Goal: Communication & Community: Answer question/provide support

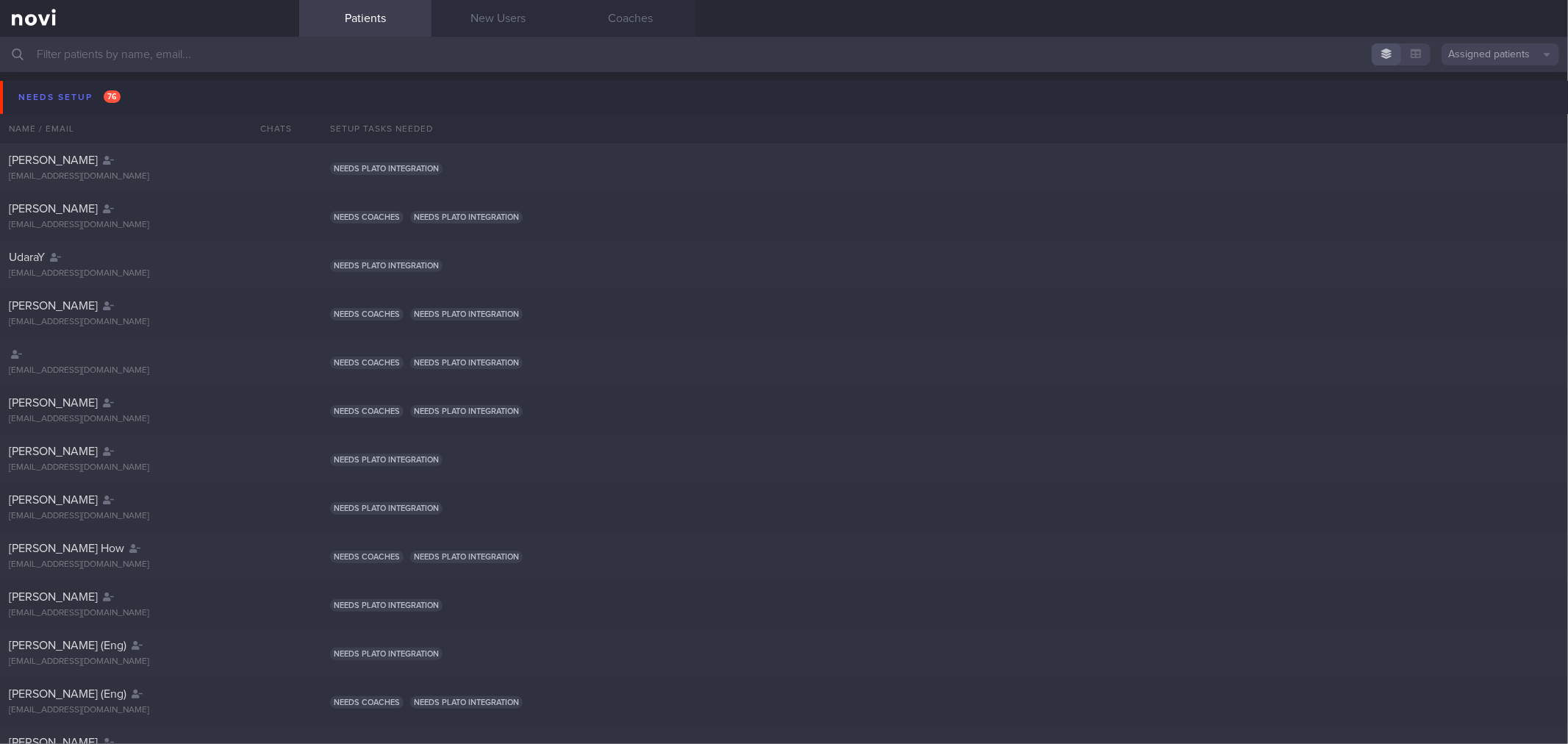
click at [148, 85] on button "Needs setup 76" at bounding box center [787, 97] width 1573 height 33
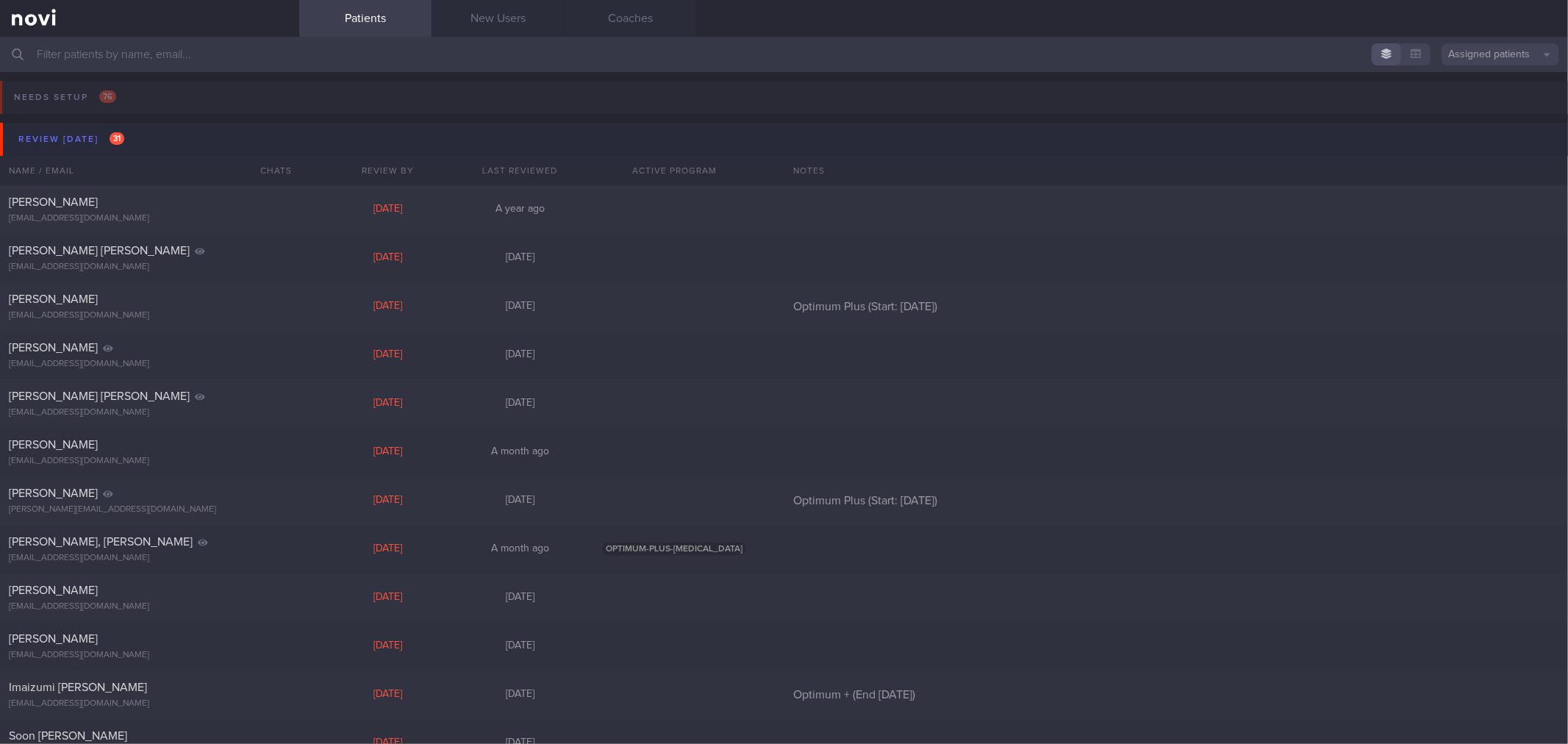
click at [164, 140] on button "Review [DATE] 31" at bounding box center [787, 139] width 1573 height 33
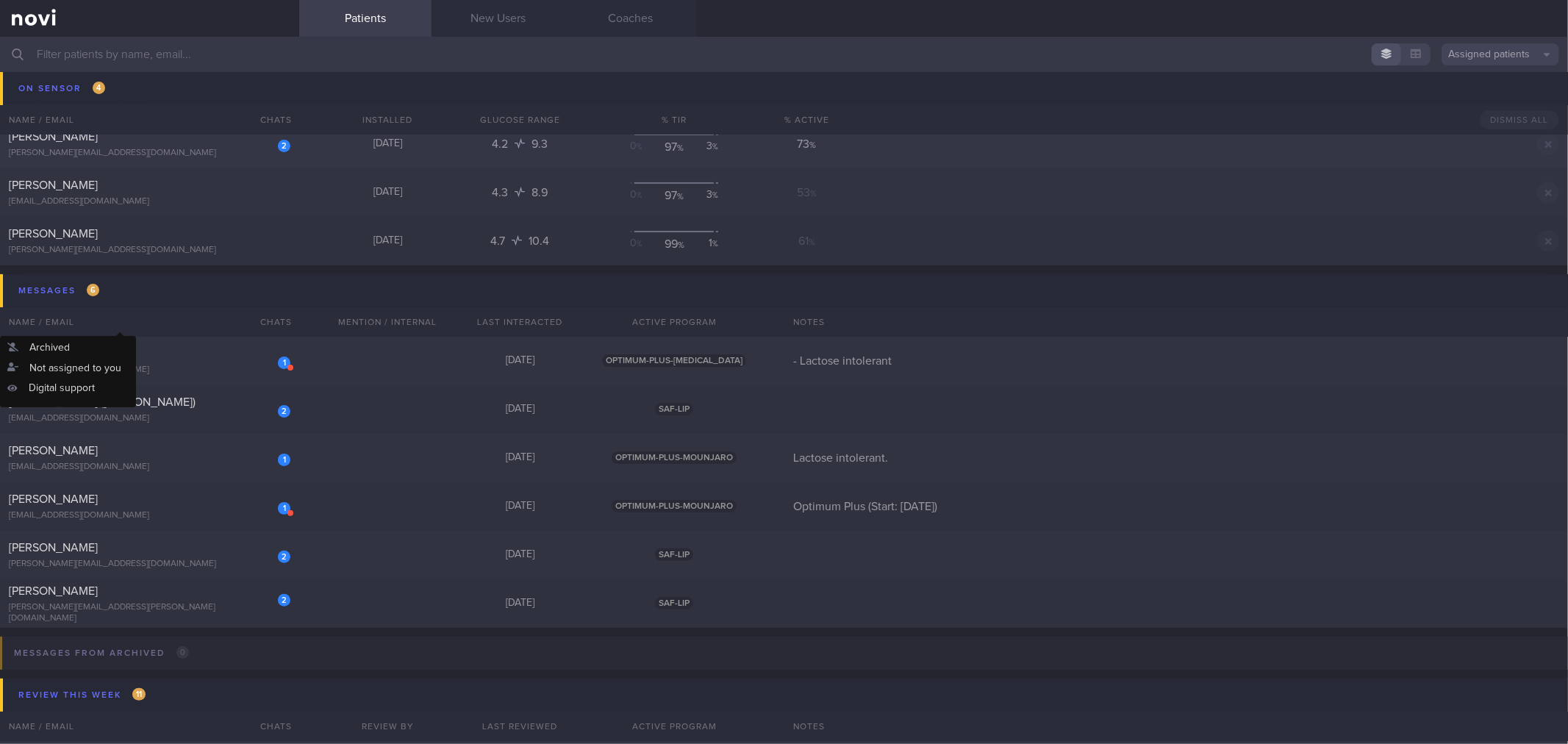
scroll to position [163, 0]
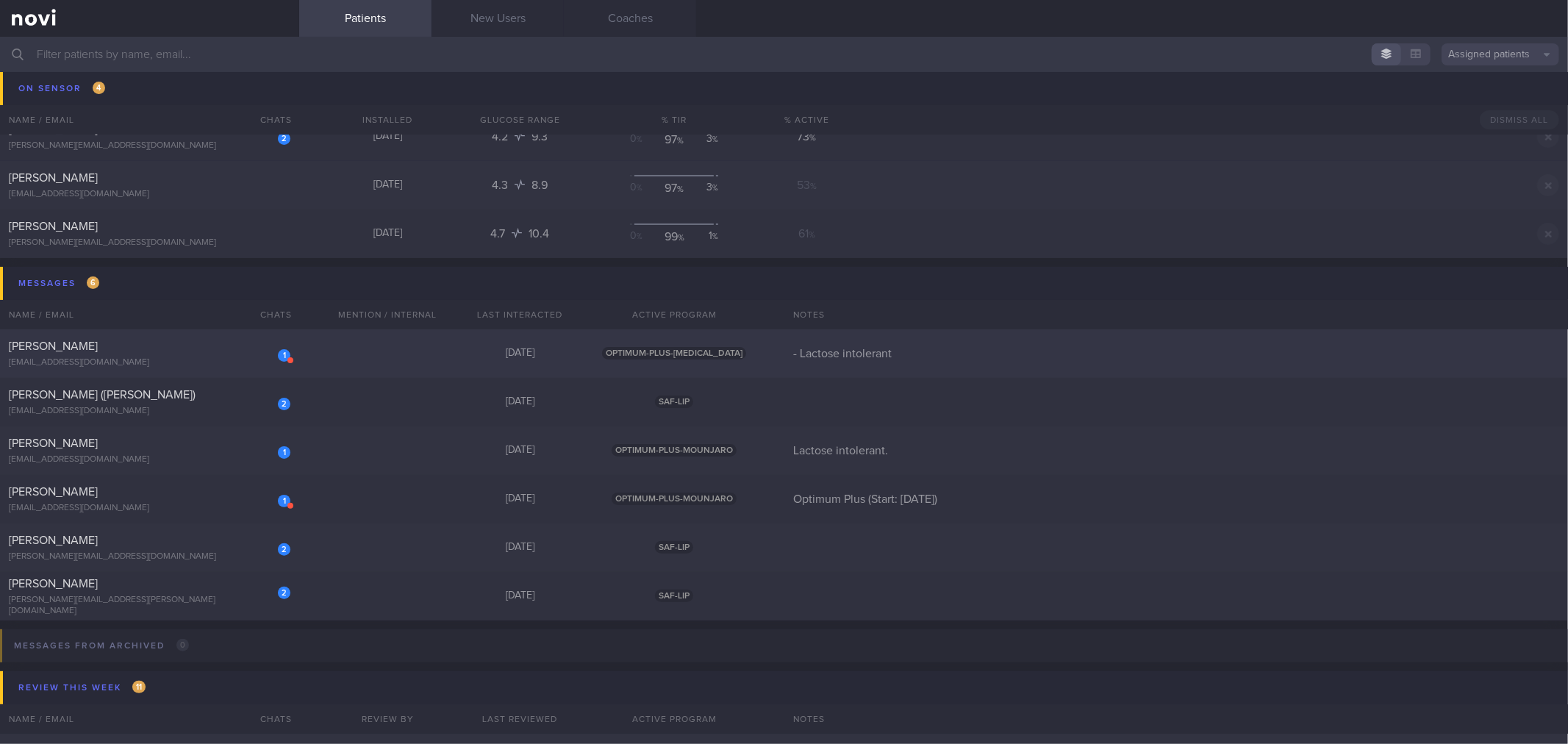
click at [217, 475] on div "1 [PERSON_NAME] [EMAIL_ADDRESS][DOMAIN_NAME] [DATE] OPTIMUM-PLUS-[MEDICAL_DATA]…" at bounding box center [784, 499] width 1568 height 48
select select "7"
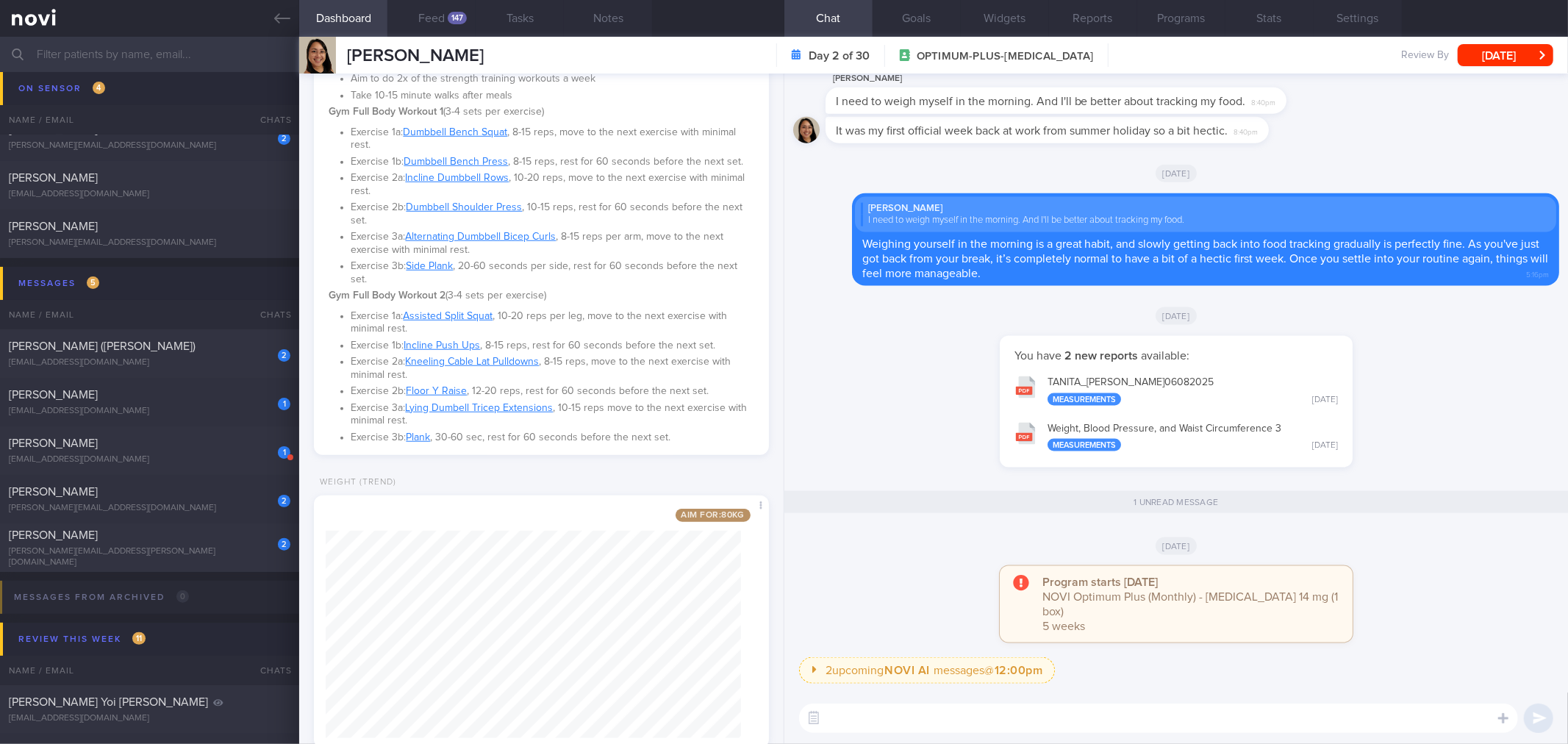
scroll to position [982, 0]
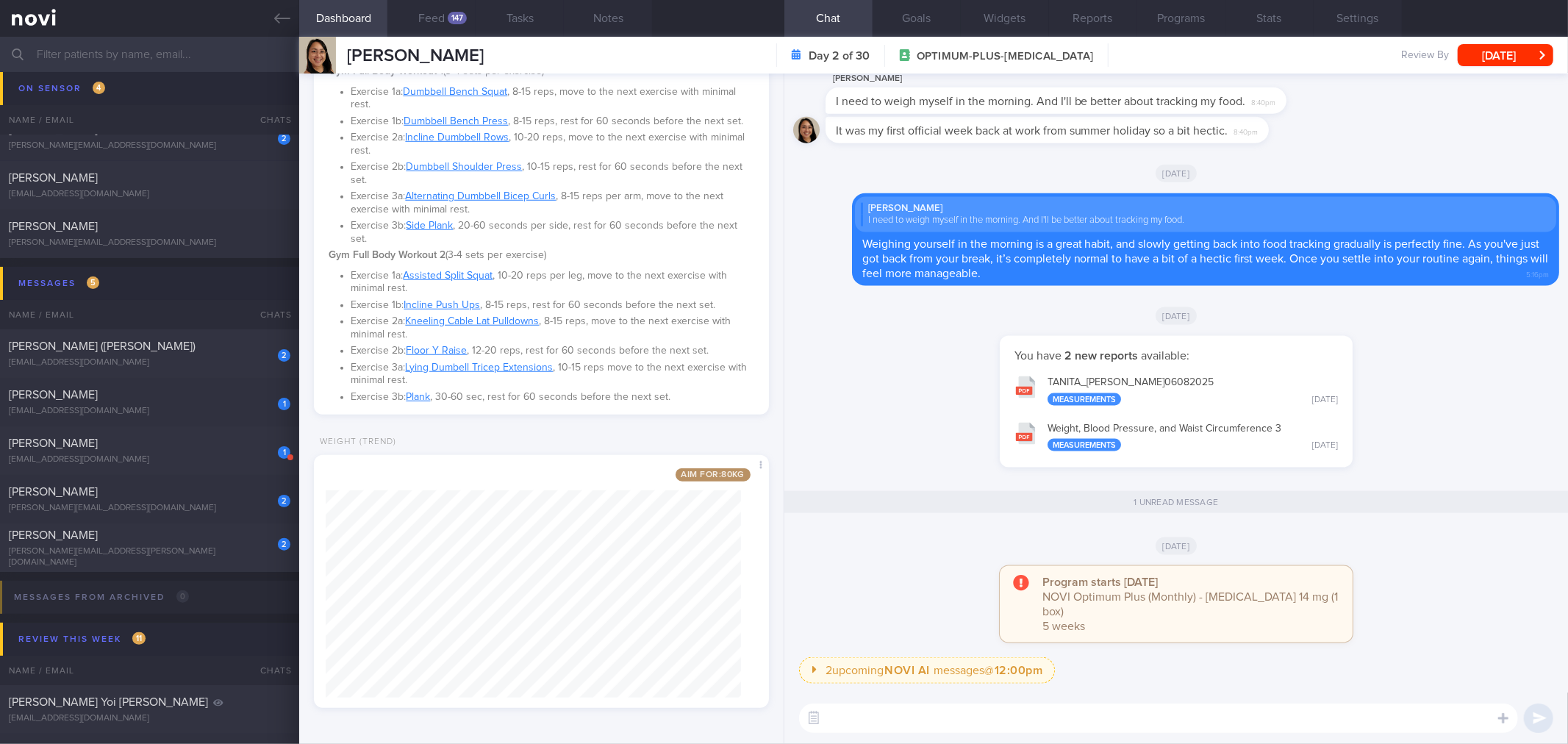
click at [989, 673] on button "2 upcoming NOVI AI messages @ 12:00pm" at bounding box center [928, 670] width 257 height 27
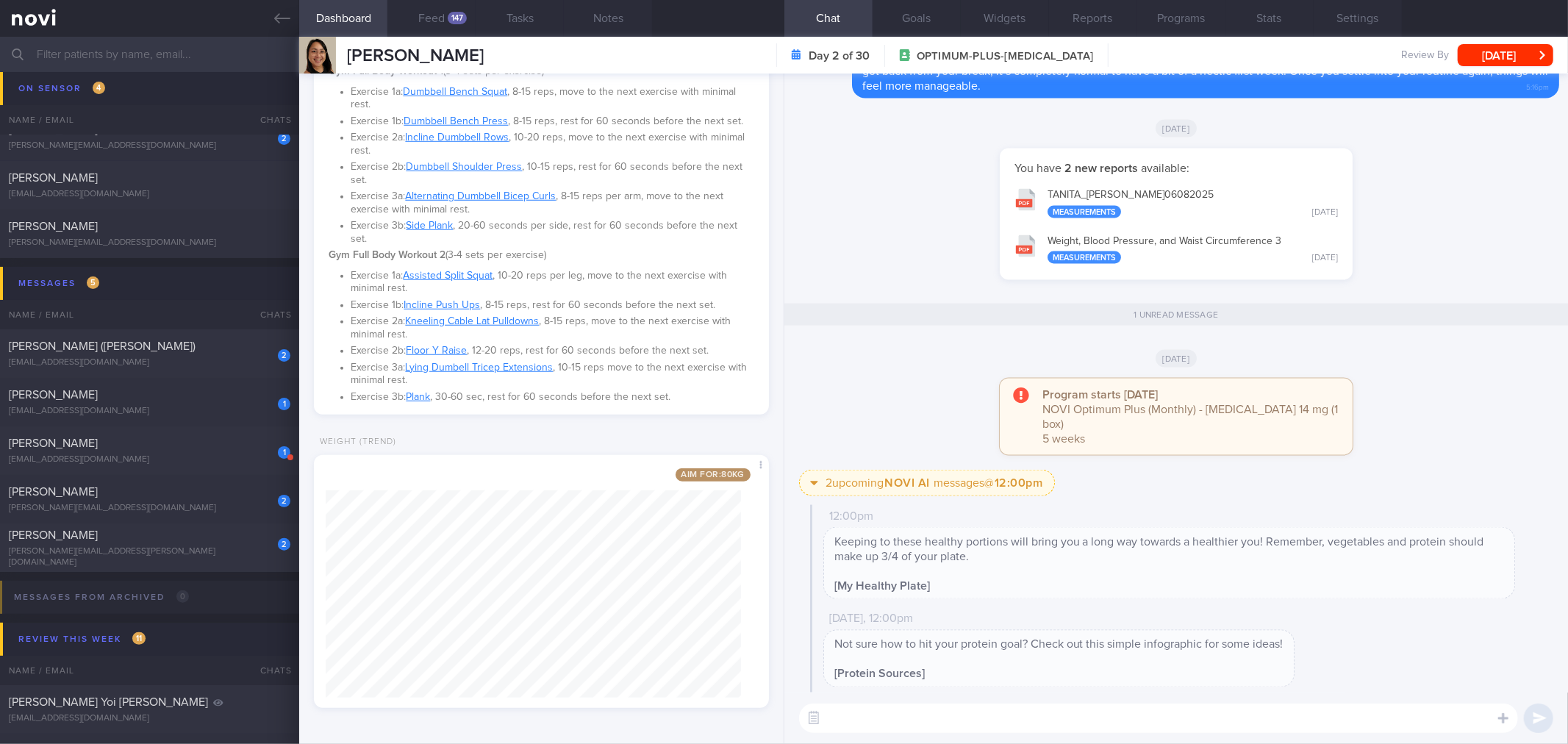
click at [980, 484] on button "2 upcoming NOVI AI messages @ 12:00pm" at bounding box center [928, 483] width 257 height 27
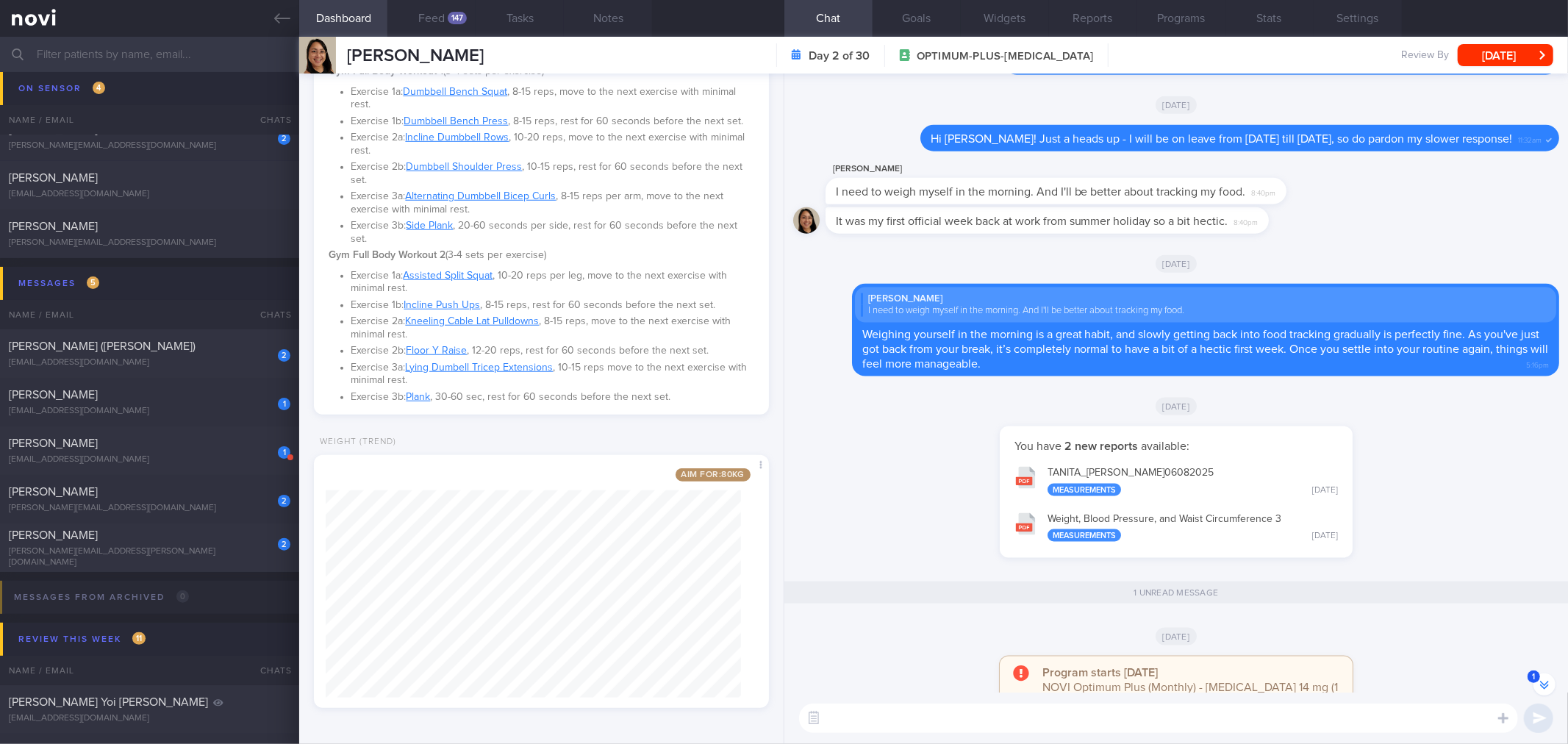
scroll to position [1, 0]
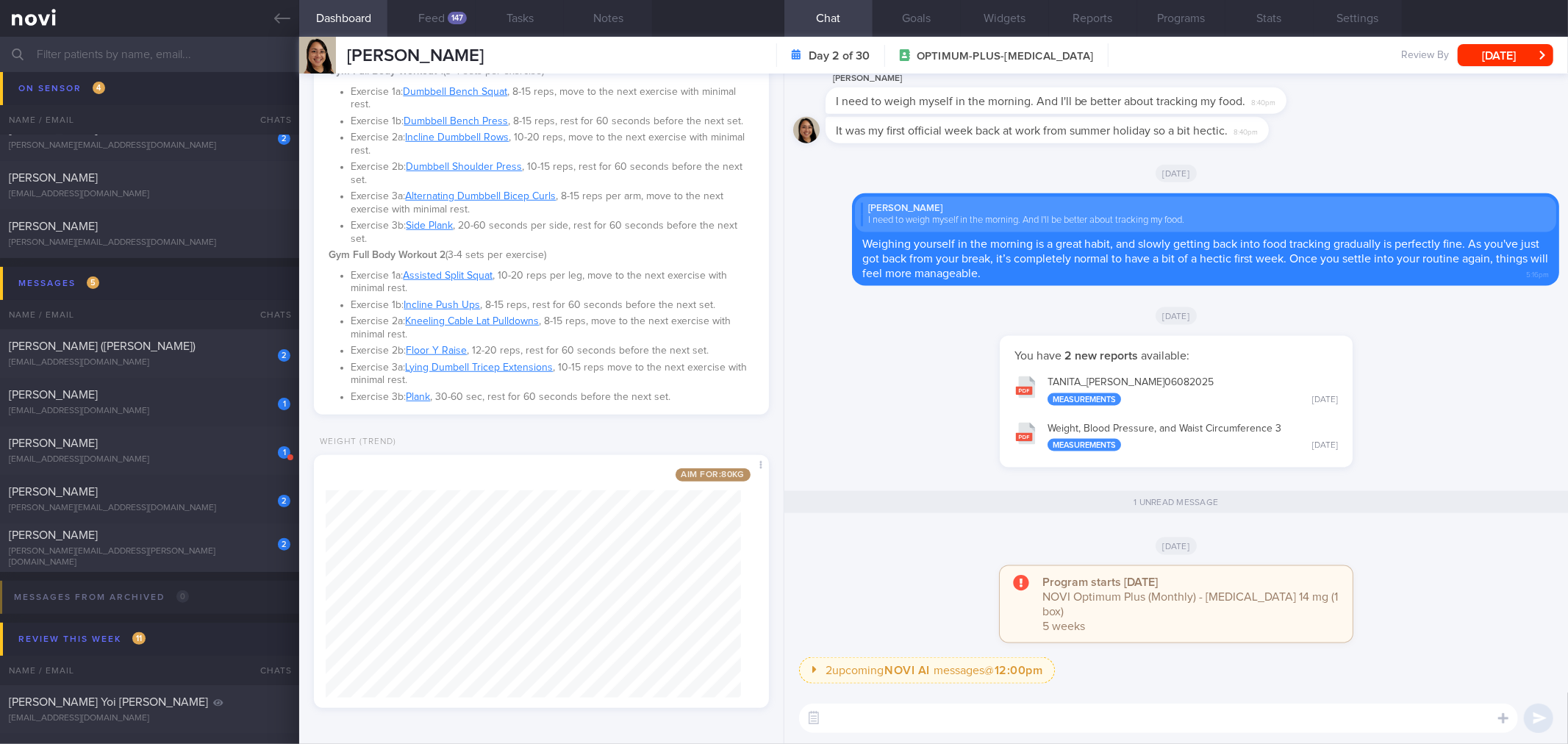
click at [1000, 709] on textarea at bounding box center [1159, 718] width 720 height 29
type textarea "Good morning [PERSON_NAME]!"
click at [443, 24] on button "Feed 147" at bounding box center [432, 18] width 89 height 37
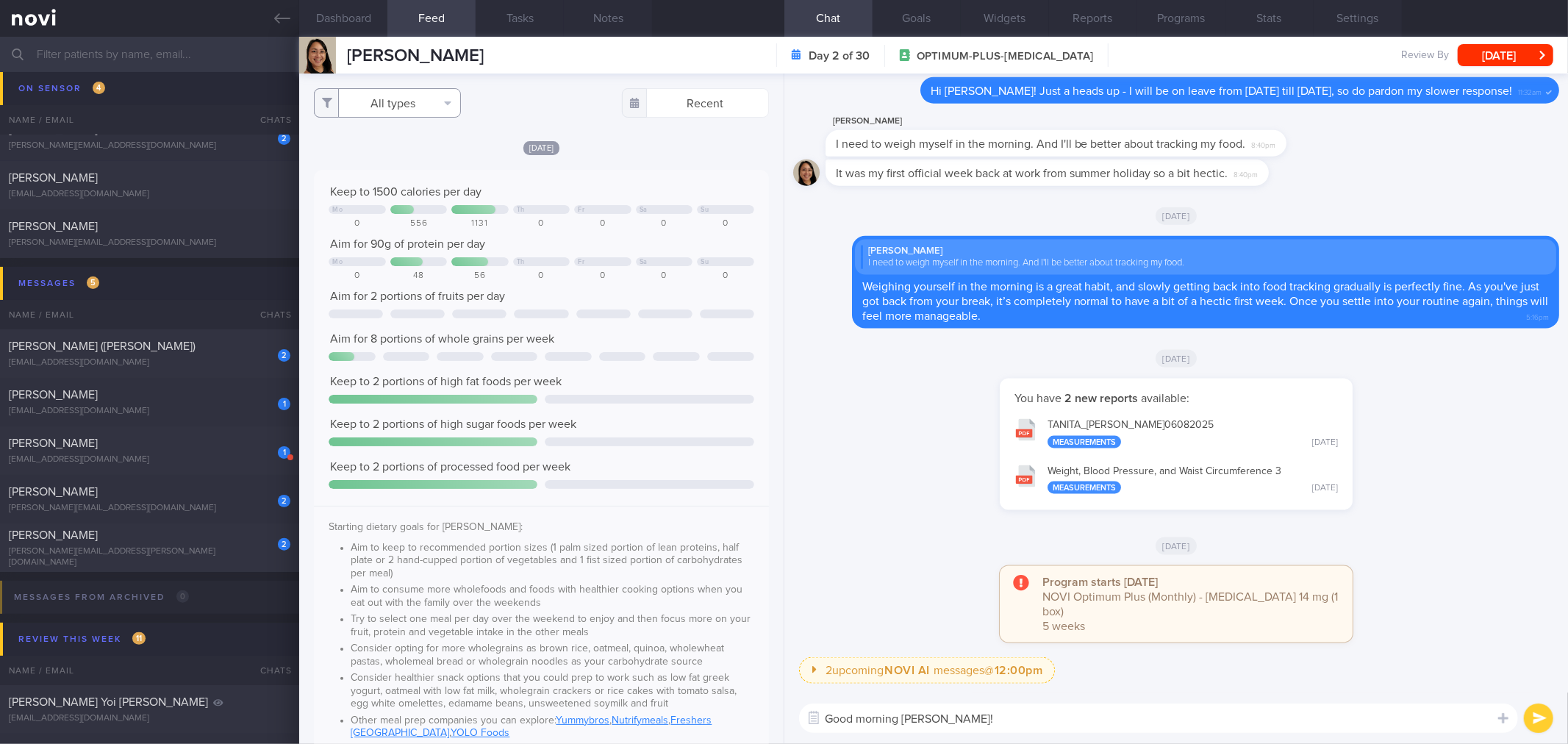
drag, startPoint x: 393, startPoint y: 109, endPoint x: 412, endPoint y: 156, distance: 50.7
click at [392, 110] on button "All types" at bounding box center [387, 103] width 147 height 29
click at [418, 155] on button "Activity" at bounding box center [387, 154] width 145 height 22
checkbox input "false"
click at [628, 160] on div "[DATE] Keep to 1500 calories per day Mo Th Fr Sa Su 0 556 1131 0 0 0 0 Aim for …" at bounding box center [541, 663] width 455 height 1047
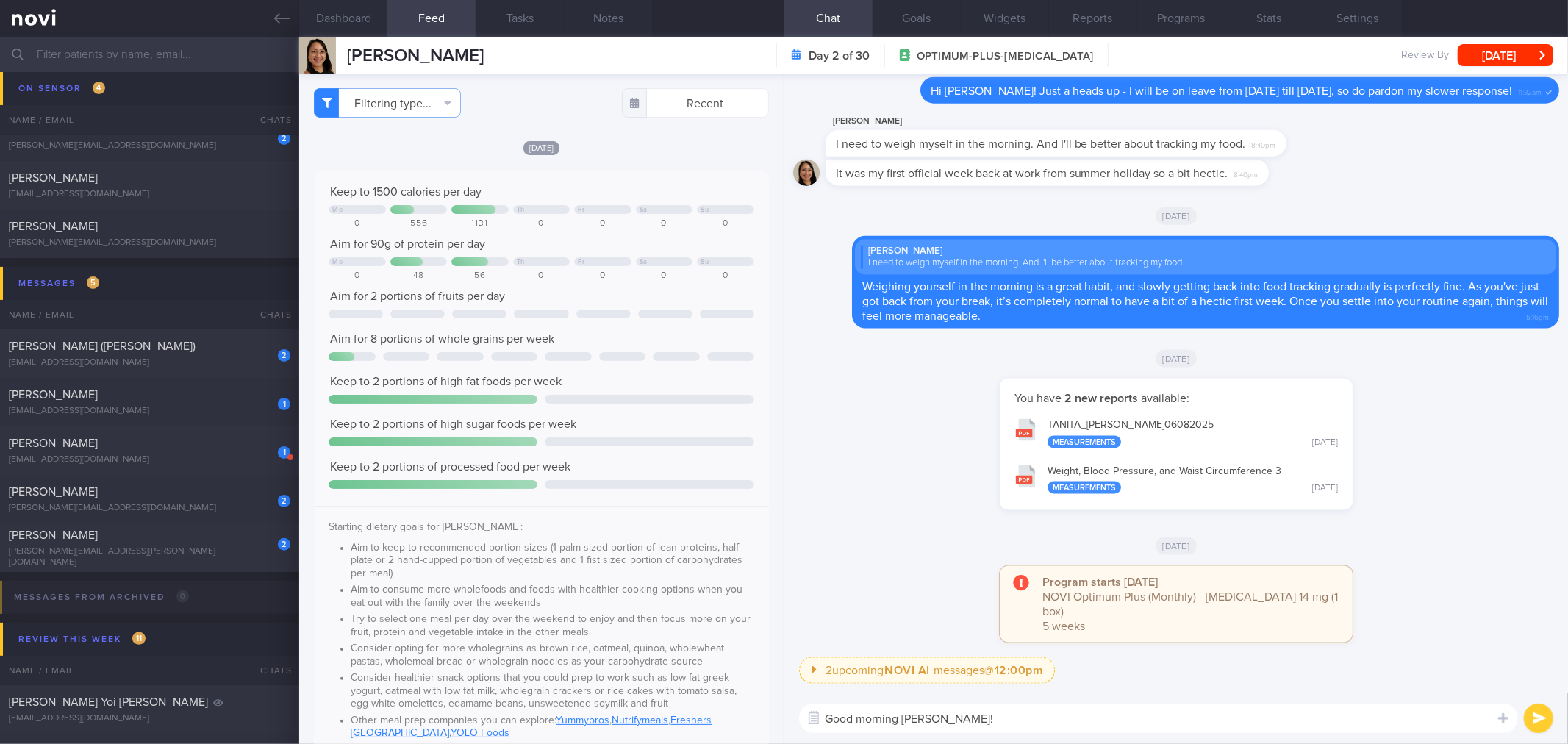
scroll to position [571, 0]
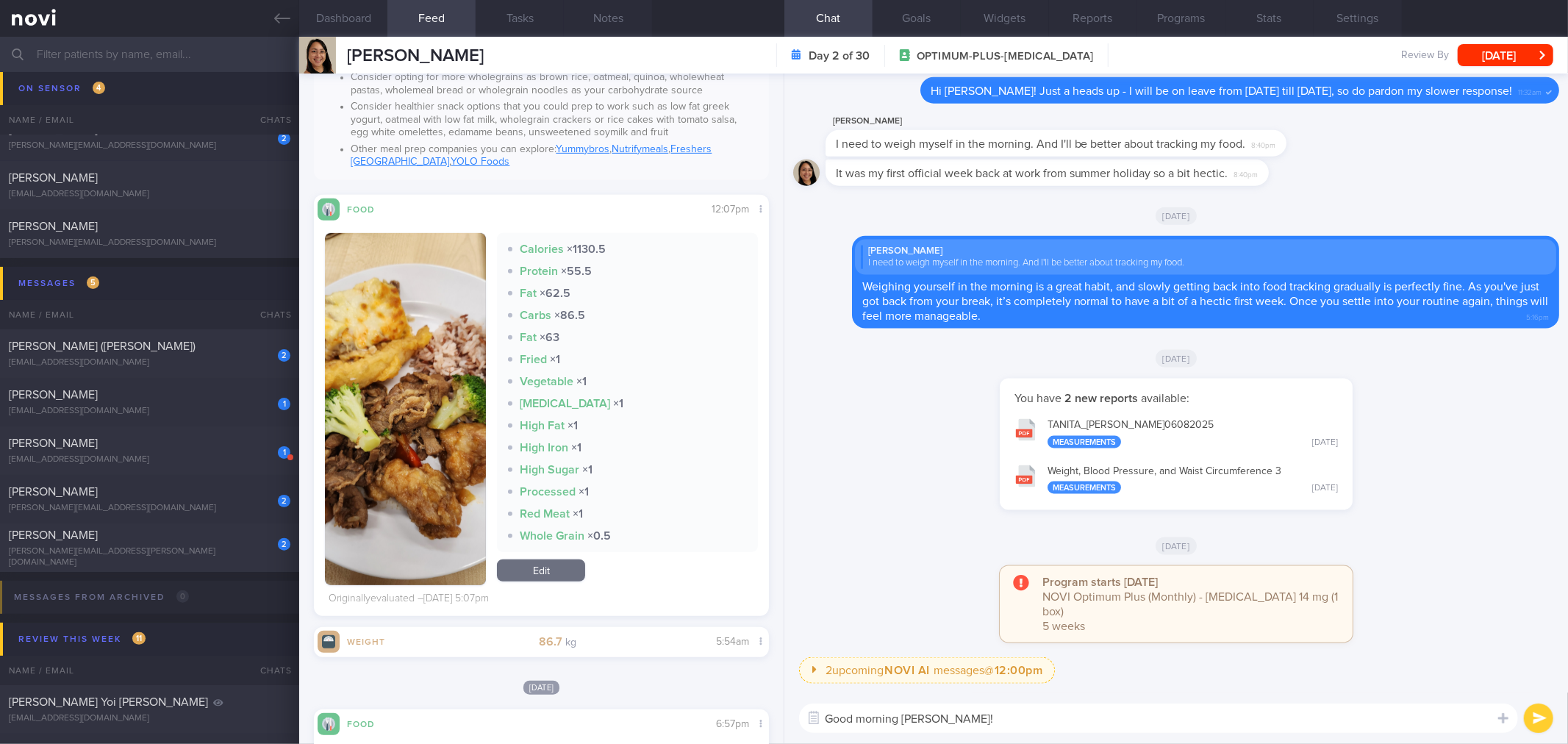
click at [358, 386] on button "button" at bounding box center [405, 409] width 161 height 352
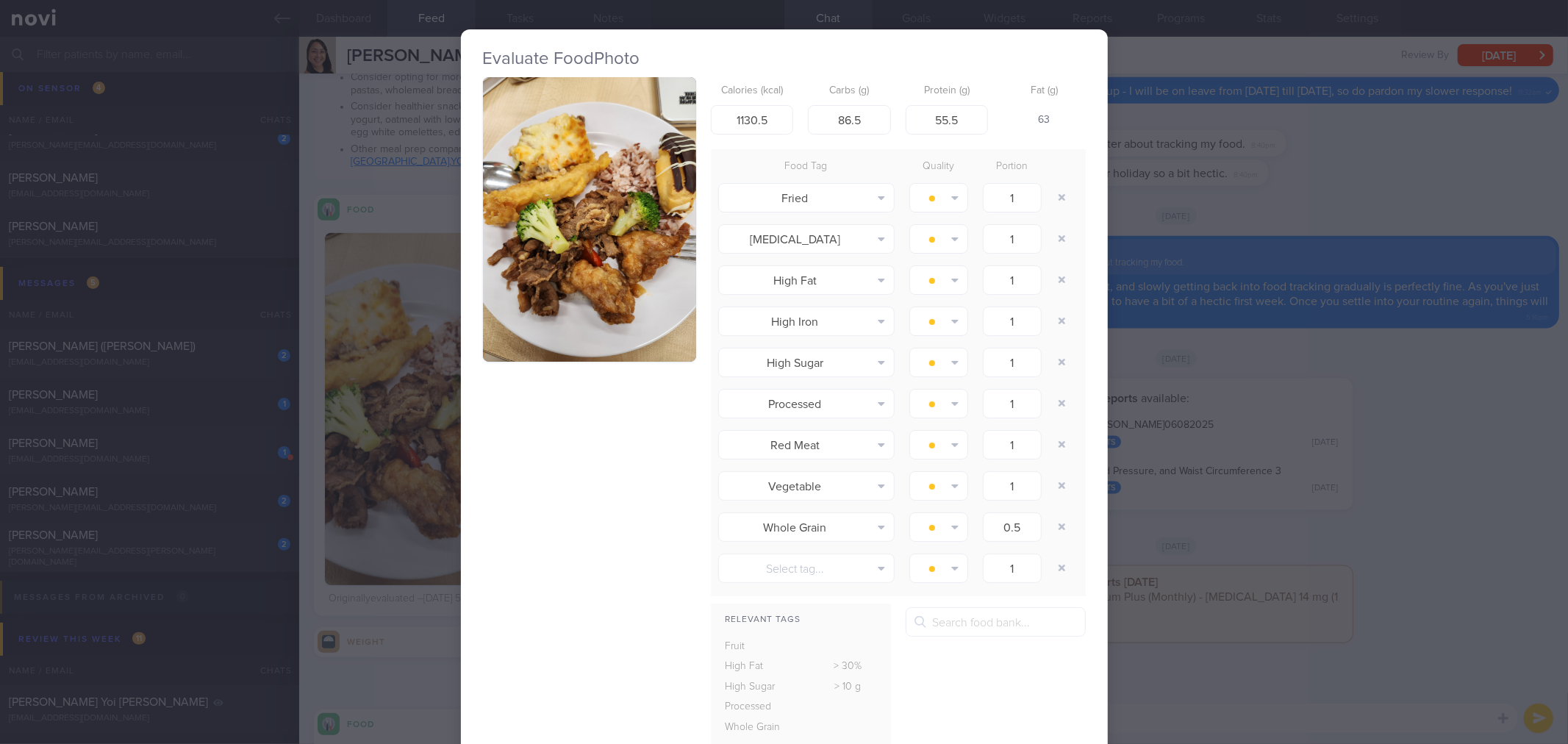
click at [612, 296] on button "button" at bounding box center [590, 219] width 213 height 284
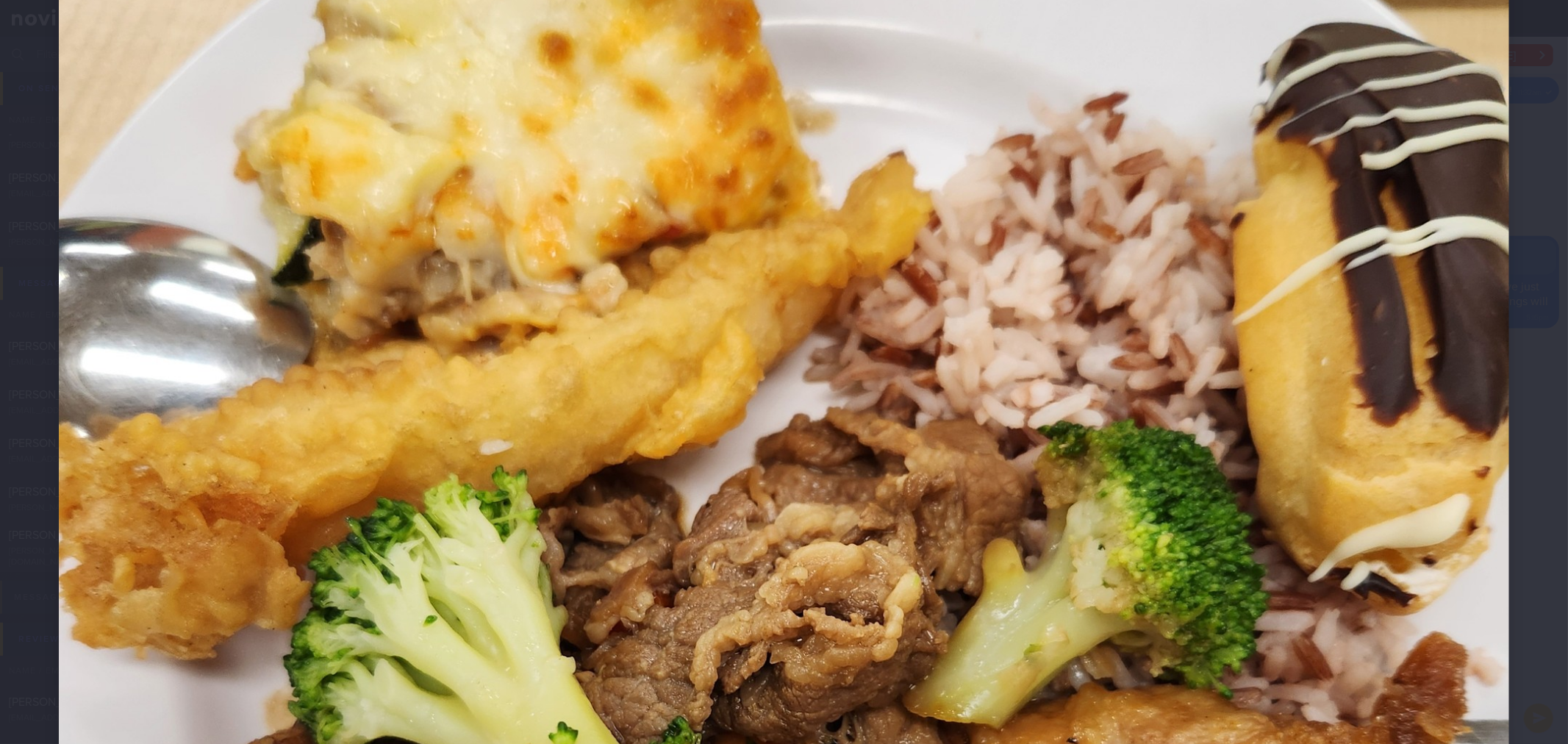
scroll to position [326, 0]
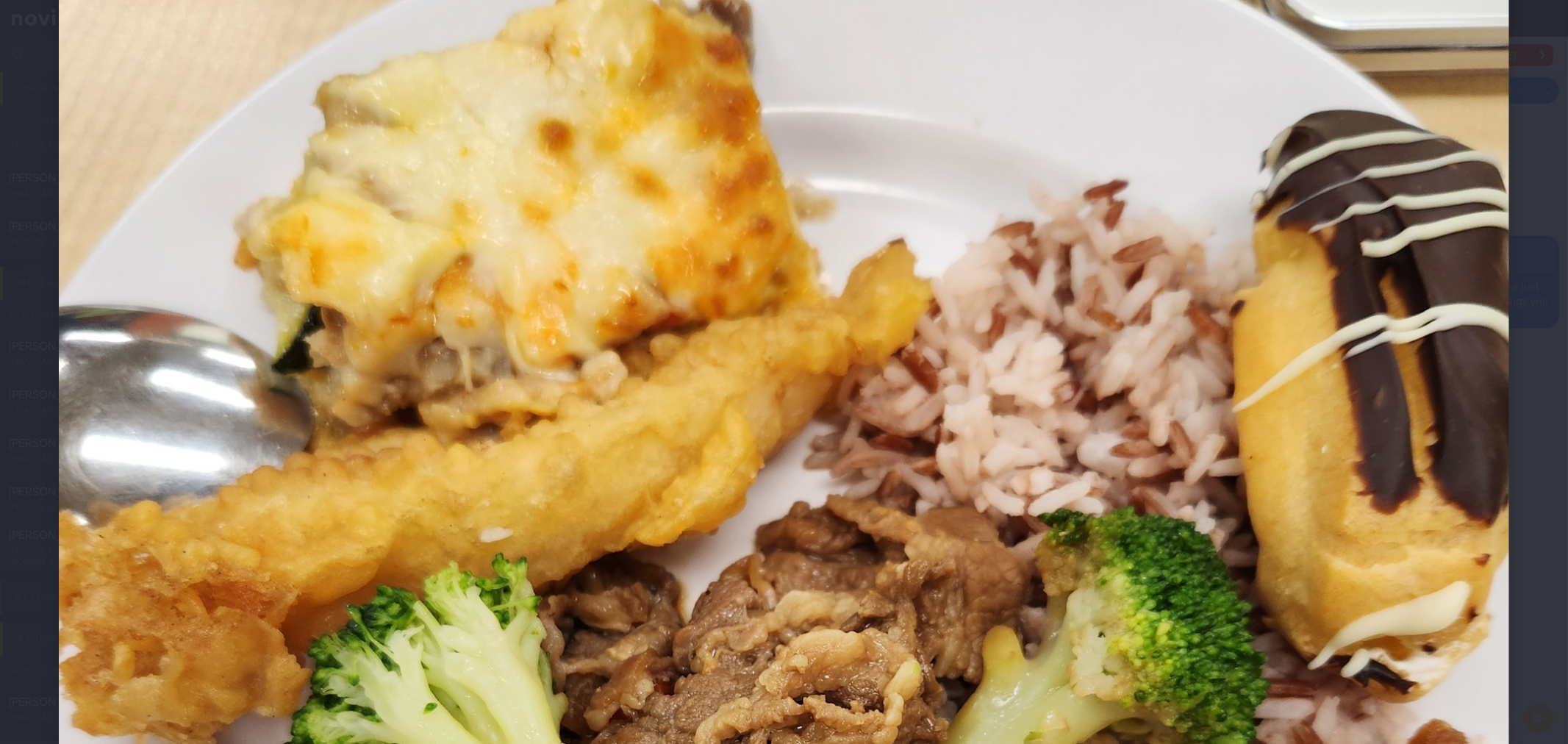
click at [1540, 455] on div at bounding box center [784, 698] width 1568 height 2051
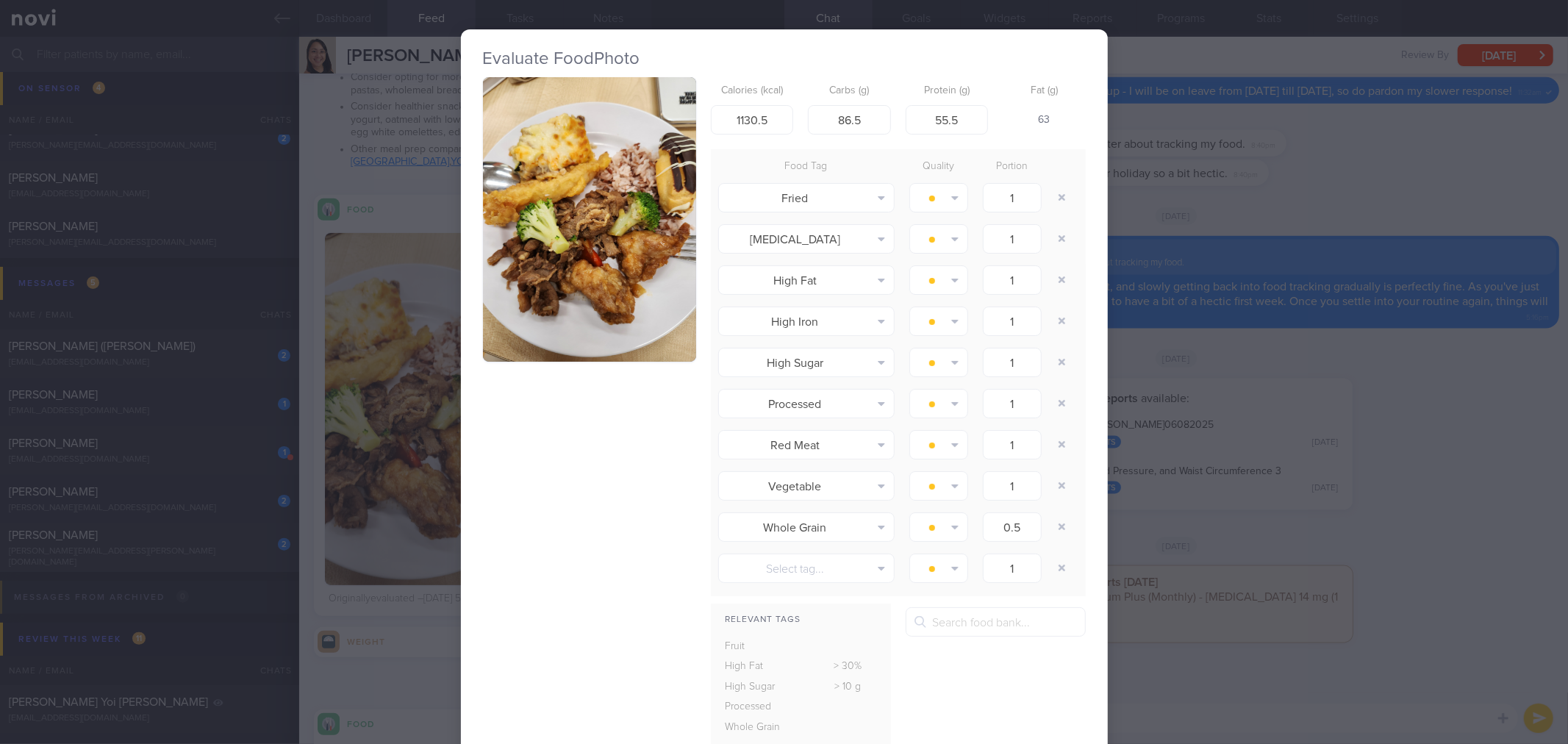
click at [1355, 500] on div "Evaluate Food Photo Calories (kcal) 1130.5 Carbs (g) 86.5 Protein (g) 55.5 Fat …" at bounding box center [784, 372] width 1568 height 744
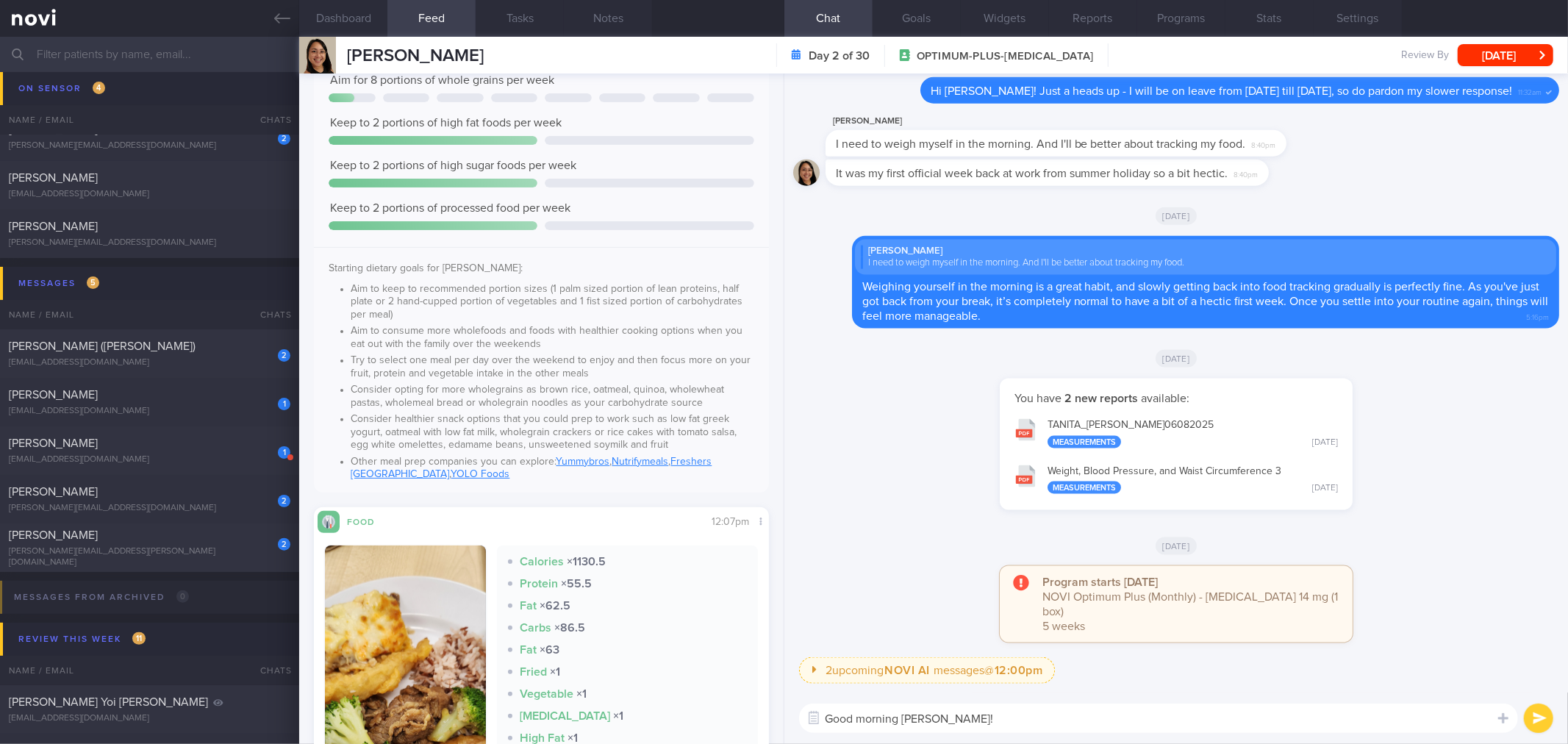
scroll to position [245, 0]
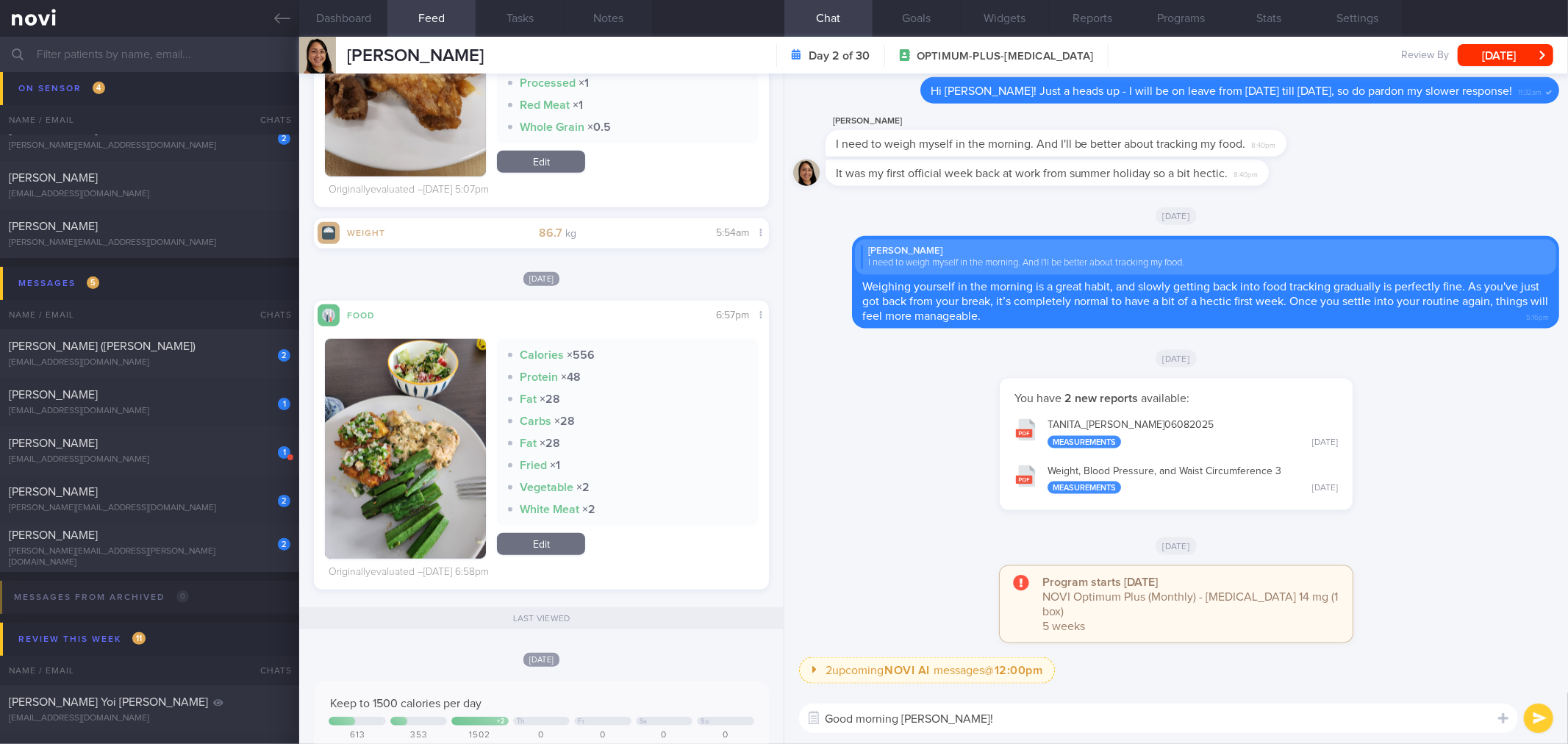
click at [429, 458] on button "button" at bounding box center [405, 448] width 161 height 220
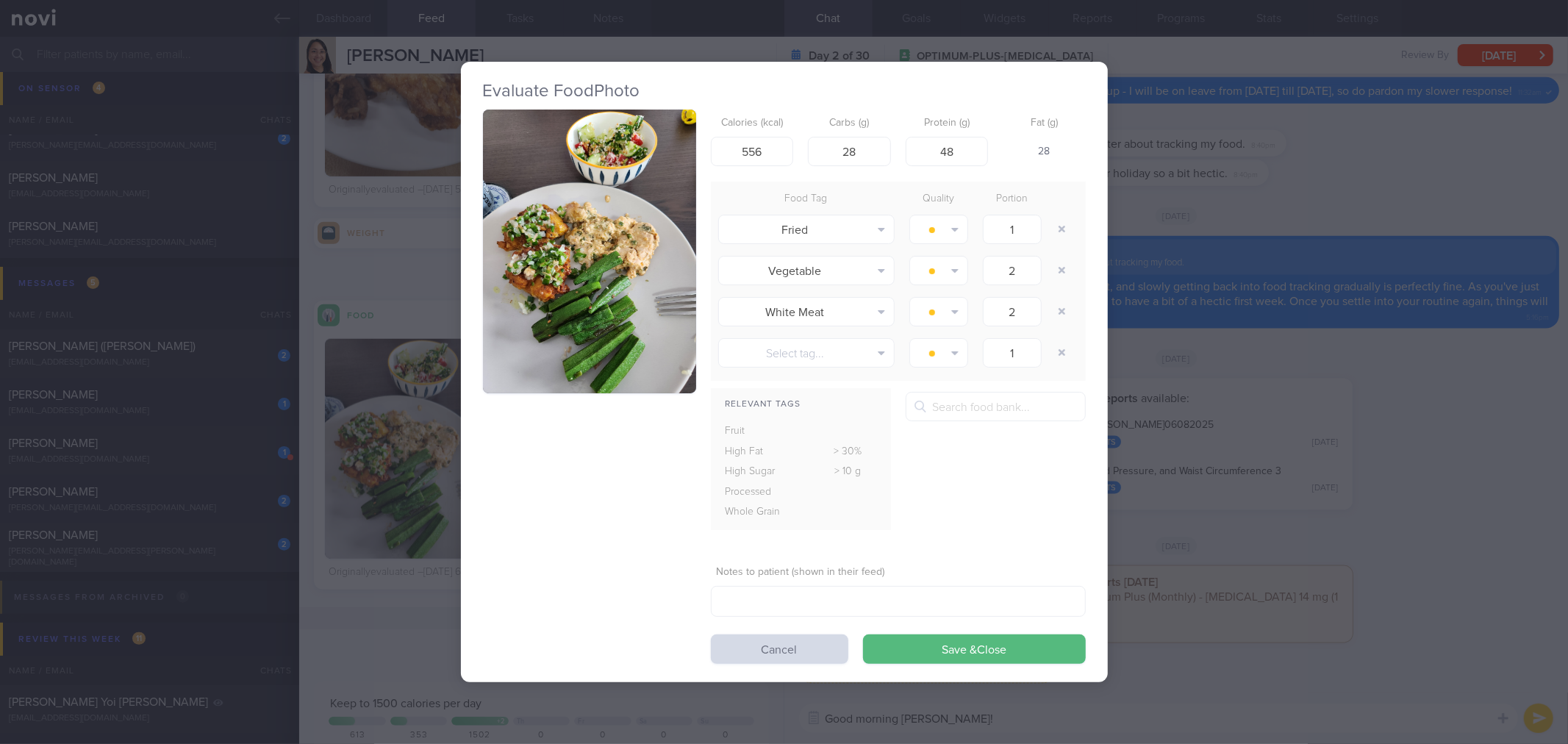
click at [553, 302] on button "button" at bounding box center [590, 251] width 213 height 284
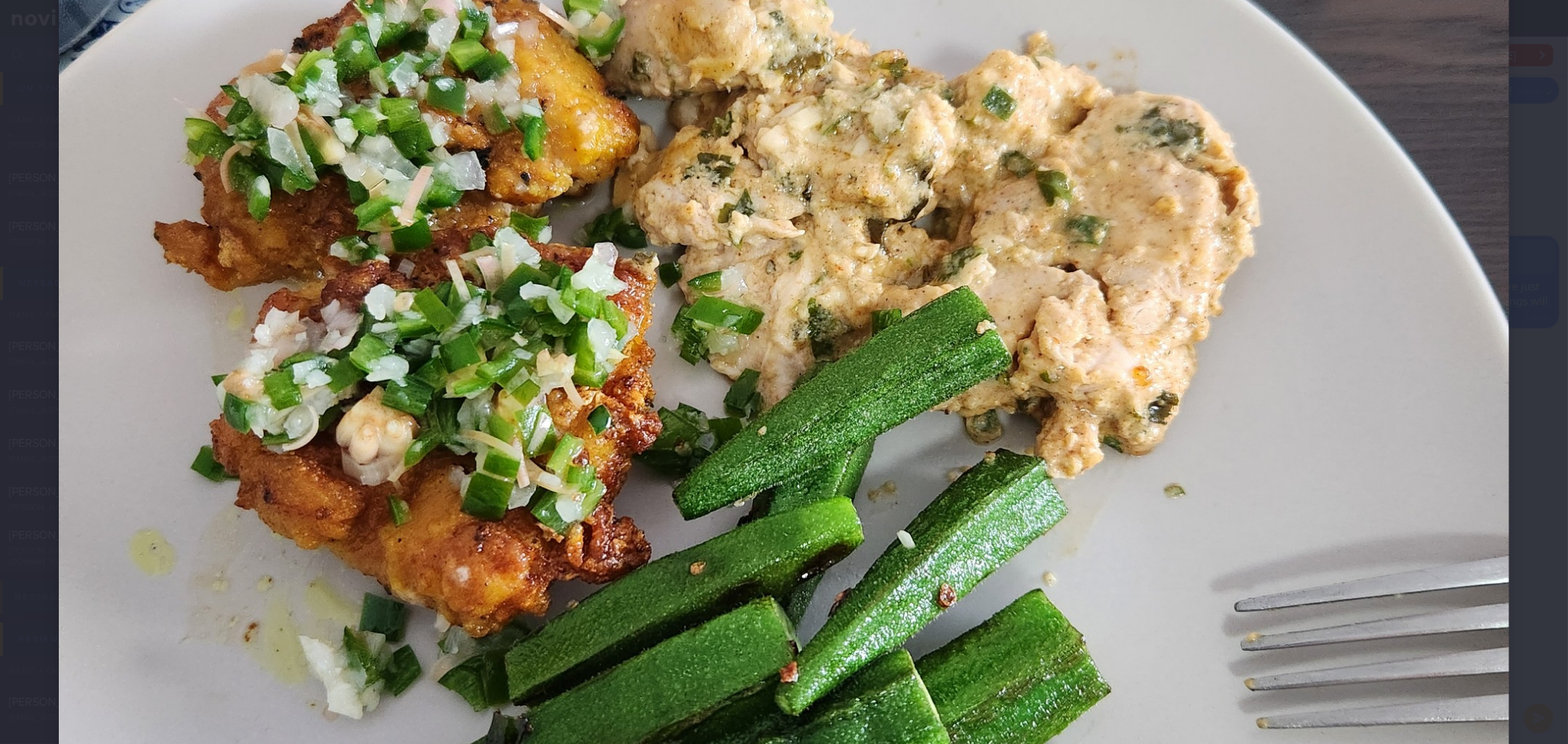
click at [1515, 474] on div at bounding box center [784, 290] width 1568 height 2051
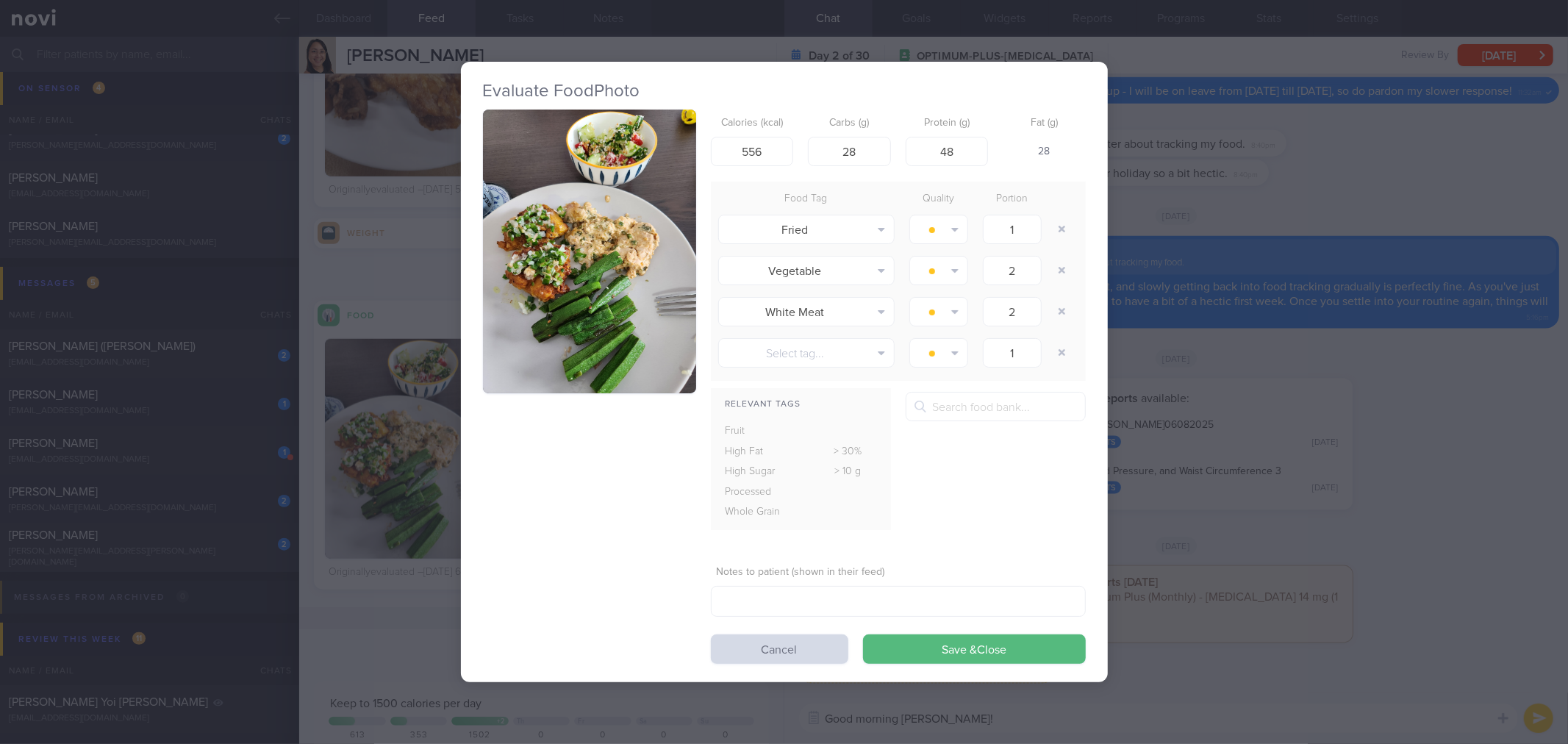
click at [1416, 456] on div "Evaluate Food Photo Calories (kcal) 556 Carbs (g) 28 Protein (g) 48 Fat (g) 28 …" at bounding box center [784, 372] width 1568 height 744
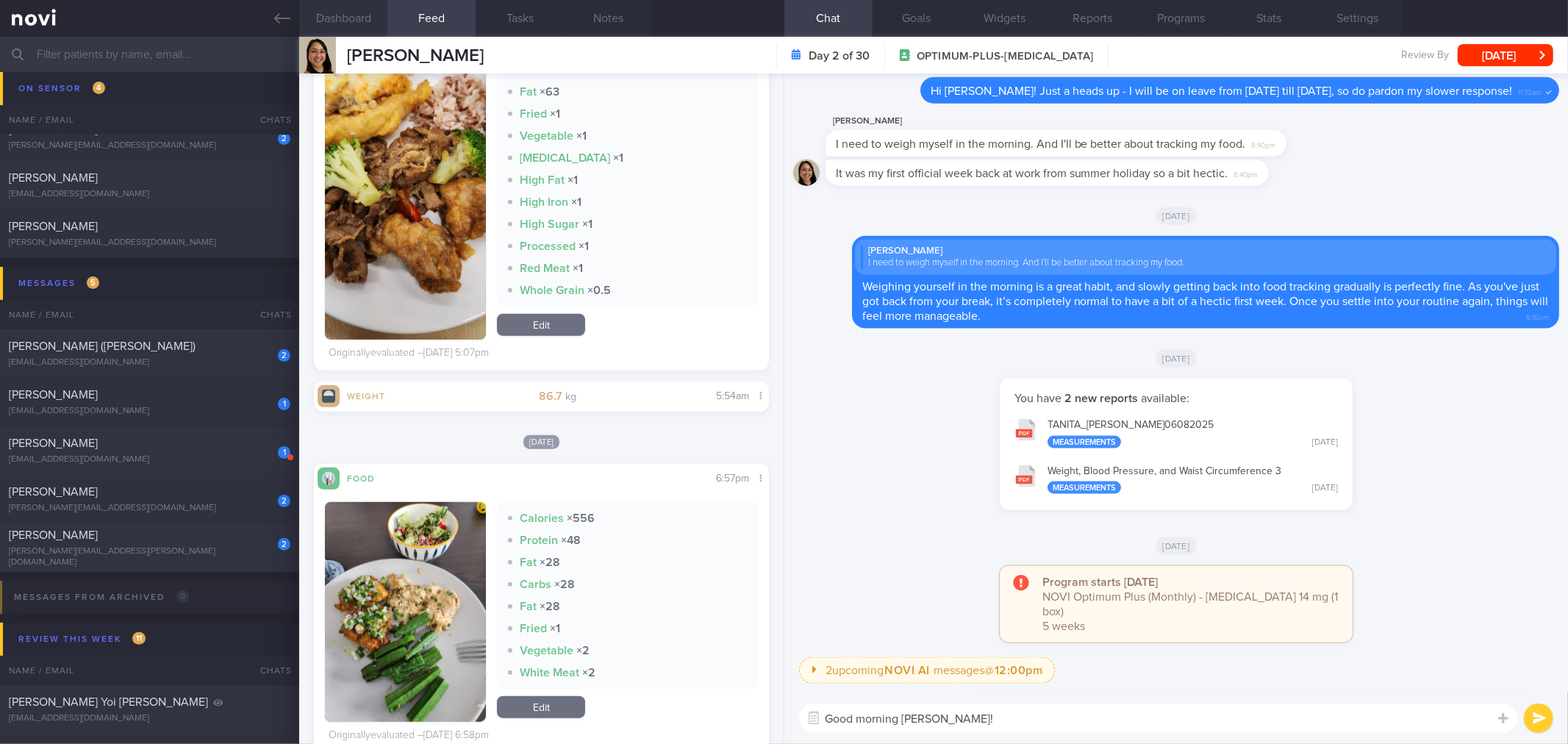
click at [378, 30] on button "Dashboard" at bounding box center [343, 18] width 89 height 37
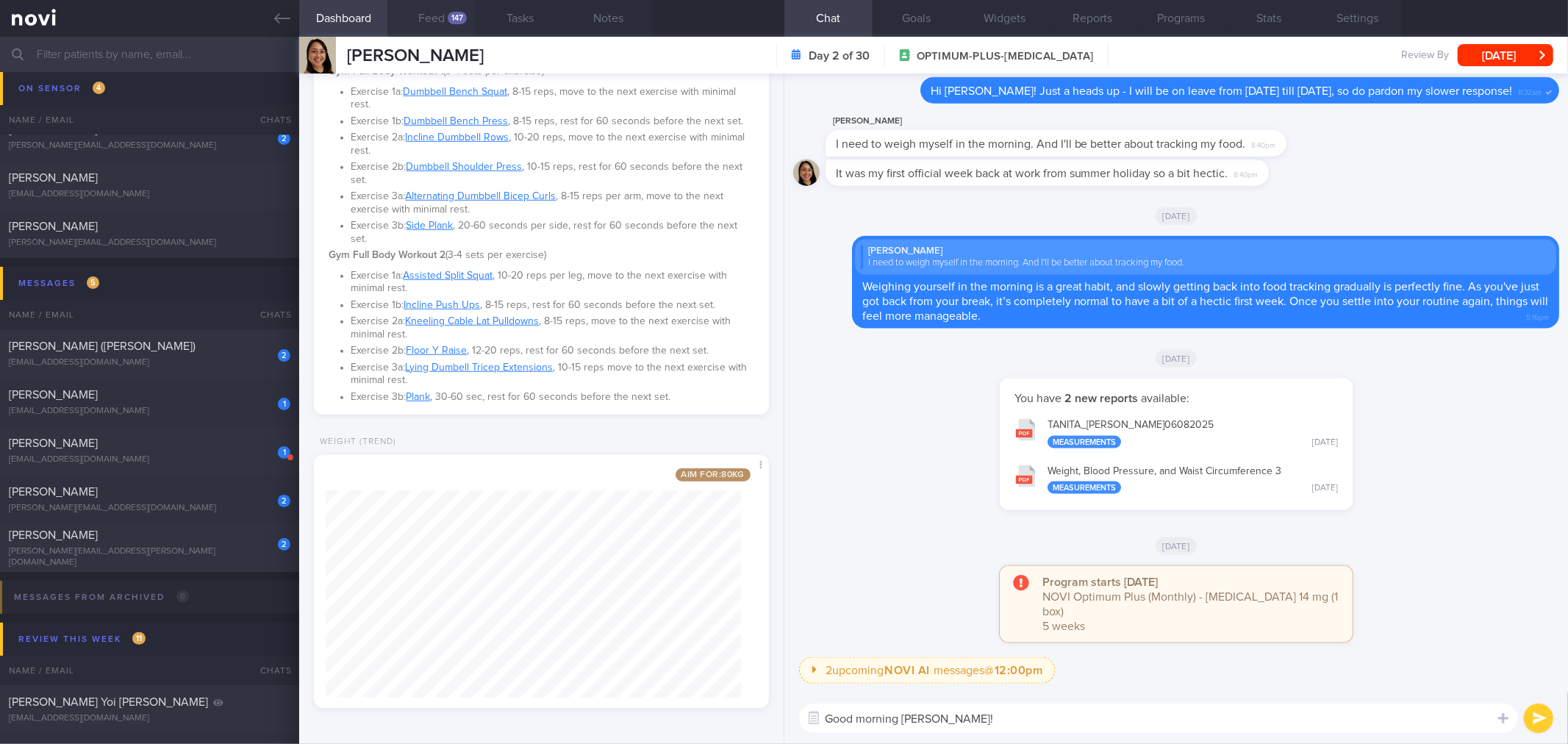
click at [444, 8] on button "Feed 147" at bounding box center [432, 18] width 89 height 37
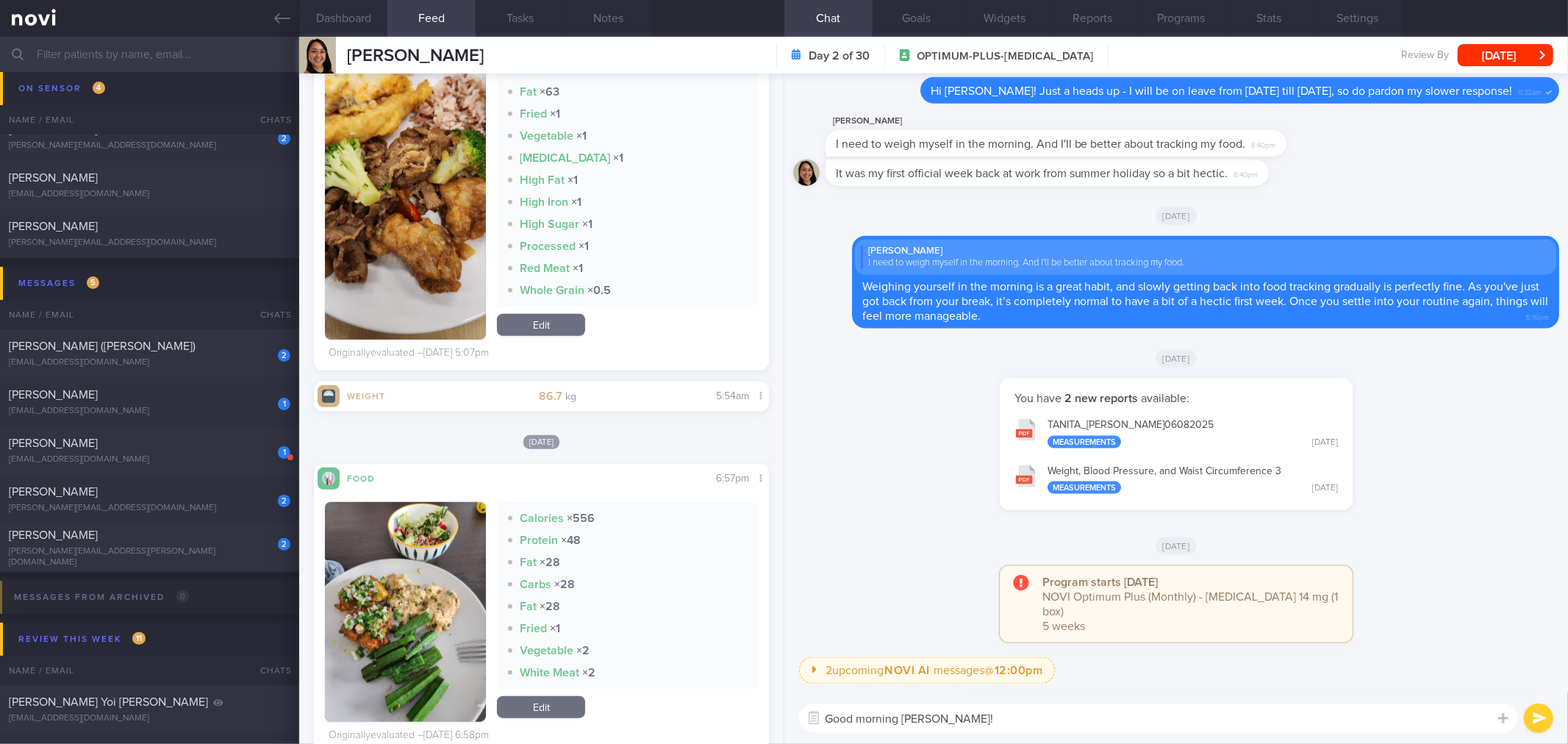
click at [1006, 710] on textarea "Good morning [PERSON_NAME]!" at bounding box center [1159, 718] width 720 height 29
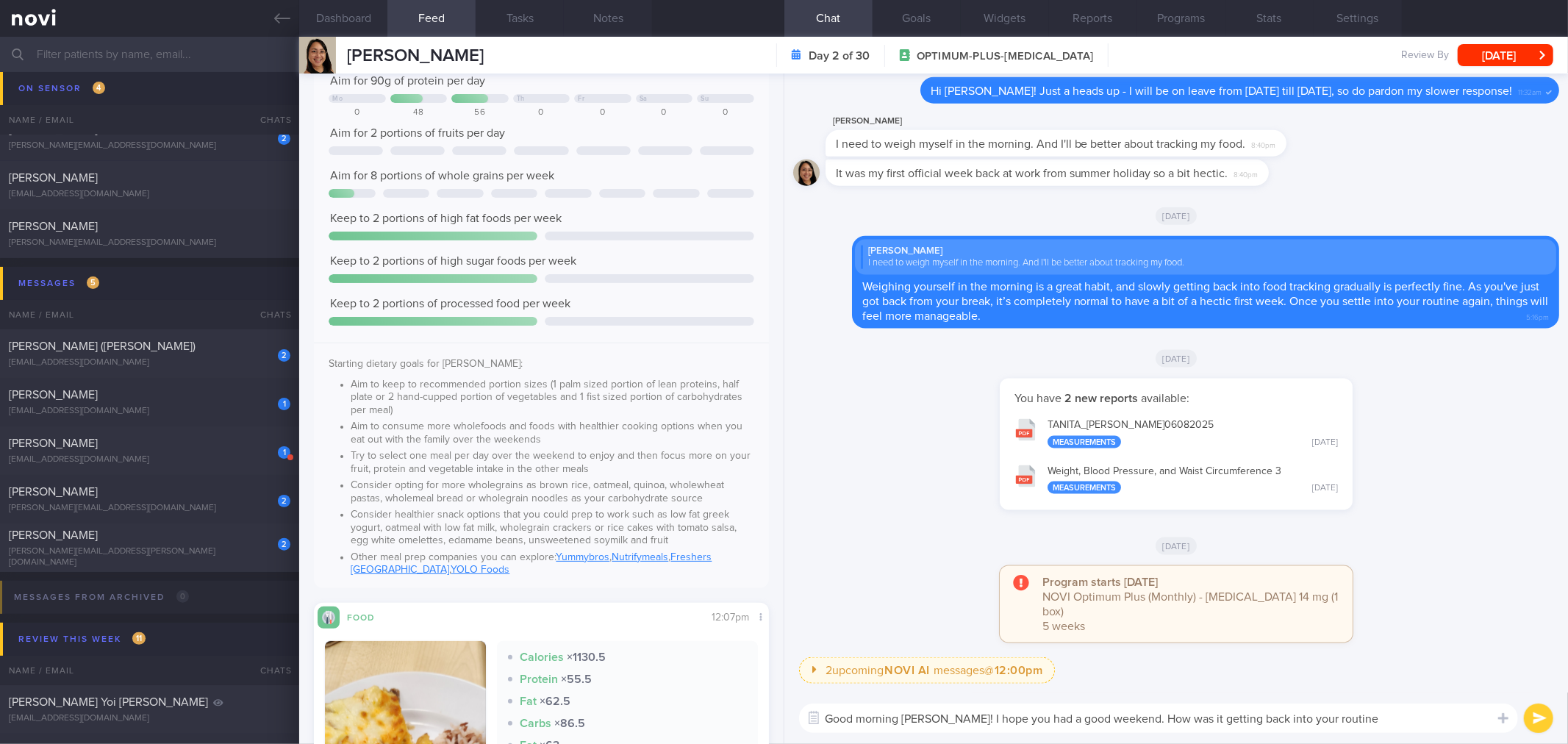
type textarea "Good morning [PERSON_NAME]! I hope you had a good weekend. How was it getting b…"
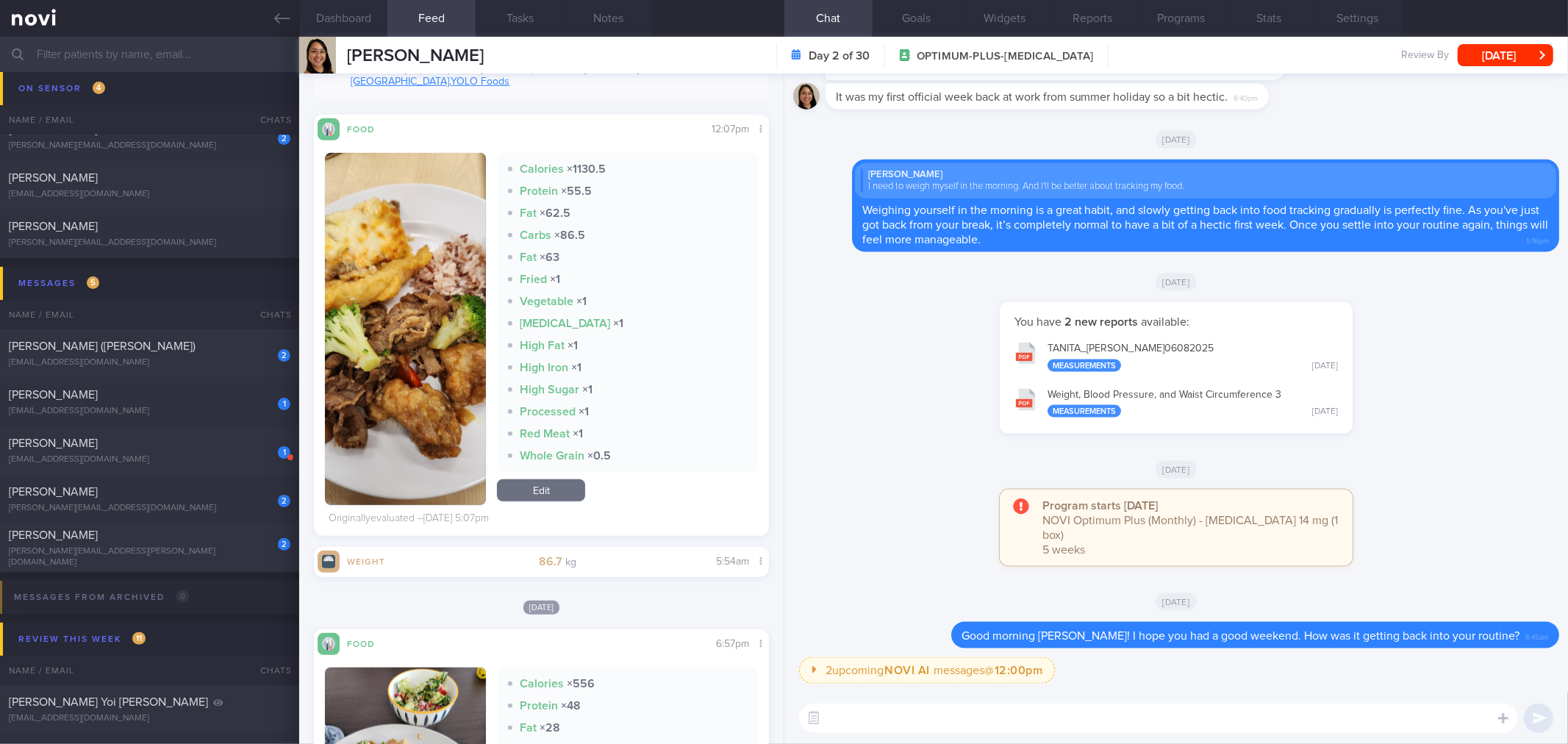
scroll to position [735, 0]
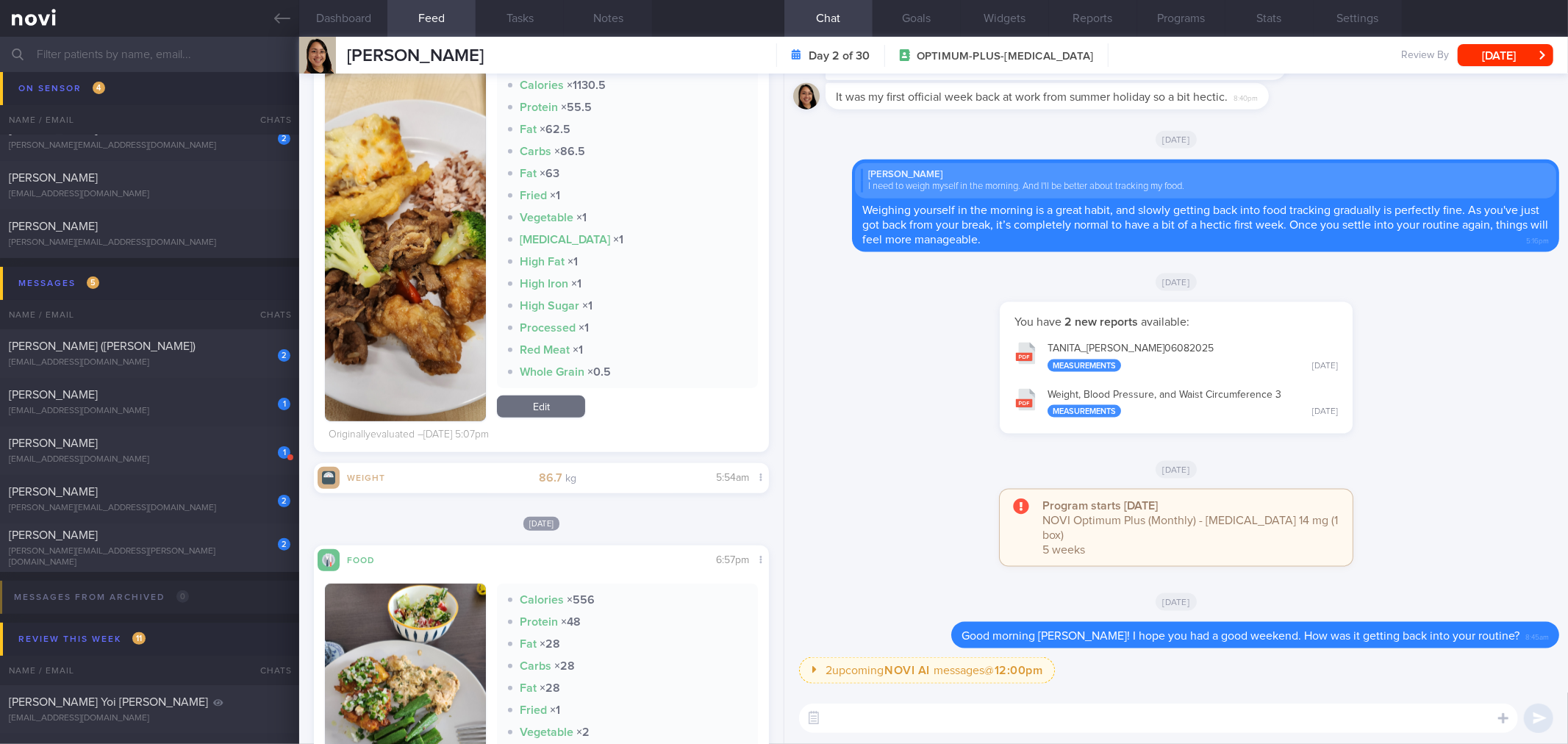
click at [381, 255] on button "button" at bounding box center [405, 245] width 161 height 352
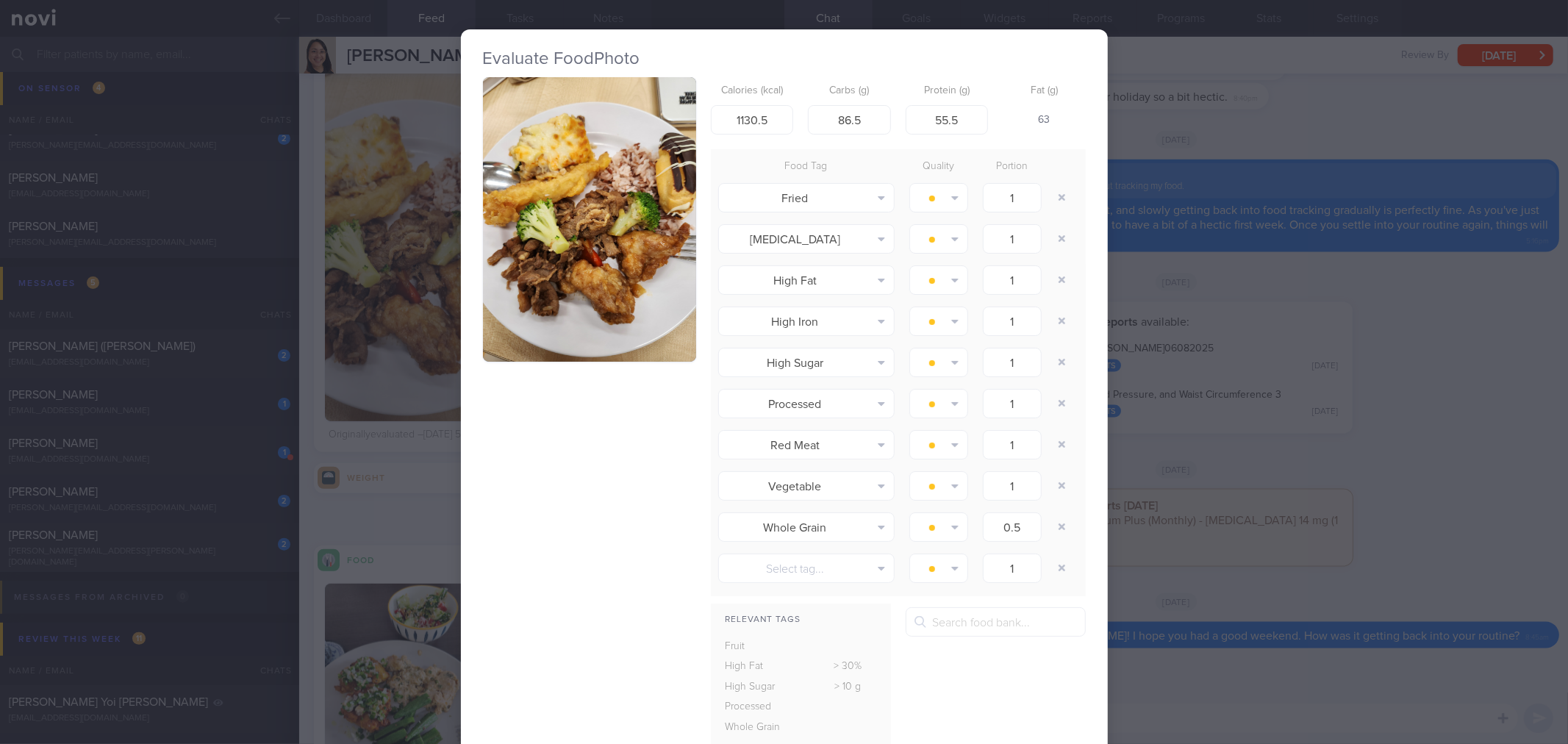
click at [1186, 247] on div "Evaluate Food Photo Calories (kcal) 1130.5 Carbs (g) 86.5 Protein (g) 55.5 Fat …" at bounding box center [784, 372] width 1568 height 744
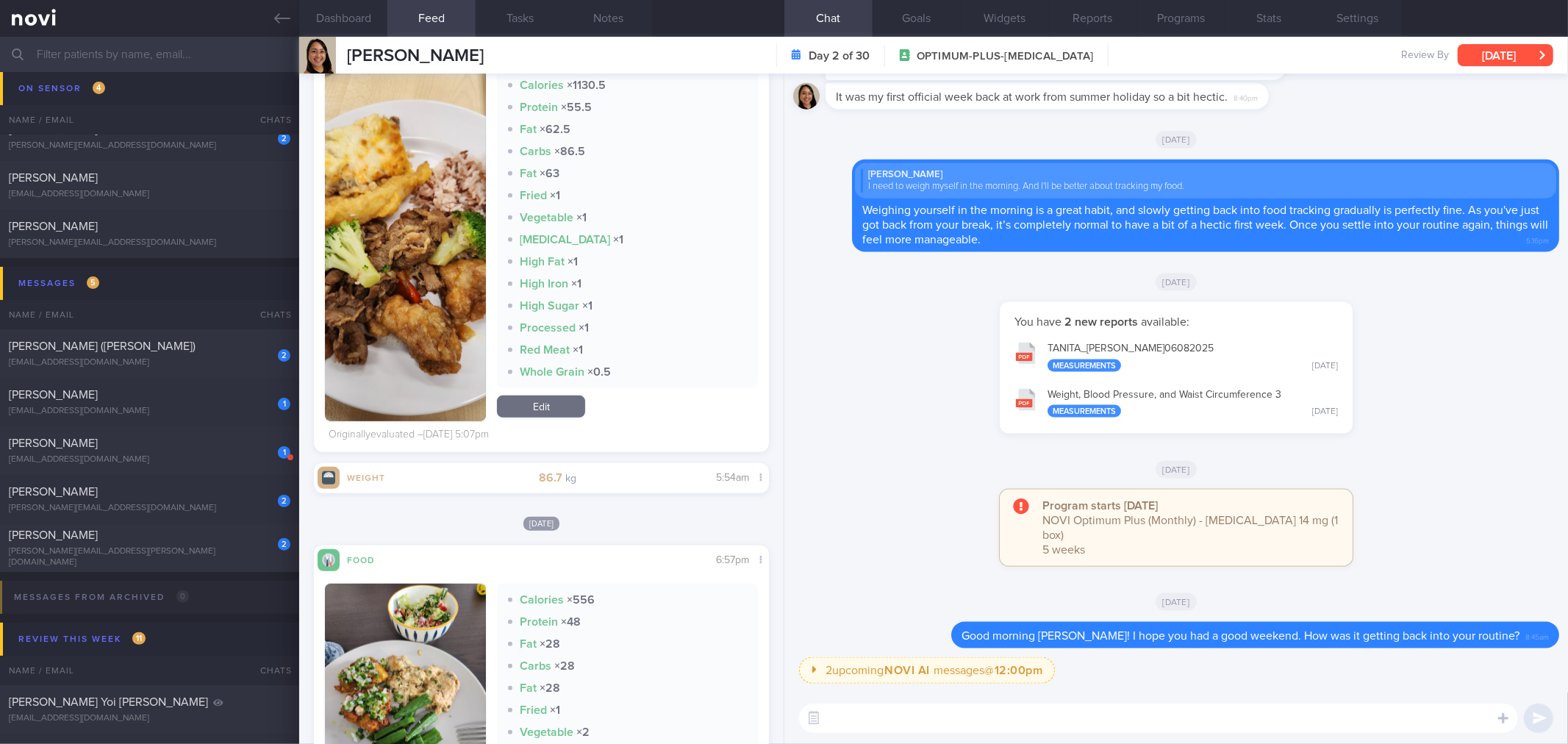
drag, startPoint x: 1525, startPoint y: 50, endPoint x: 1504, endPoint y: 52, distance: 21.1
click at [1524, 52] on button "[DATE]" at bounding box center [1505, 55] width 95 height 22
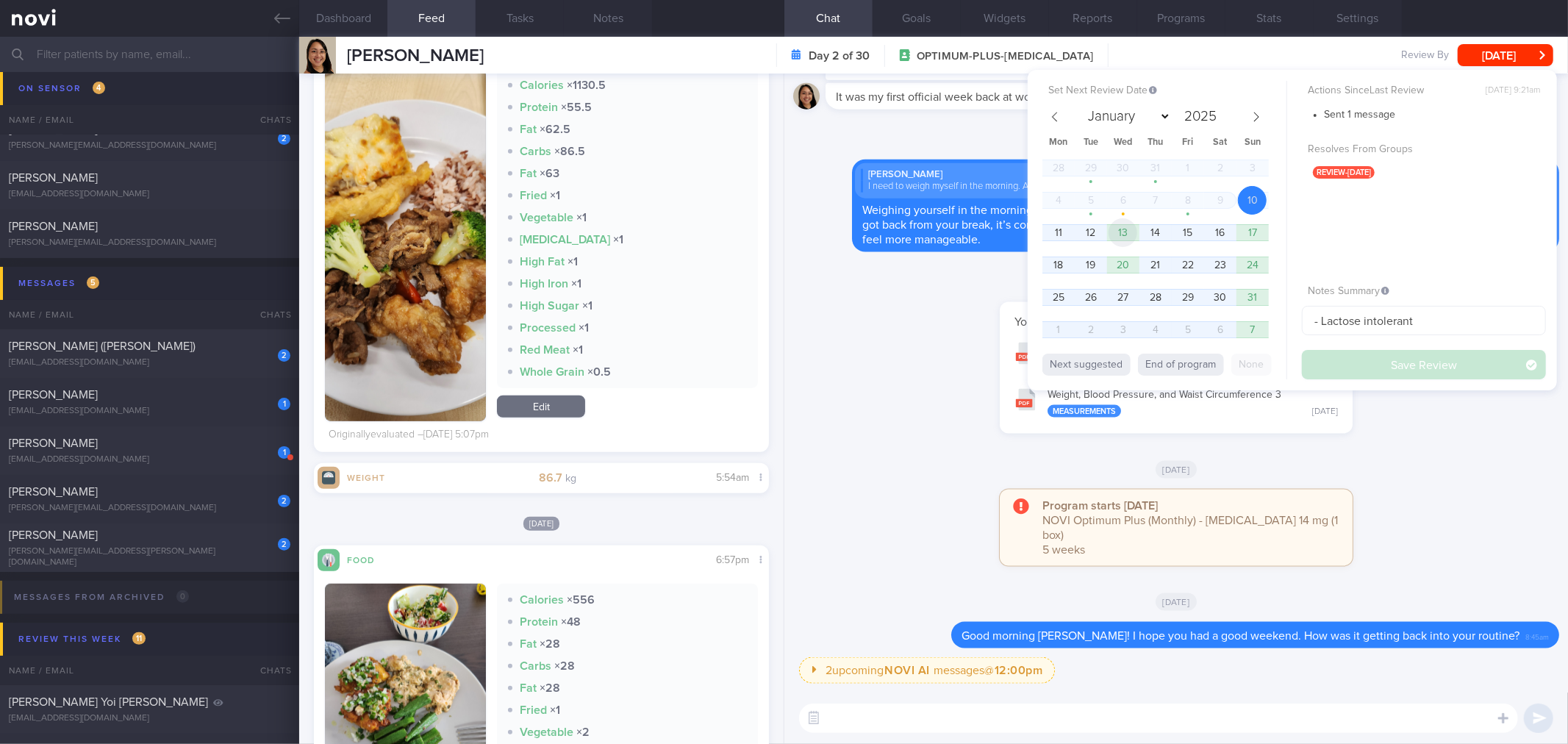
click at [1126, 226] on span "13" at bounding box center [1123, 232] width 28 height 28
click at [1345, 364] on button "Save Review" at bounding box center [1424, 364] width 244 height 29
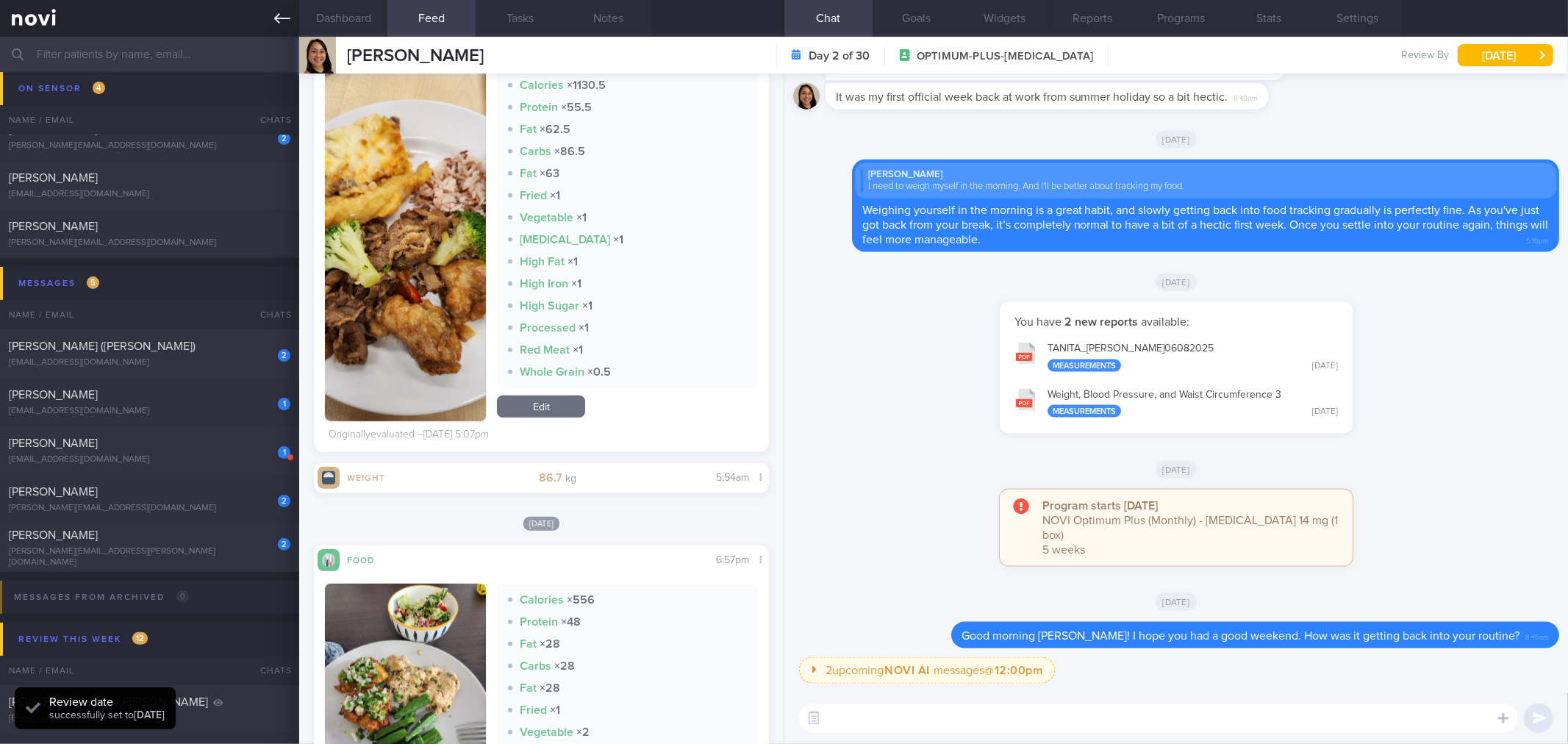
click at [282, 24] on icon at bounding box center [282, 18] width 16 height 16
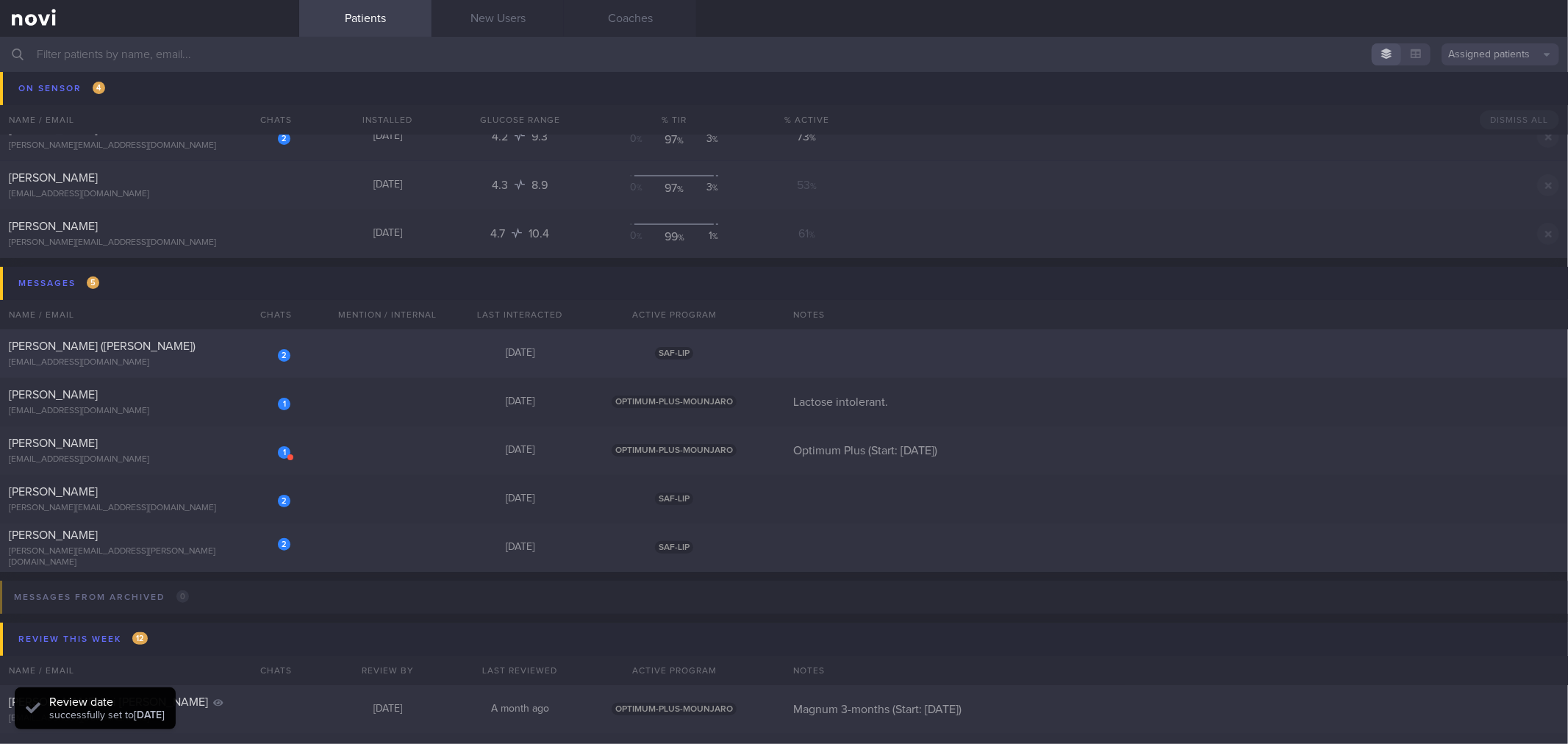
click at [258, 345] on div "2" at bounding box center [274, 350] width 33 height 23
select select "7"
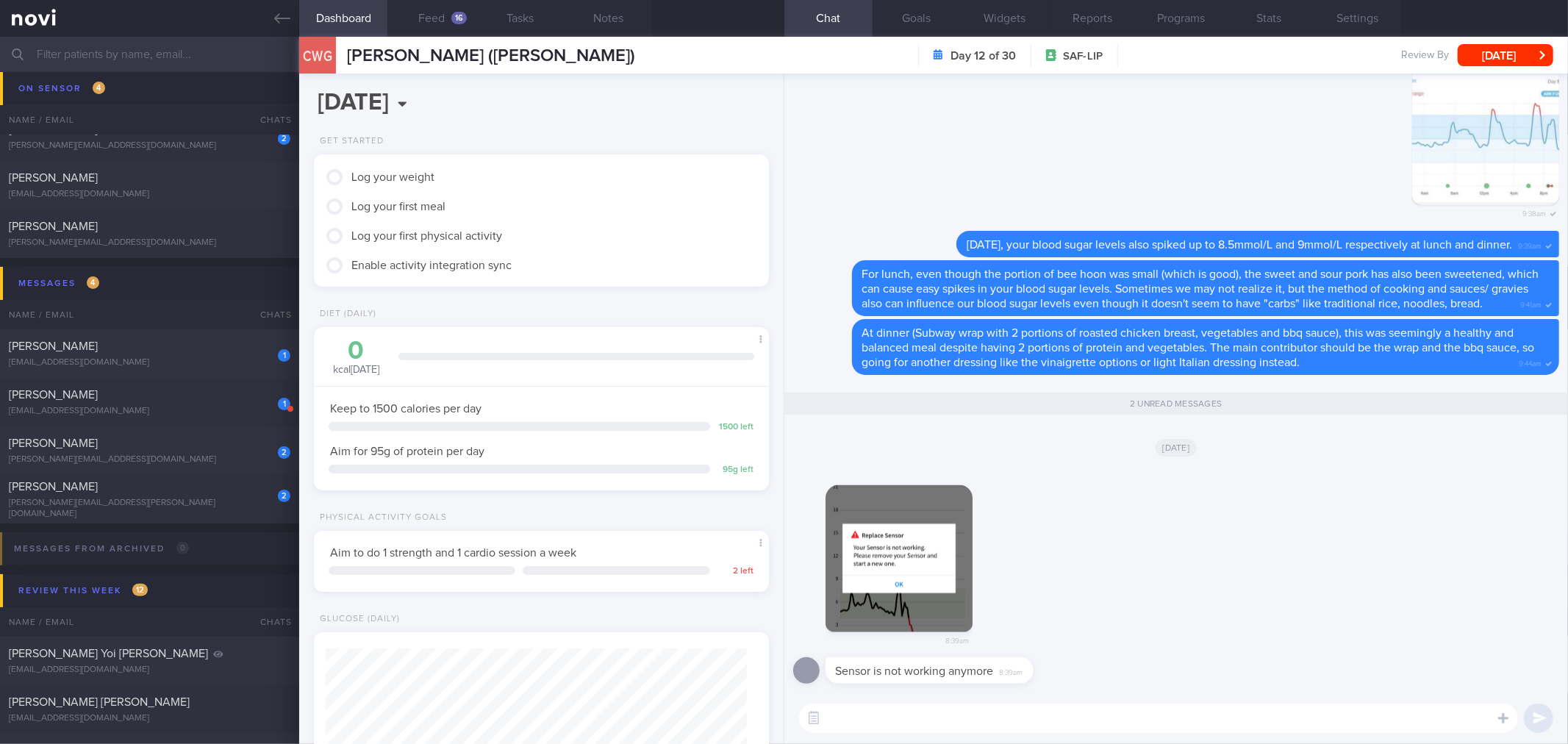
scroll to position [210, 421]
click at [1024, 717] on textarea at bounding box center [1159, 718] width 720 height 29
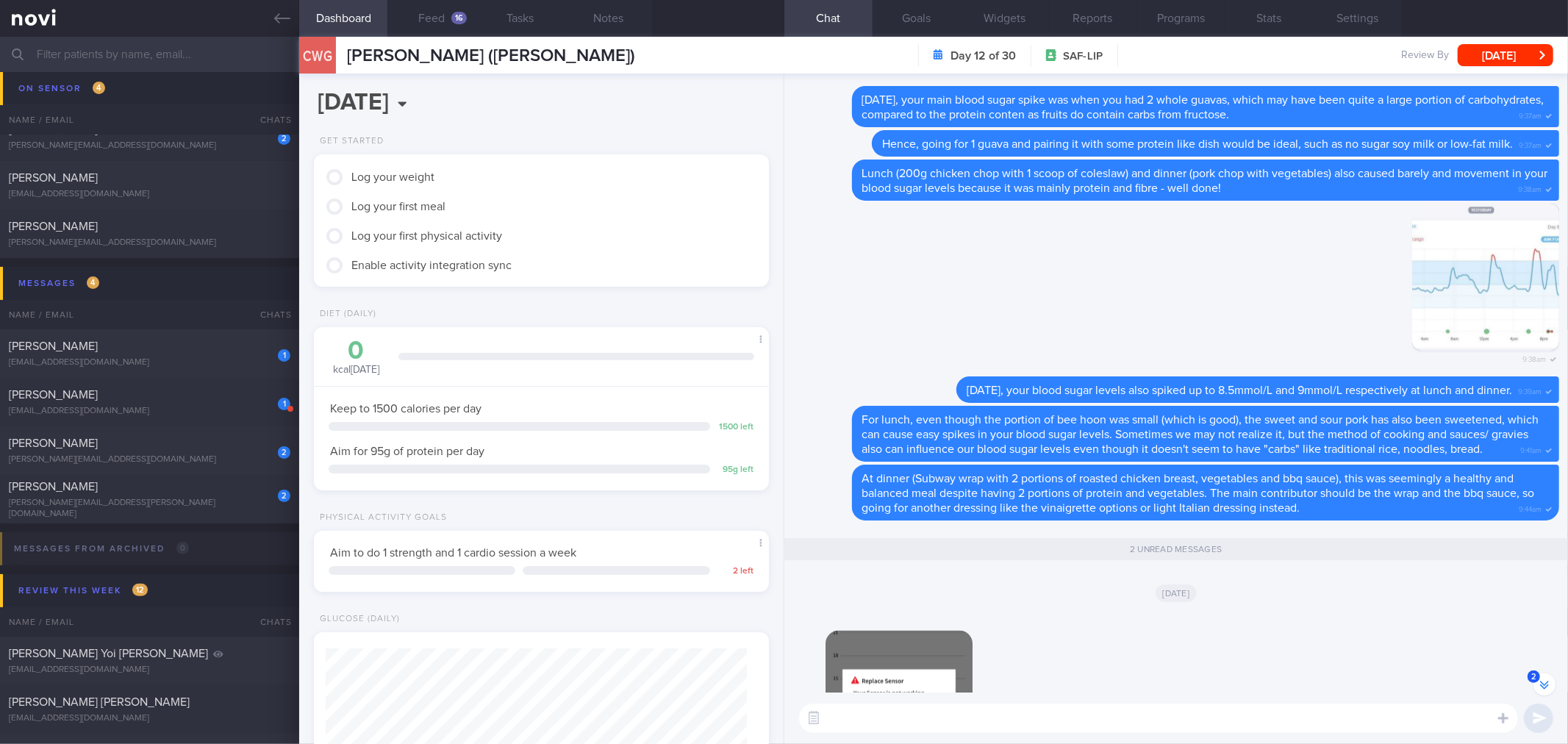
scroll to position [1, 0]
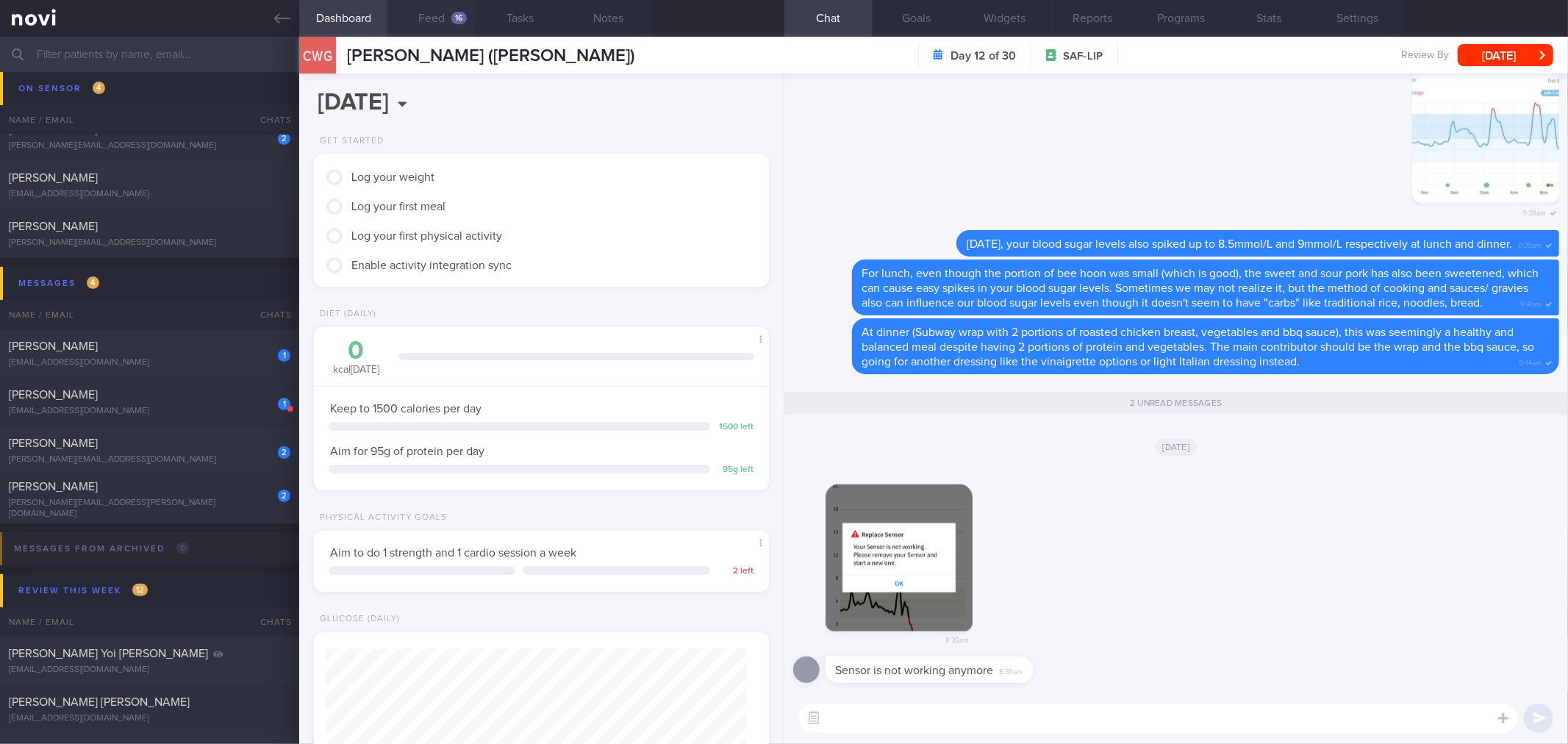
click at [438, 15] on button "Feed 16" at bounding box center [432, 18] width 89 height 37
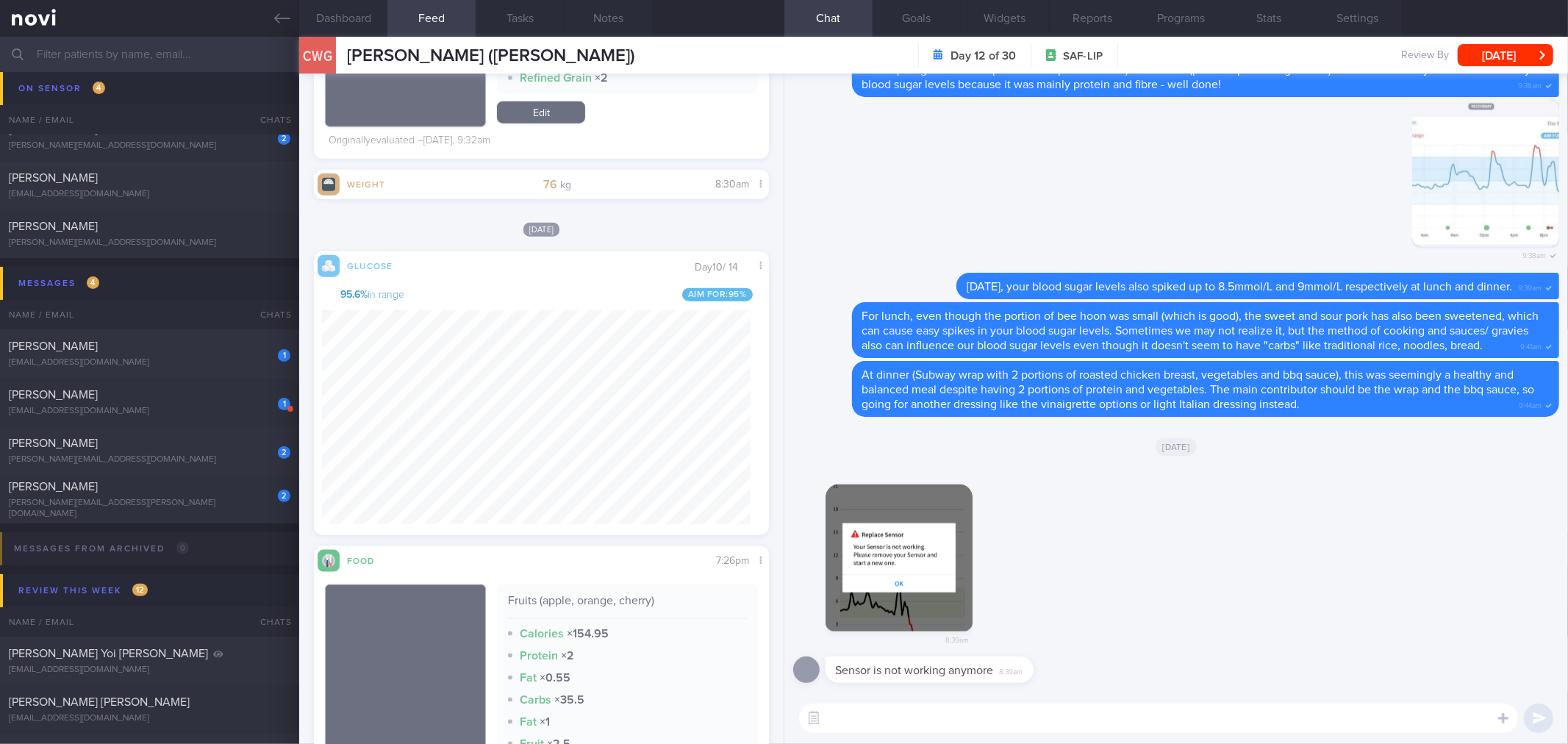
scroll to position [1470, 0]
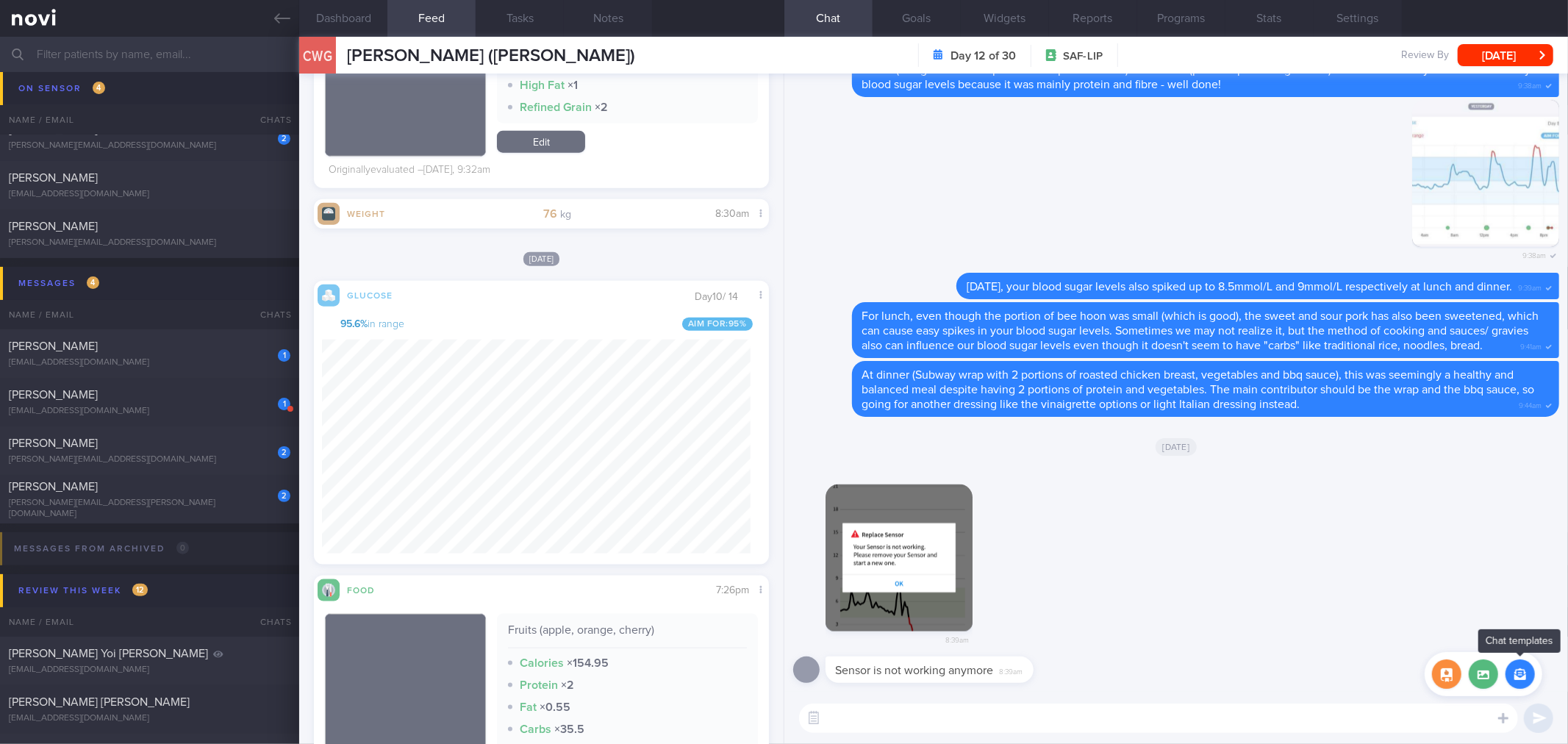
click at [1521, 673] on button "button" at bounding box center [1521, 674] width 29 height 29
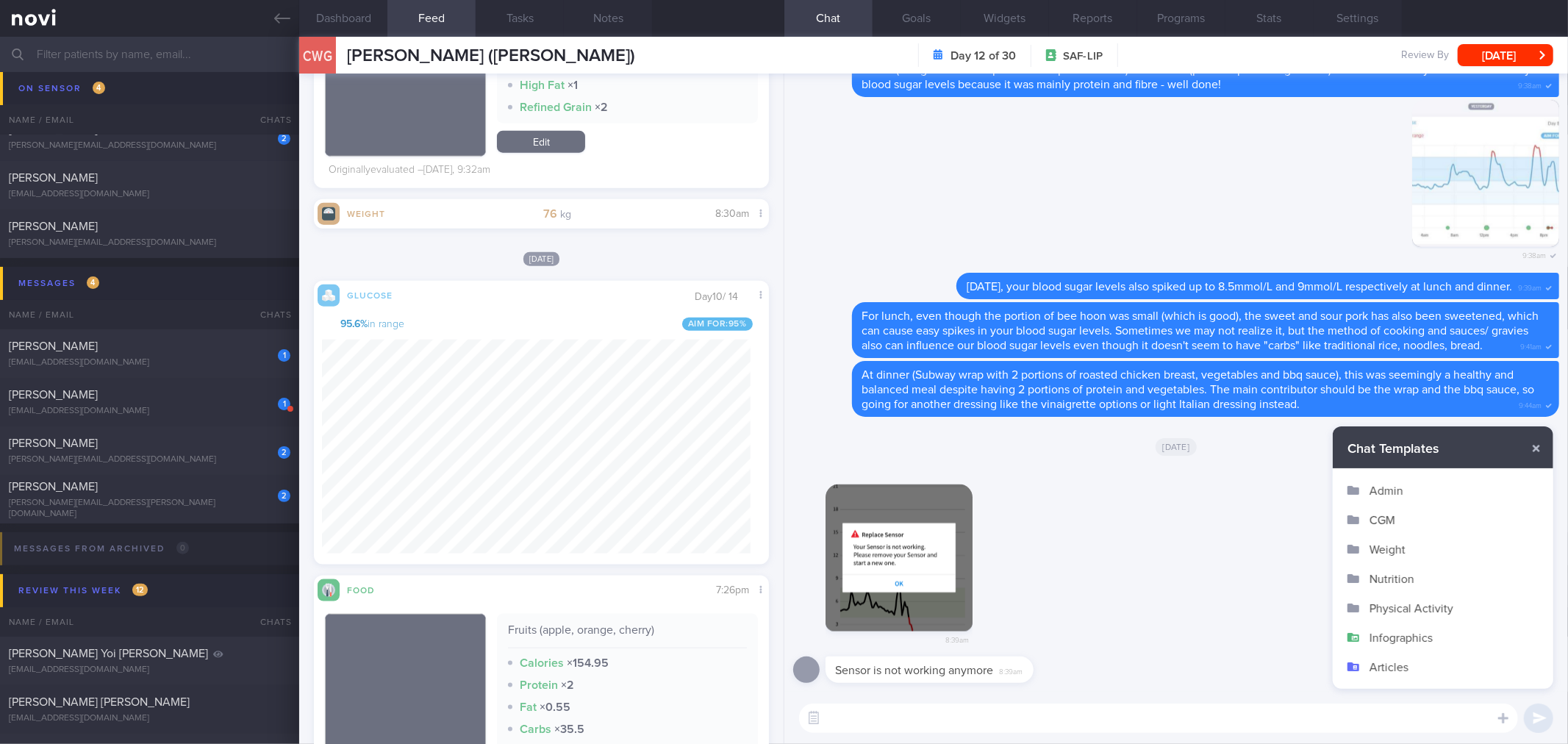
click at [1390, 520] on button "CGM" at bounding box center [1443, 520] width 221 height 29
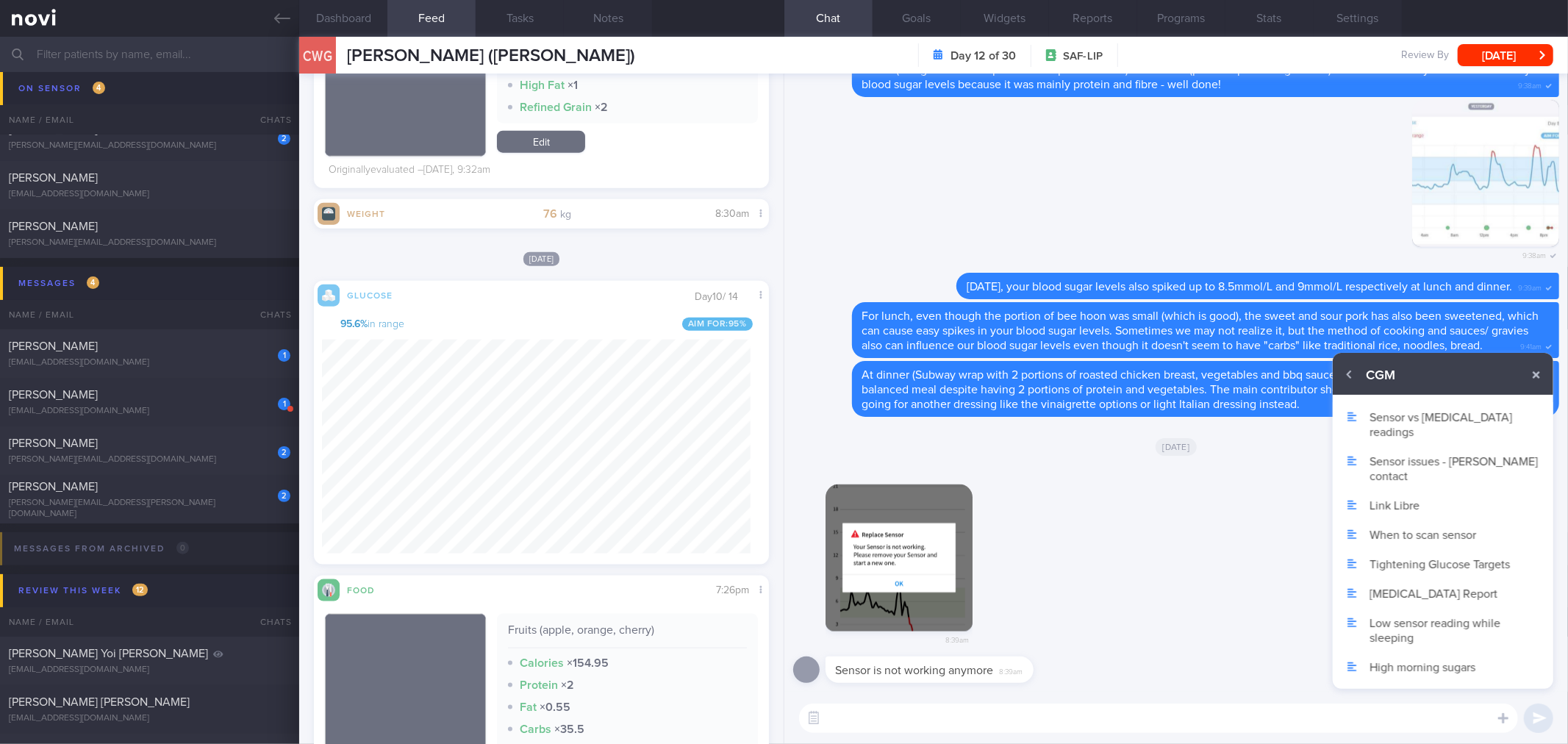
click at [1409, 446] on button "Sensor issues - [PERSON_NAME] contact" at bounding box center [1443, 467] width 221 height 44
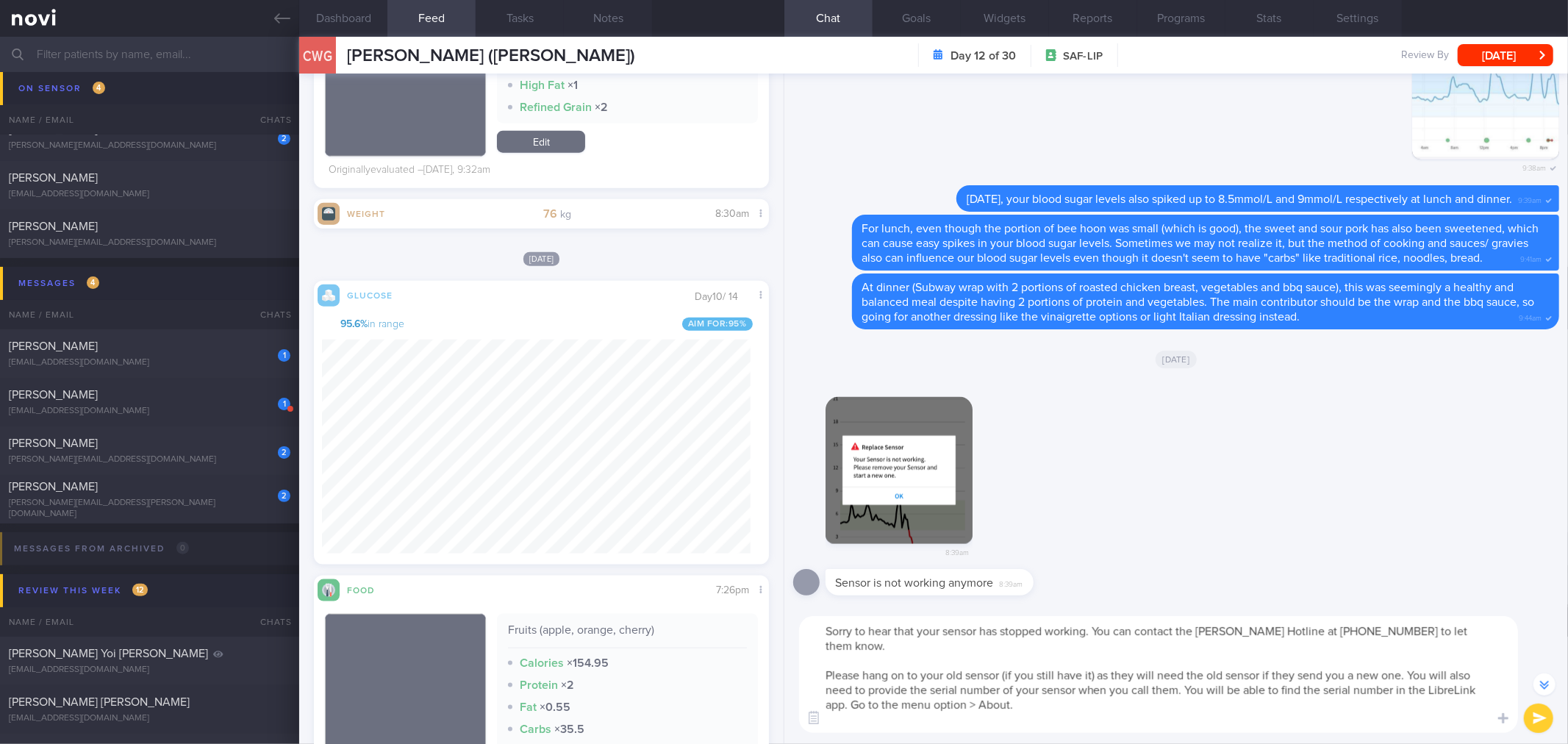
scroll to position [-86, 0]
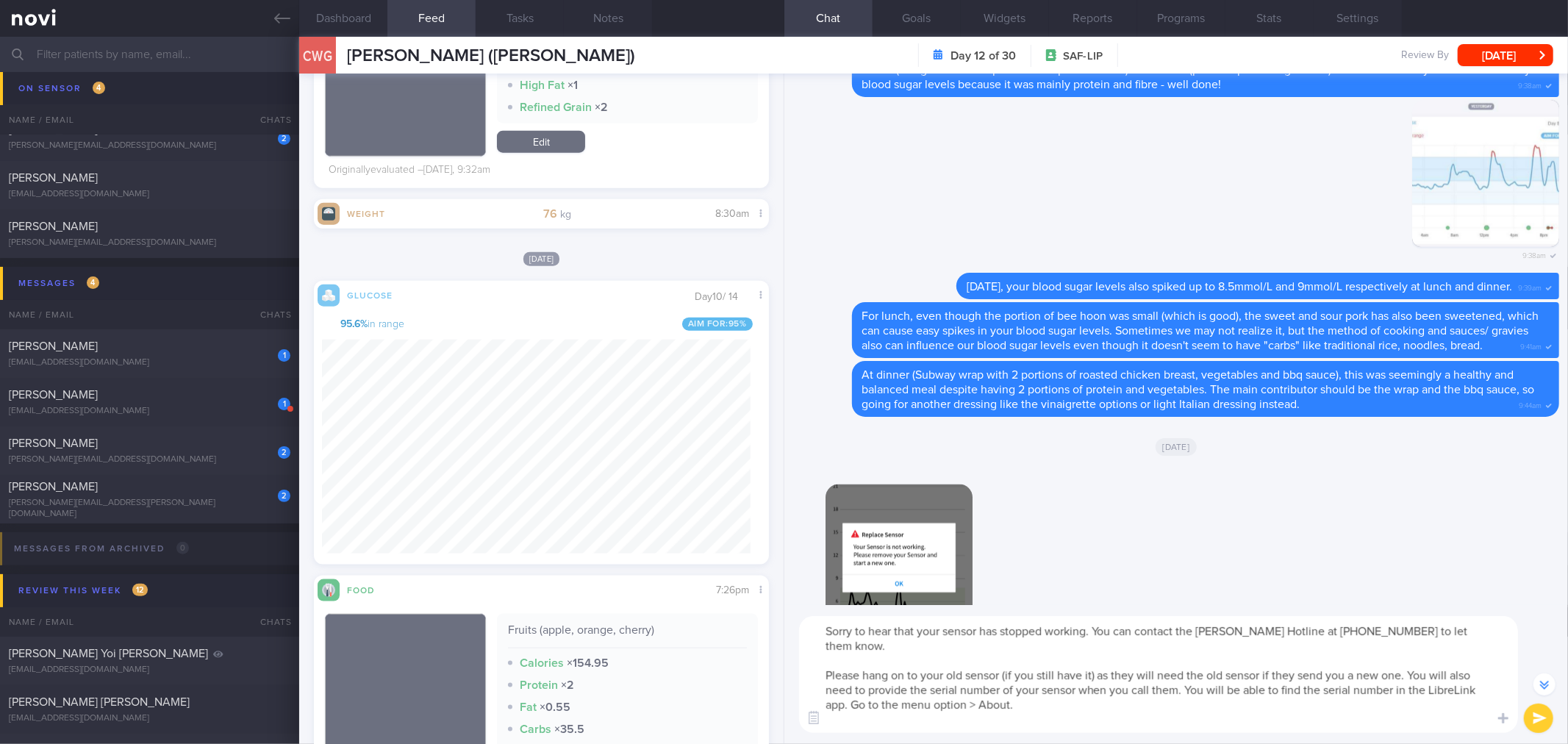
click at [841, 641] on textarea "Sorry to hear that your sensor has stopped working. You can contact the [PERSON…" at bounding box center [1159, 674] width 720 height 117
type textarea "Good morning [PERSON_NAME]. Sorry to hear that your sensor has stopped working.…"
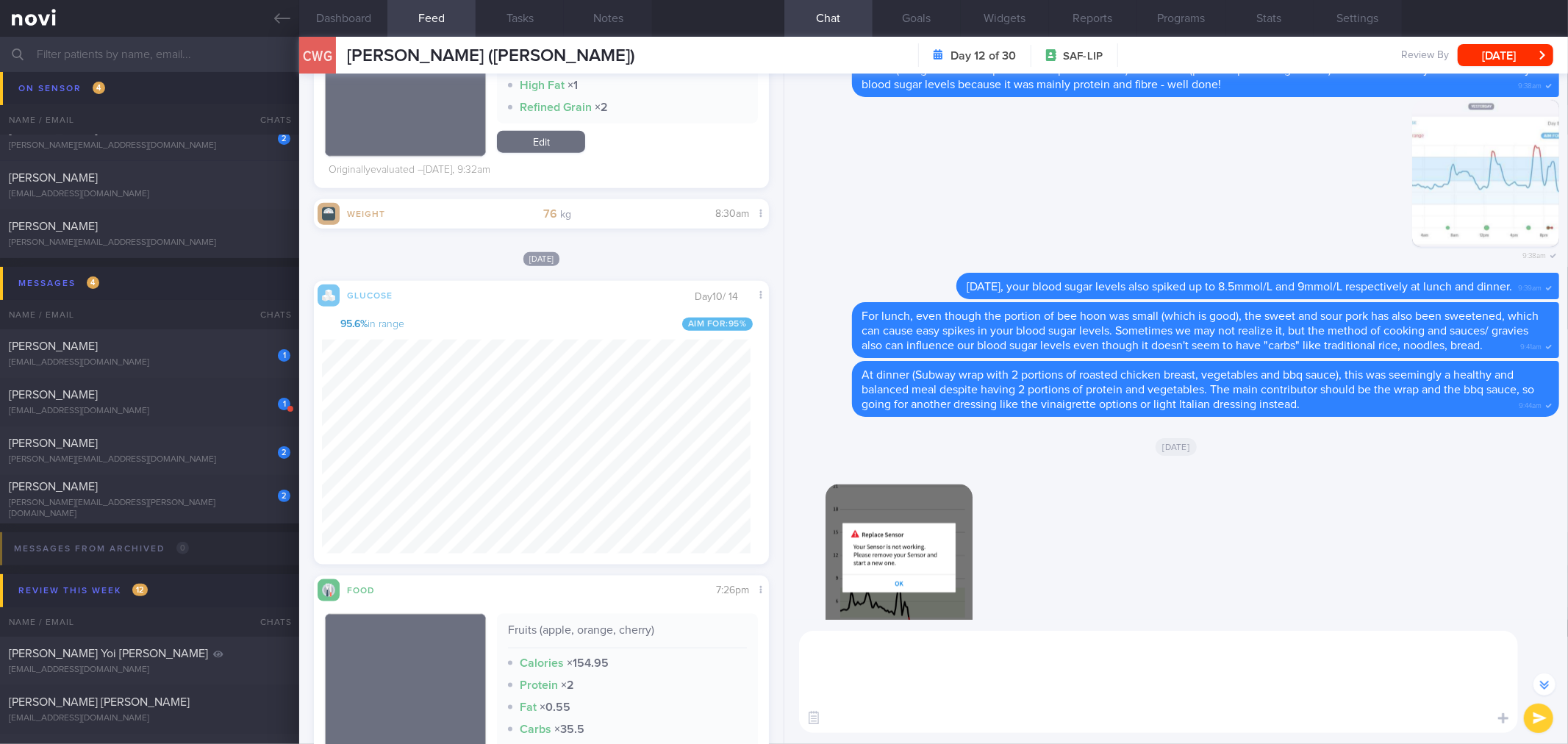
scroll to position [0, 0]
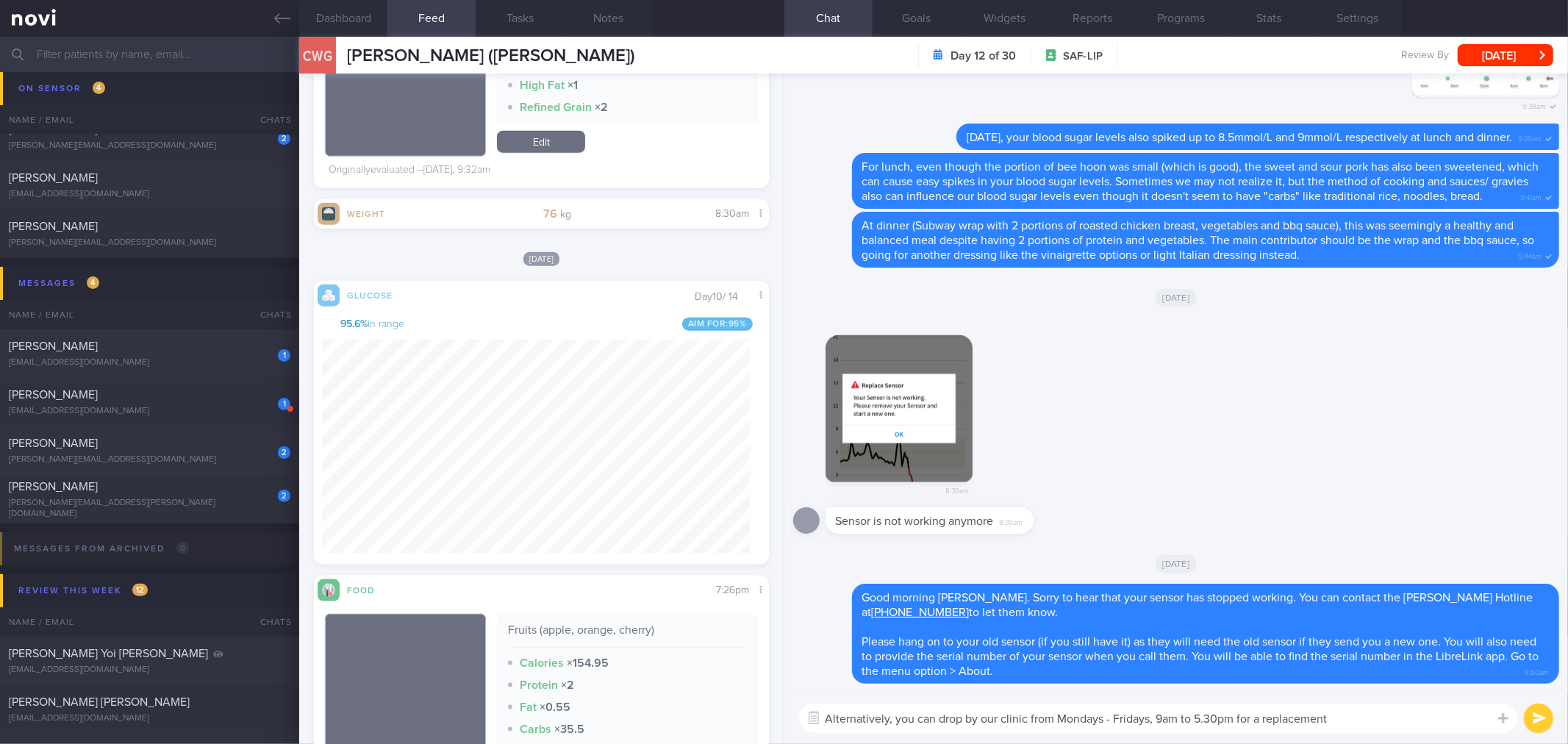
type textarea "Alternatively, you can drop by our clinic from Mondays - Fridays, 9am to 5.30pm…"
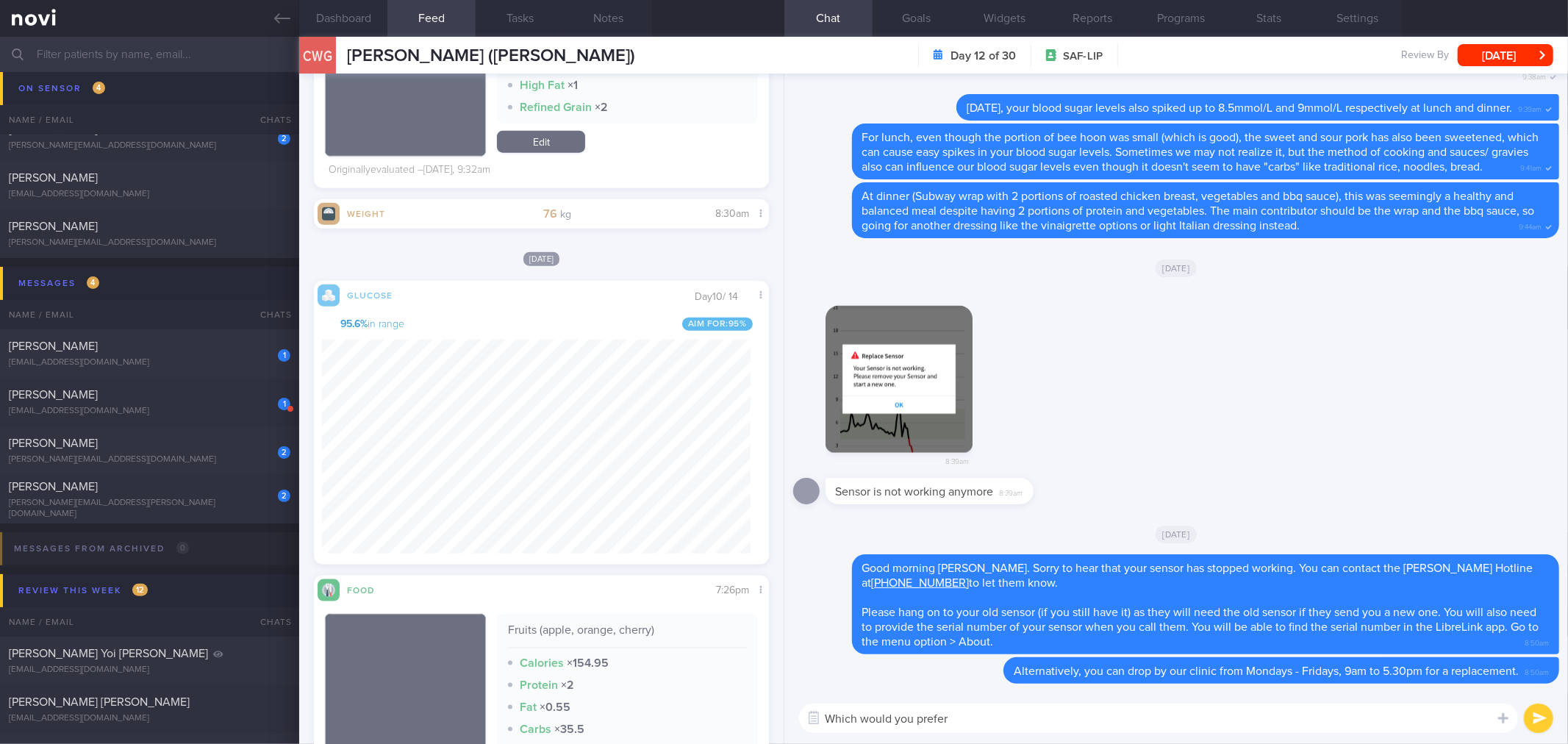
type textarea "Which would you prefer?"
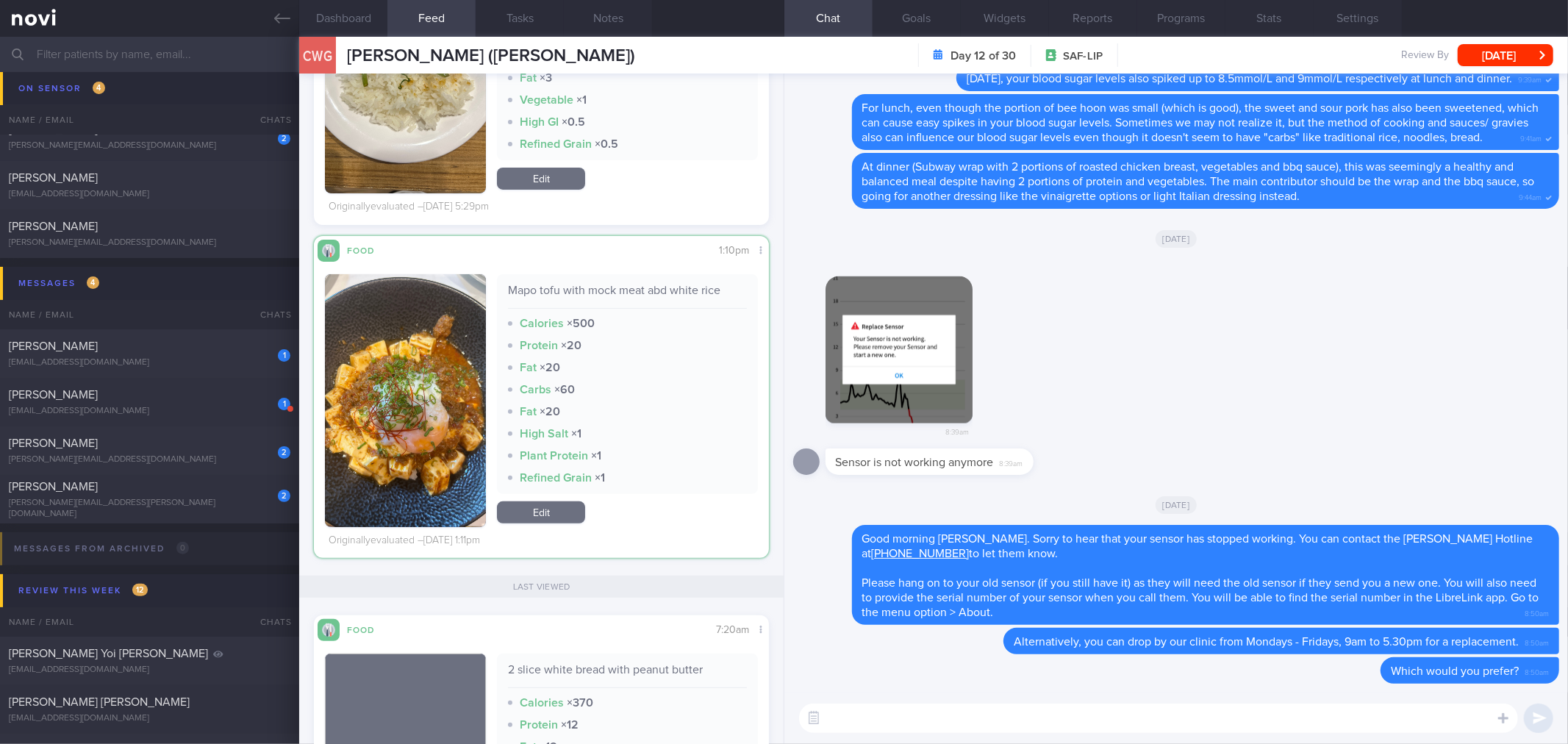
scroll to position [4978, 0]
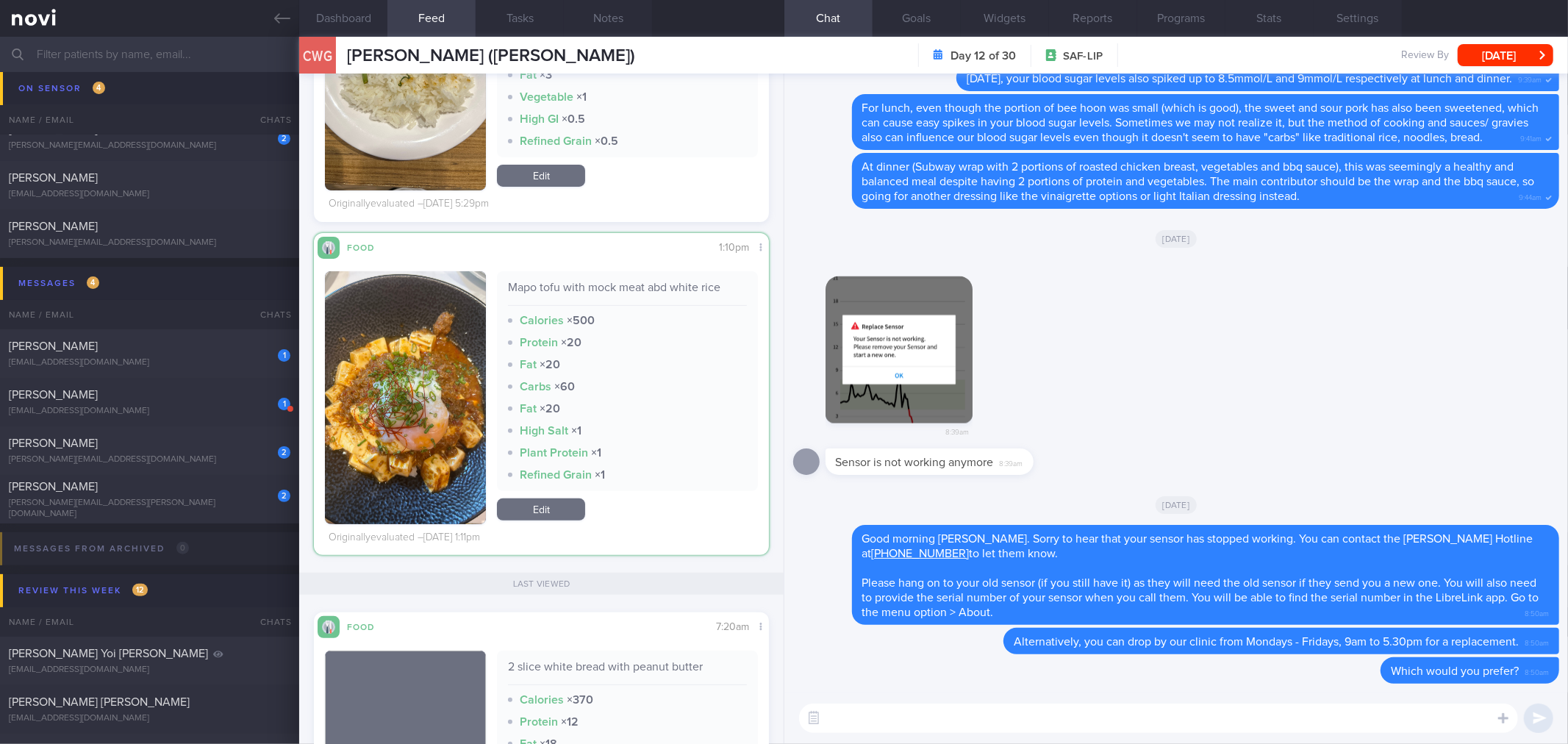
click at [738, 375] on div "Mapo tofu with mock meat abd white rice Calories × 500 Protein × 20 Fat × 20 Ca…" at bounding box center [627, 381] width 260 height 220
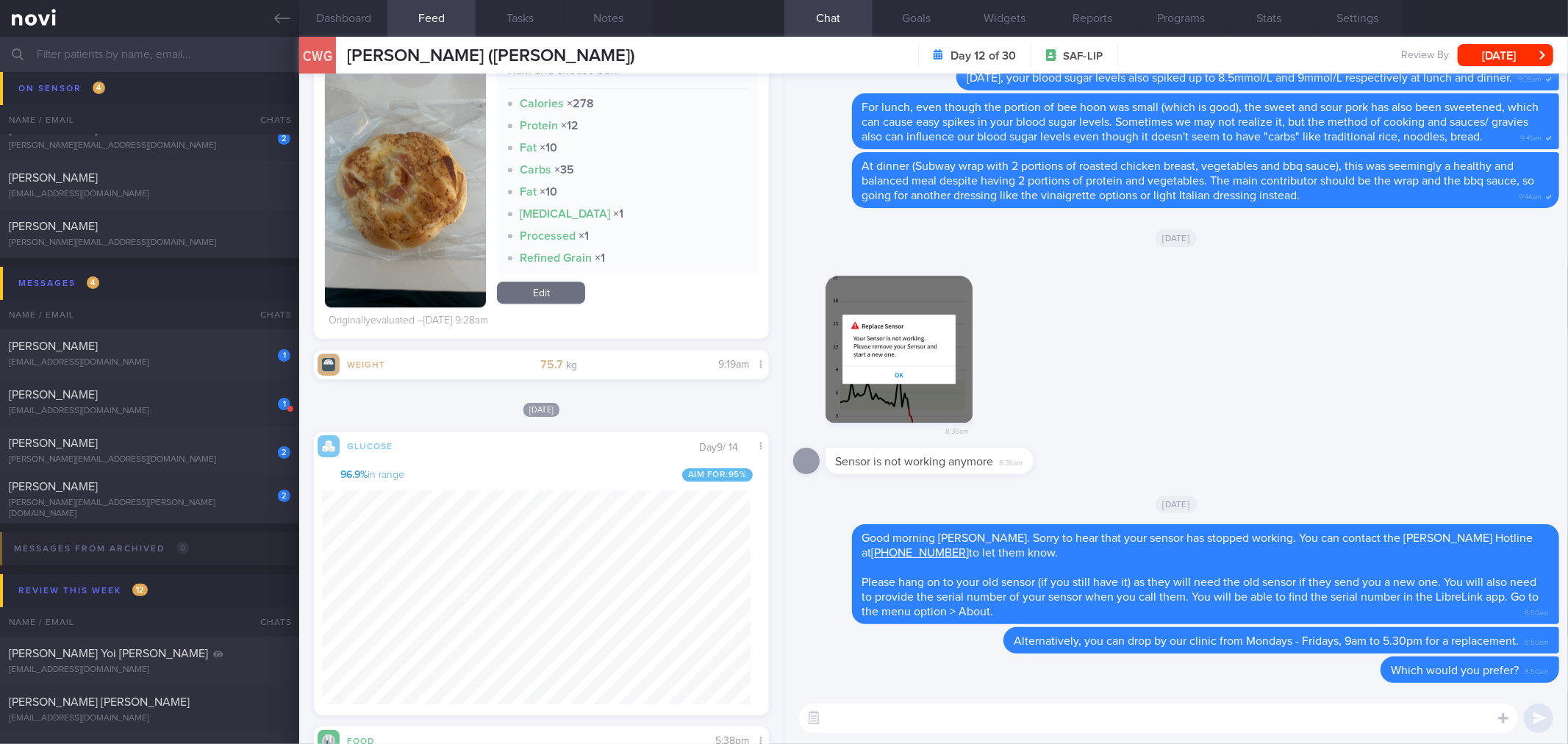
scroll to position [3825, 0]
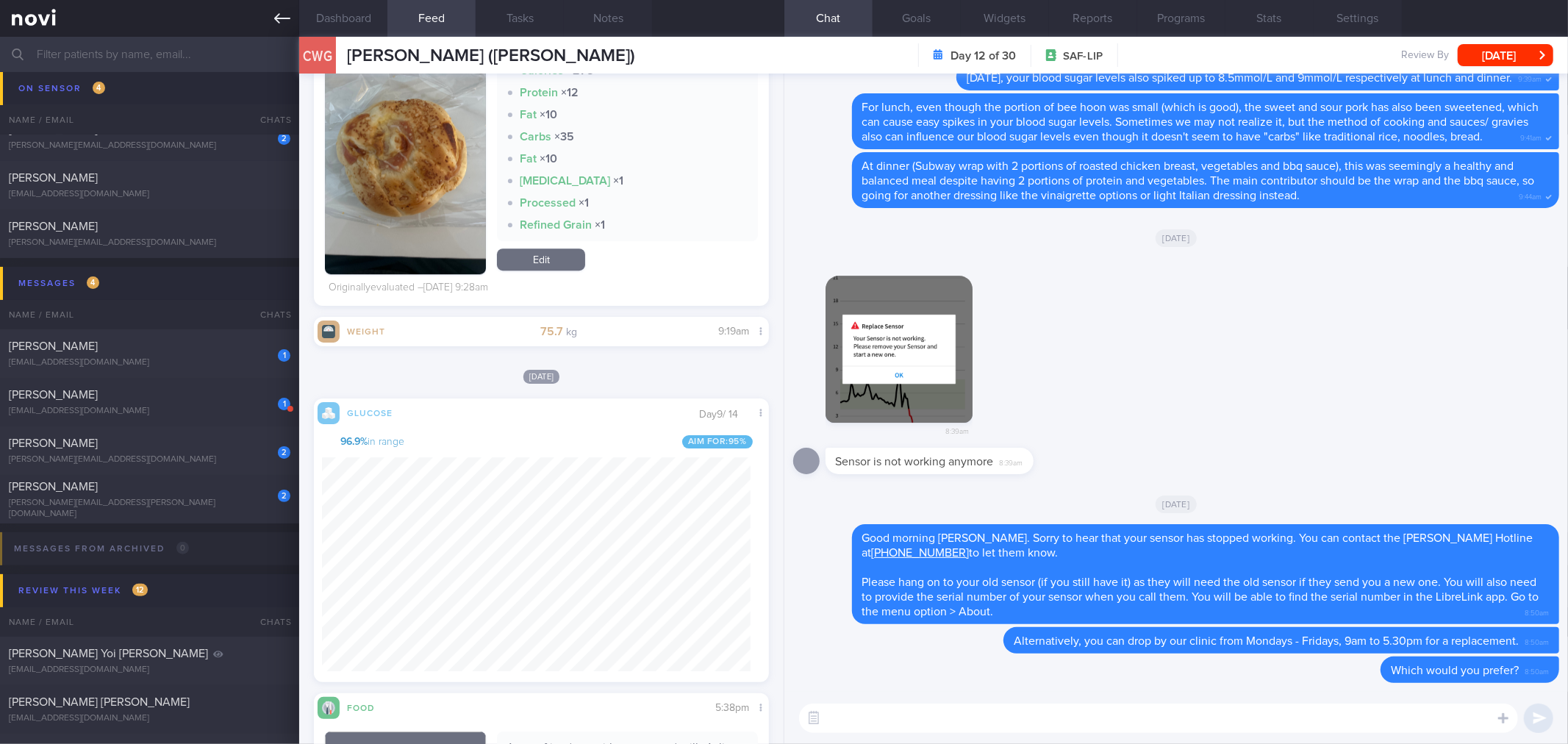
click at [279, 21] on icon at bounding box center [282, 18] width 16 height 16
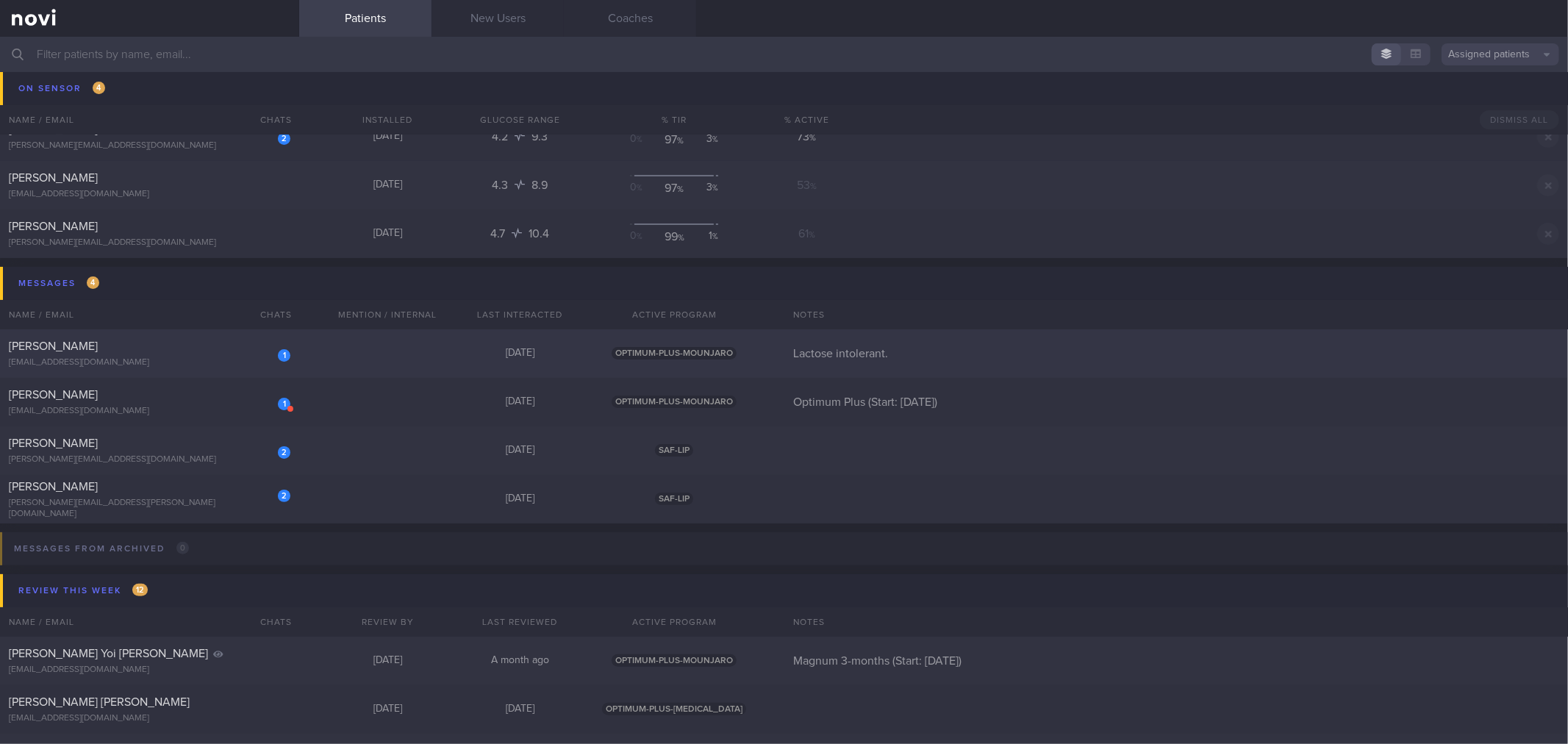
click at [171, 338] on div "[PERSON_NAME]" at bounding box center [147, 345] width 278 height 15
select select "7"
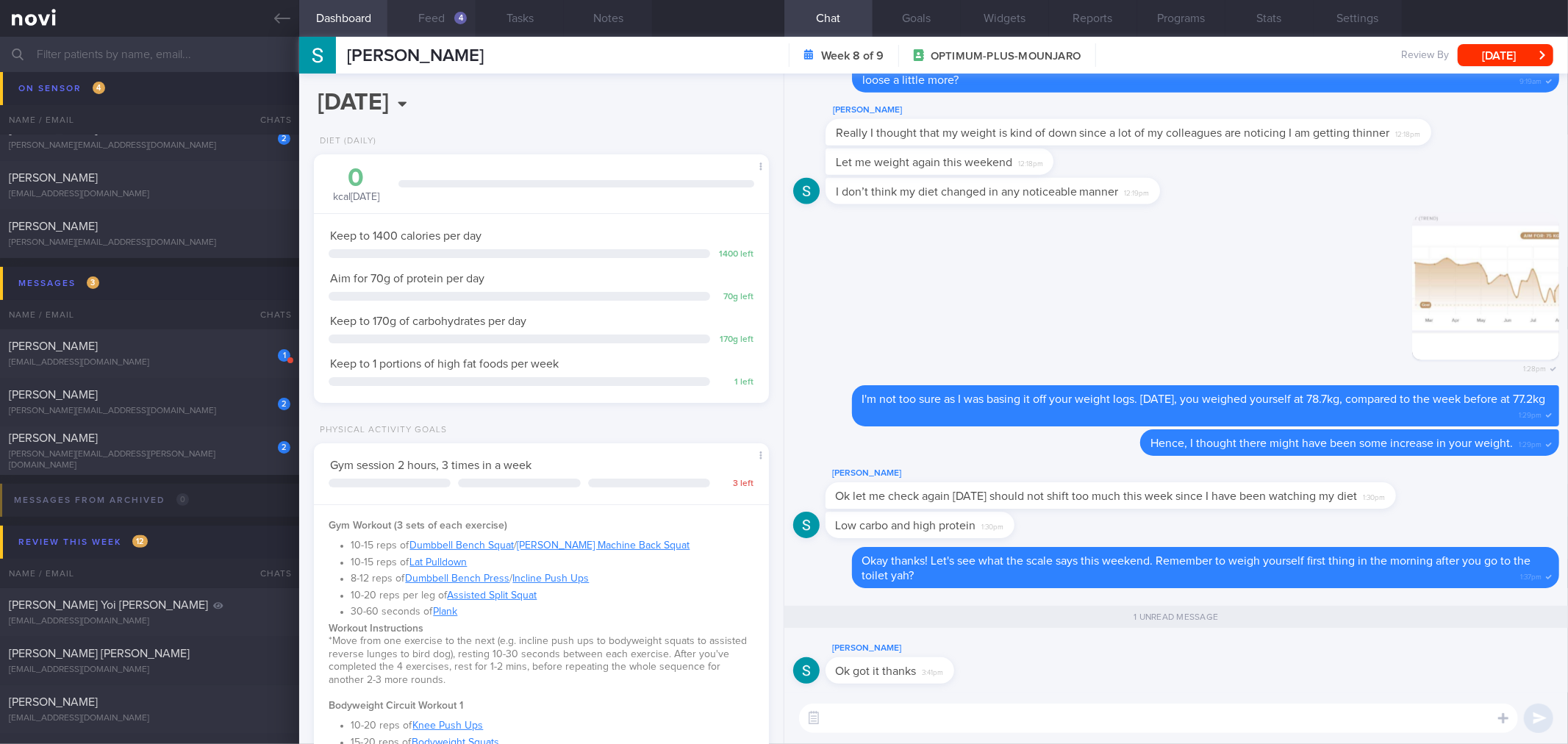
click at [444, 23] on button "Feed 4" at bounding box center [432, 18] width 89 height 37
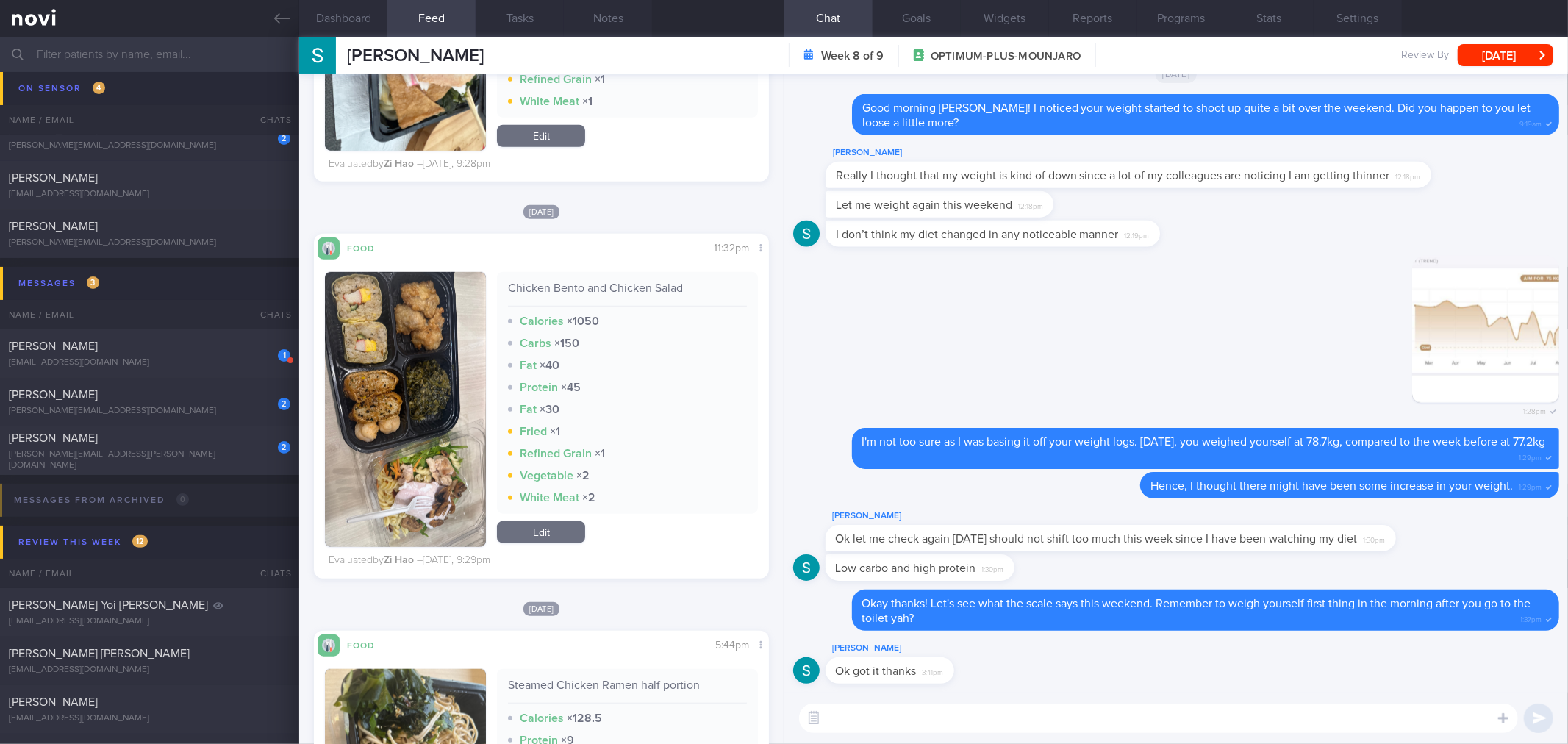
click at [997, 714] on textarea at bounding box center [1159, 718] width 720 height 29
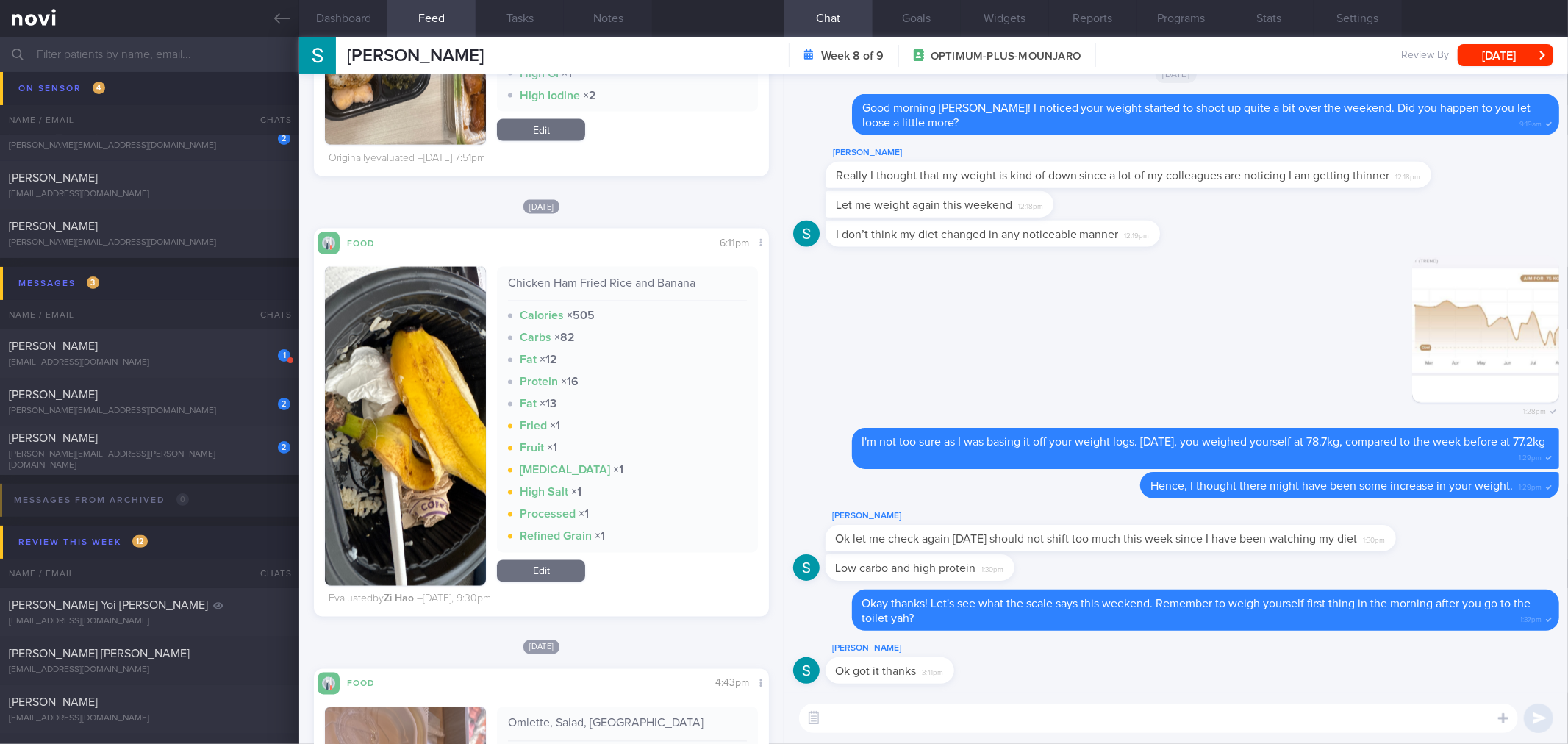
scroll to position [2122, 0]
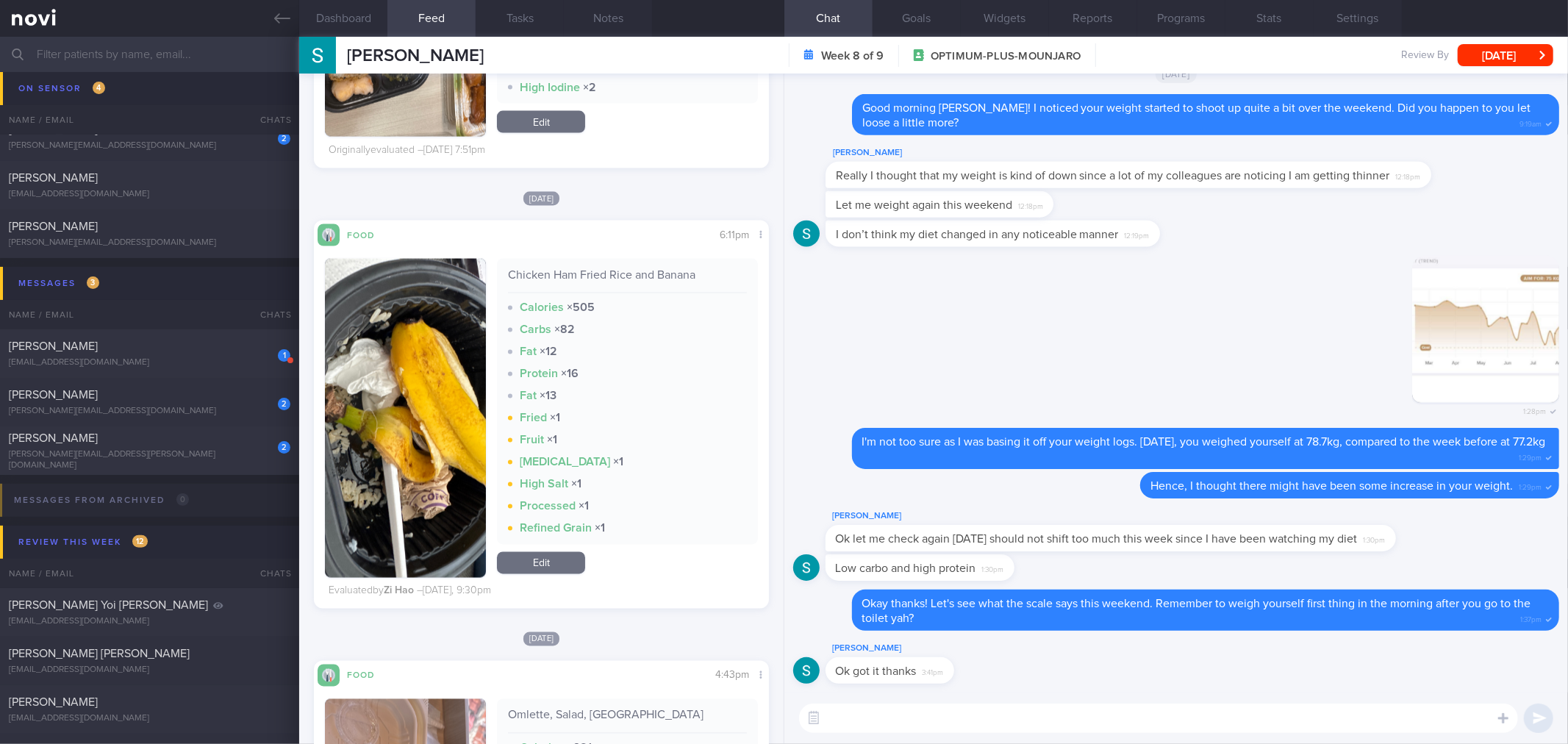
click at [1001, 725] on textarea at bounding box center [1159, 718] width 720 height 29
type textarea "No problem! I hope you enjoyed the [DATE] celebratoin. How did you weigh-in ove…"
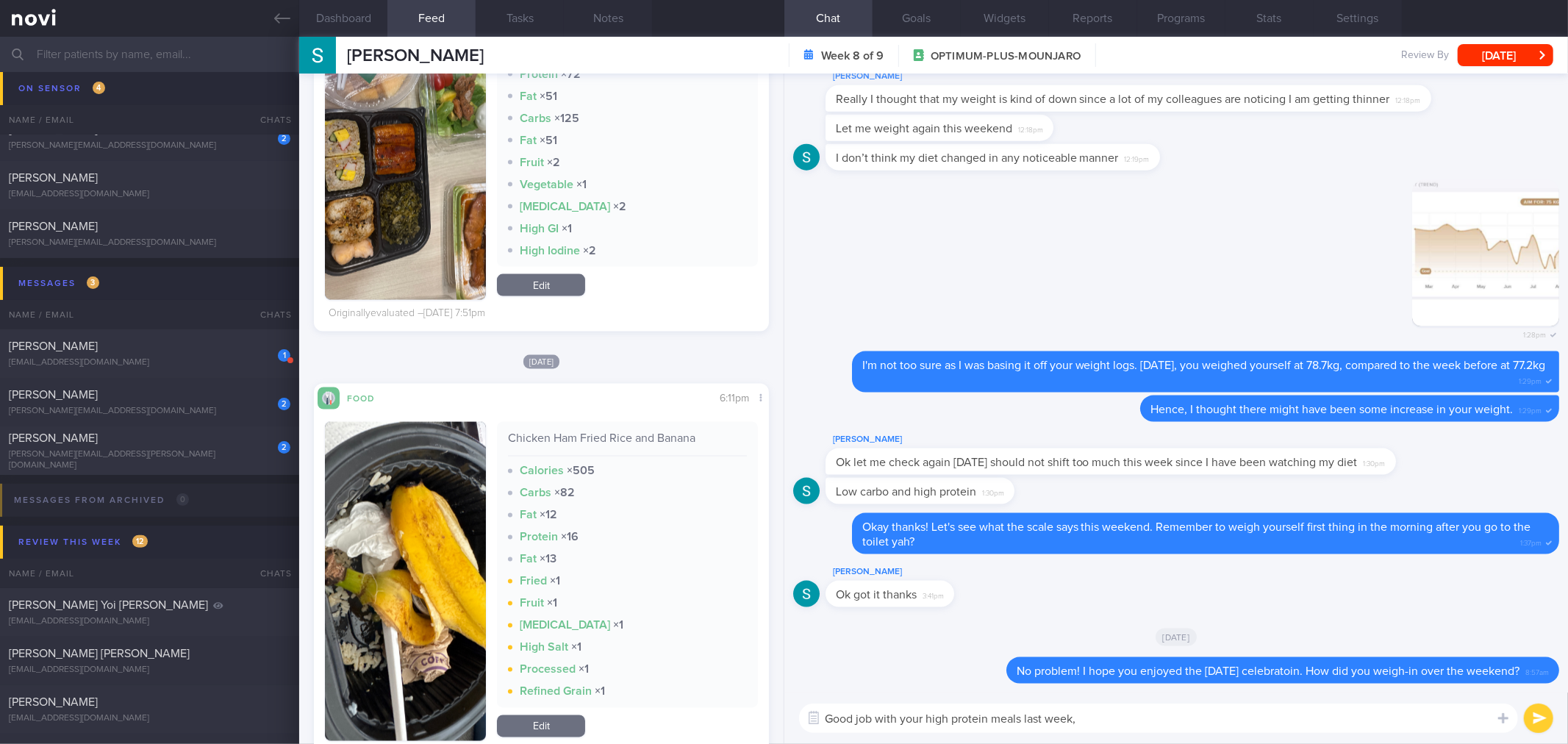
scroll to position [1633, 0]
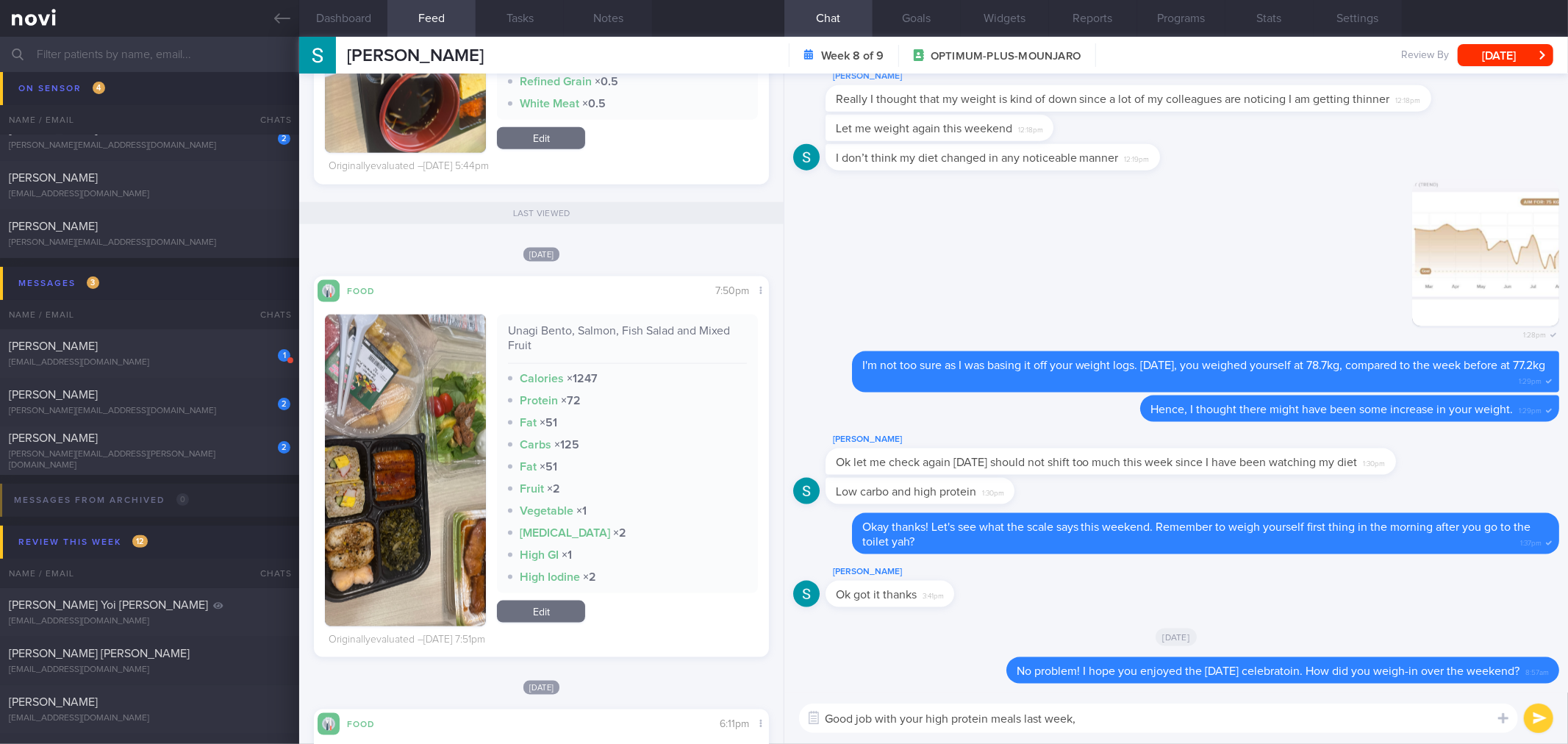
click at [420, 451] on button "button" at bounding box center [405, 470] width 161 height 312
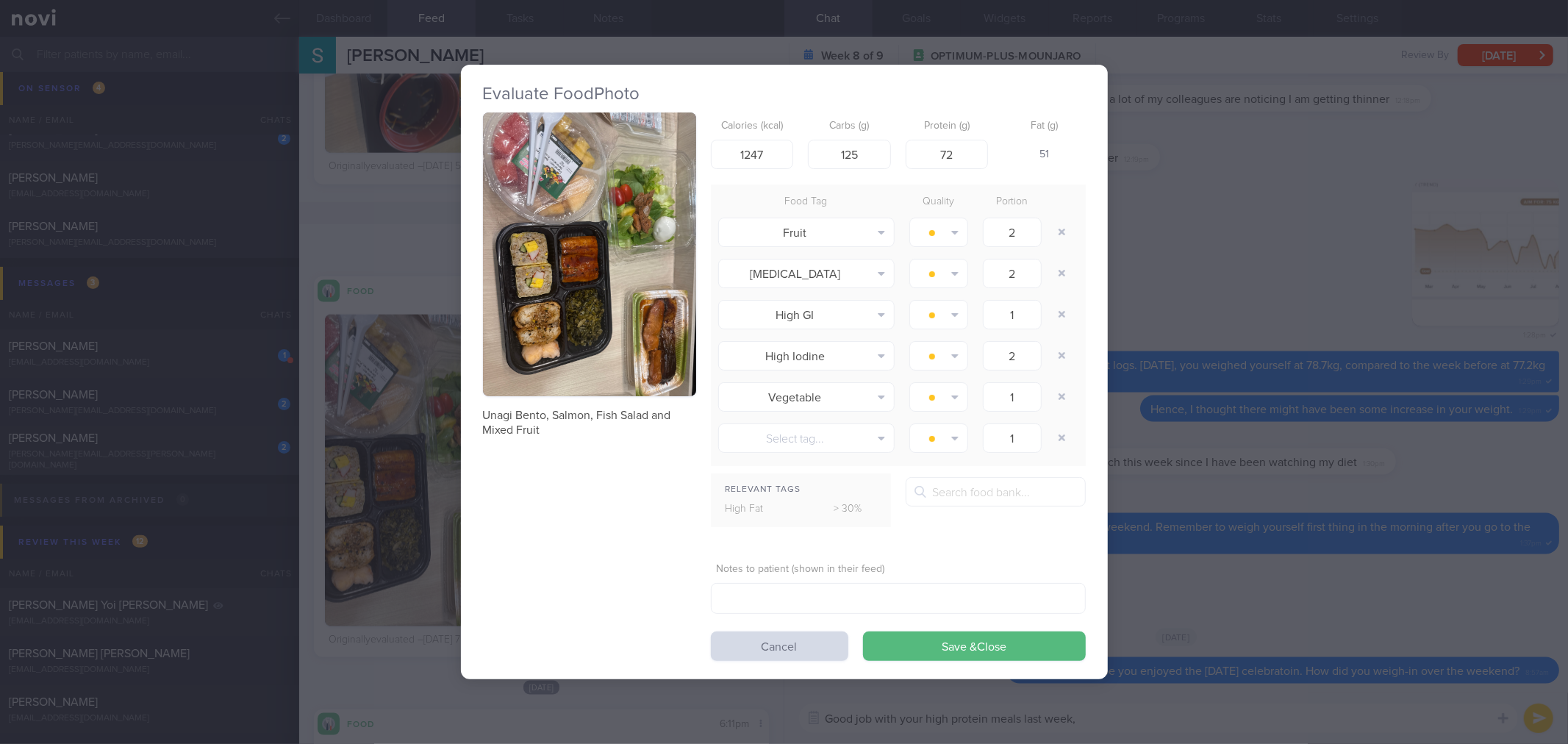
click at [1216, 266] on div "Evaluate Food Photo Unagi Bento, Salmon, Fish Salad and Mixed Fruit Calories (k…" at bounding box center [784, 372] width 1568 height 744
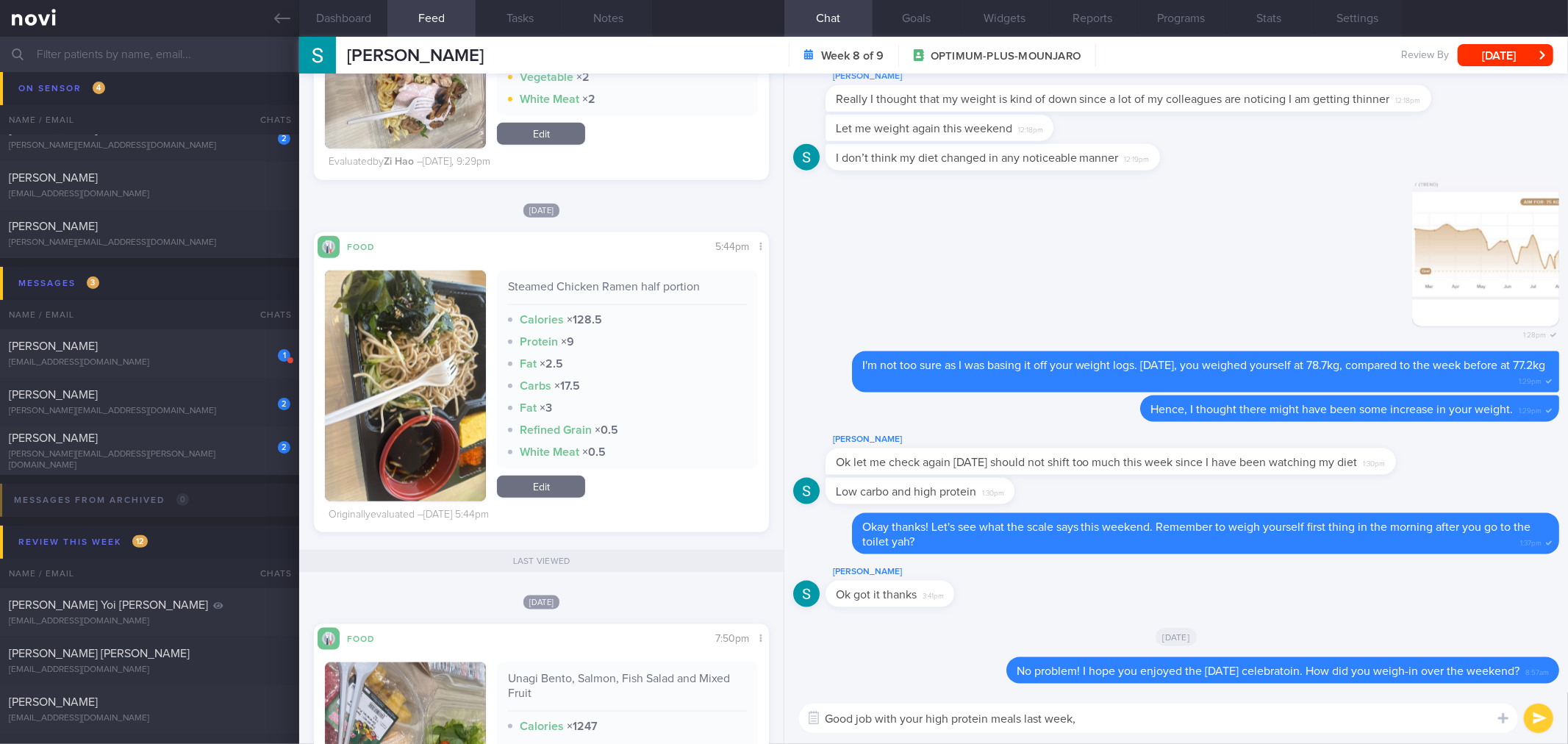
scroll to position [1143, 0]
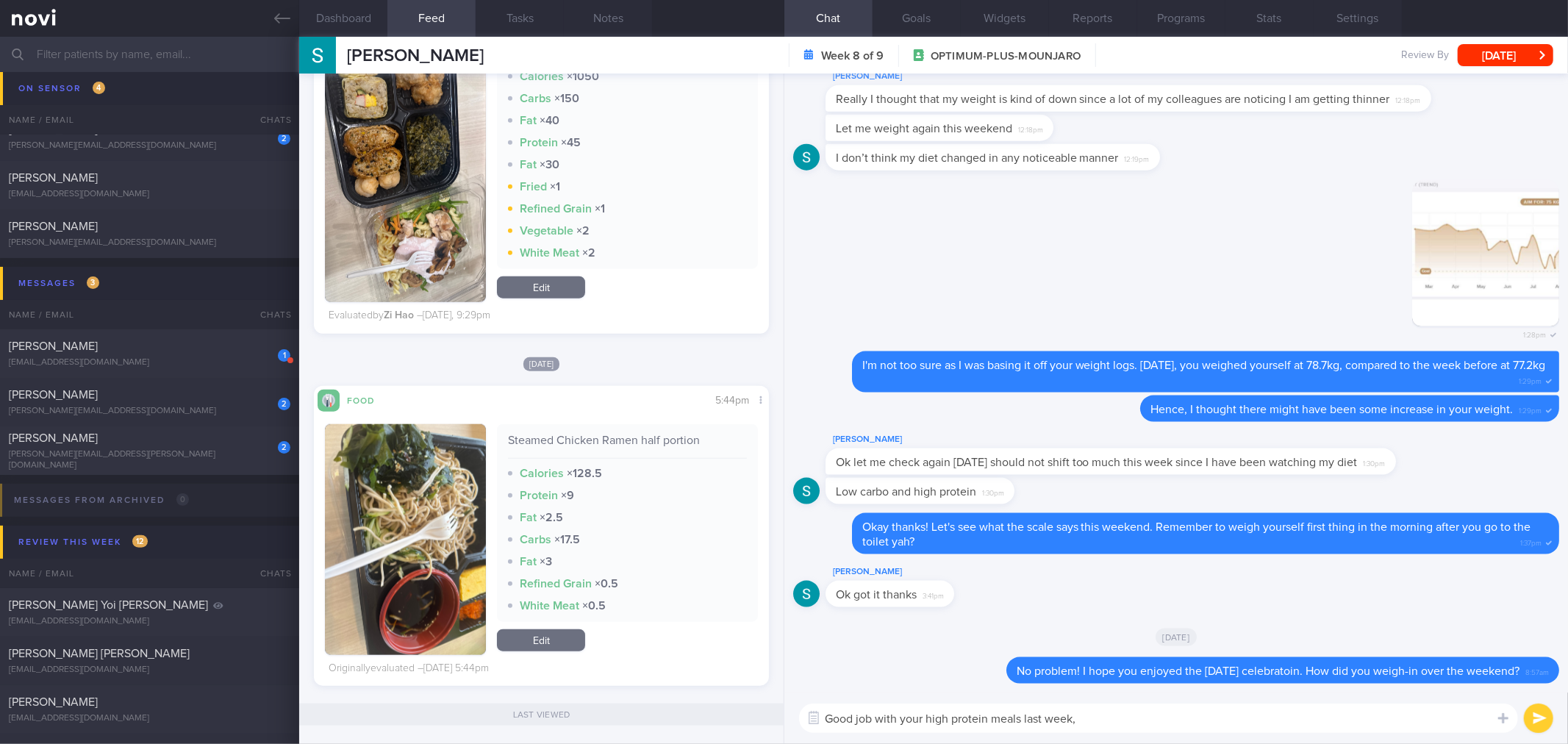
click at [1331, 573] on div "[PERSON_NAME] Ok got it thanks 3:41pm" at bounding box center [1176, 589] width 766 height 53
click at [1156, 705] on textarea "Good job with your high protein meals last week," at bounding box center [1159, 718] width 720 height 29
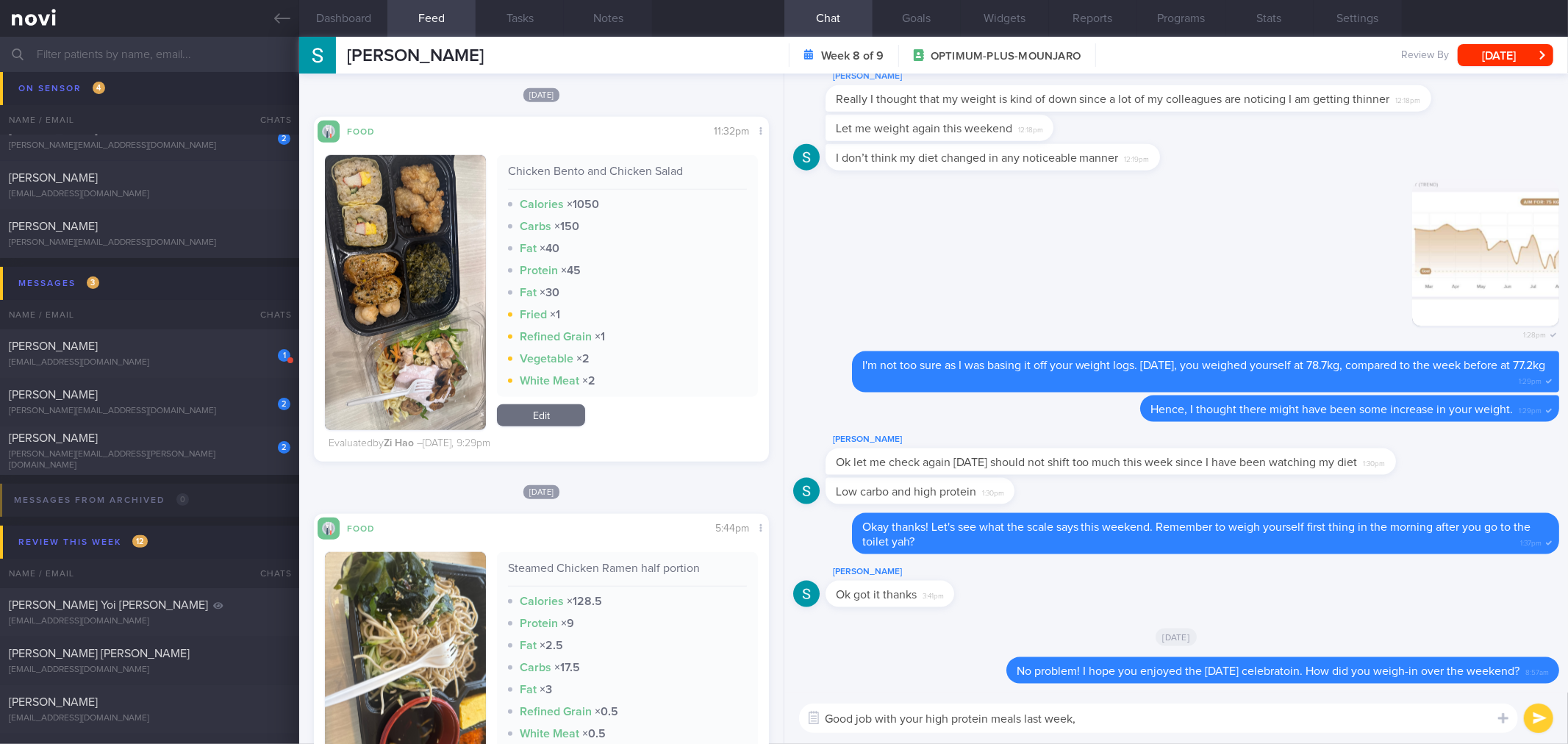
scroll to position [816, 0]
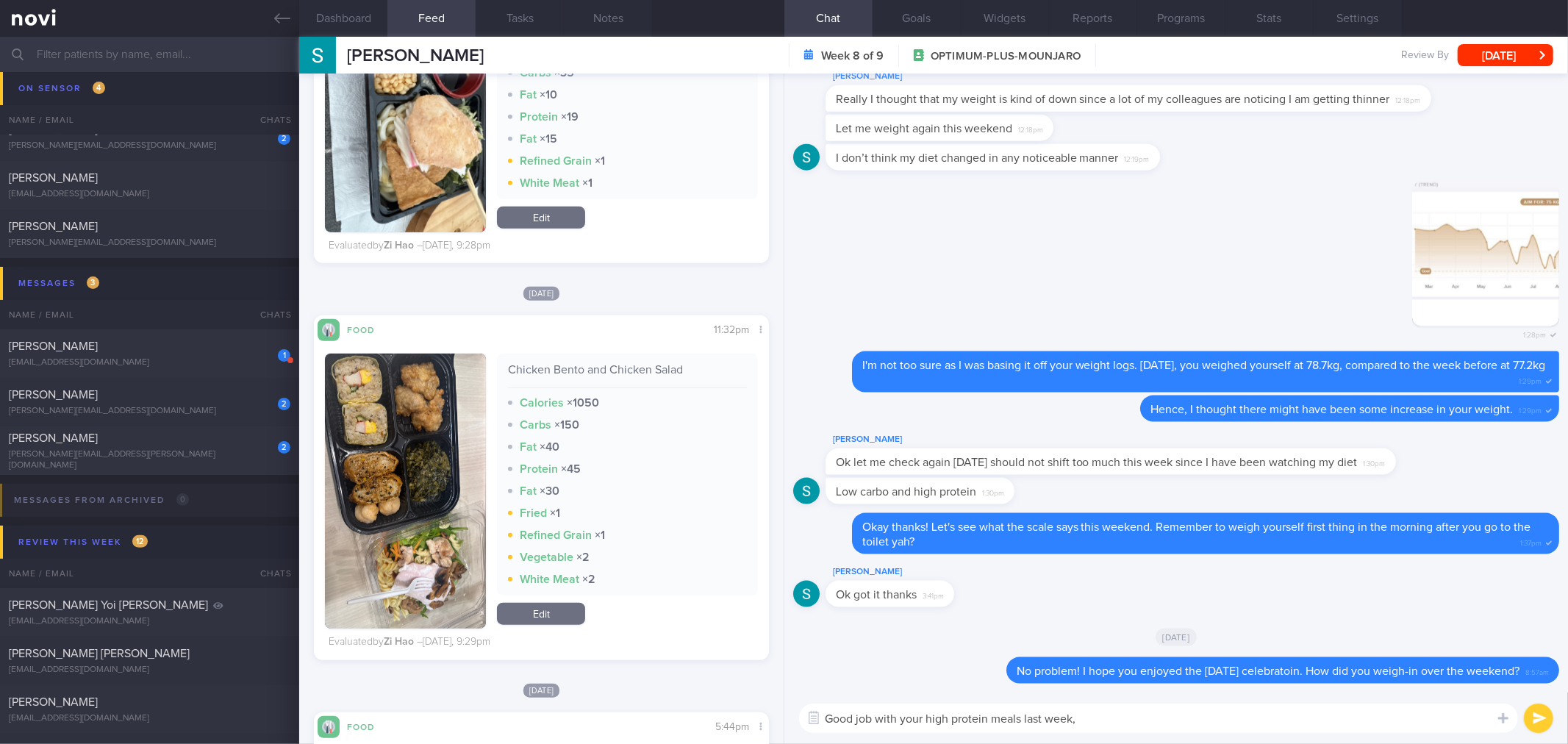
click at [1164, 721] on textarea "Good job with your high protein meals last week," at bounding box center [1159, 718] width 720 height 29
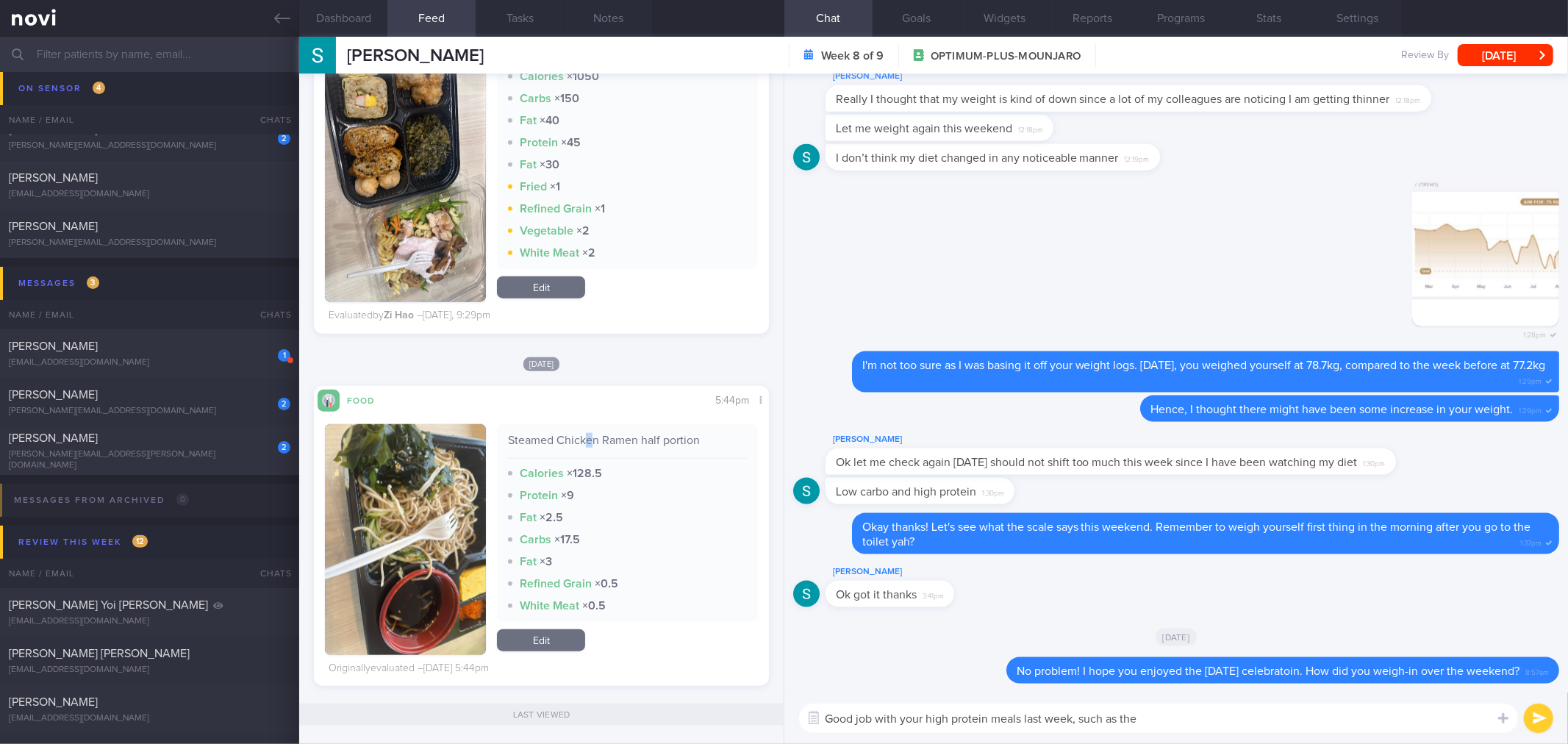
click at [585, 439] on div "Steamed Chicken Ramen half portion" at bounding box center [627, 446] width 238 height 26
click at [587, 438] on div "Steamed Chicken Ramen half portion" at bounding box center [627, 446] width 238 height 26
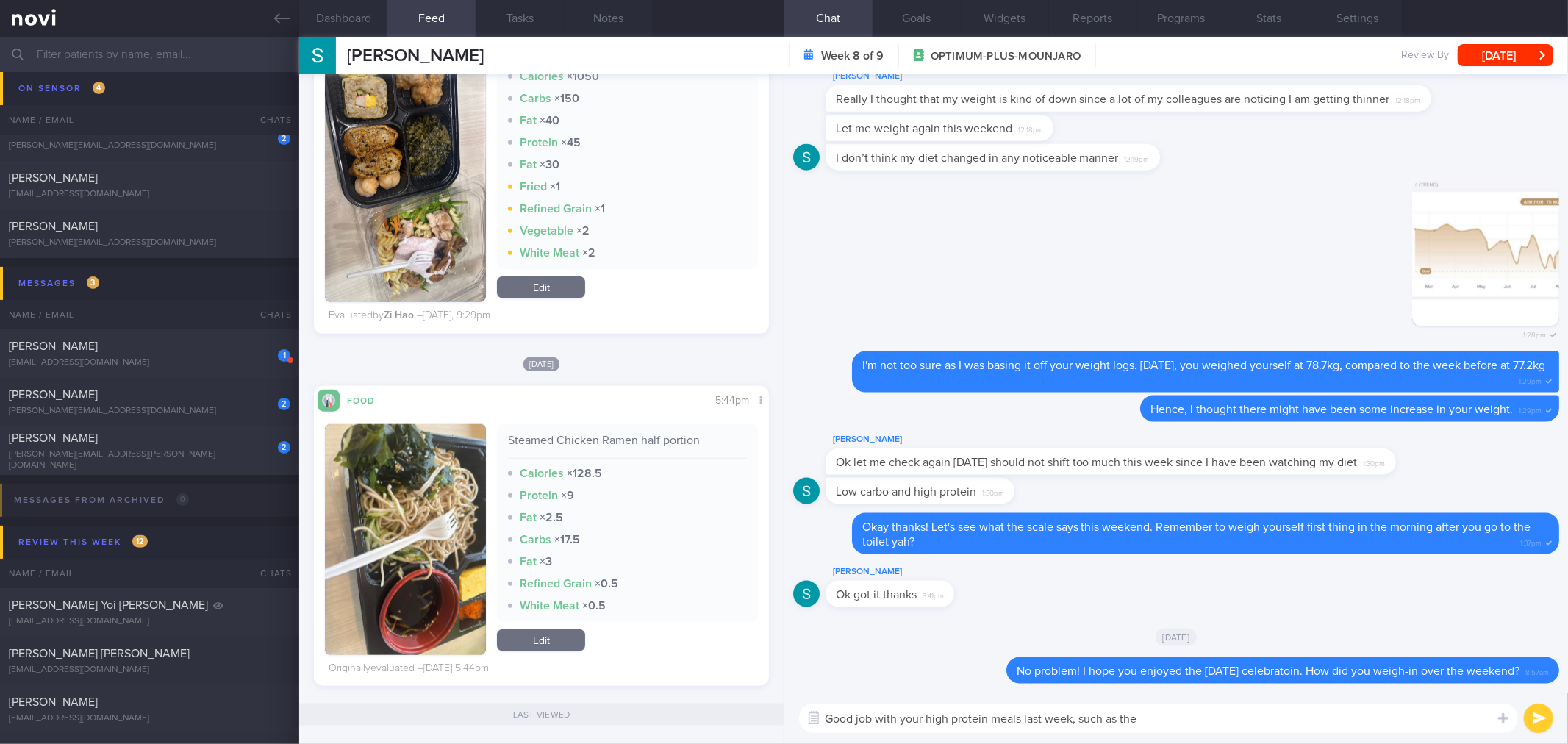
click at [1241, 722] on textarea "Good job with your high protein meals last week, such as the" at bounding box center [1159, 718] width 720 height 29
paste textarea "Steamed Chicken Ramen half portion"
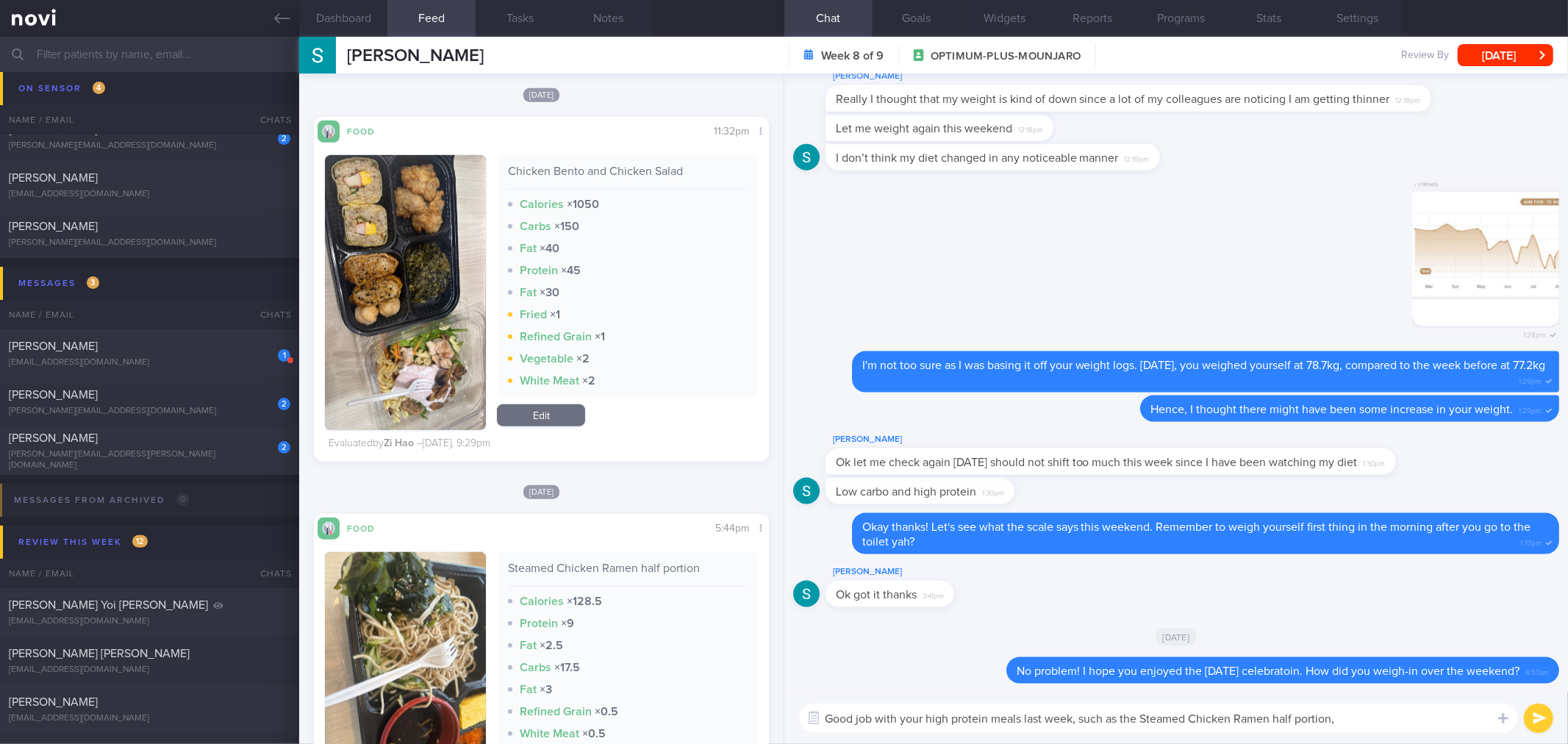
scroll to position [735, 0]
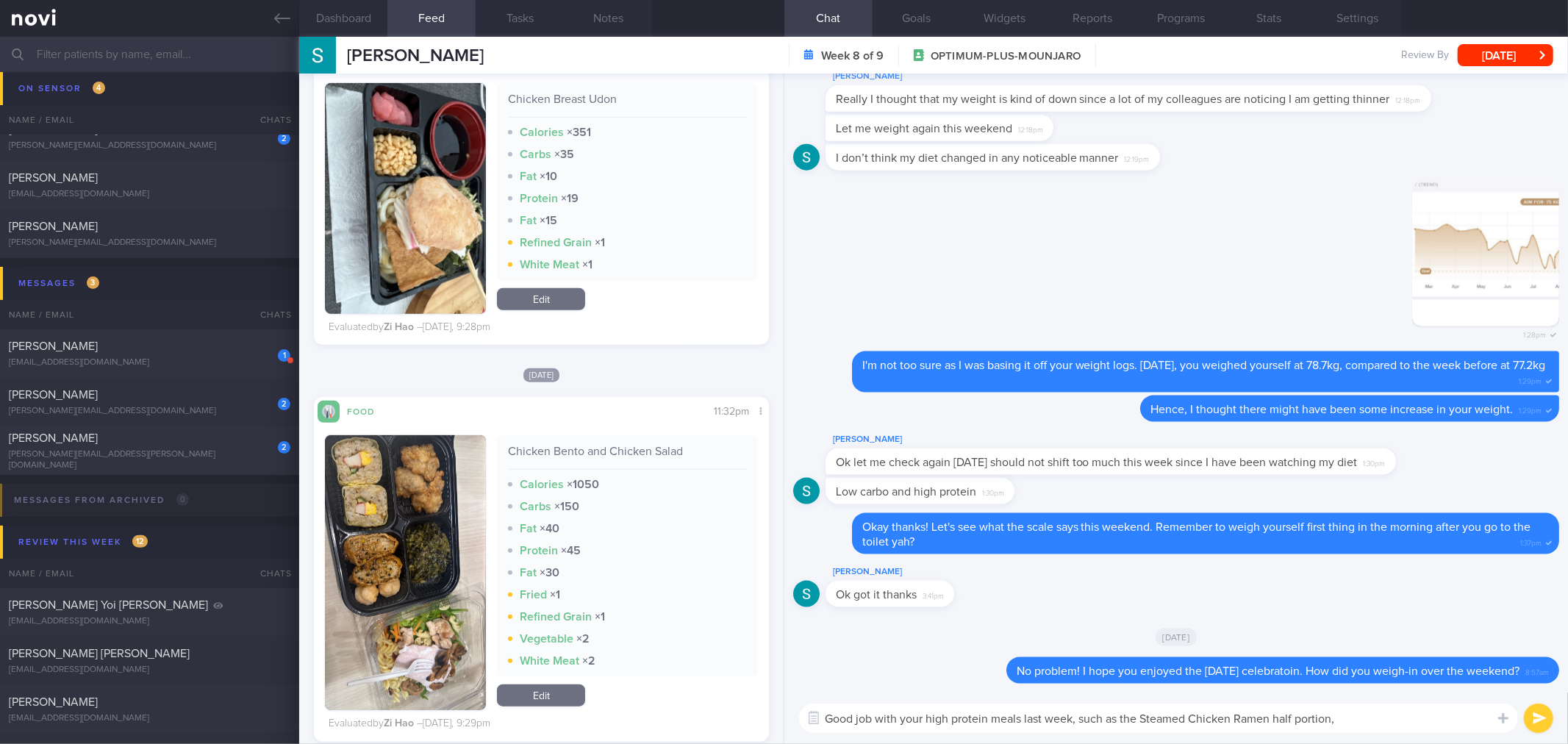
click at [431, 488] on img "button" at bounding box center [405, 572] width 161 height 275
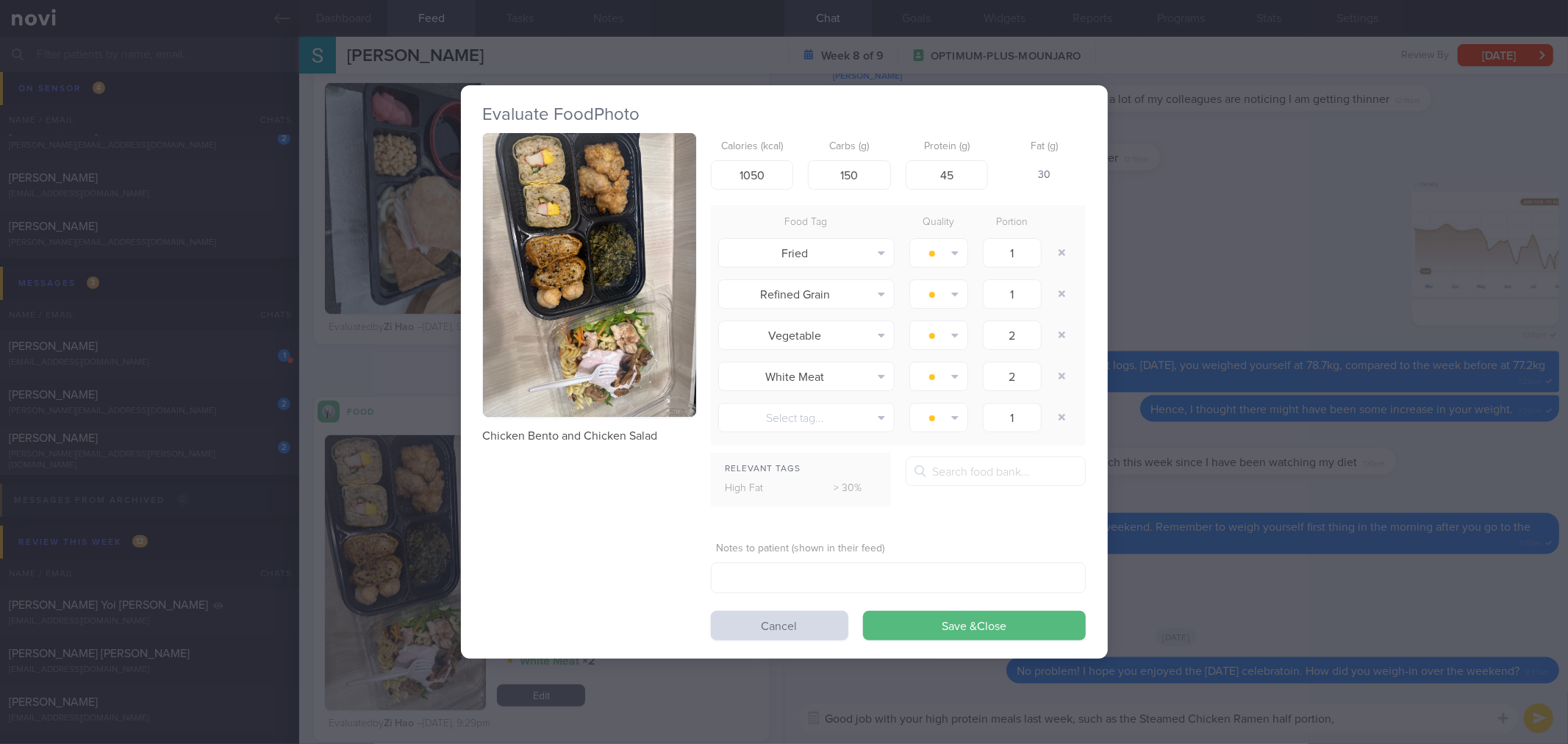
click at [585, 302] on button "button" at bounding box center [590, 275] width 213 height 284
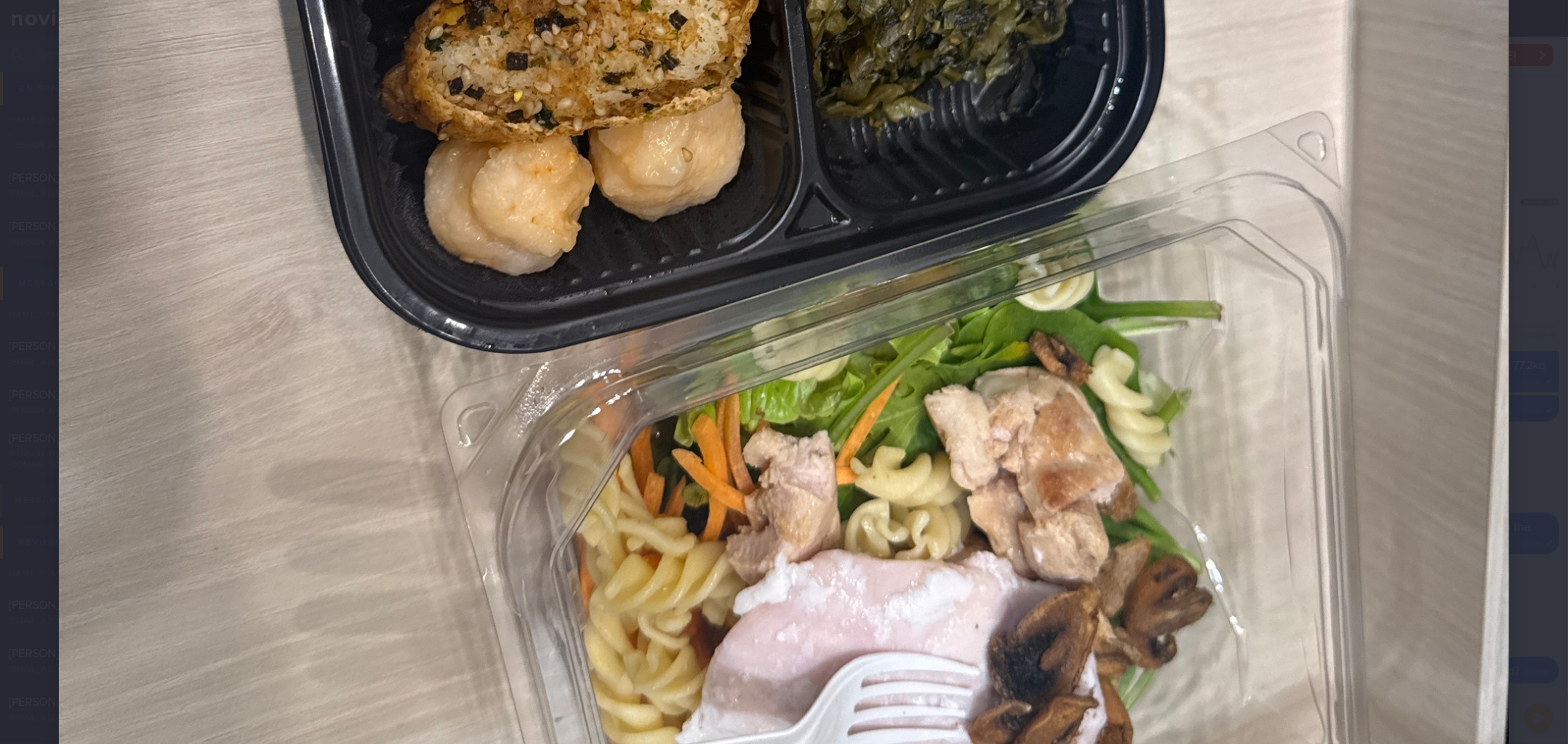
scroll to position [1290, 0]
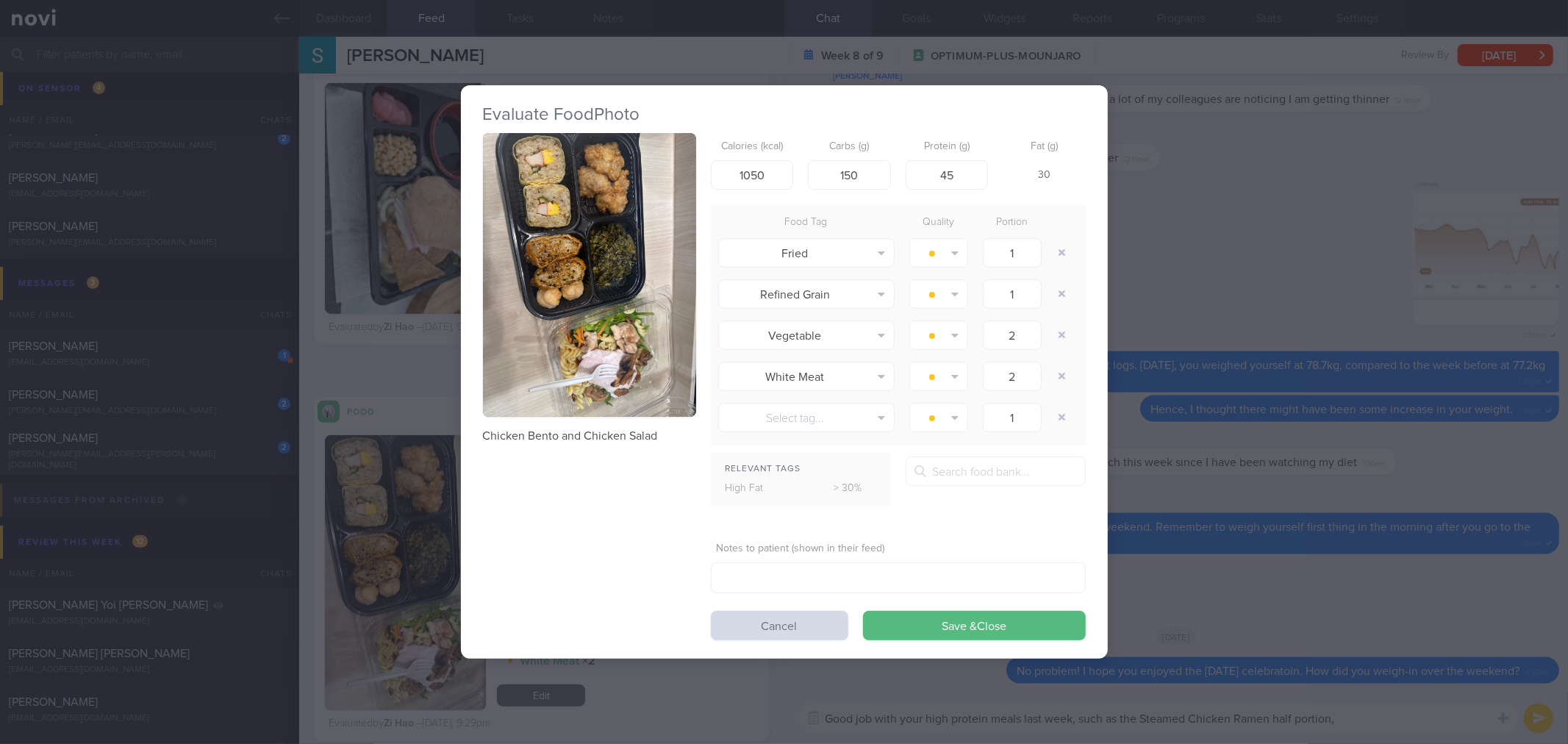
click at [1394, 369] on div "Evaluate Food Photo Chicken Bento and Chicken Salad Calories (kcal) 1050 Carbs …" at bounding box center [784, 372] width 1568 height 744
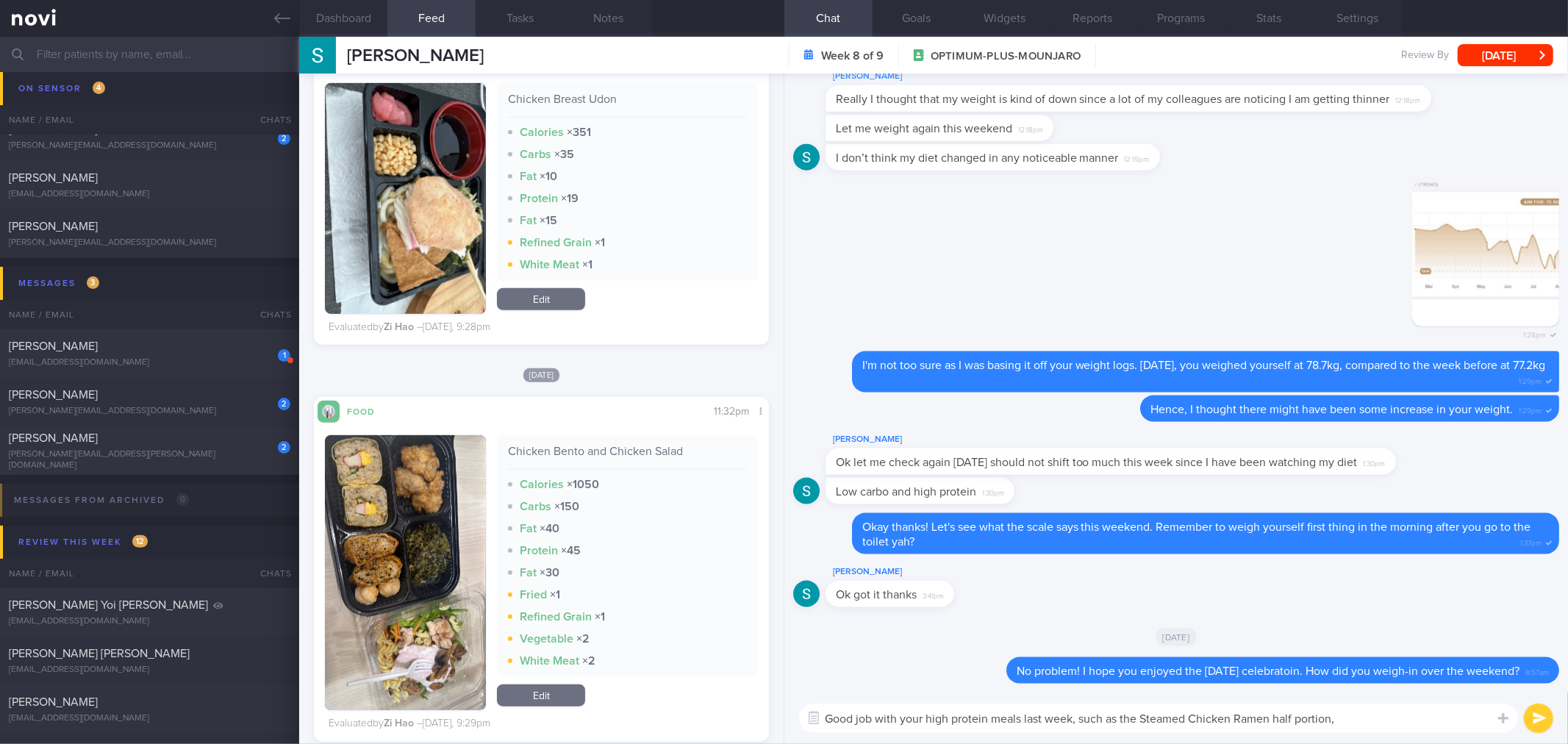
click at [568, 450] on div "Chicken Bento and Chicken Salad" at bounding box center [627, 457] width 238 height 26
copy div "Chicken Bento and Chicken Salad"
click at [1436, 718] on textarea "Good job with your high protein meals last week, such as the Steamed Chicken Ra…" at bounding box center [1159, 718] width 720 height 29
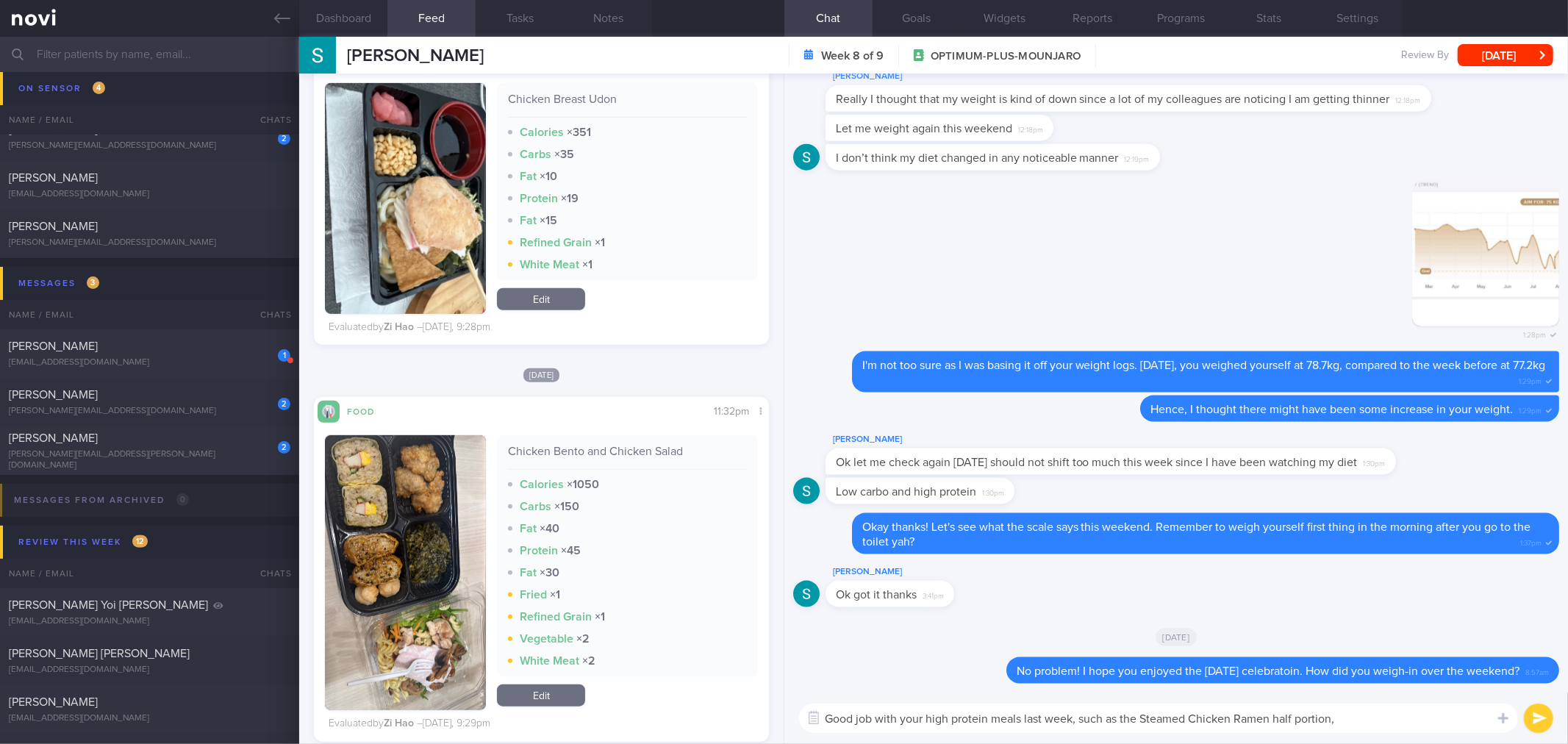
paste textarea "Chicken Bento and Chicken Salad"
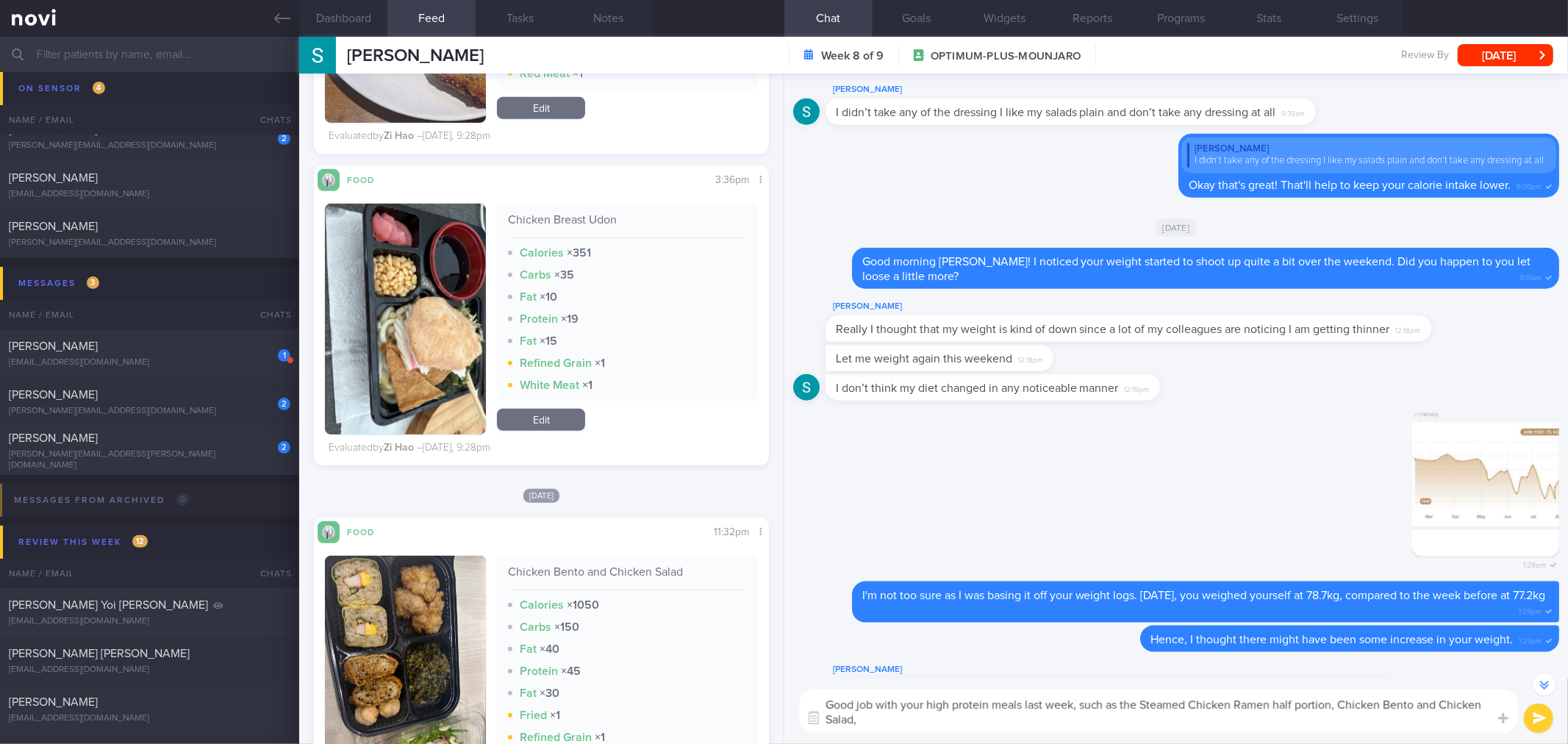
scroll to position [571, 0]
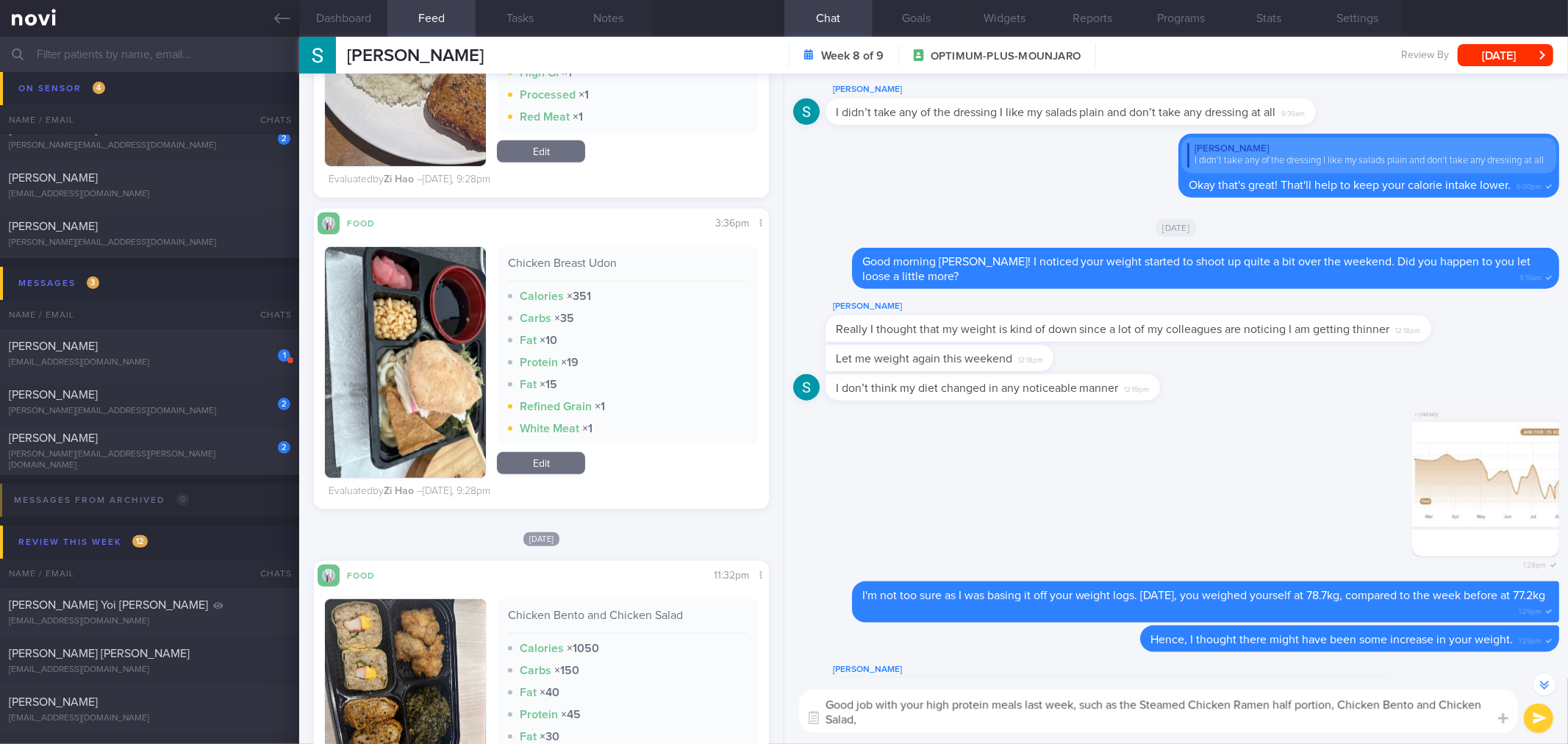
click at [588, 261] on div "Chicken Breast Udon" at bounding box center [627, 269] width 238 height 26
copy div "Chicken Breast Udon"
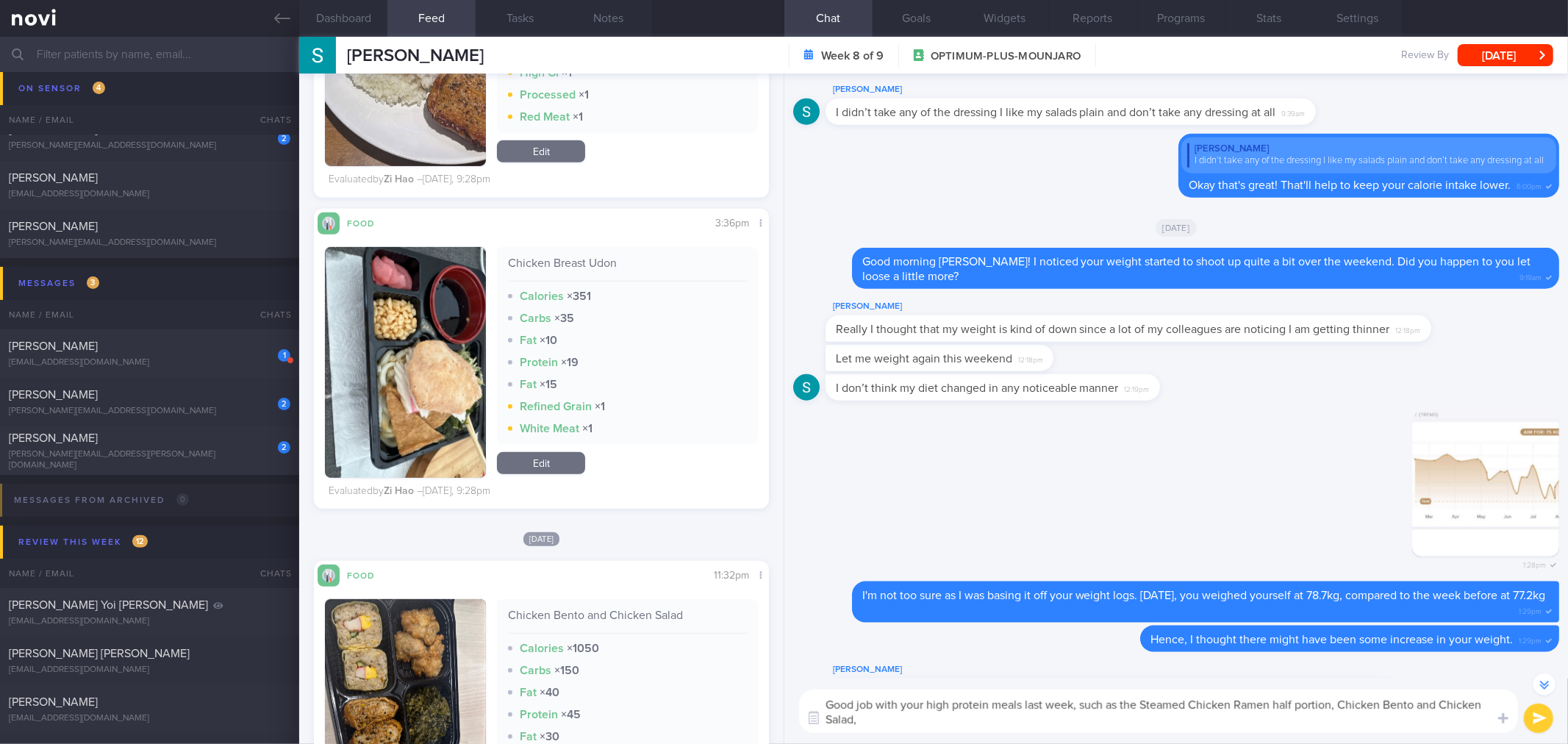
click at [930, 723] on textarea "Good job with your high protein meals last week, such as the Steamed Chicken Ra…" at bounding box center [1159, 710] width 720 height 43
paste textarea "Chicken Breast Udon"
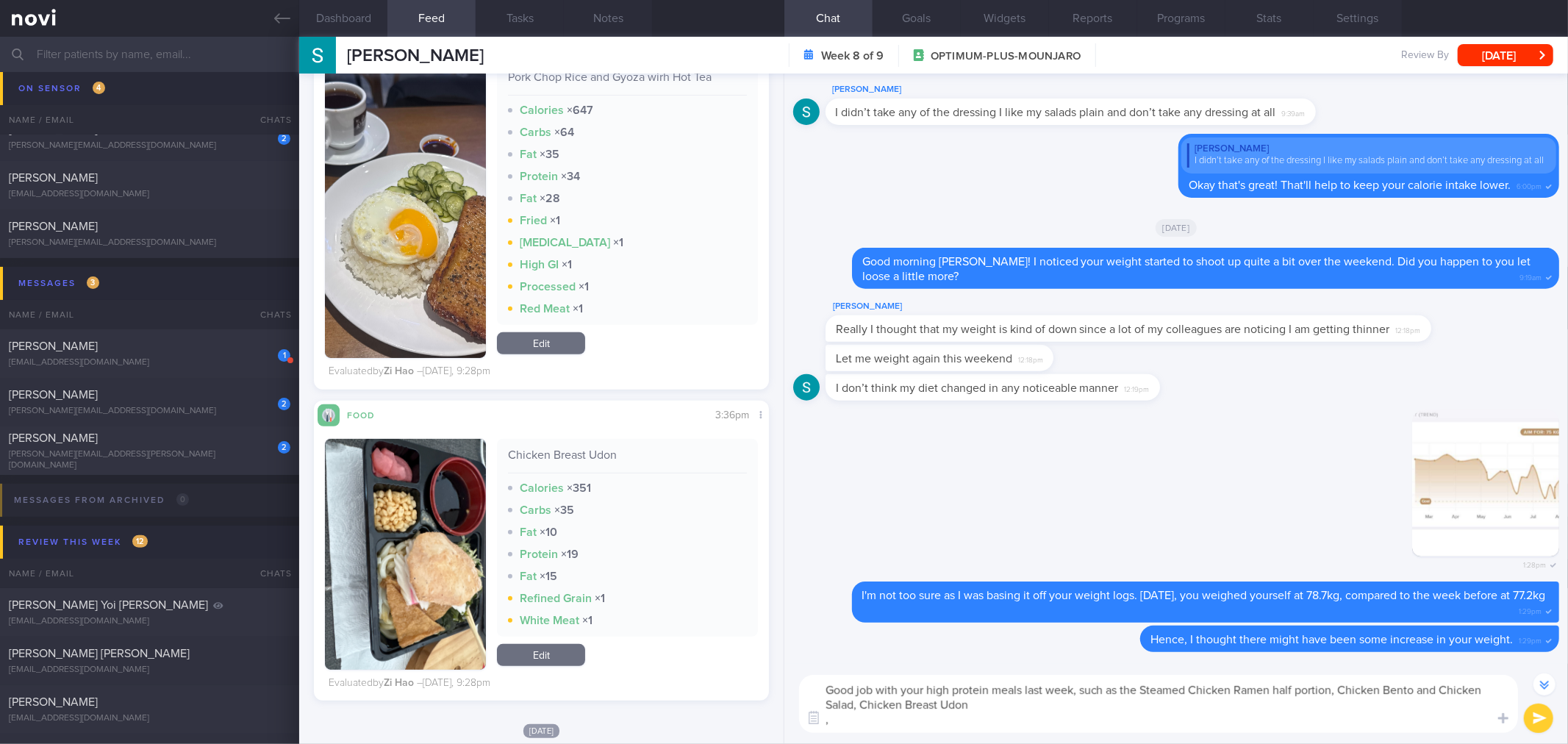
scroll to position [163, 0]
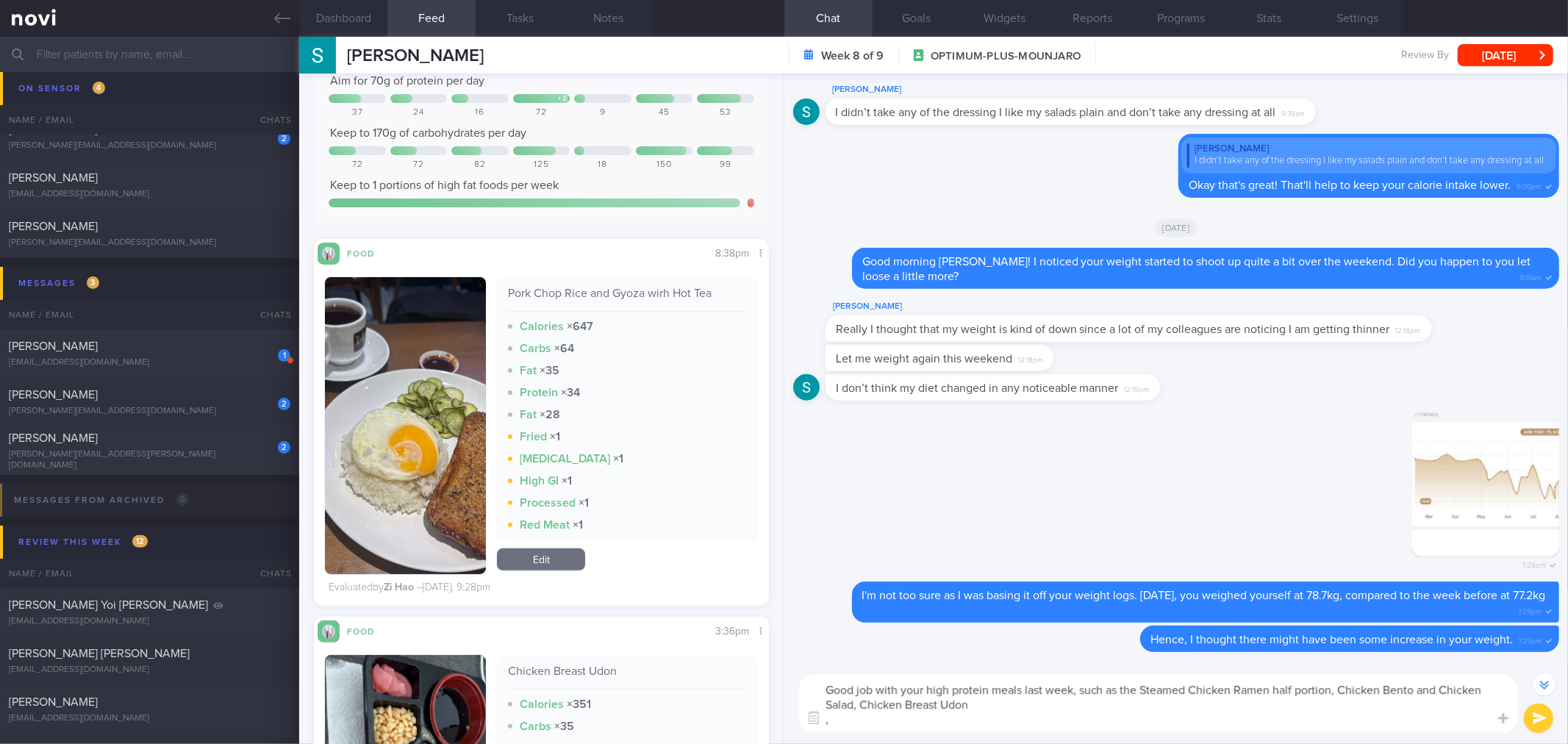
click at [629, 292] on div "Pork Chop Rice and Gyoza wirh Hot Tea" at bounding box center [627, 299] width 238 height 26
copy div "Pork Chop Rice and Gyoza wirh Hot Tea"
click at [943, 723] on textarea "Good job with your high protein meals last week, such as the Steamed Chicken Ra…" at bounding box center [1159, 704] width 720 height 58
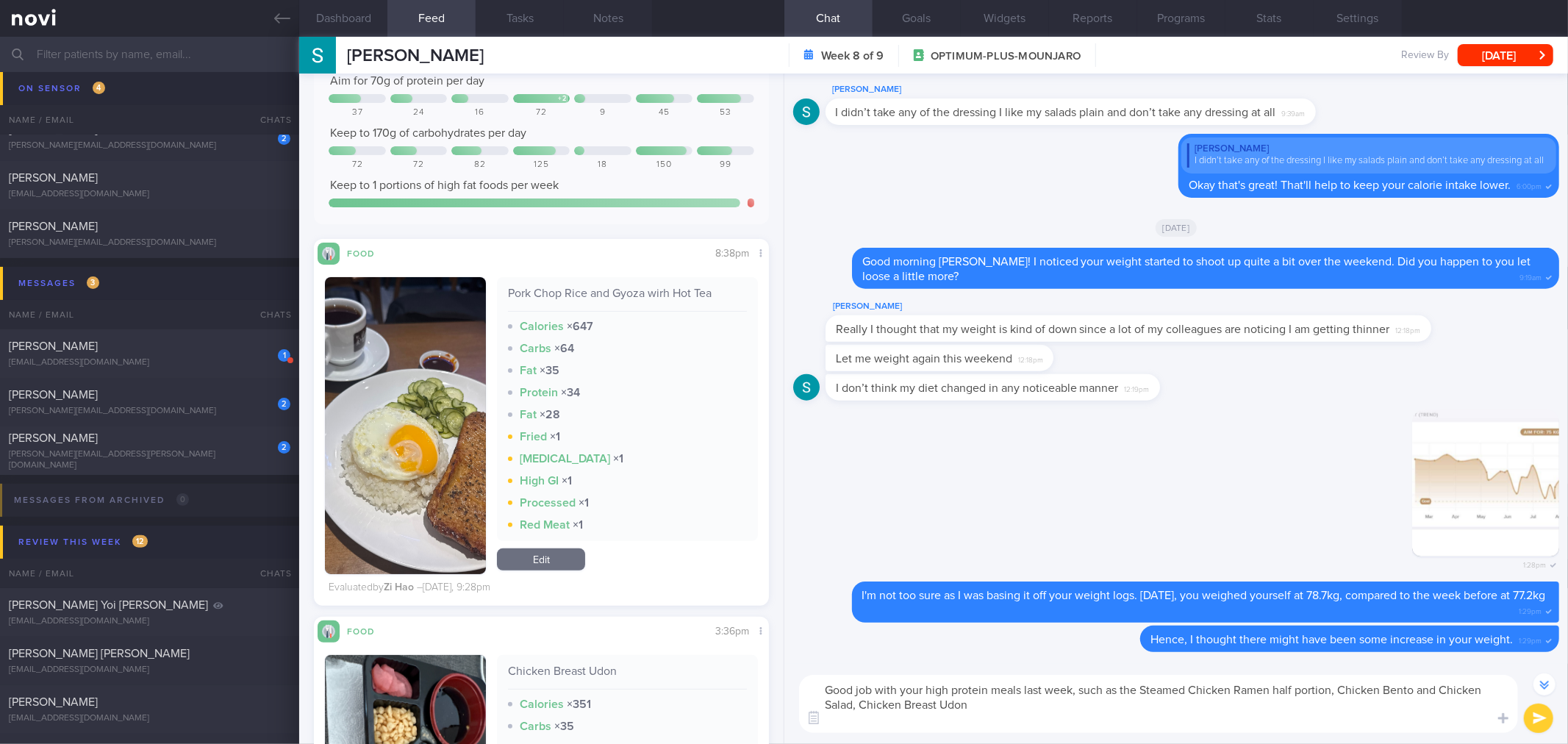
scroll to position [-243, 0]
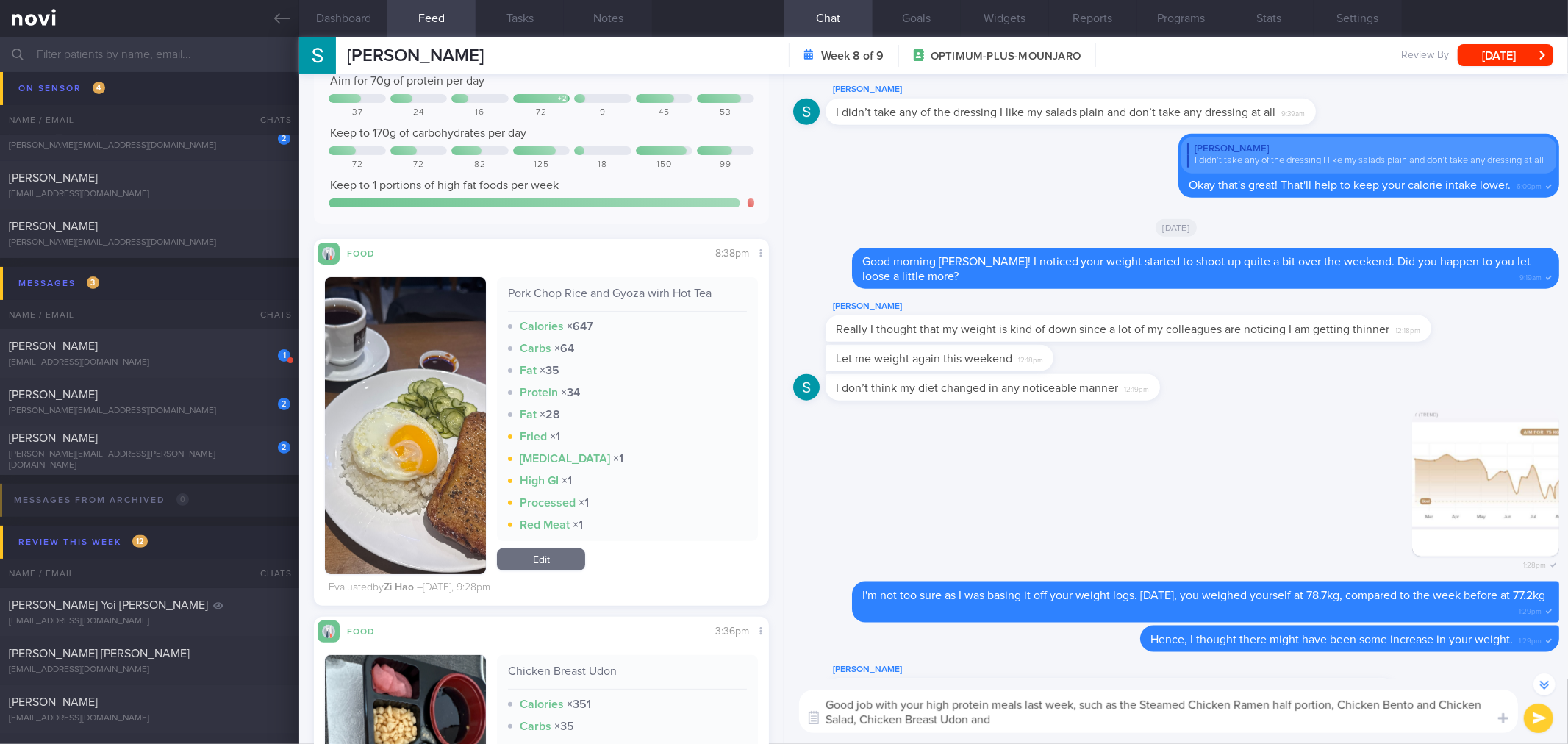
paste textarea "Pork Chop Rice and Gyoza wirh Hot Tea"
type textarea "Good job with your high protein meals last week, such as the Steamed Chicken Ra…"
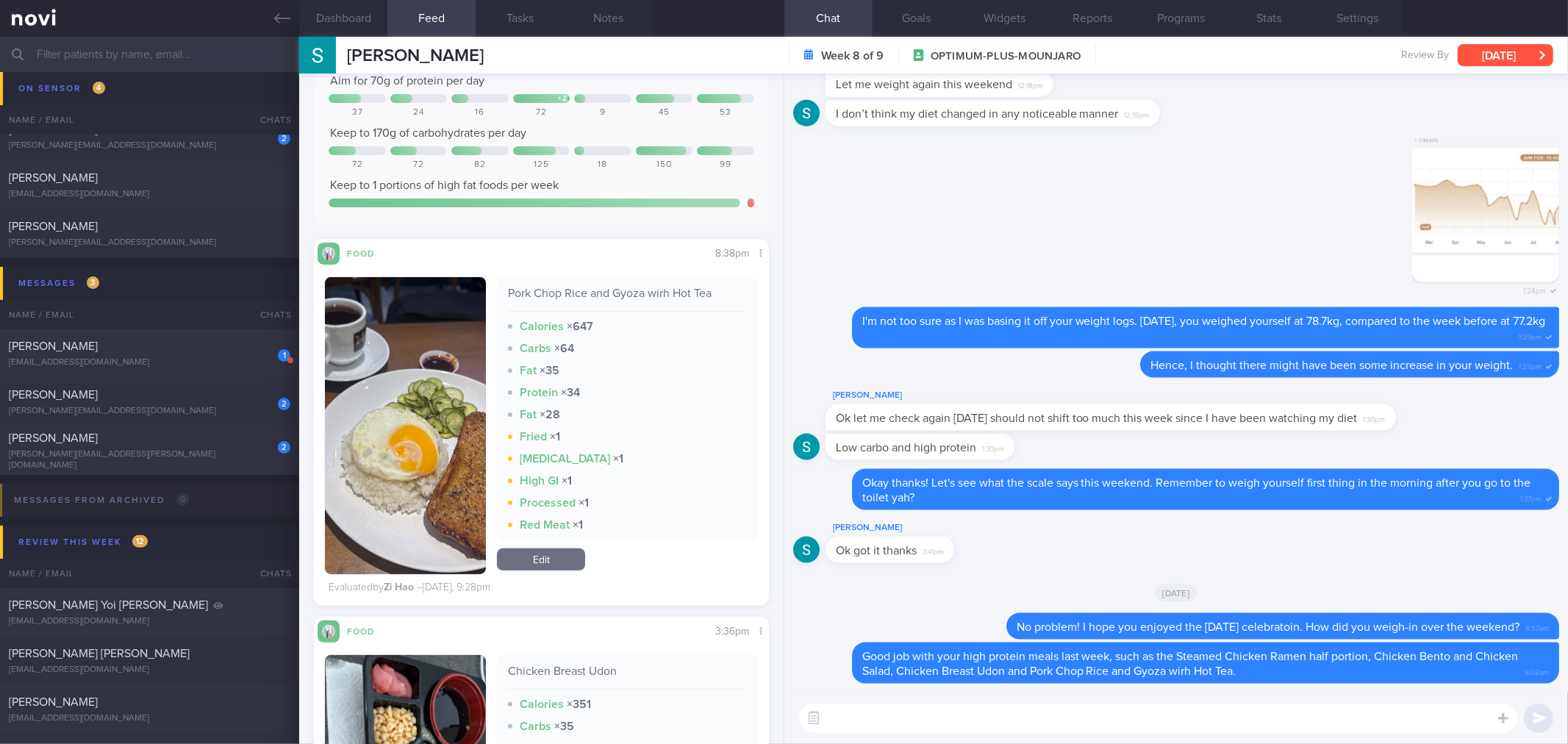
click at [1504, 53] on button "[DATE]" at bounding box center [1505, 55] width 95 height 22
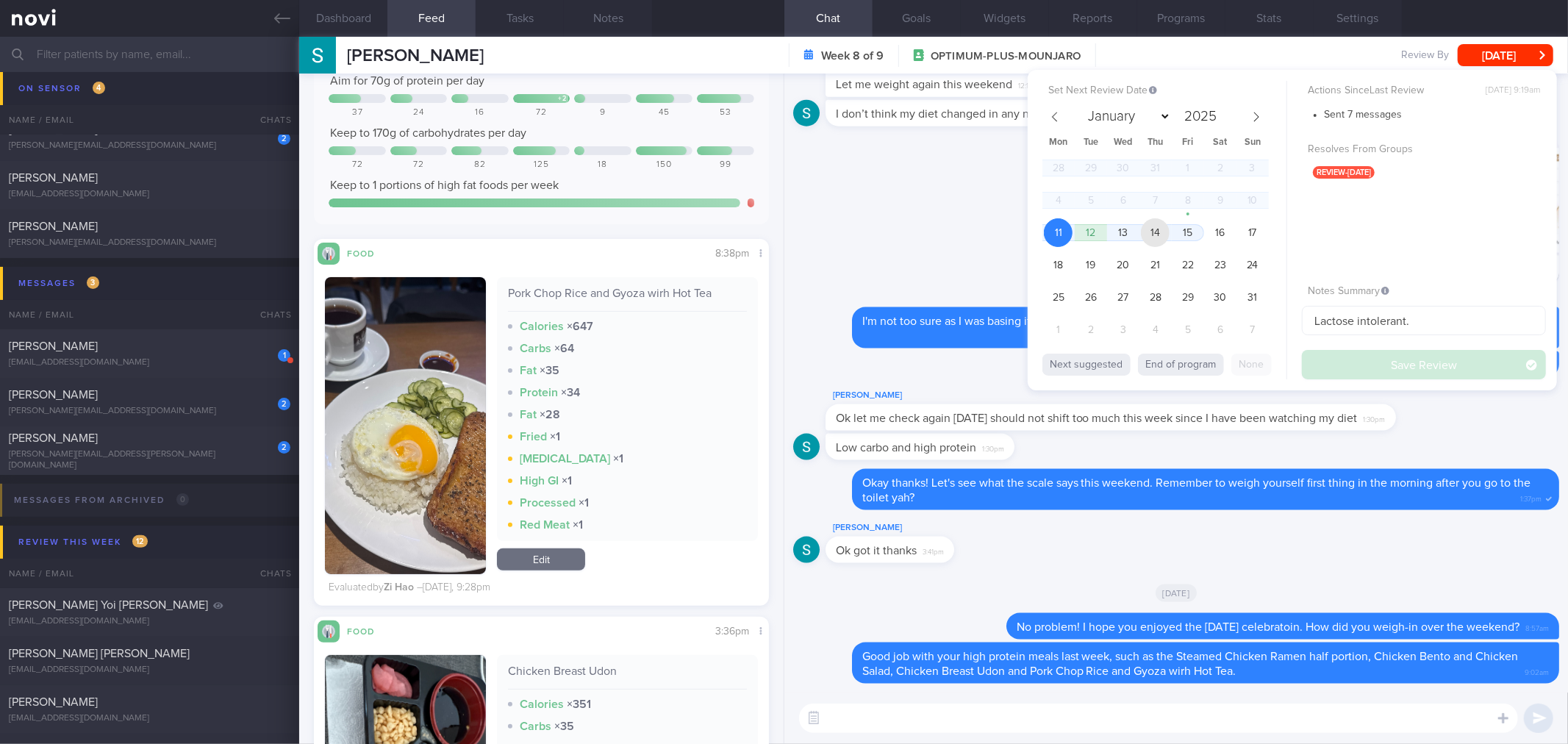
drag, startPoint x: 1156, startPoint y: 229, endPoint x: 1312, endPoint y: 349, distance: 196.8
click at [1156, 229] on span "14" at bounding box center [1155, 232] width 28 height 28
drag, startPoint x: 1334, startPoint y: 357, endPoint x: 294, endPoint y: 3, distance: 1098.6
click at [1335, 357] on button "Save Review" at bounding box center [1424, 364] width 244 height 29
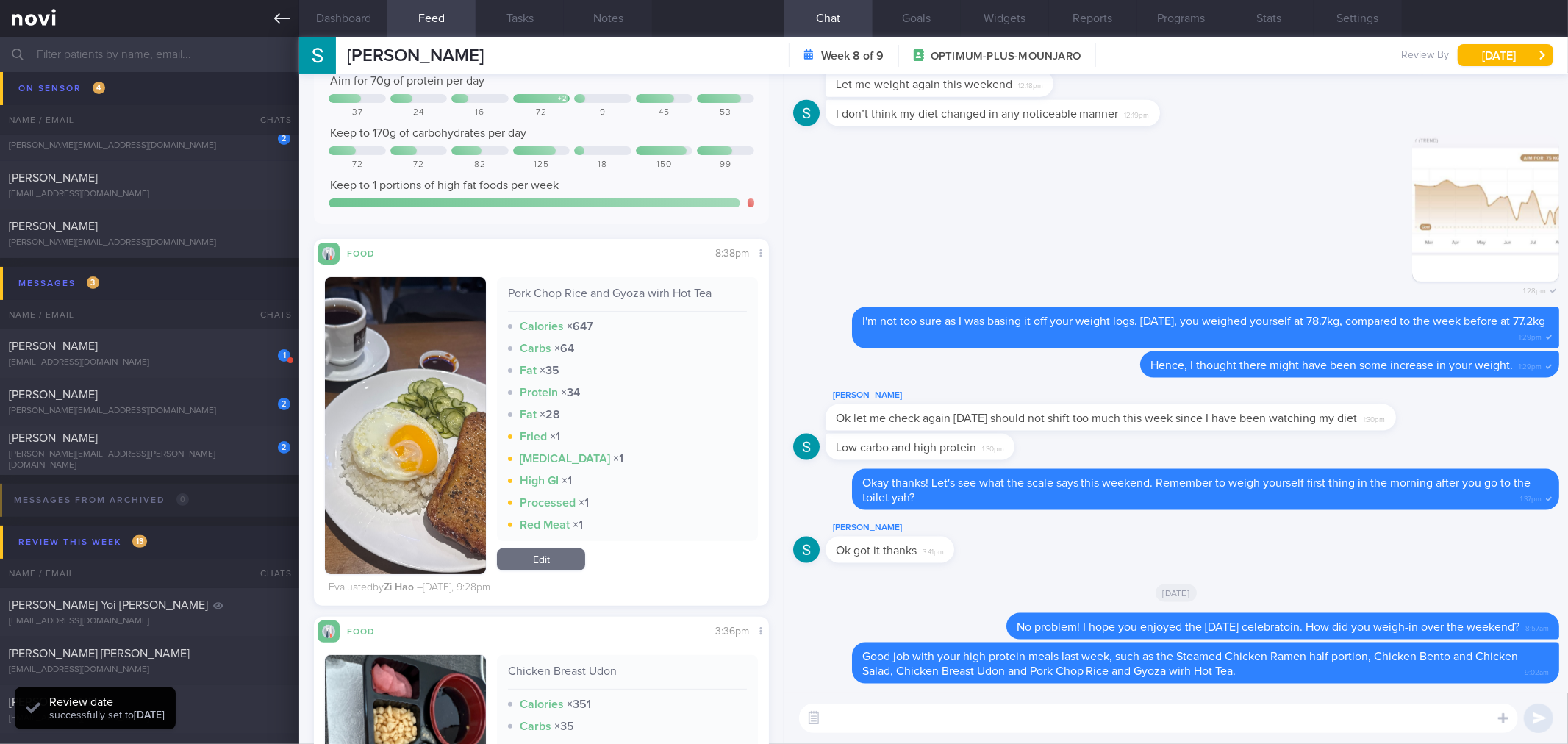
click at [277, 18] on icon at bounding box center [282, 18] width 16 height 10
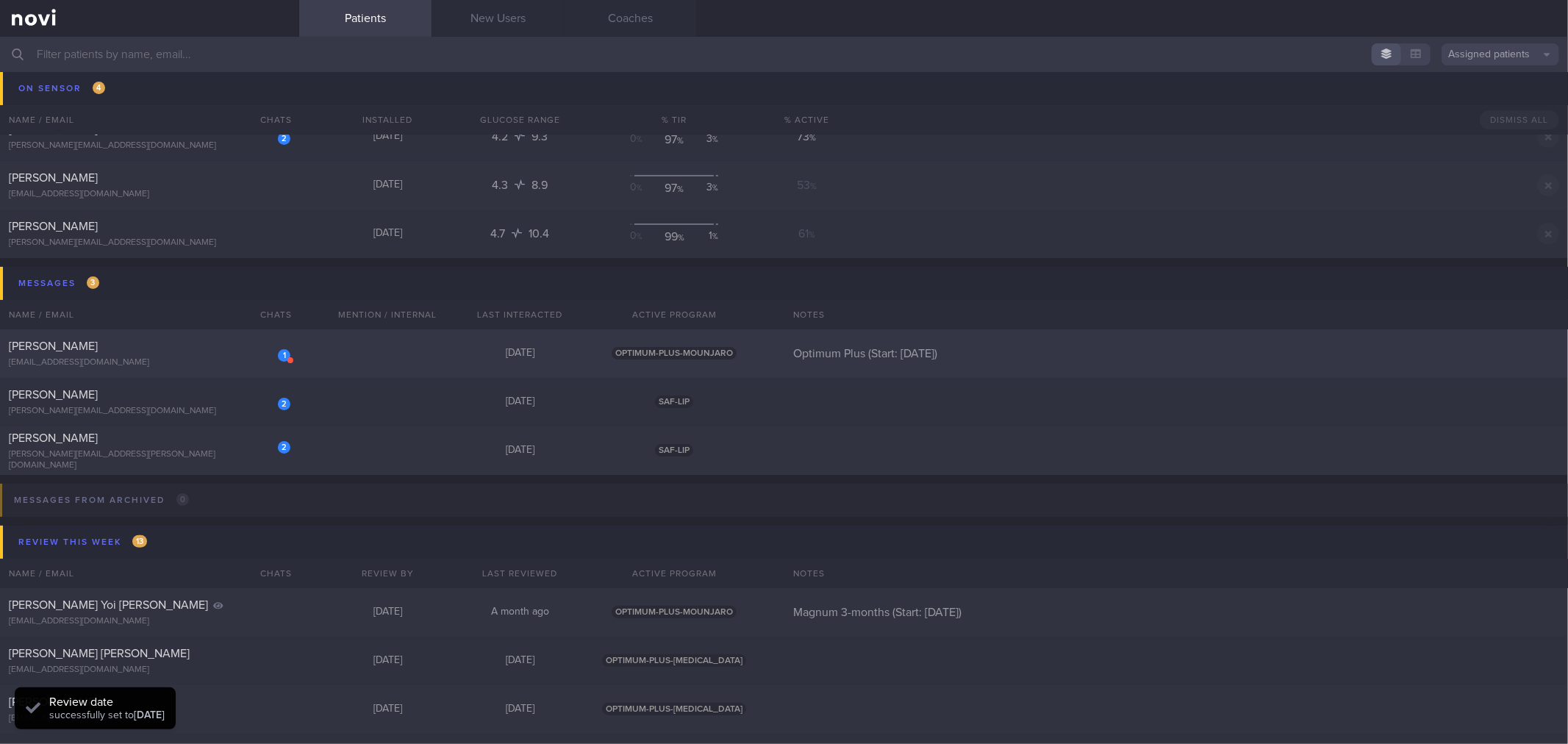
click at [233, 362] on div "[EMAIL_ADDRESS][DOMAIN_NAME]" at bounding box center [150, 363] width 282 height 11
select select "7"
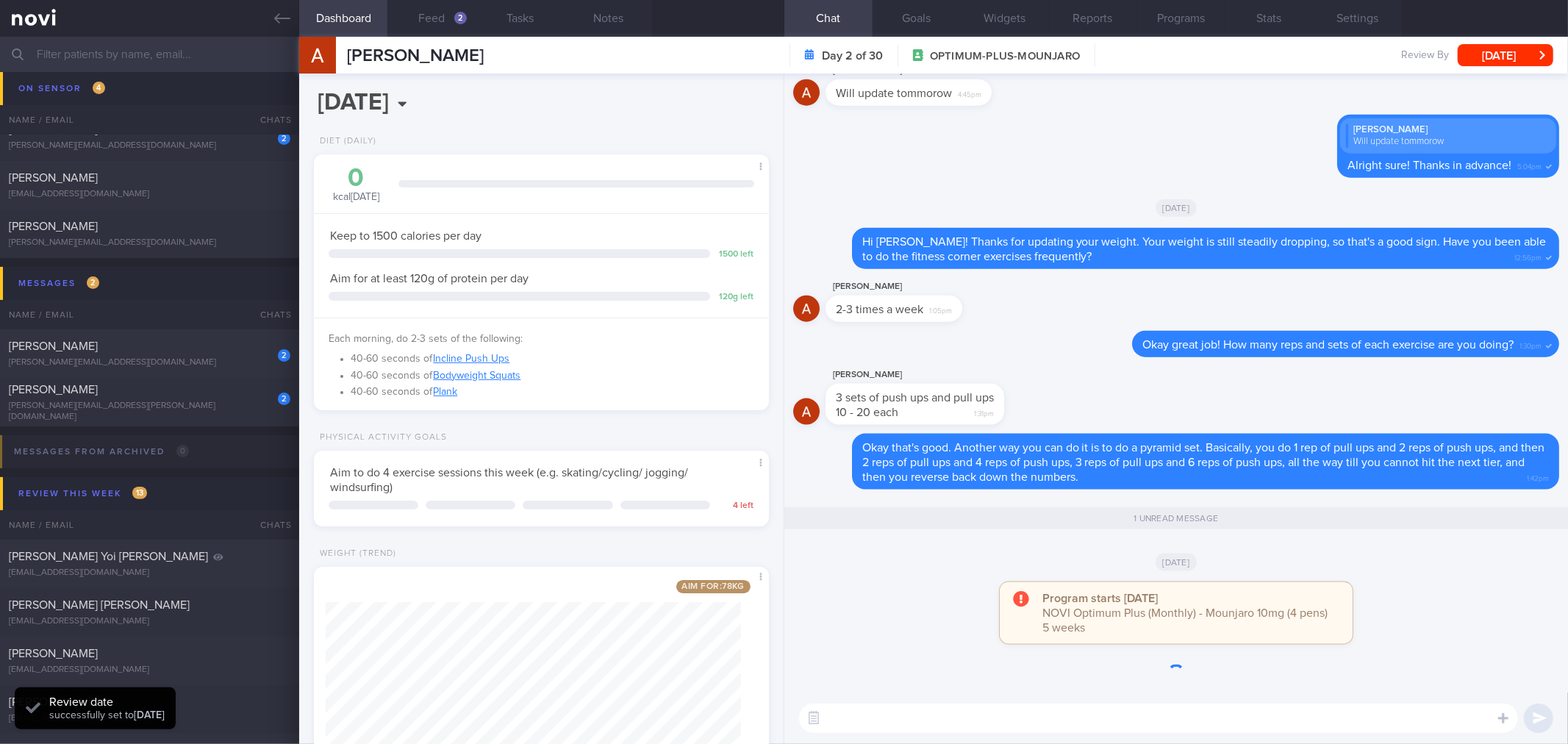
scroll to position [112, 0]
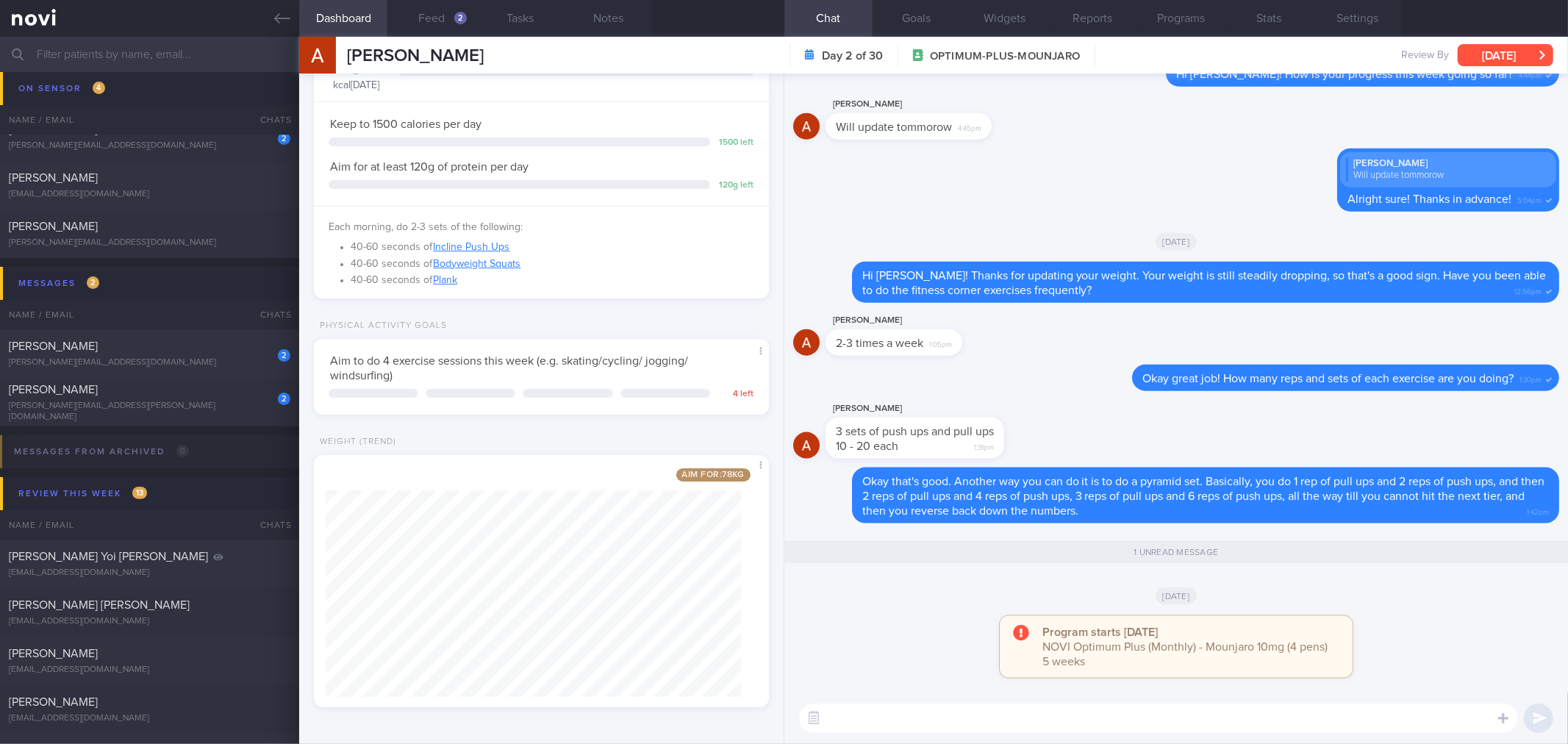
click at [1484, 58] on button "[DATE]" at bounding box center [1505, 55] width 95 height 22
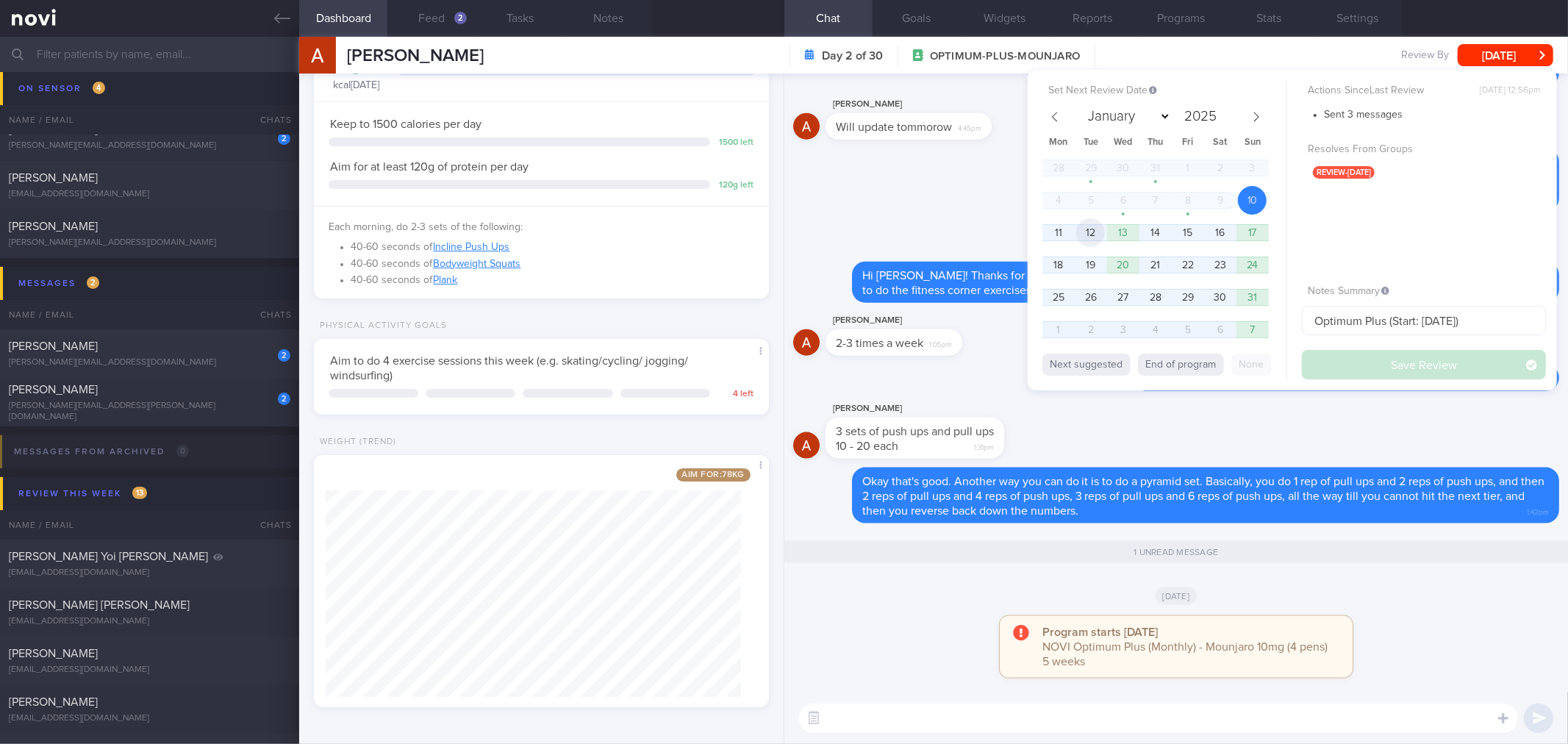
click at [1095, 229] on span "12" at bounding box center [1090, 232] width 28 height 28
click at [1370, 358] on button "Save Review" at bounding box center [1424, 364] width 244 height 29
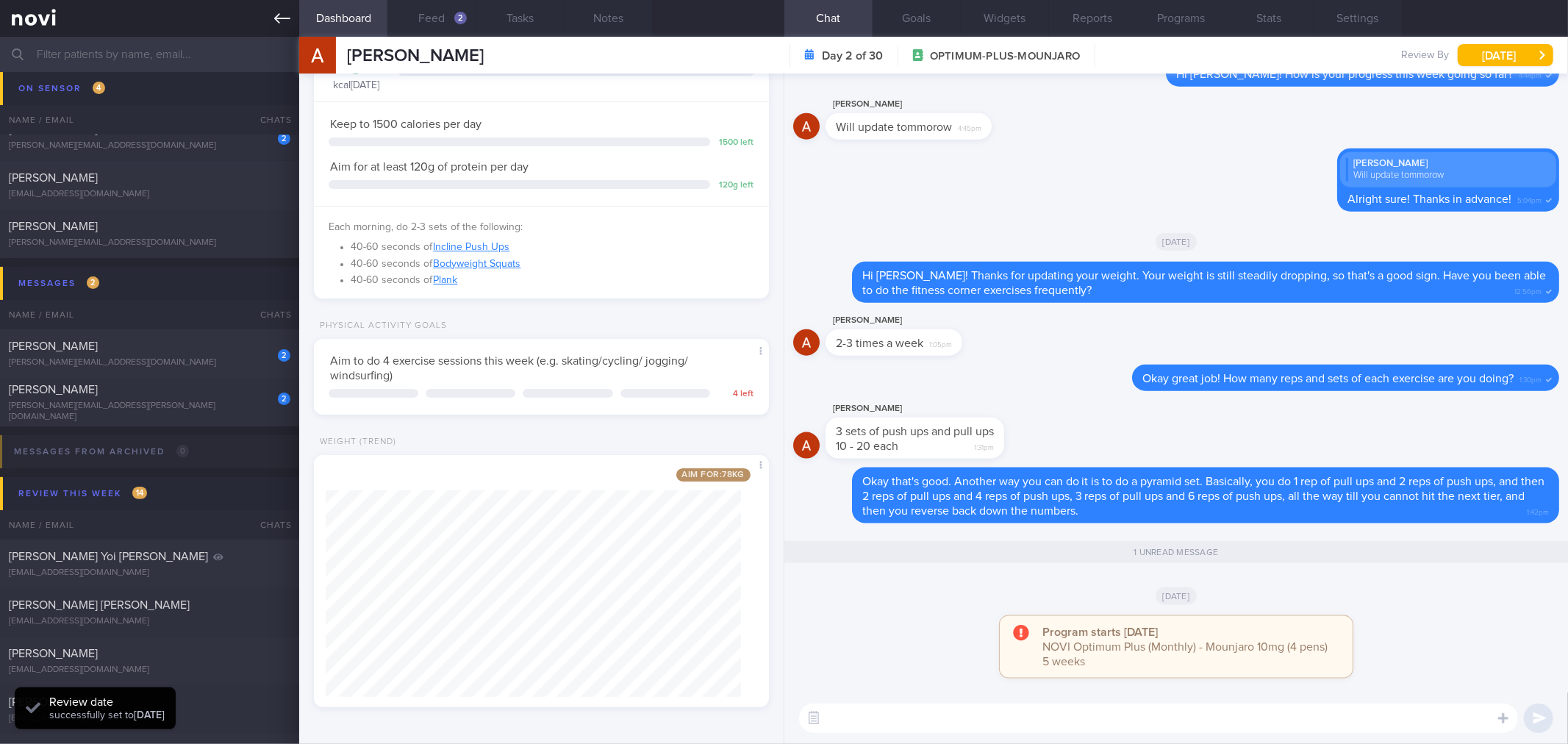
click at [282, 13] on icon at bounding box center [282, 18] width 16 height 16
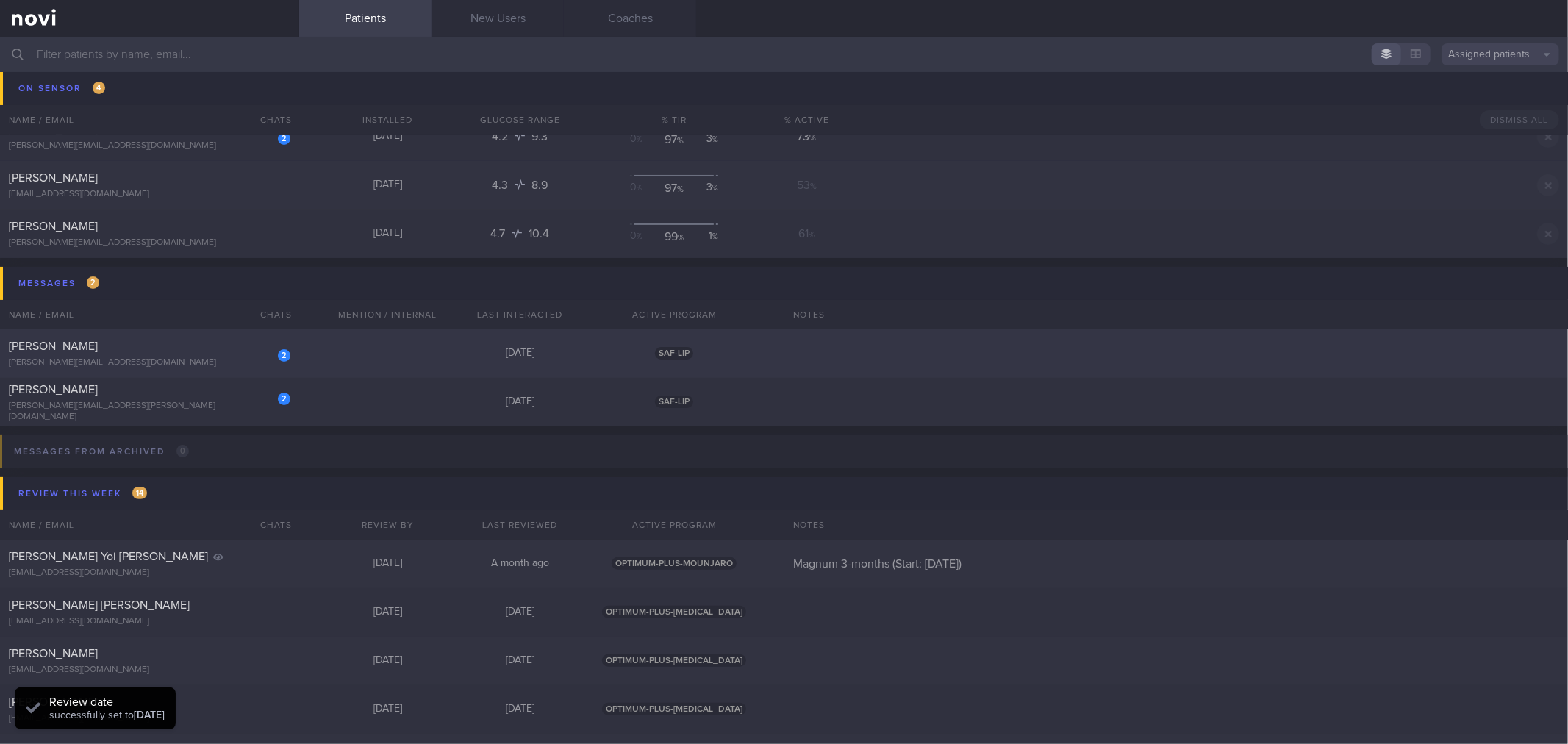
click at [231, 339] on div "[PERSON_NAME]" at bounding box center [147, 345] width 278 height 15
select select "7"
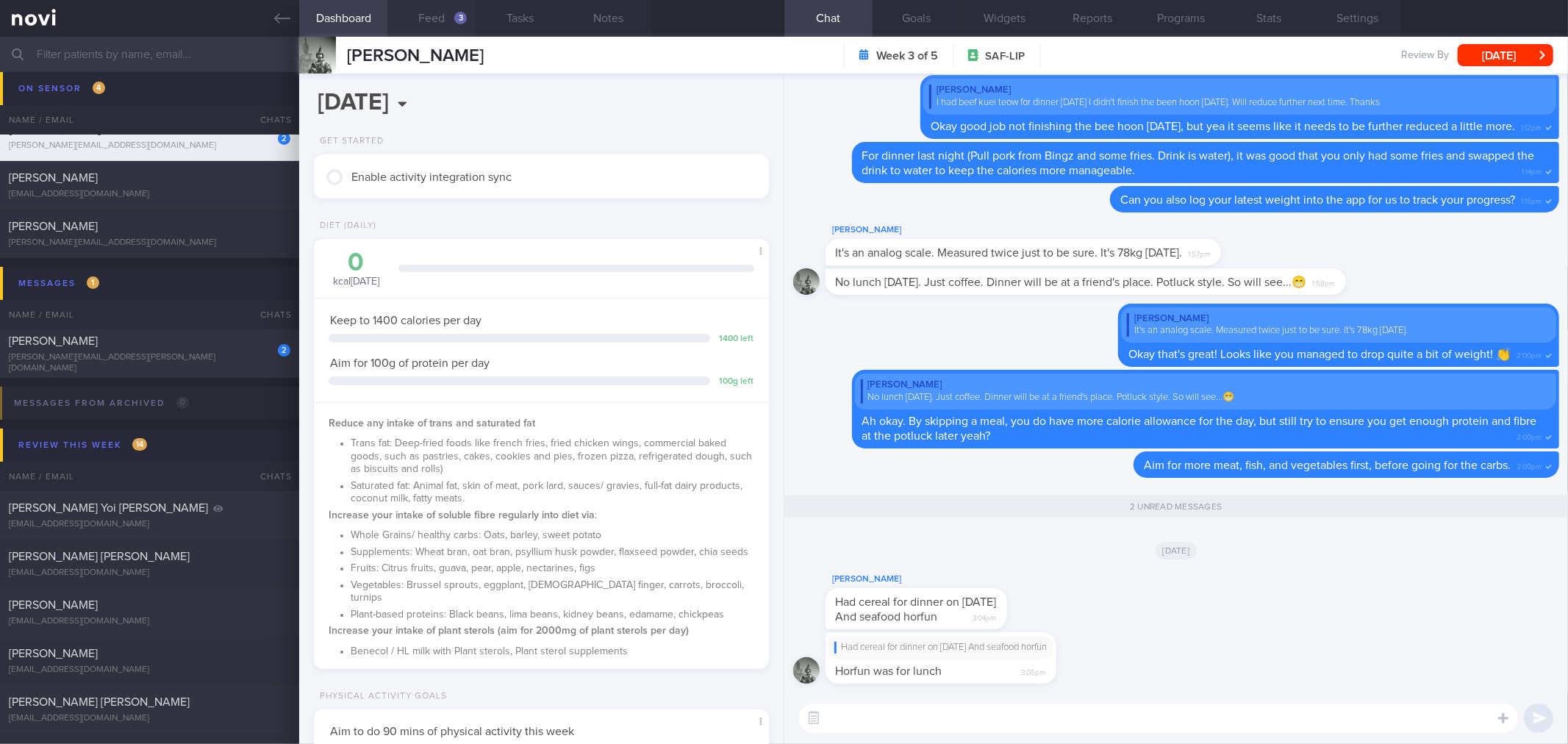
click at [444, 18] on button "Feed 3" at bounding box center [432, 18] width 89 height 37
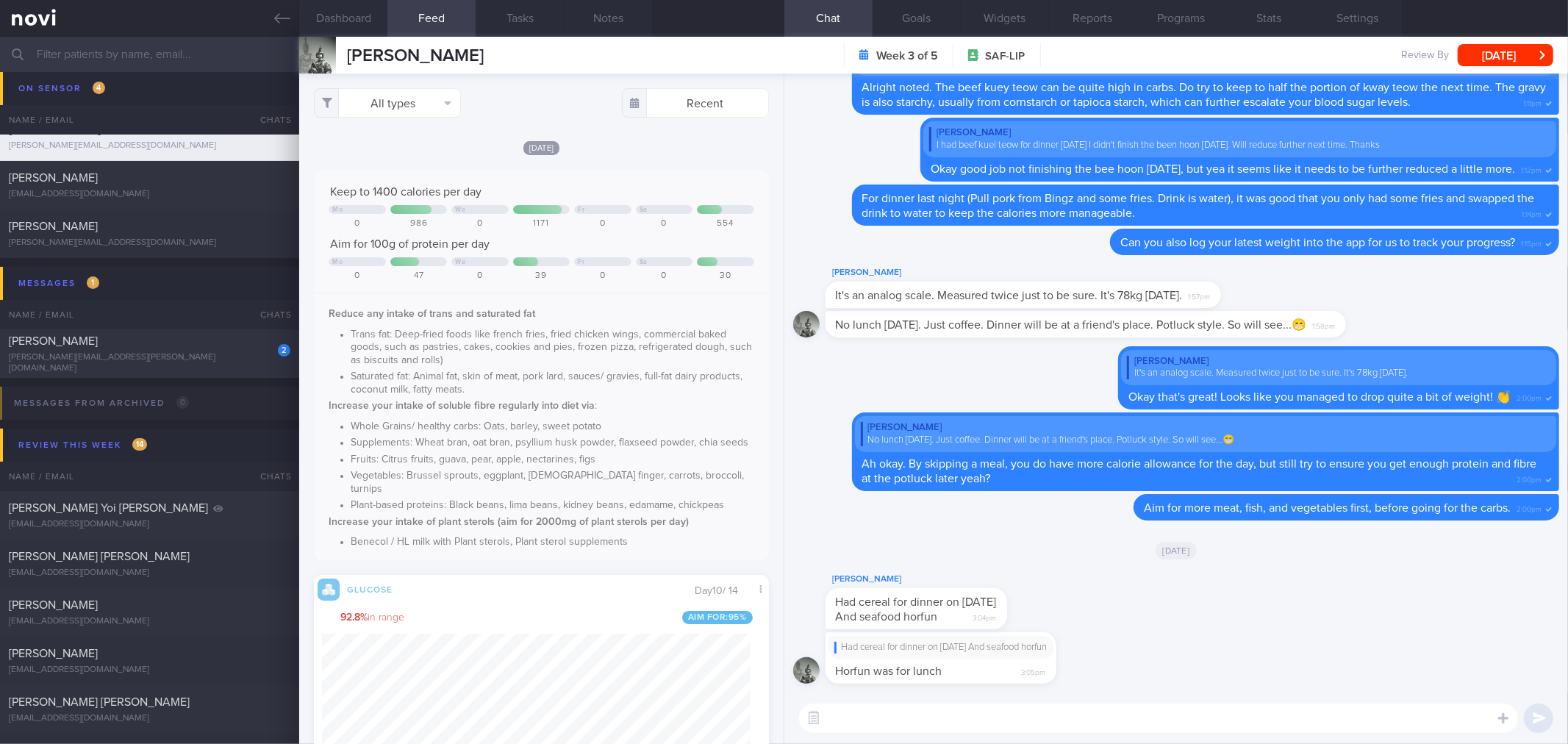
scroll to position [734568, 734852]
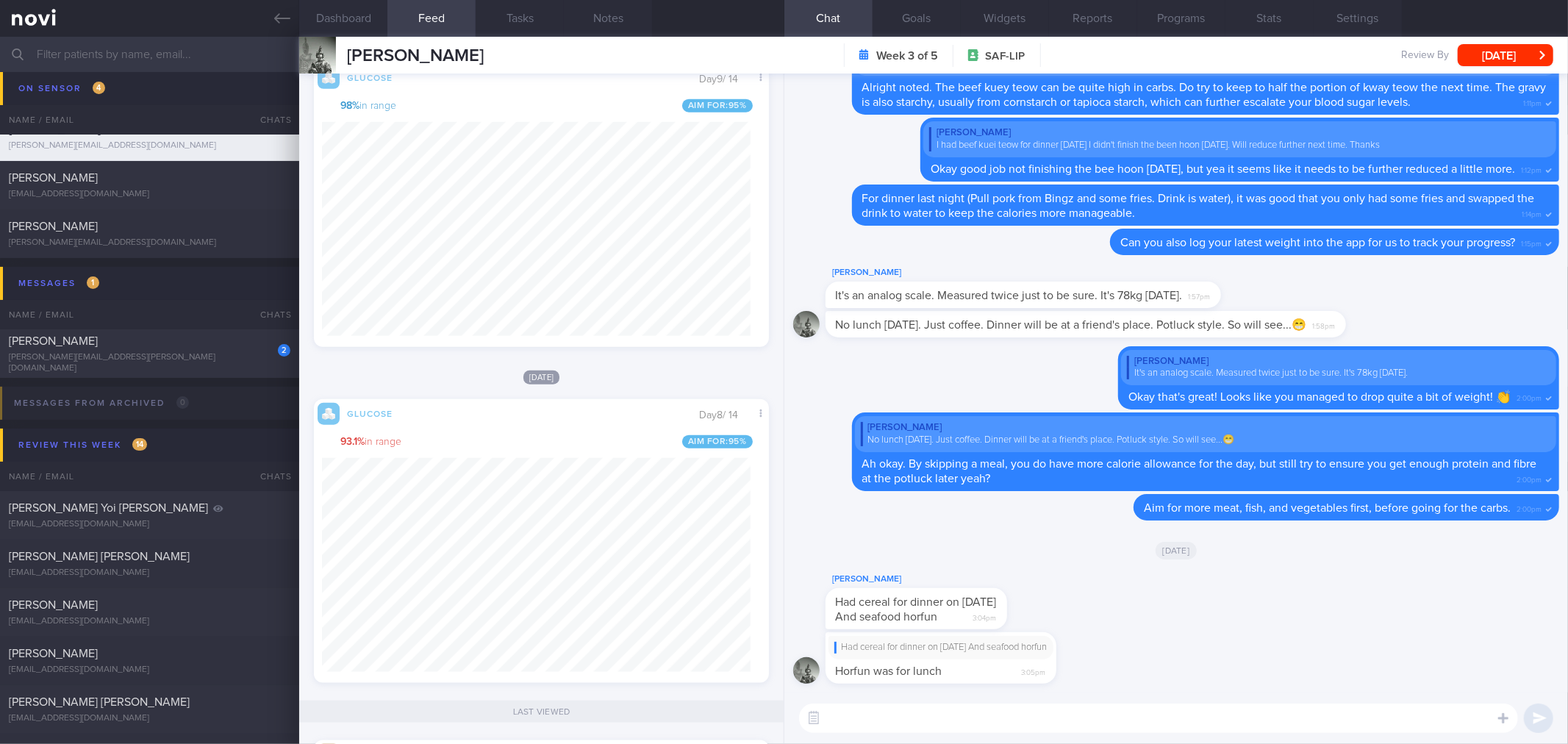
click at [966, 730] on textarea at bounding box center [1159, 718] width 720 height 29
drag, startPoint x: 967, startPoint y: 625, endPoint x: 1322, endPoint y: 623, distance: 355.0
click at [1359, 618] on div "[PERSON_NAME] Had cereal for dinner on [DATE] And seafood horfun 3:04pm" at bounding box center [1176, 601] width 766 height 62
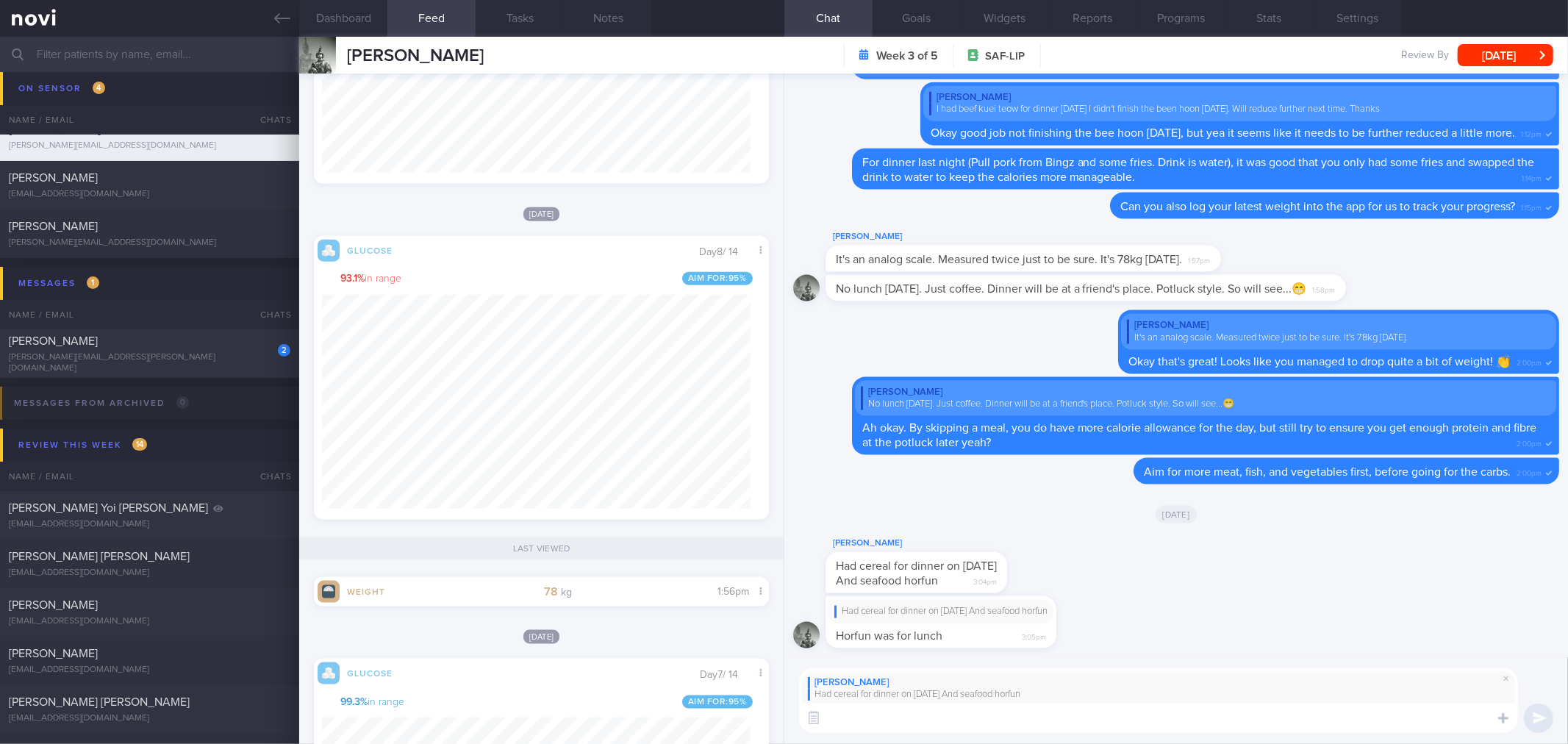
scroll to position [1552, 0]
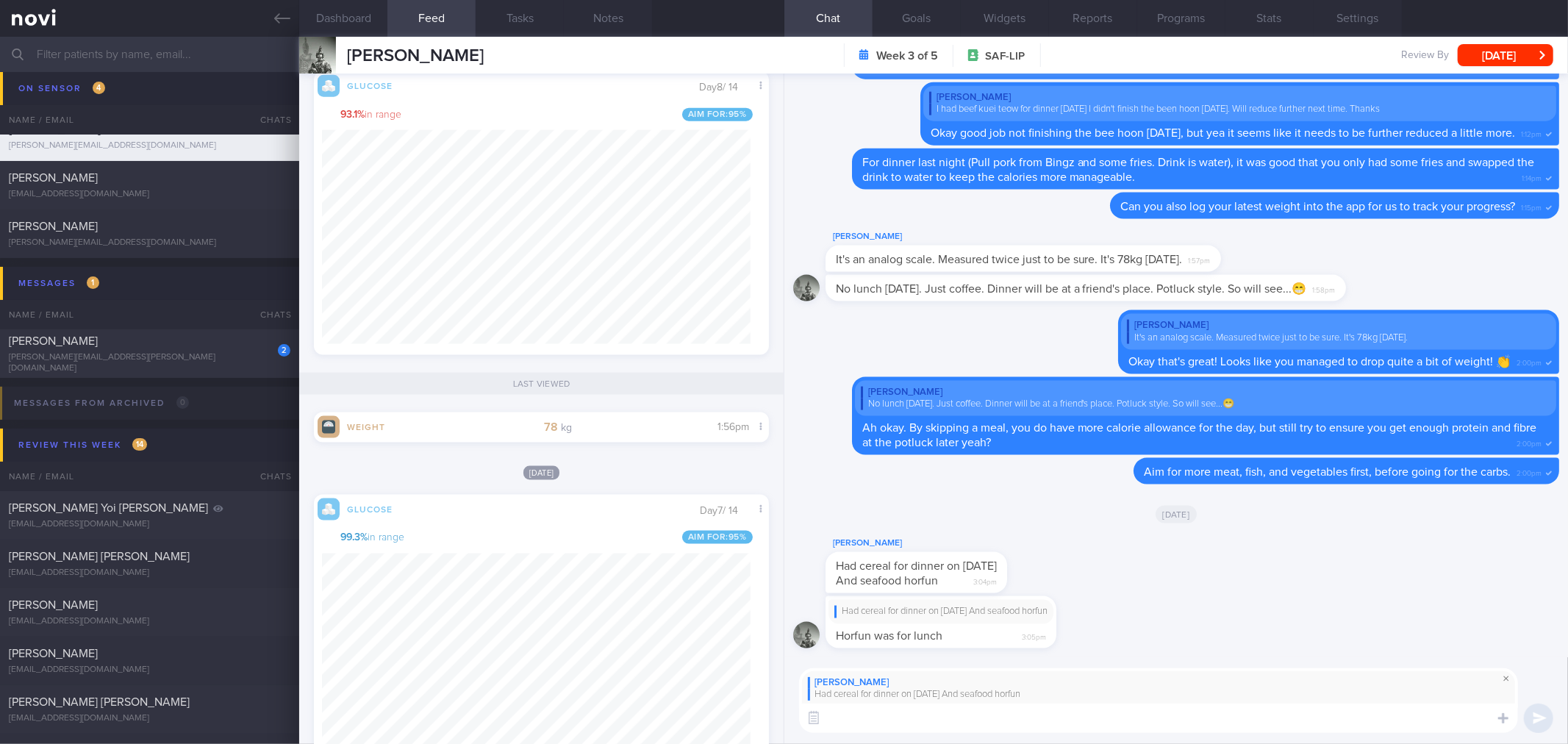
click at [1510, 682] on span at bounding box center [1506, 678] width 18 height 18
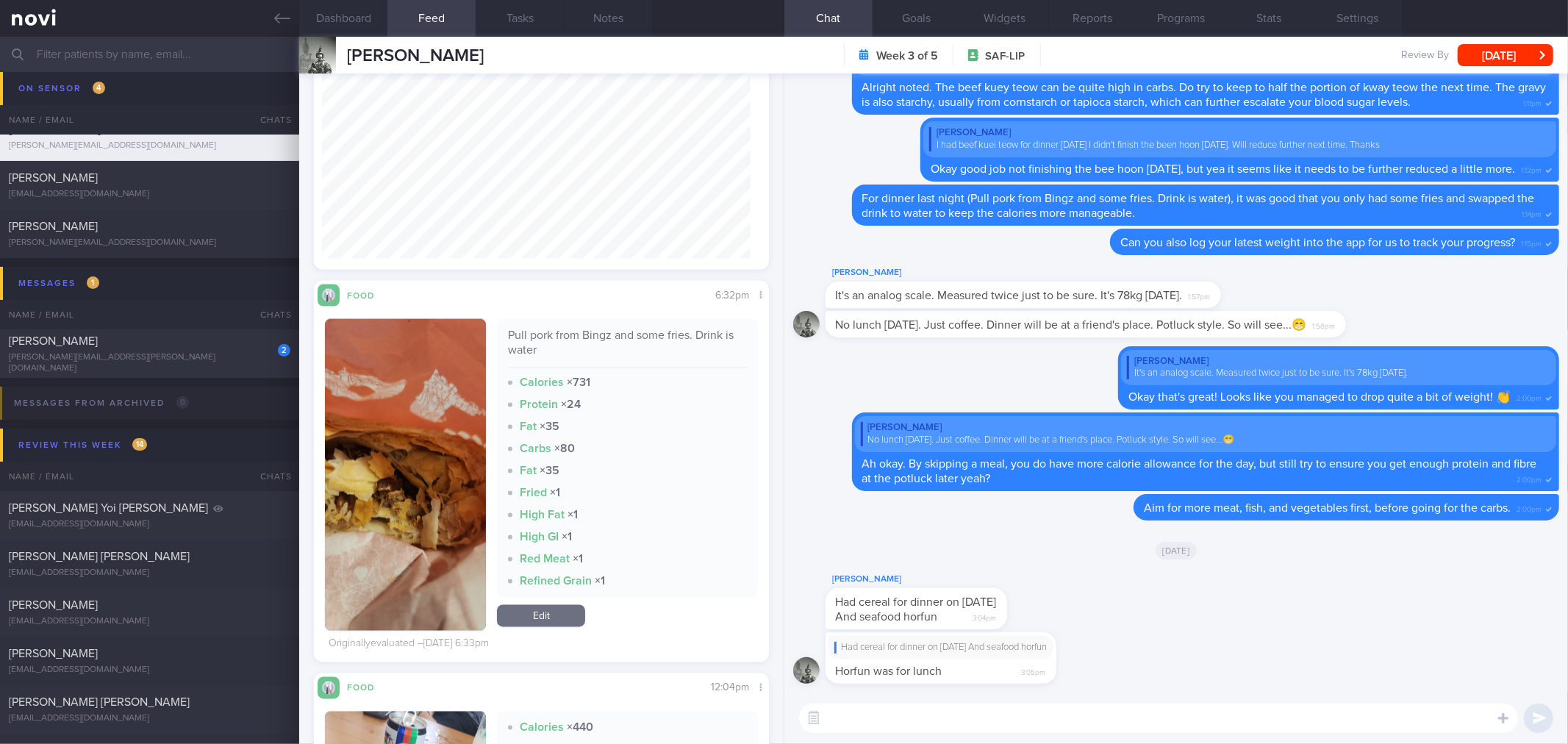
scroll to position [263, 429]
click at [950, 733] on div "​ ​" at bounding box center [1177, 718] width 784 height 52
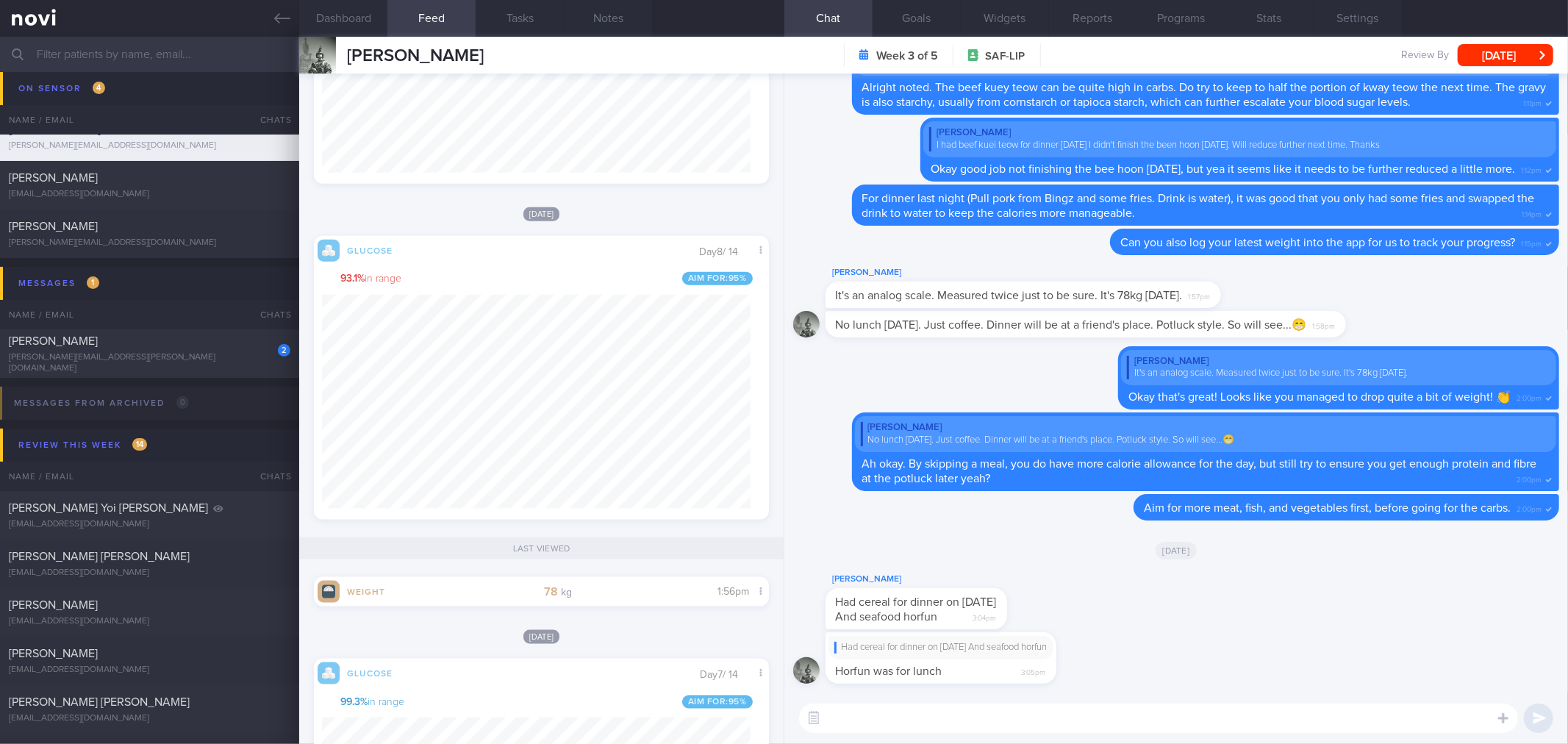
click at [893, 720] on textarea at bounding box center [1159, 718] width 720 height 29
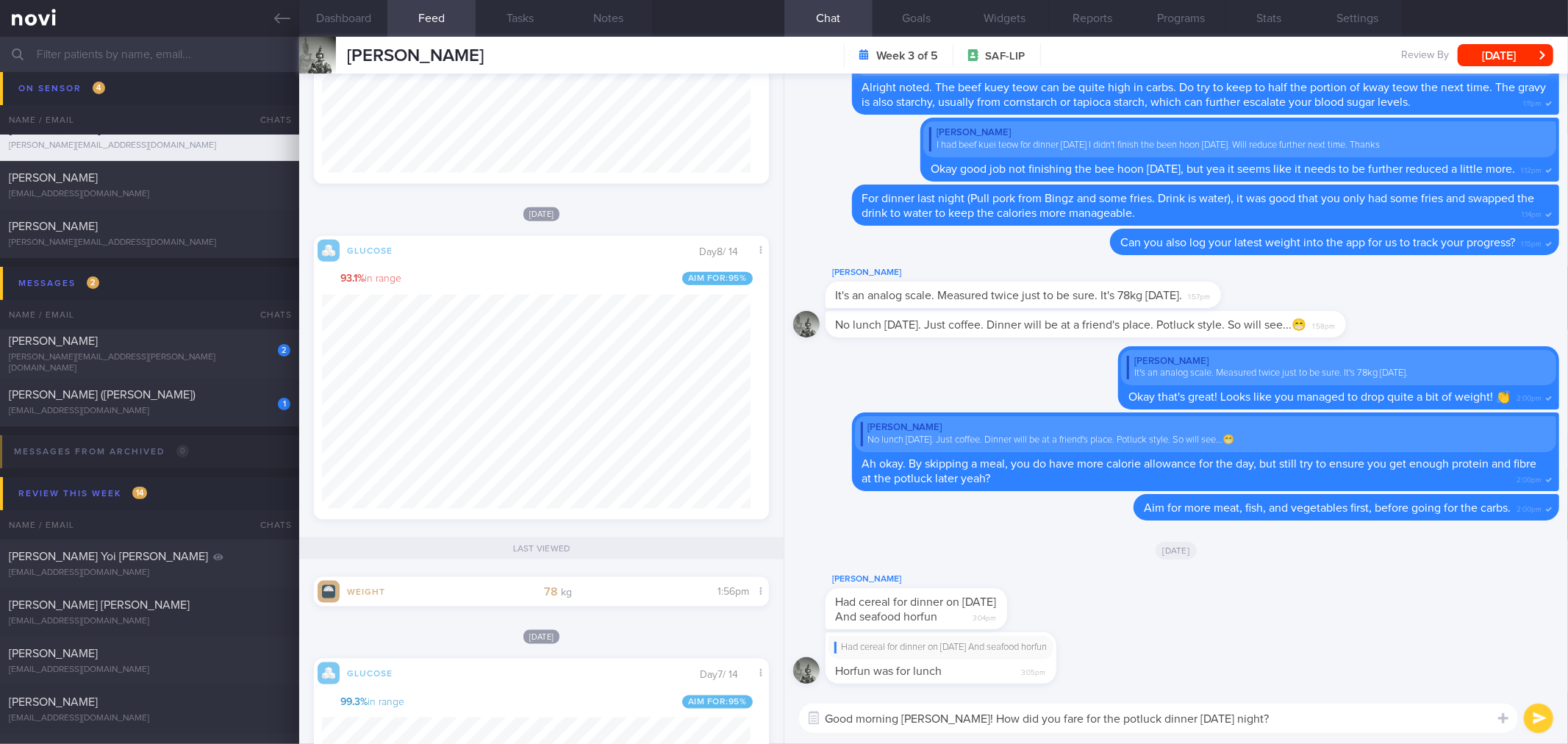
scroll to position [1224, 0]
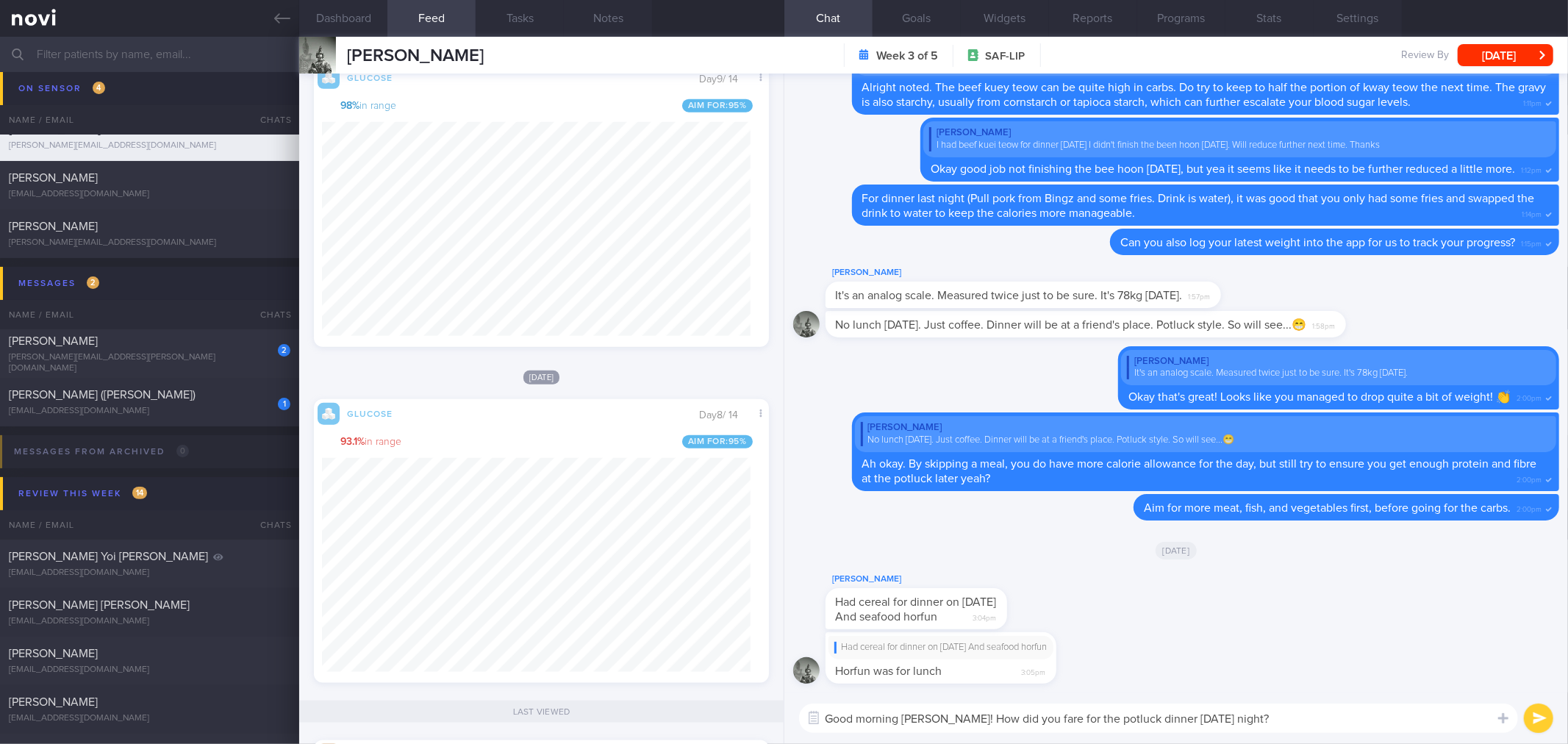
click at [1290, 717] on textarea "Good morning [PERSON_NAME]! How did you fare for the potluck dinner [DATE] nigh…" at bounding box center [1159, 718] width 720 height 29
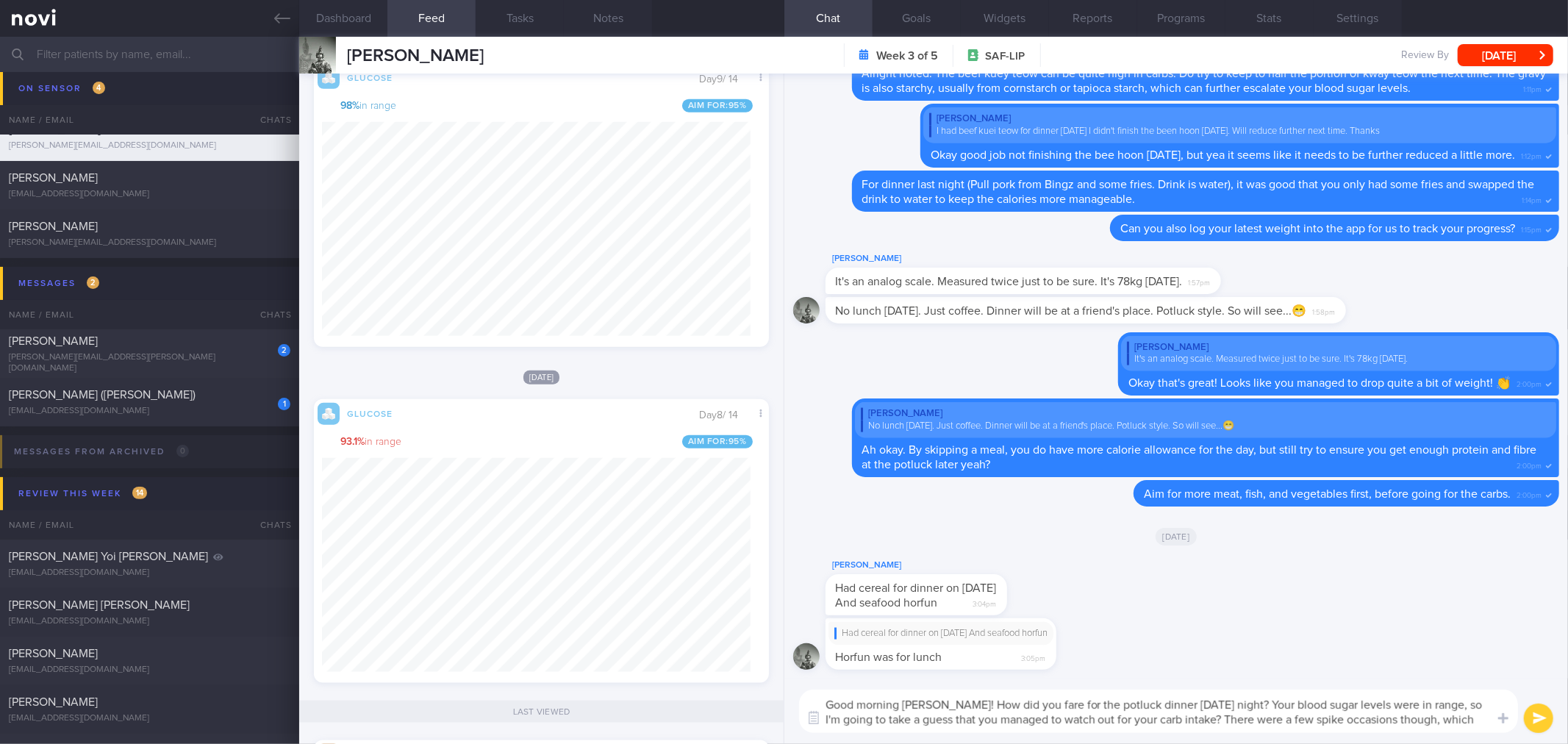
scroll to position [0, 0]
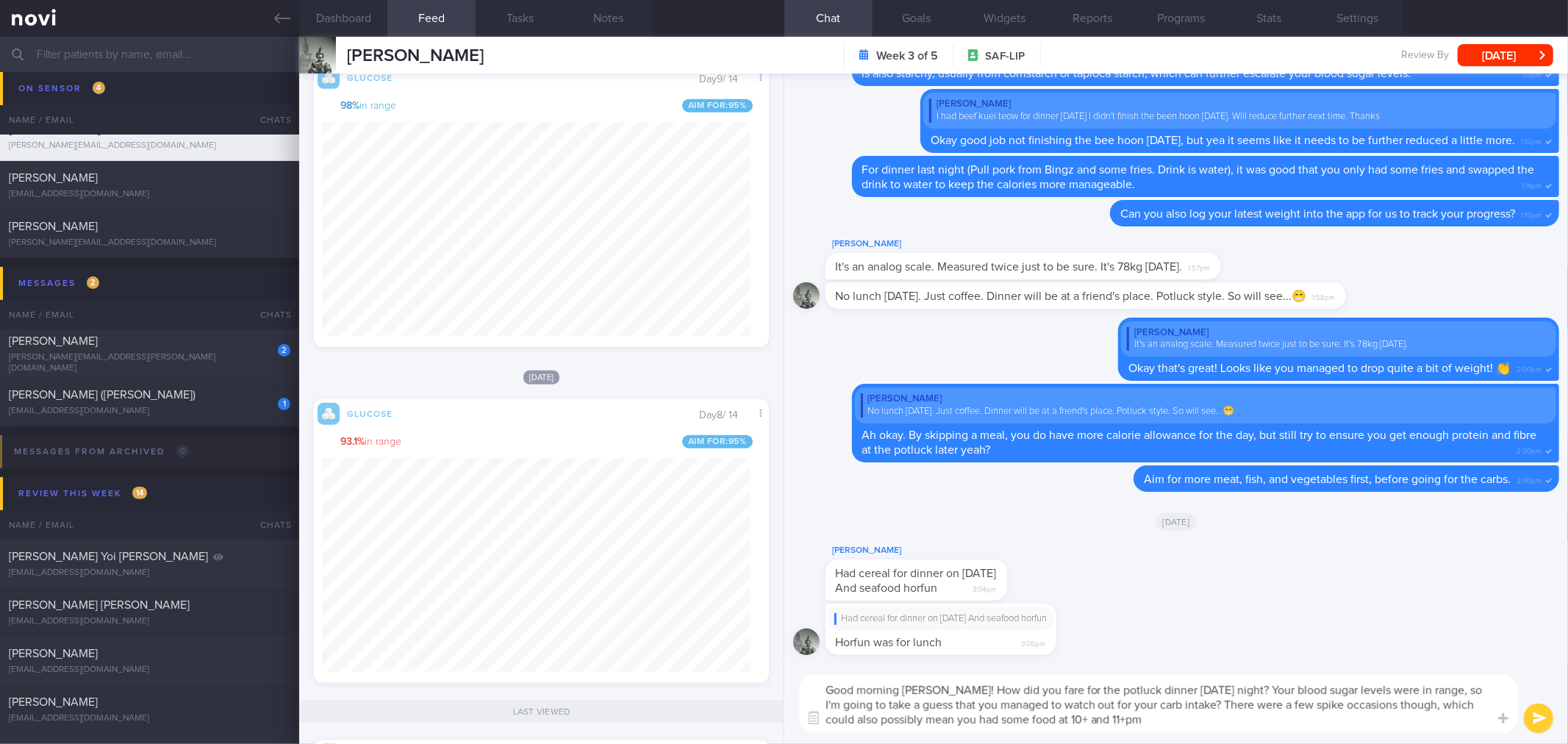
type textarea "Good morning [PERSON_NAME]! How did you fare for the potluck dinner [DATE] nigh…"
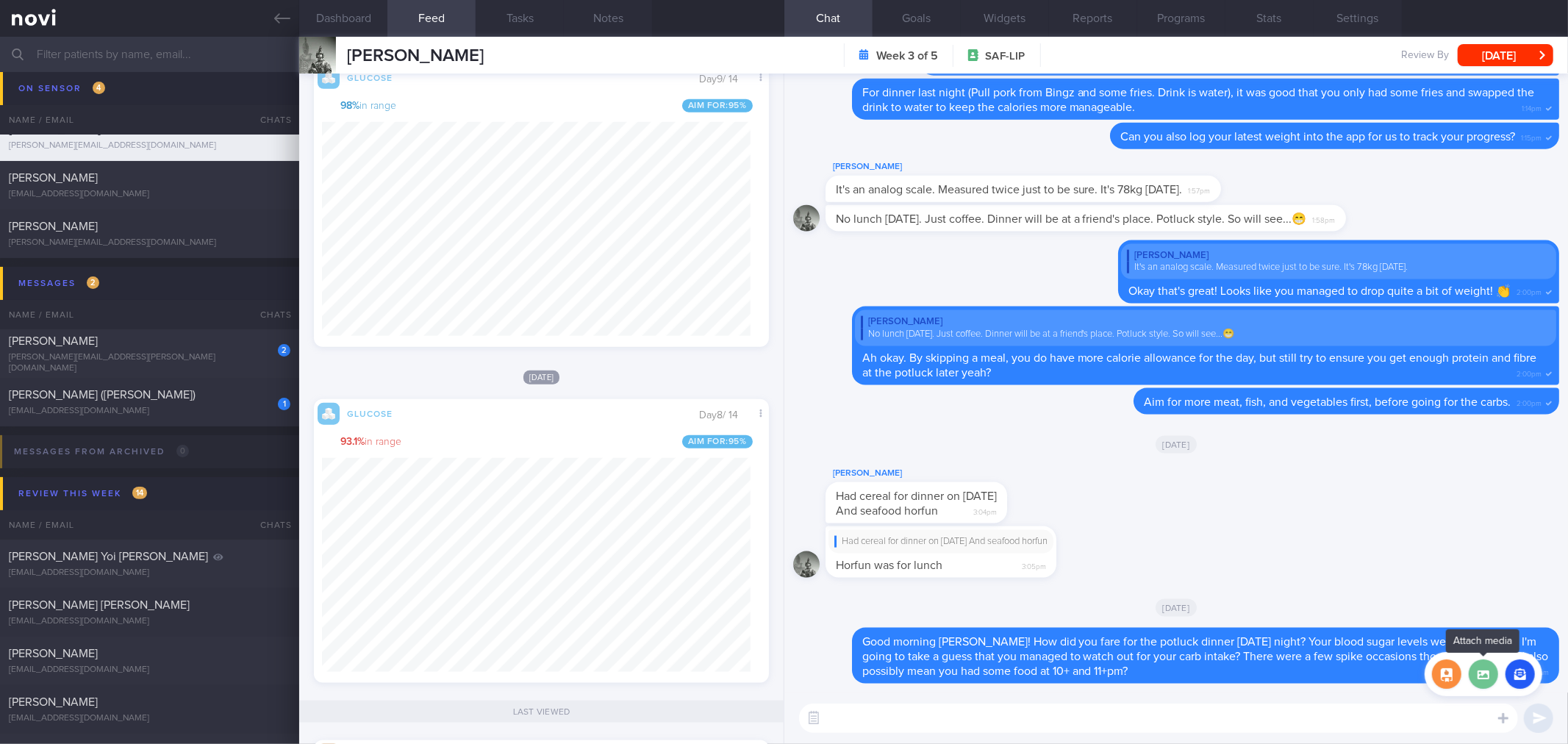
click at [1475, 667] on label at bounding box center [1484, 674] width 29 height 29
click at [0, 0] on input "file" at bounding box center [0, 0] width 0 height 0
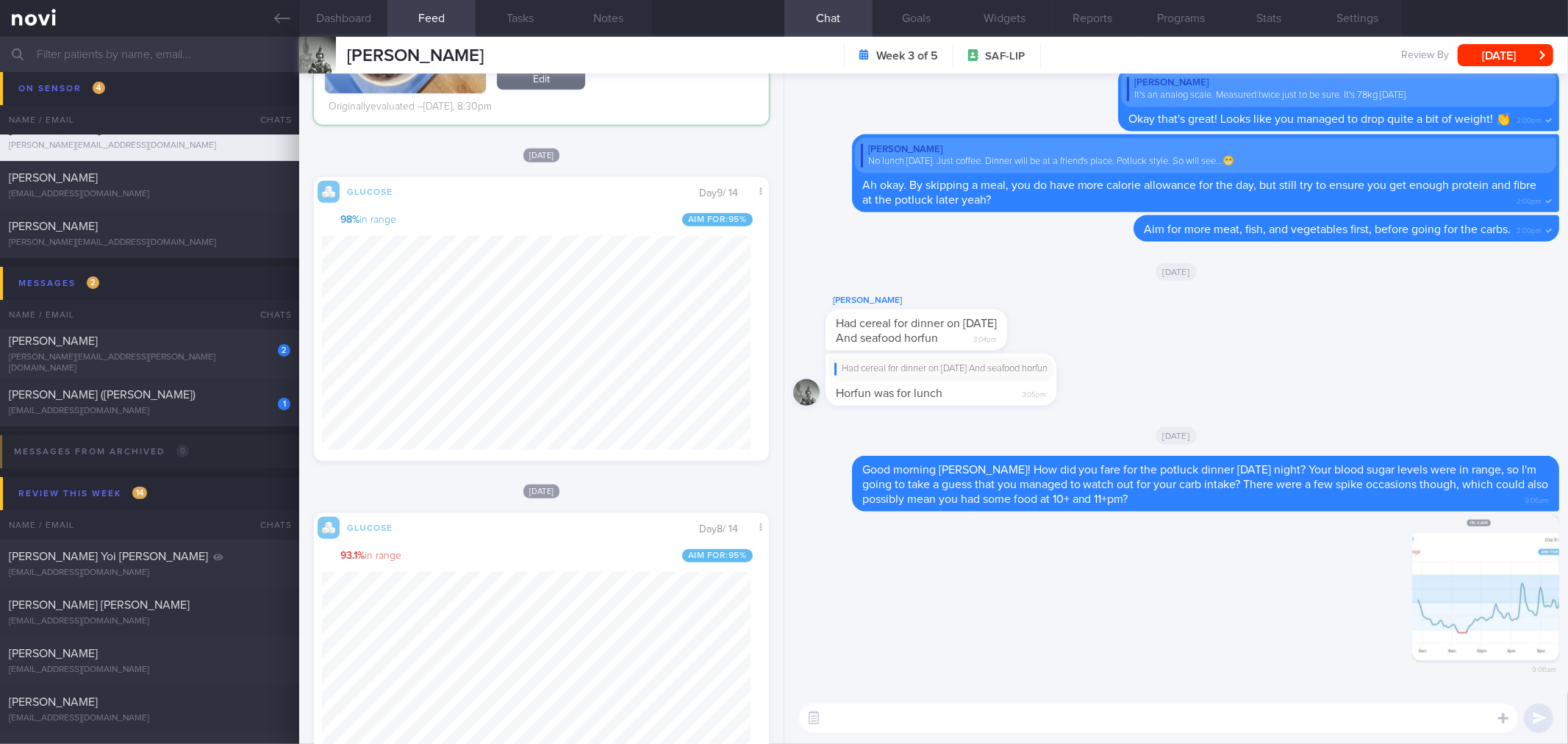
scroll to position [979, 0]
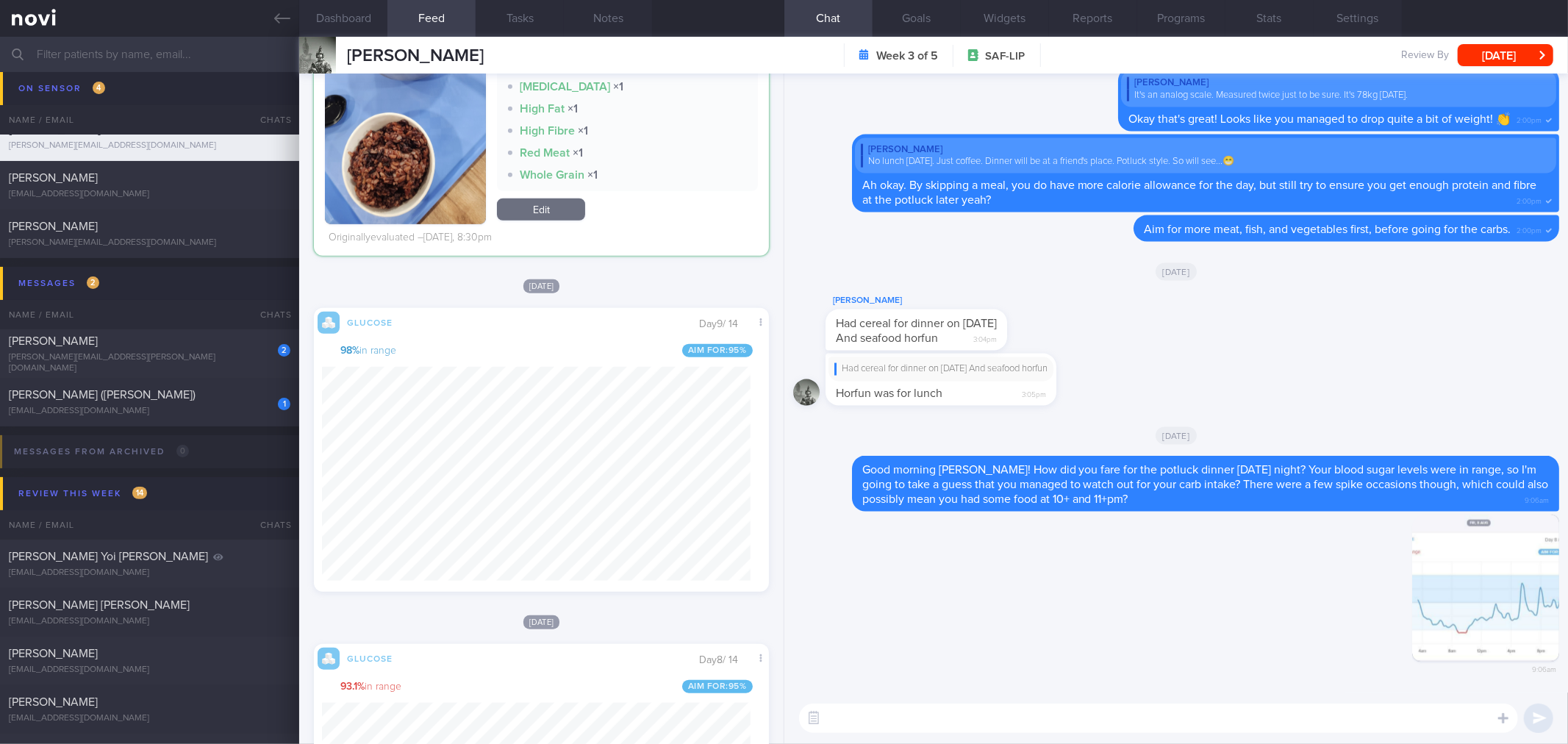
click at [1140, 709] on textarea at bounding box center [1159, 718] width 720 height 29
click at [1032, 719] on textarea at bounding box center [1159, 718] width 720 height 29
drag, startPoint x: 946, startPoint y: 338, endPoint x: 1190, endPoint y: 296, distance: 247.6
click at [1188, 296] on div "[PERSON_NAME] Had cereal for dinner on [DATE] And seafood horfun 3:04pm" at bounding box center [1176, 323] width 766 height 62
click at [1026, 354] on div "Had cereal for dinner on [DATE] And seafood horfun Horfun was for lunch 3:05pm" at bounding box center [941, 379] width 231 height 52
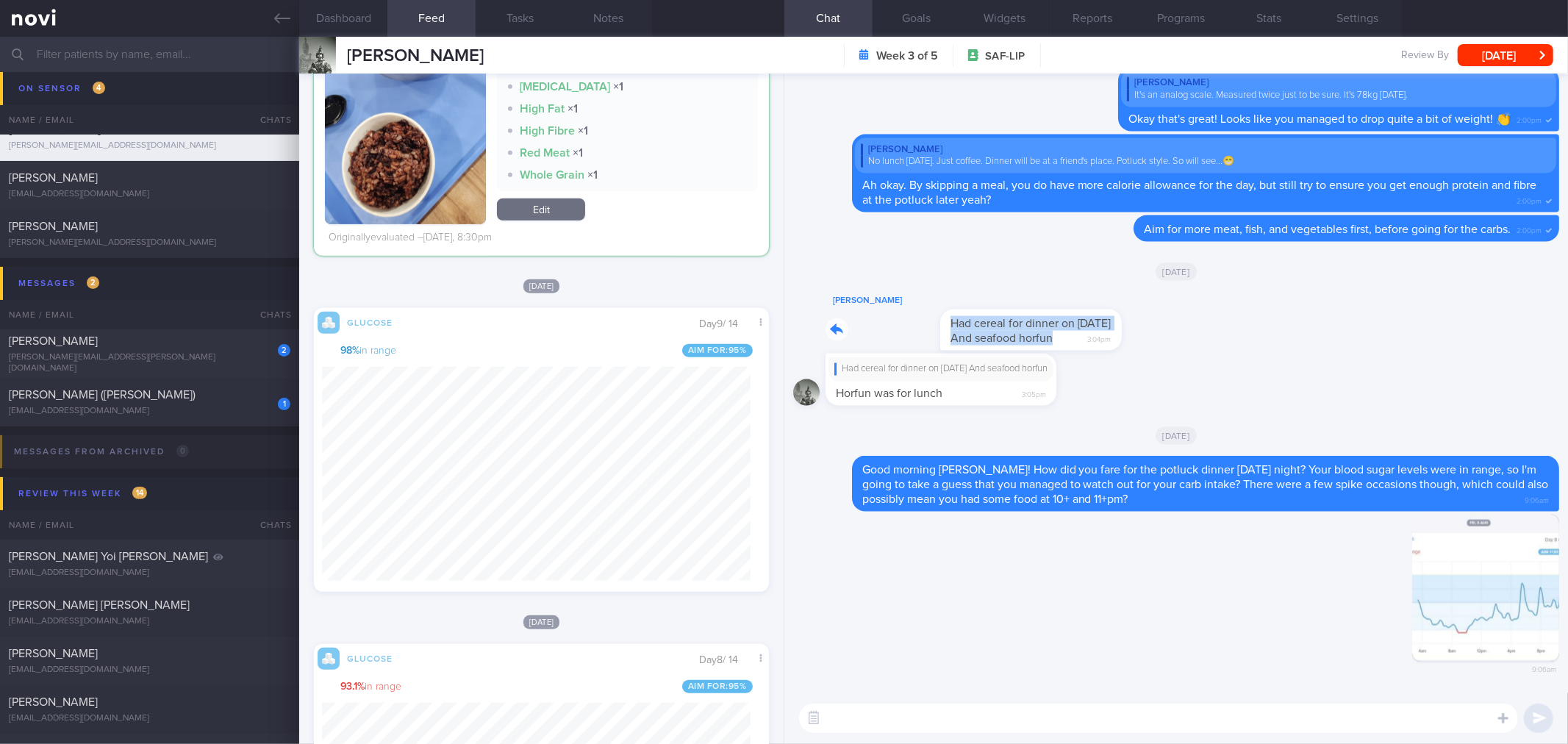
drag, startPoint x: 973, startPoint y: 346, endPoint x: 1373, endPoint y: 343, distance: 400.0
click at [1373, 343] on div "[PERSON_NAME] Had cereal for dinner on [DATE] And seafood horfun 3:04pm" at bounding box center [1176, 323] width 766 height 62
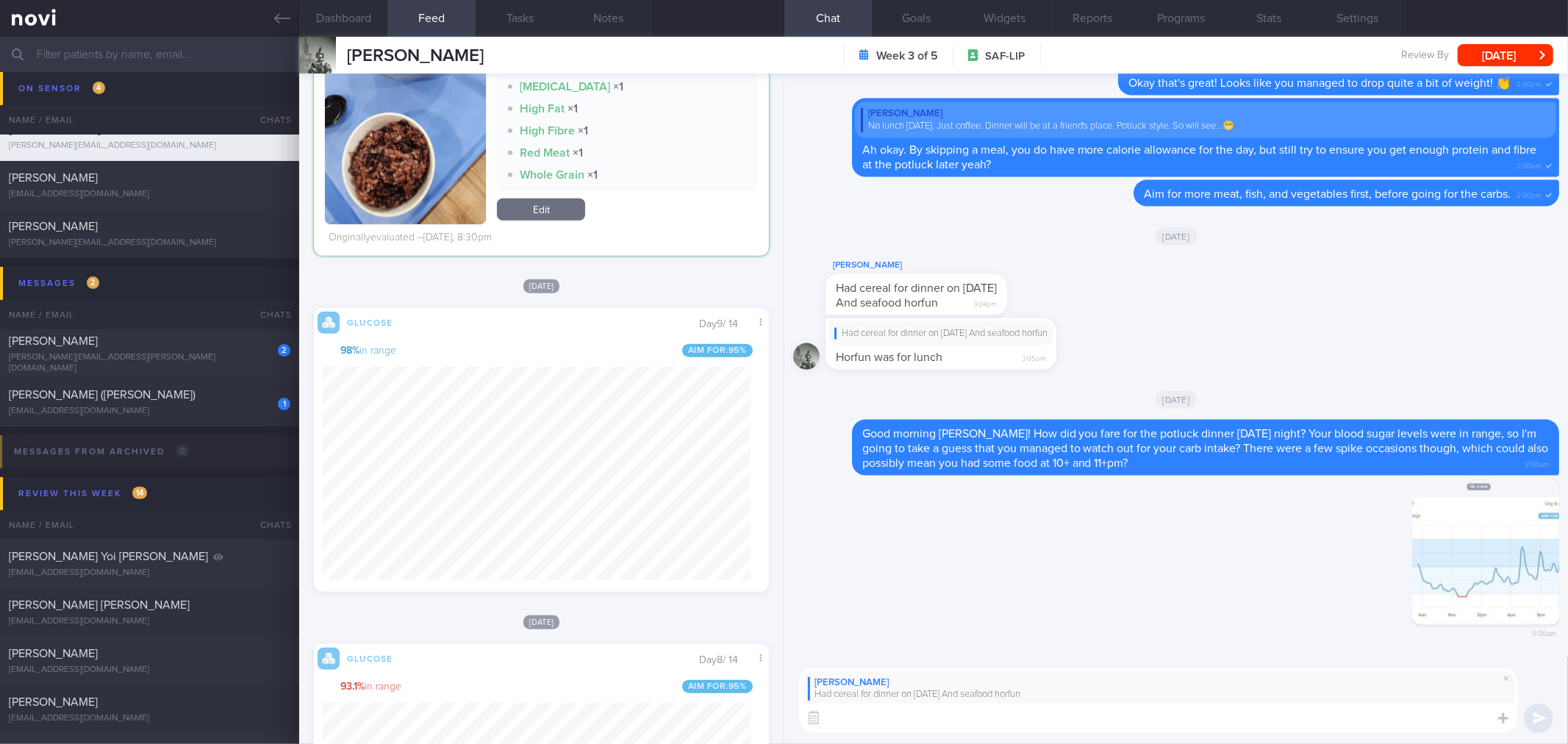
scroll to position [898, 0]
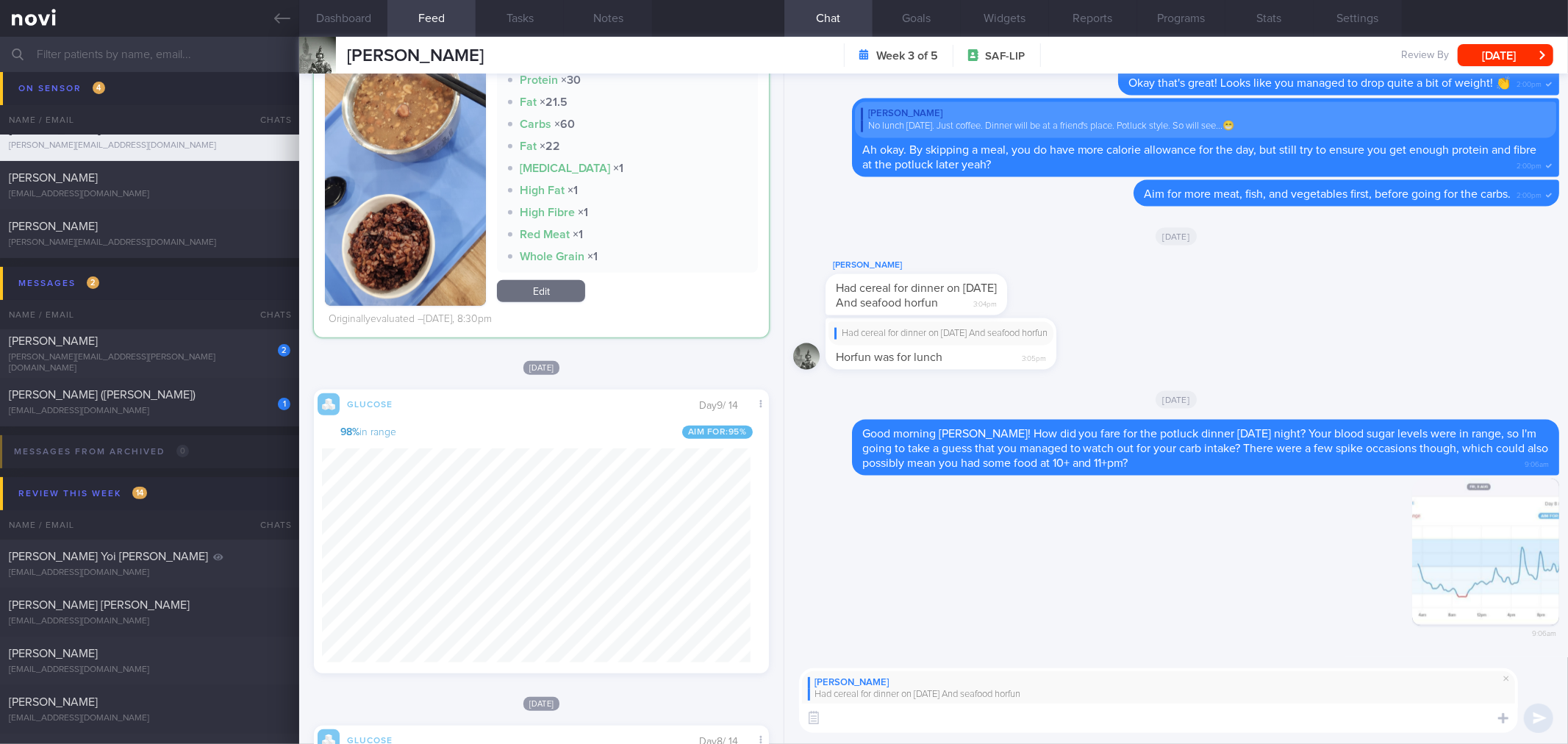
click at [887, 728] on textarea at bounding box center [1159, 718] width 720 height 29
type textarea "Y"
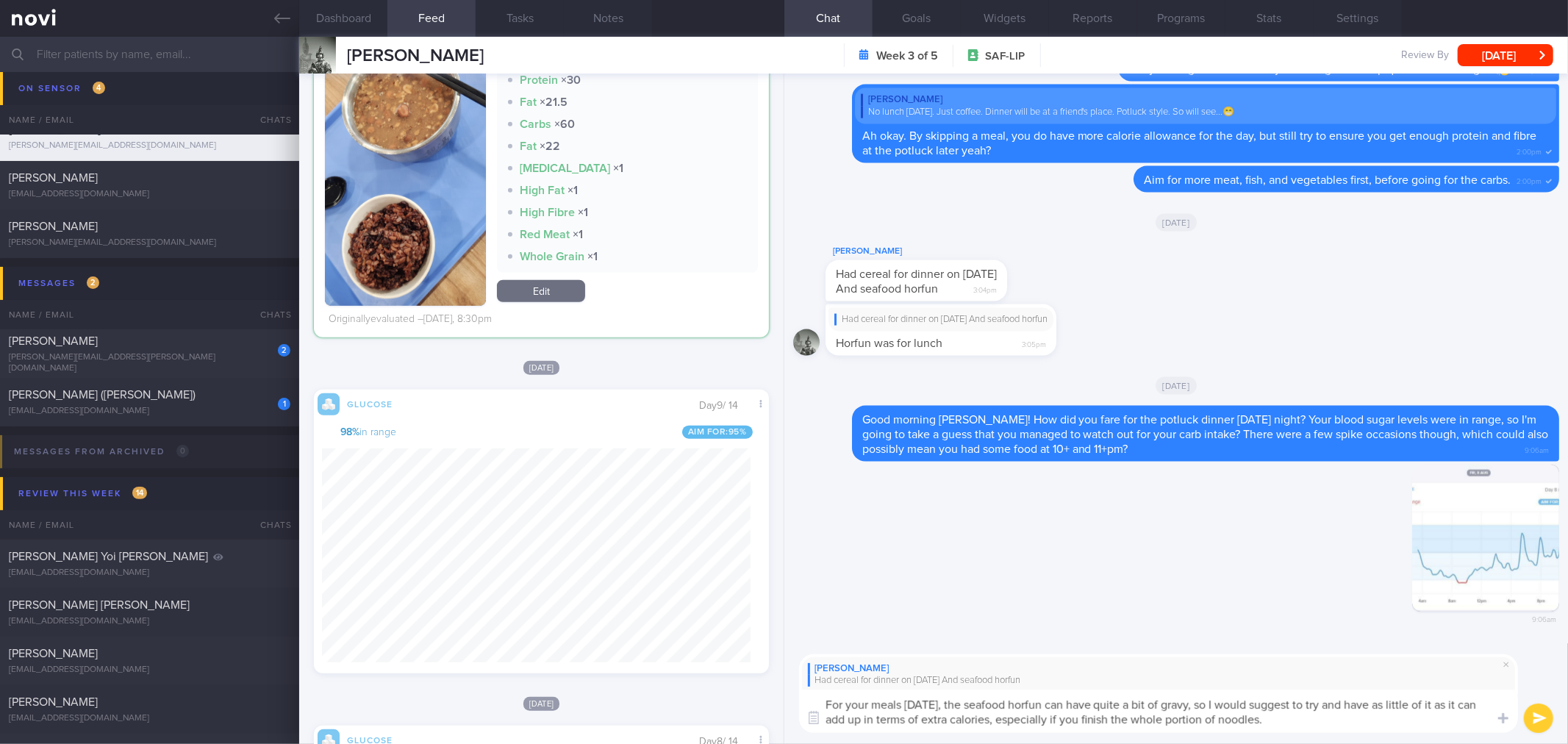
type textarea "For your meals [DATE], the seafood horfun can have quite a bit of gravy, so I w…"
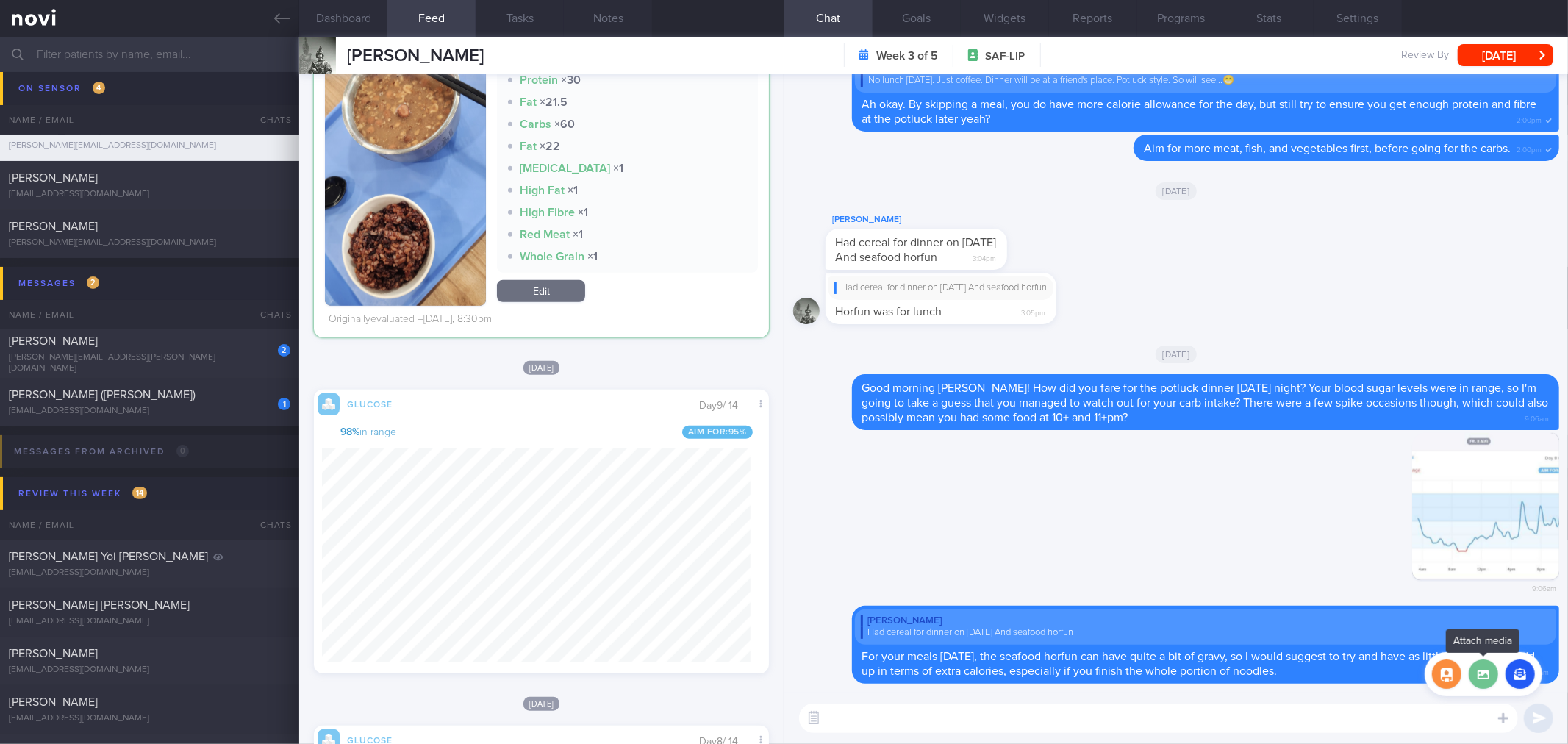
click at [1484, 682] on label at bounding box center [1484, 674] width 29 height 29
click at [0, 0] on input "file" at bounding box center [0, 0] width 0 height 0
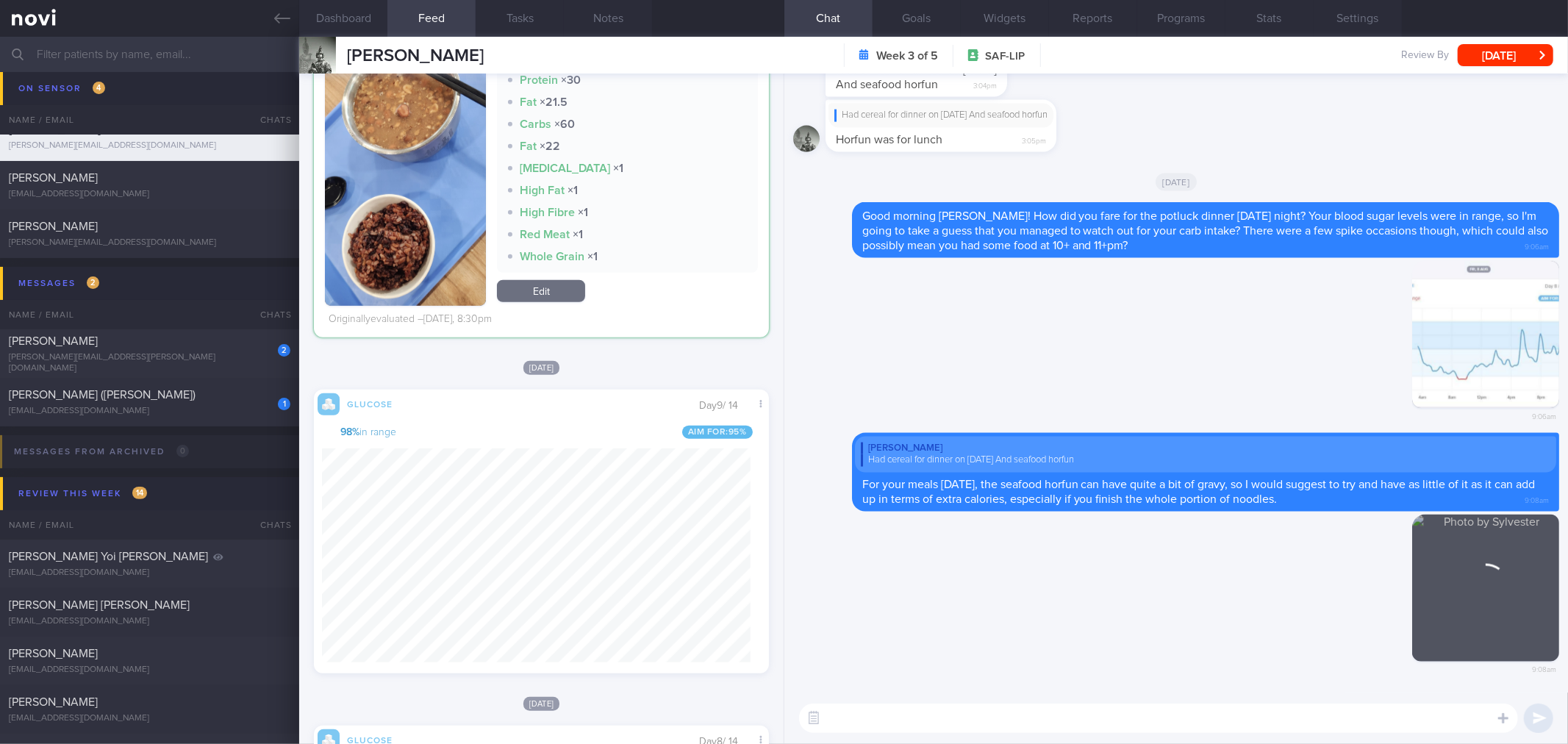
click at [879, 705] on textarea at bounding box center [1159, 718] width 720 height 29
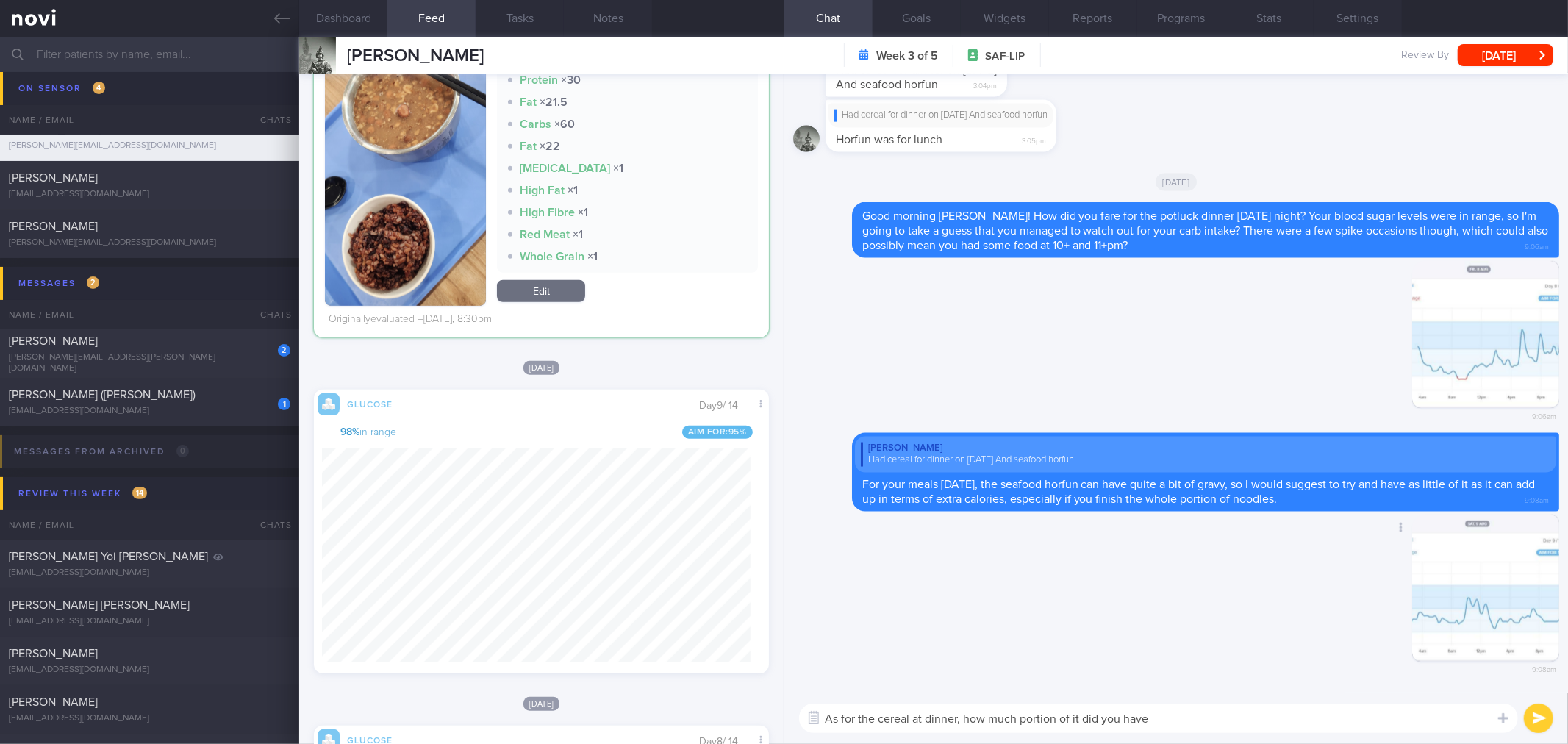
type textarea "As for the cereal at dinner, how much portion of it did you have?"
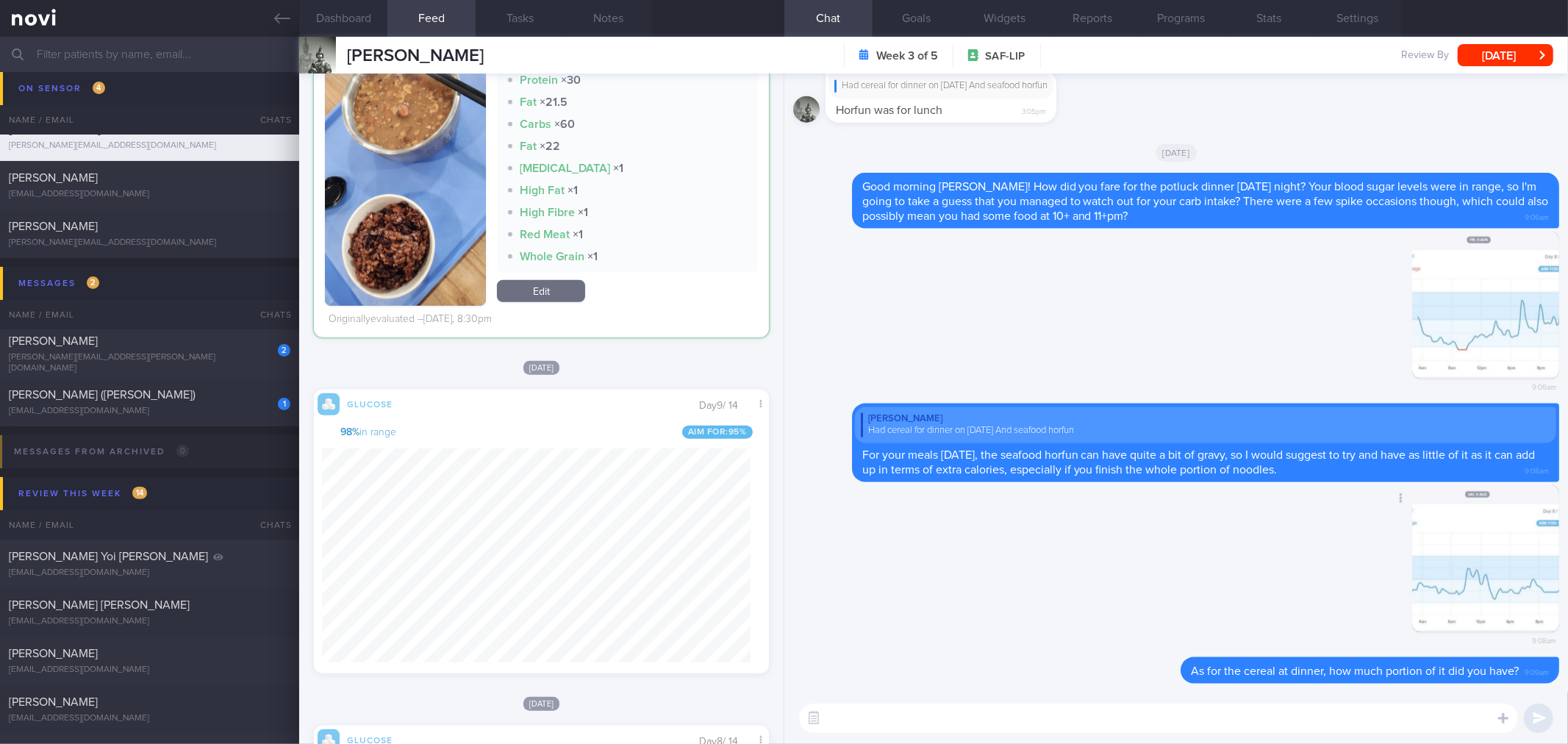
click at [1525, 582] on button "button" at bounding box center [1485, 558] width 147 height 147
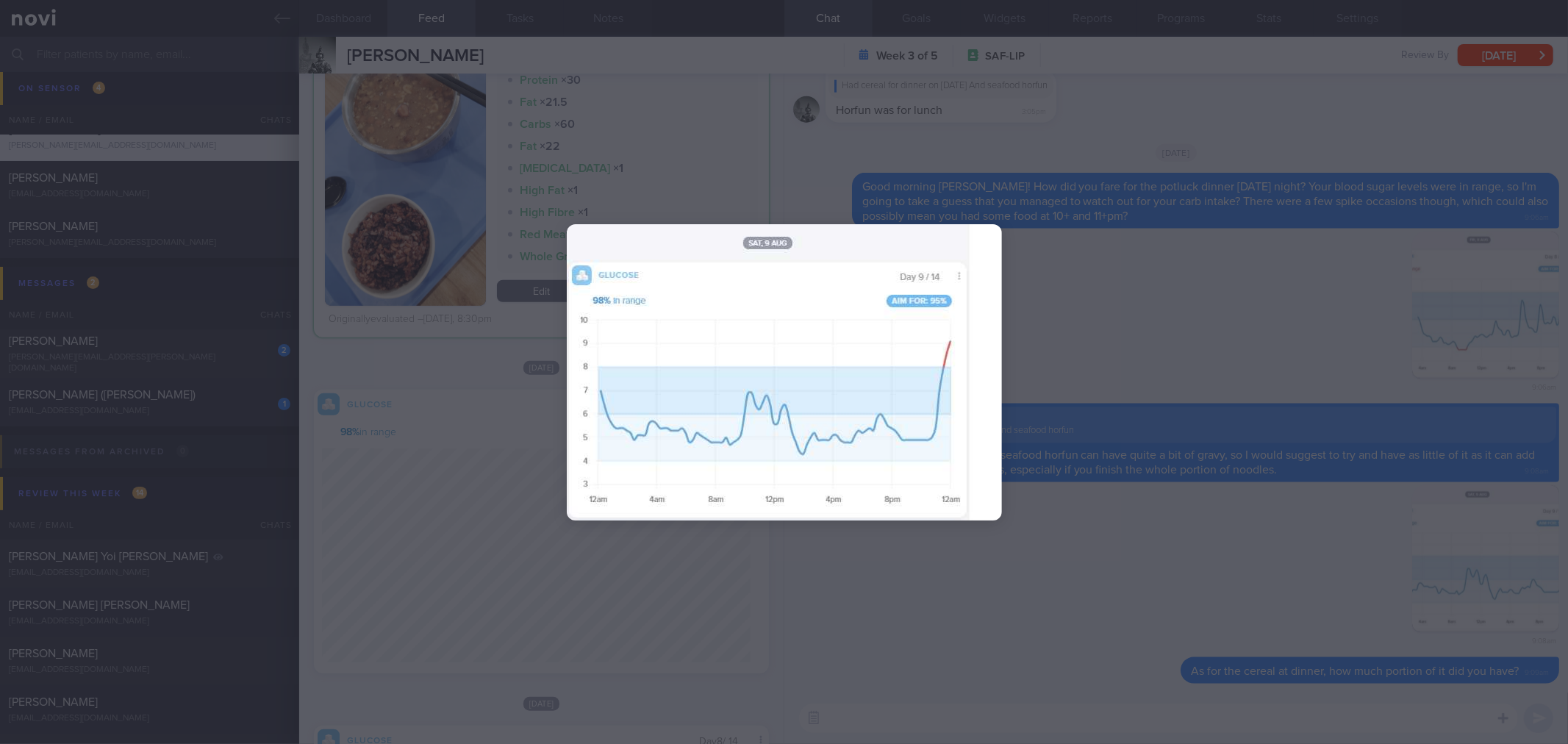
click at [1235, 682] on div at bounding box center [784, 372] width 1568 height 744
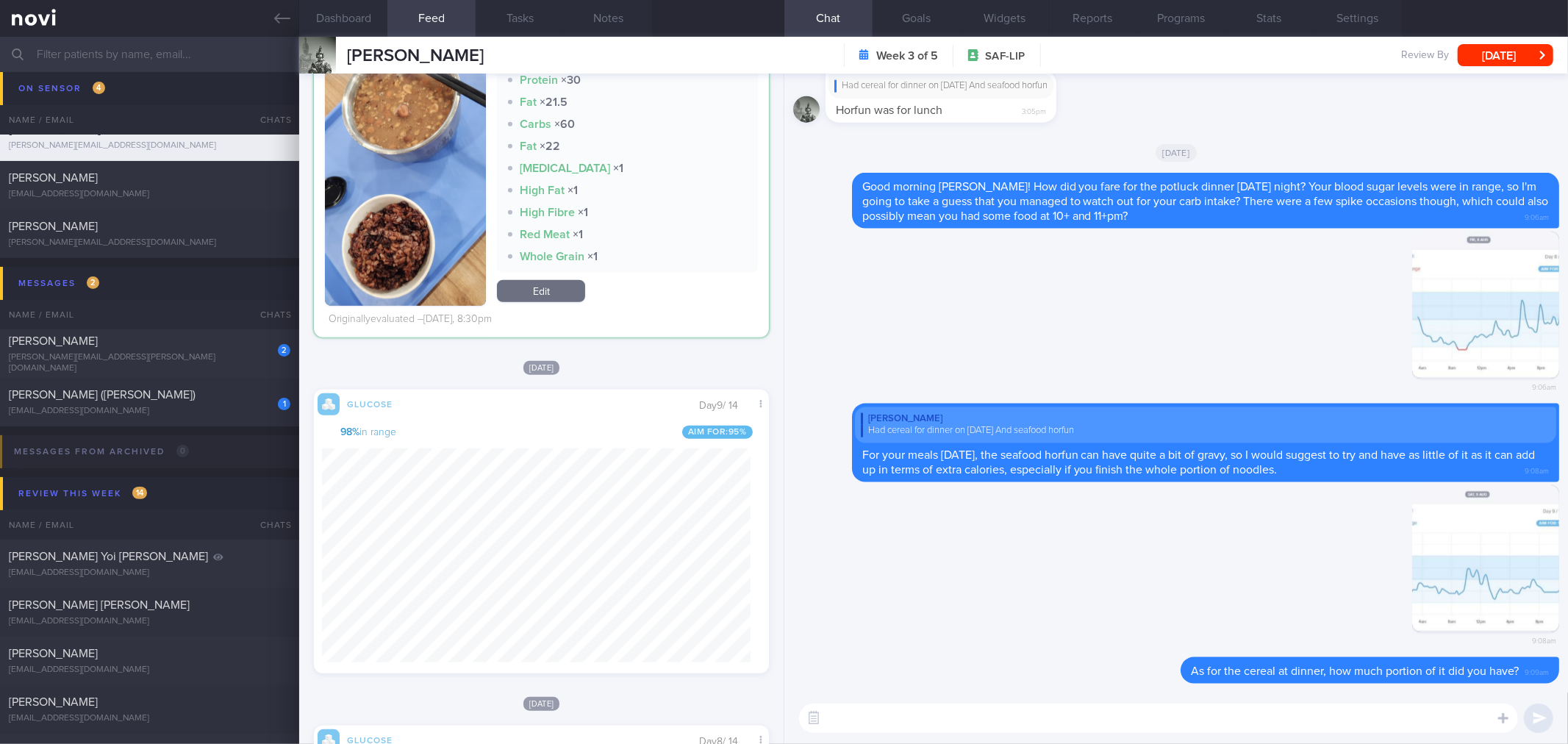
click at [1046, 723] on textarea at bounding box center [1159, 718] width 720 height 29
type textarea "Your blood sugar levels spiked up to about 9.1mmol/L with just the cereal. And …"
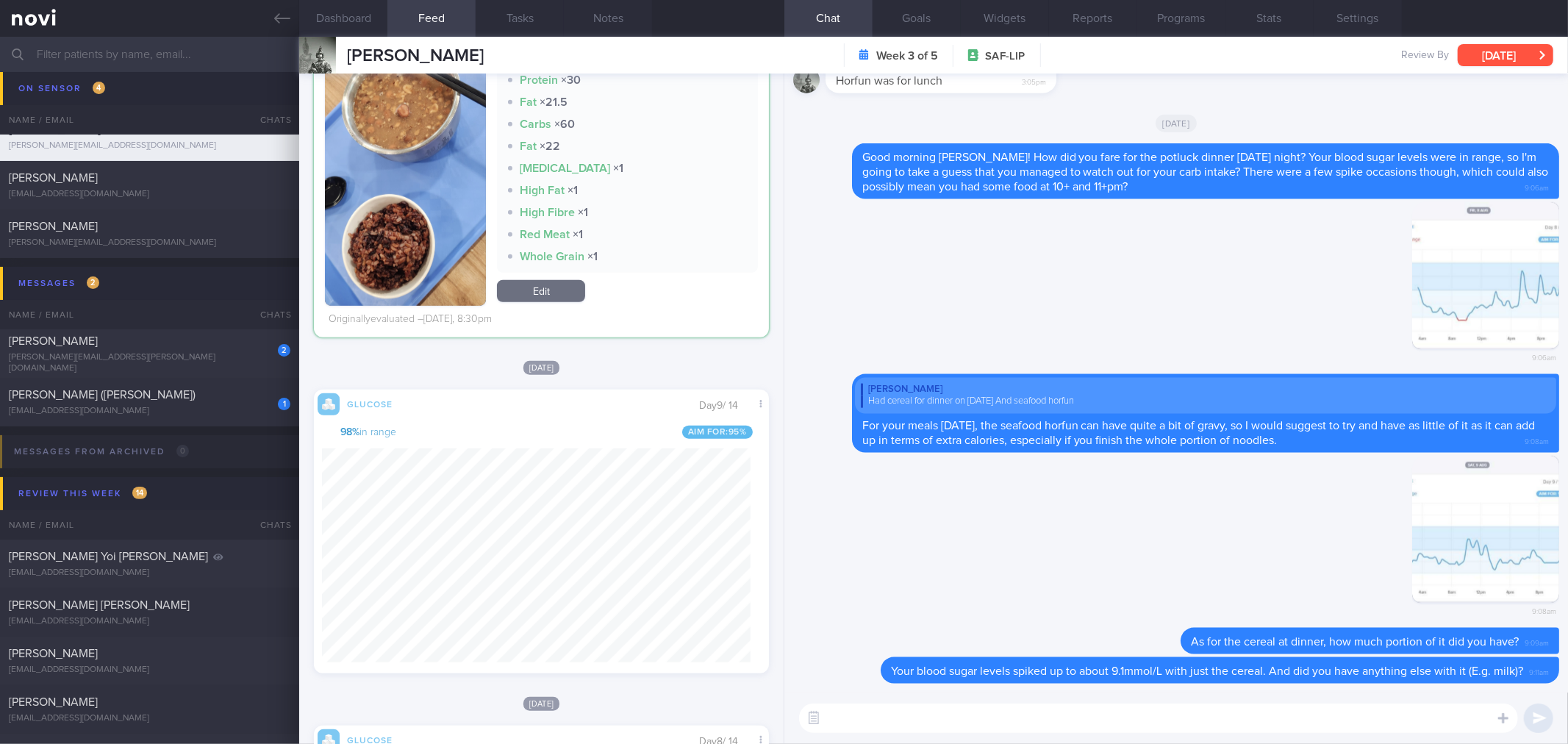
click at [1508, 47] on button "[DATE]" at bounding box center [1505, 55] width 95 height 22
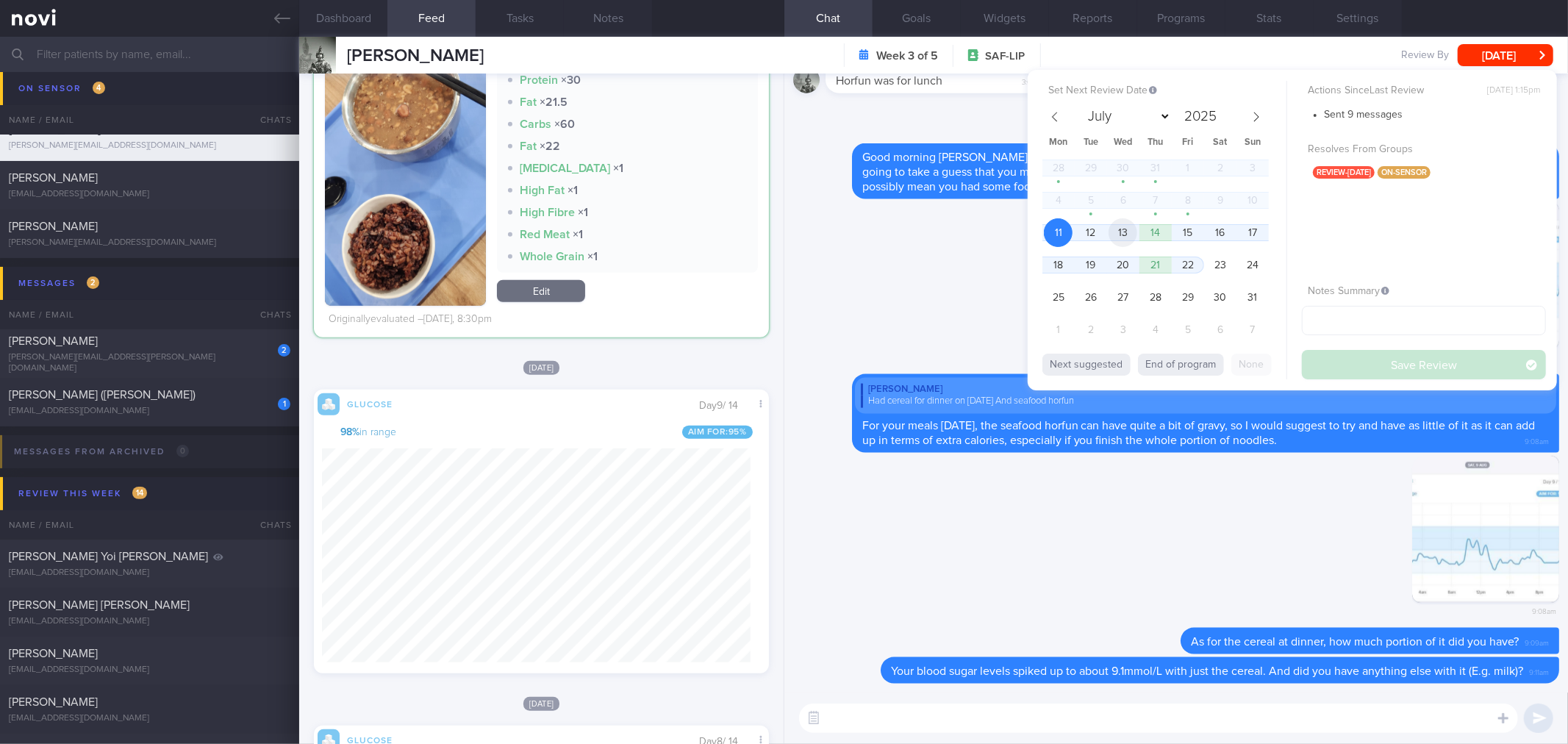
click at [1124, 225] on span "13" at bounding box center [1123, 232] width 28 height 28
click at [1364, 363] on button "Save Review" at bounding box center [1424, 364] width 244 height 29
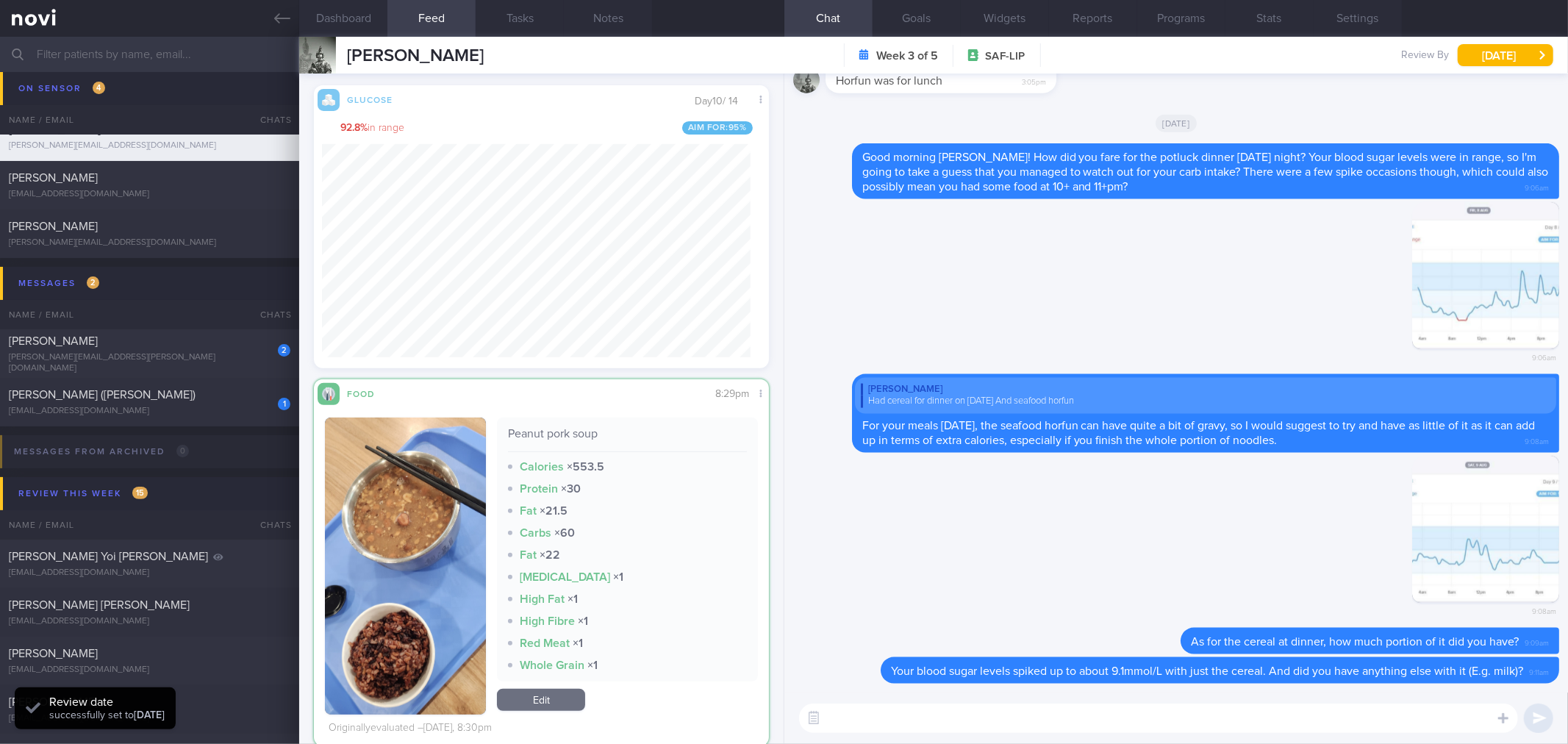
scroll to position [326, 0]
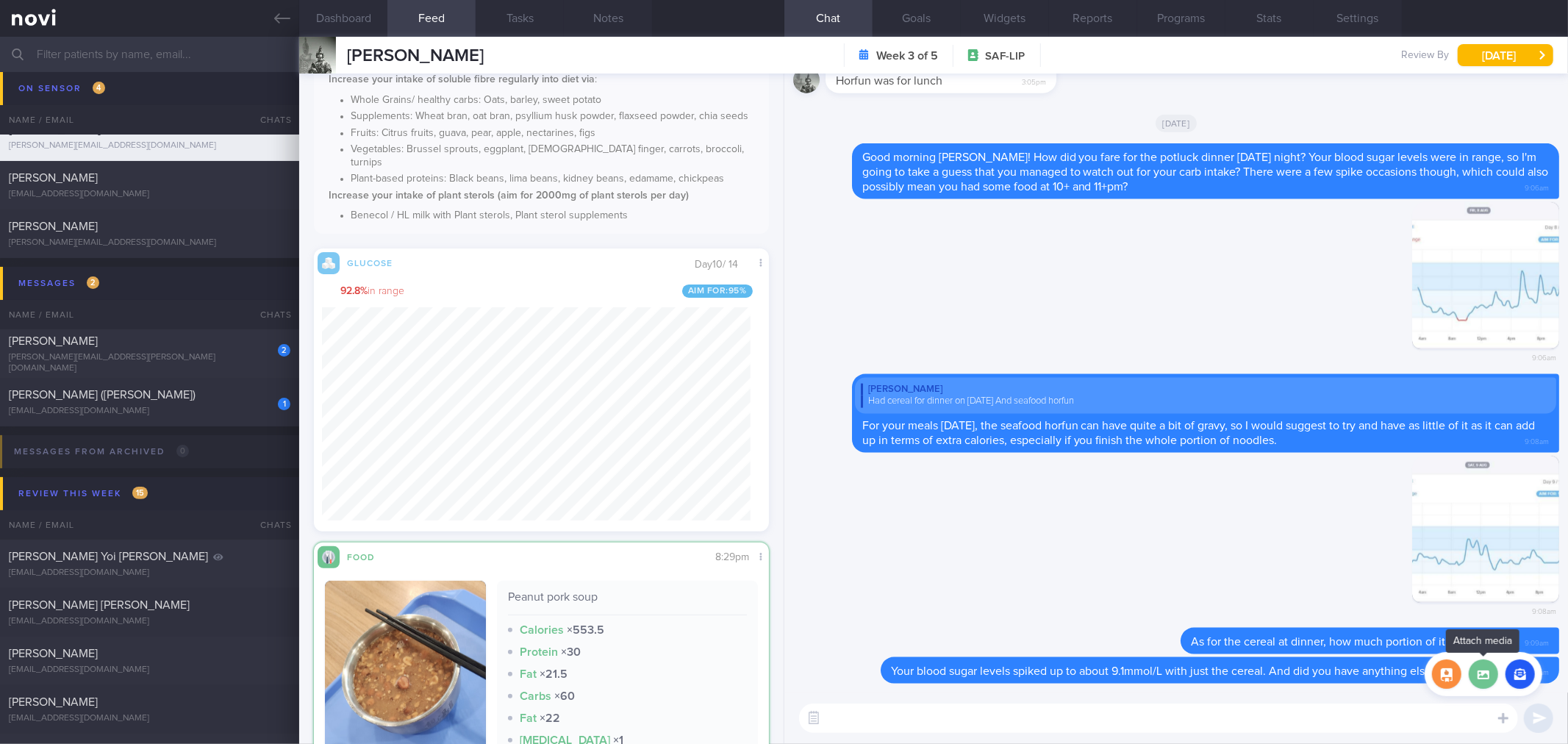
click at [1476, 674] on label at bounding box center [1484, 674] width 29 height 29
click at [0, 0] on input "file" at bounding box center [0, 0] width 0 height 0
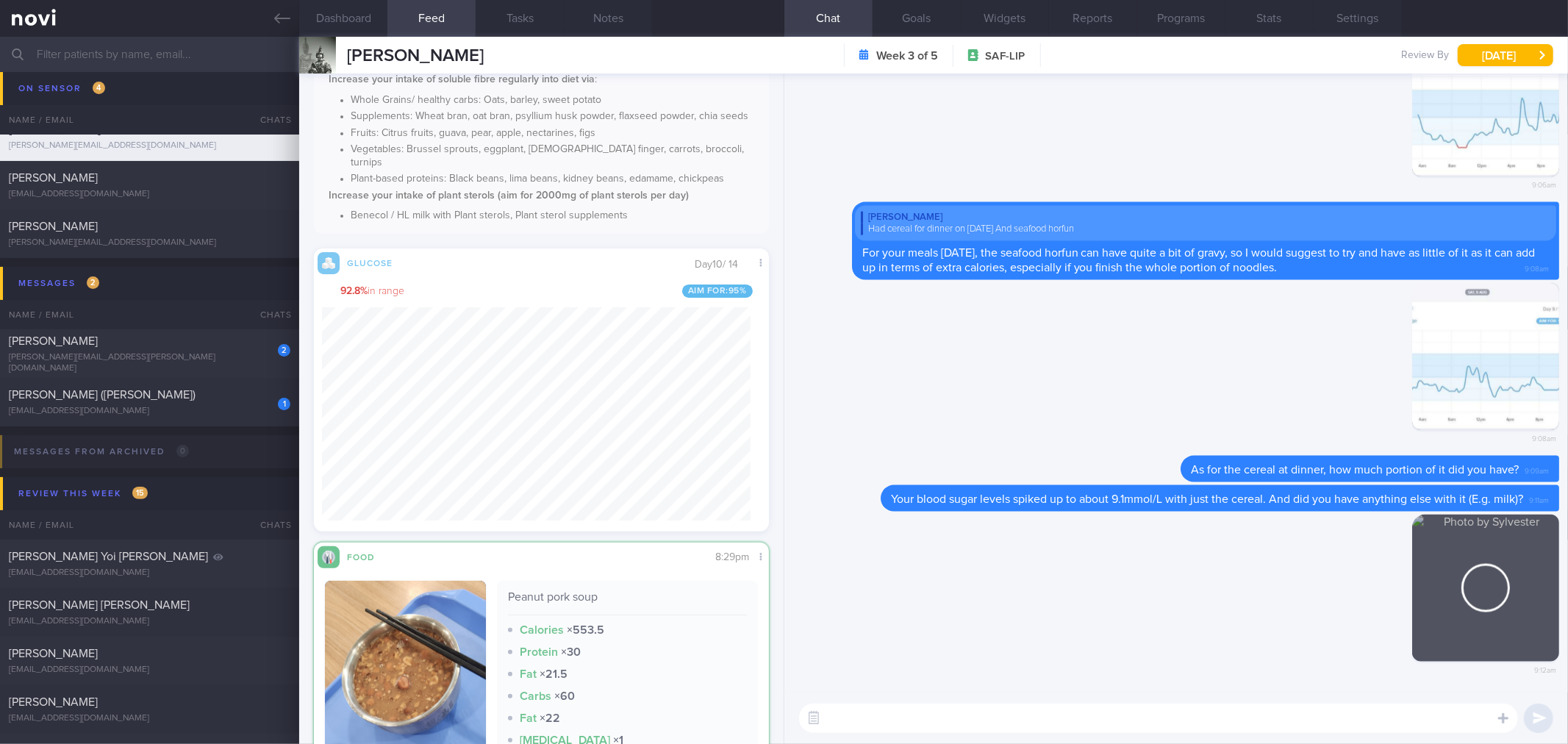
click at [928, 722] on textarea at bounding box center [1159, 718] width 720 height 29
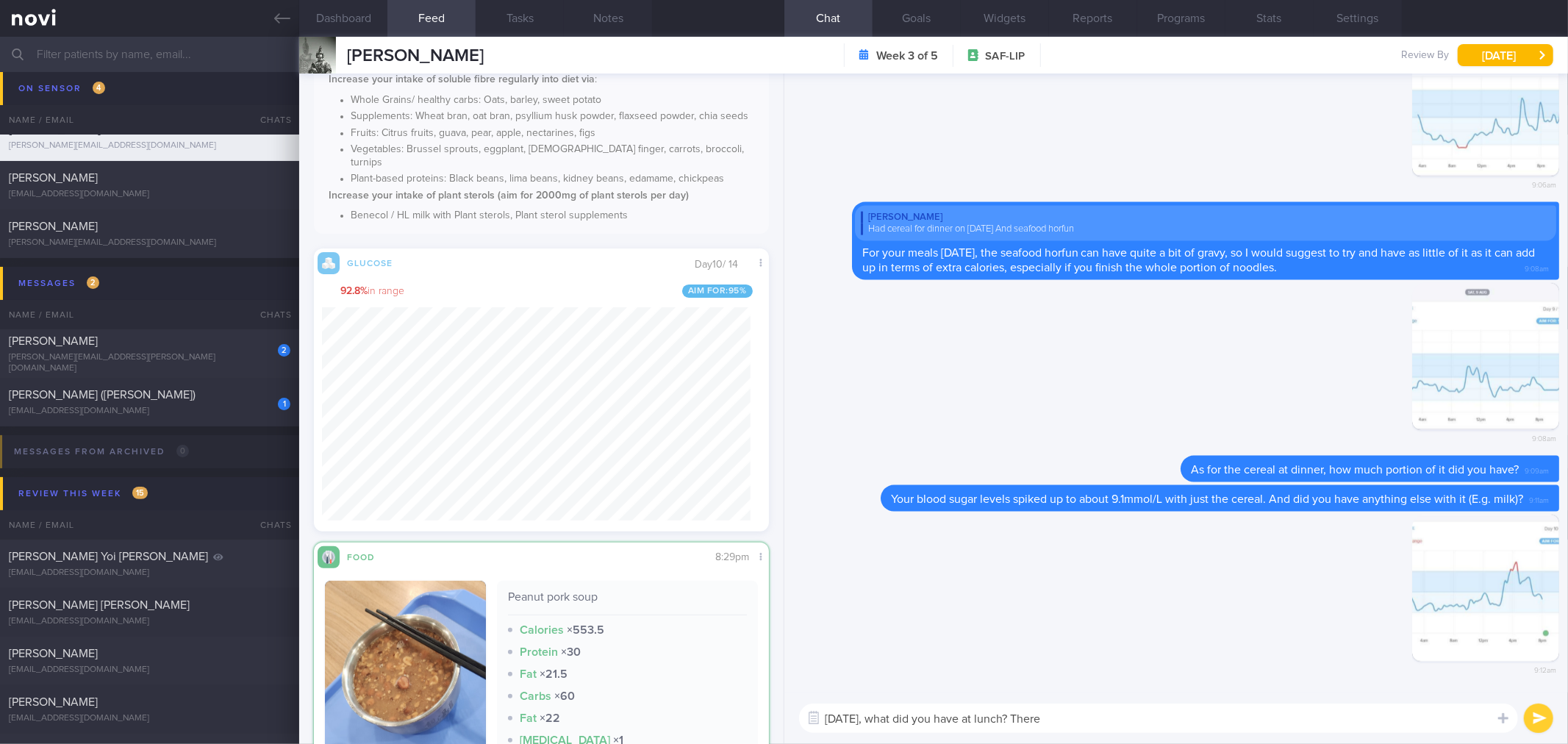
drag, startPoint x: 1068, startPoint y: 715, endPoint x: 993, endPoint y: 708, distance: 75.3
click at [993, 708] on textarea "[DATE], what did you have at lunch? There" at bounding box center [1159, 718] width 720 height 29
type textarea "[DATE], what did you have at about 2+pm?"
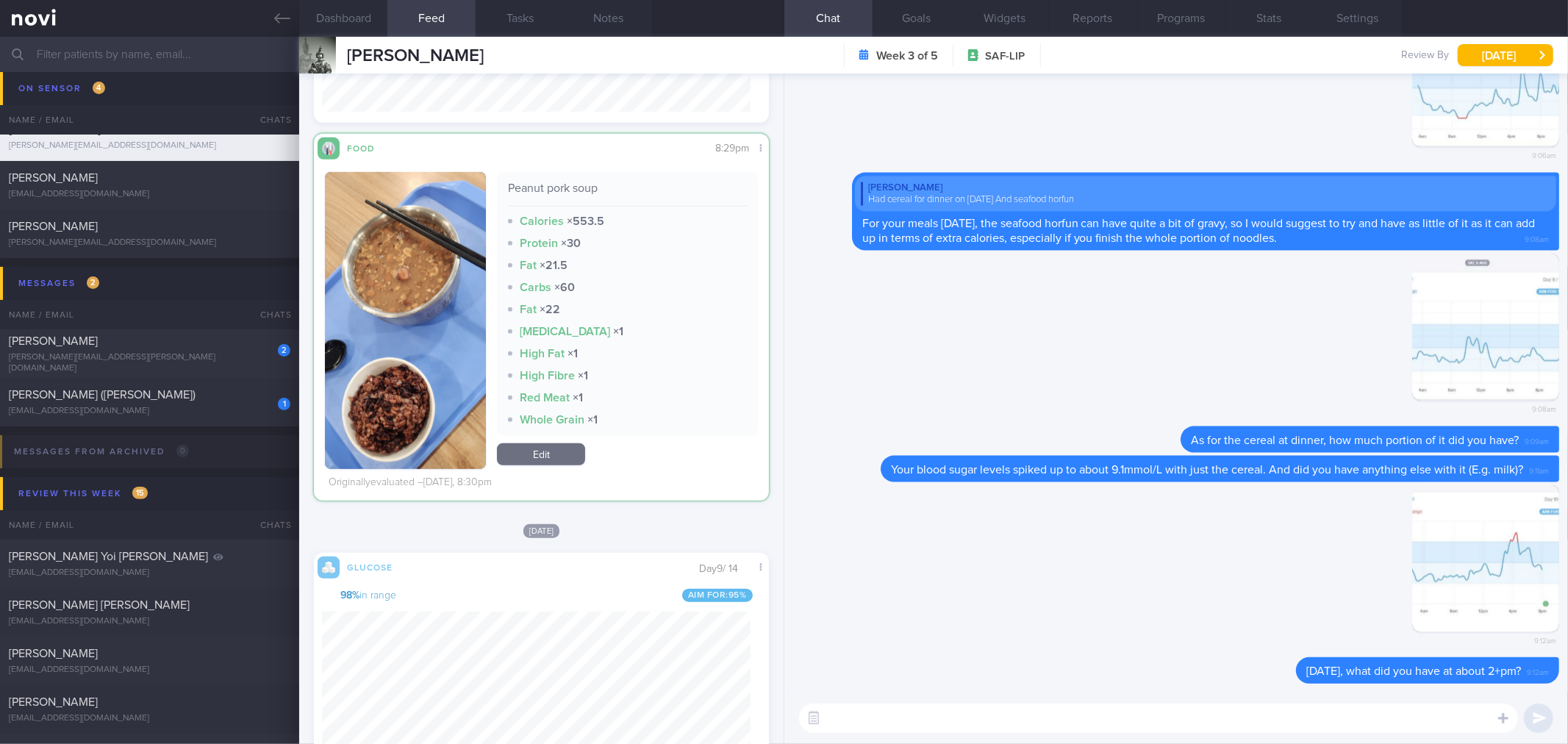
scroll to position [571, 0]
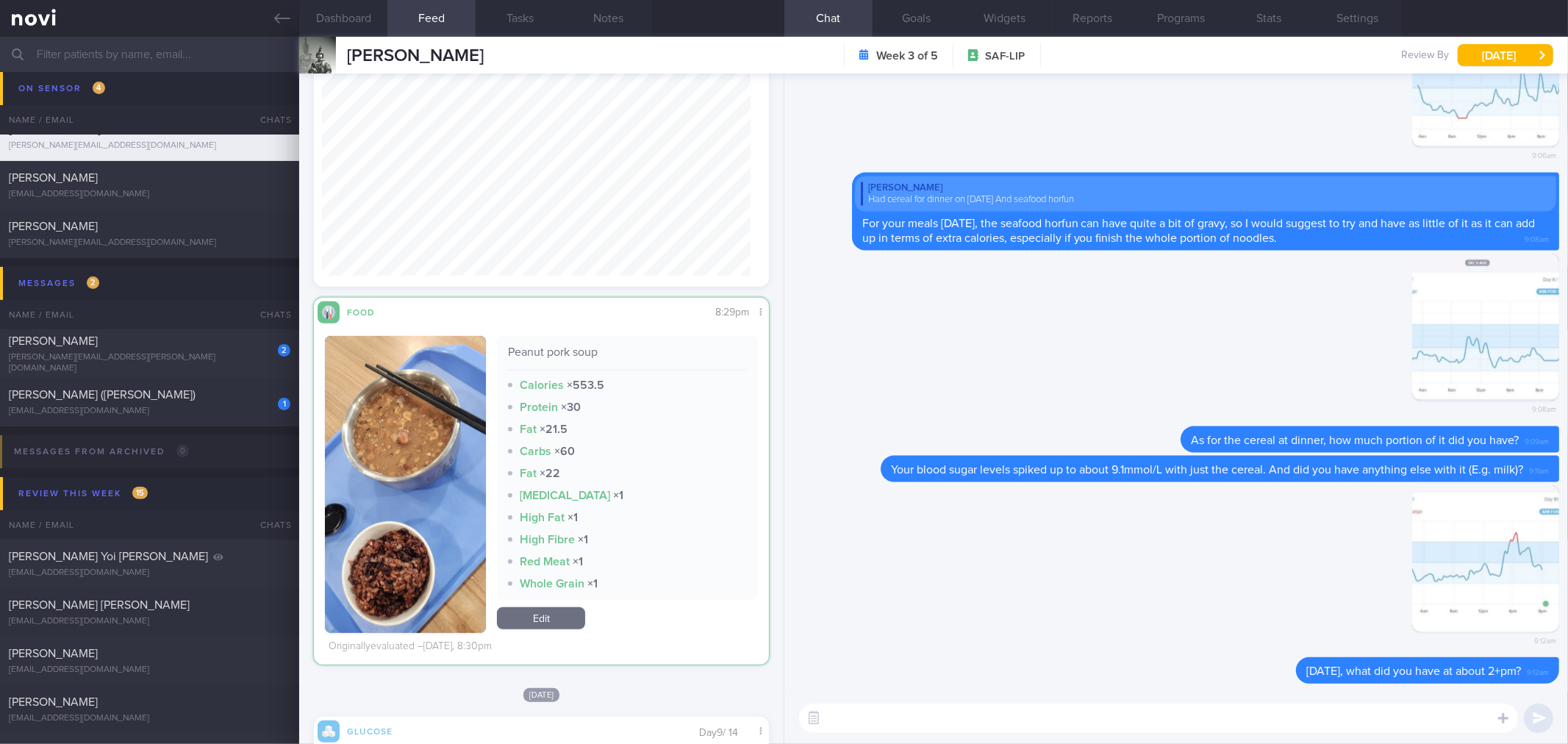
click at [399, 442] on button "button" at bounding box center [405, 485] width 161 height 297
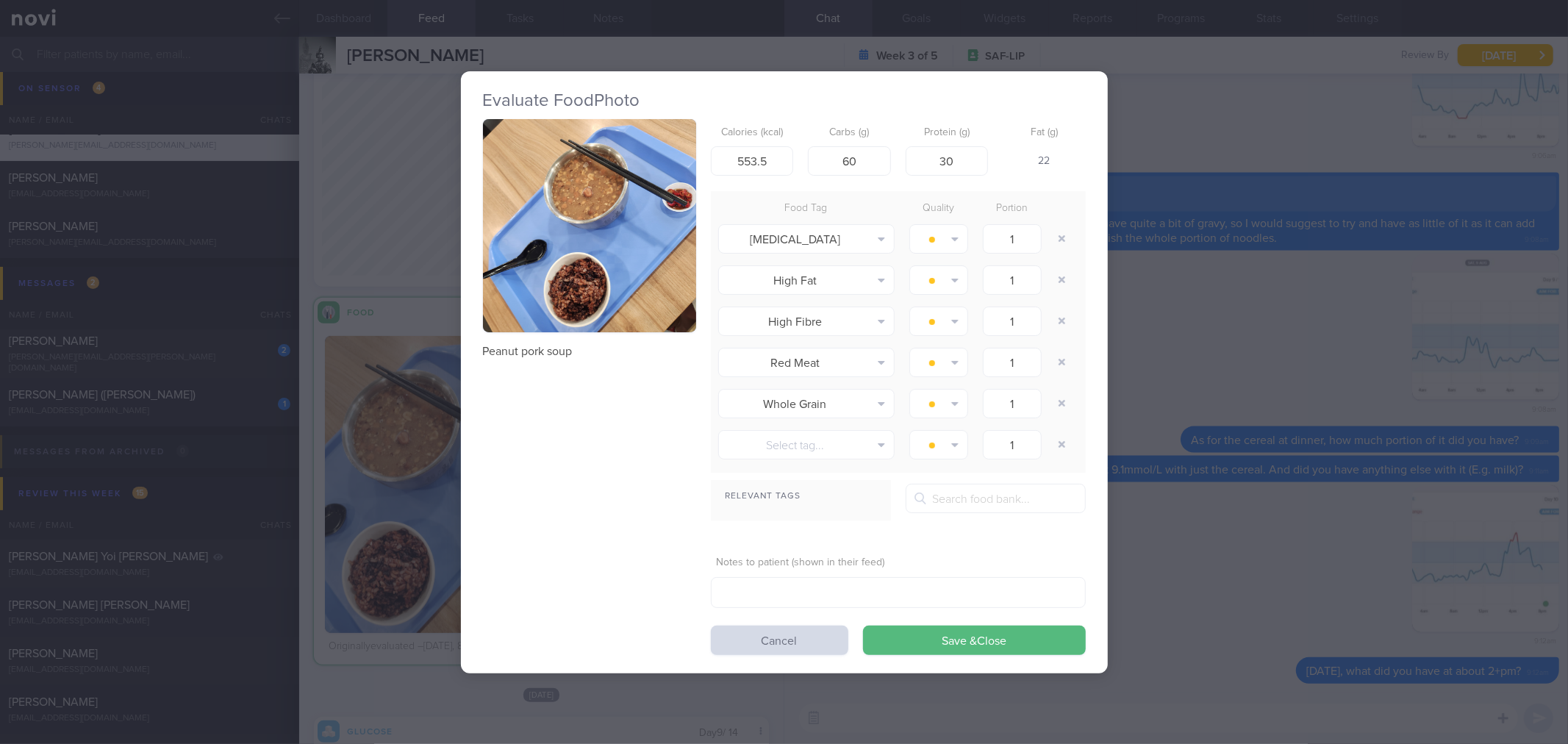
click at [649, 252] on button "button" at bounding box center [590, 226] width 213 height 213
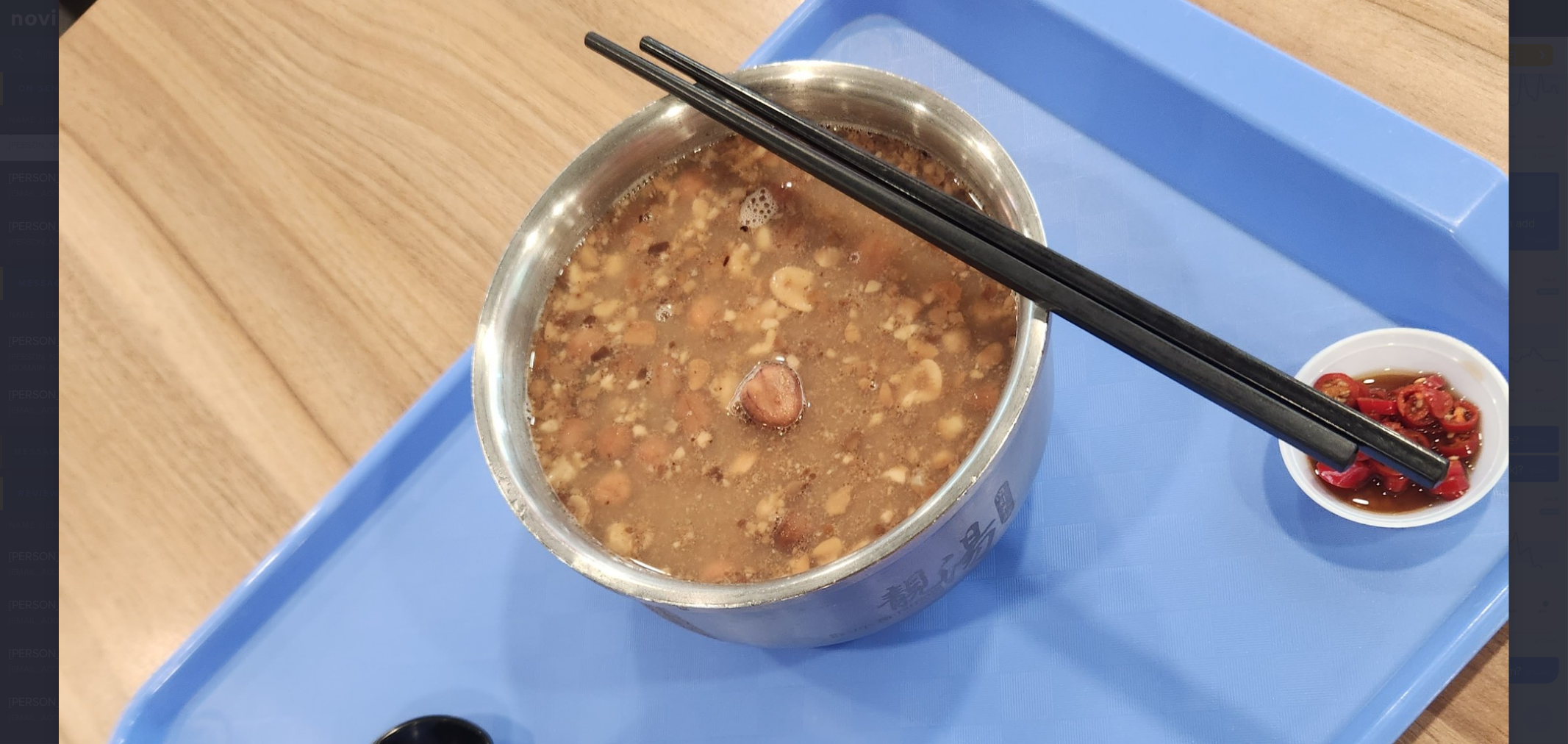
scroll to position [163, 0]
click at [1516, 251] on div at bounding box center [784, 620] width 1568 height 1567
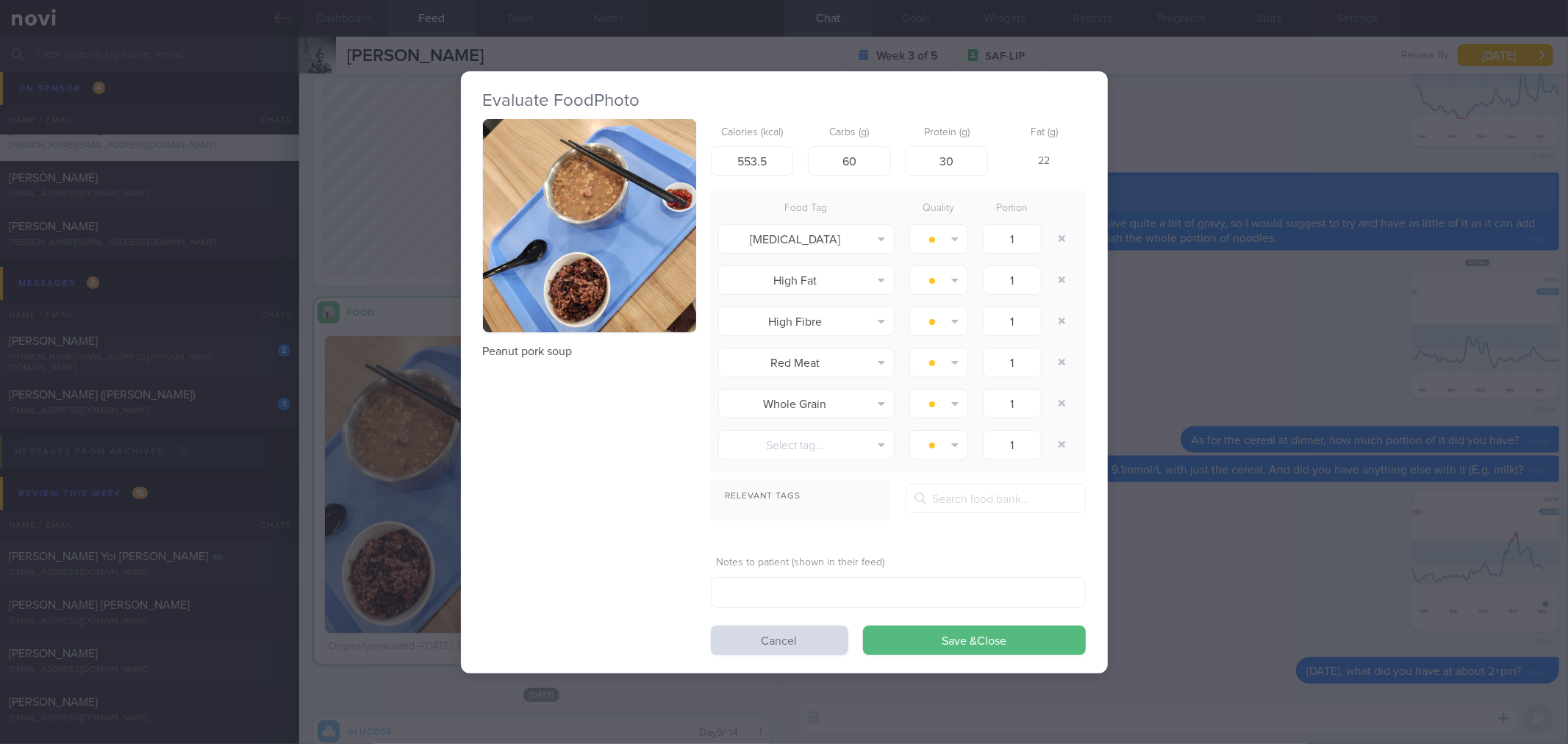
click at [1405, 245] on div "Evaluate Food Photo Peanut pork soup Calories (kcal) 553.5 Carbs (g) 60 Protein…" at bounding box center [784, 372] width 1568 height 744
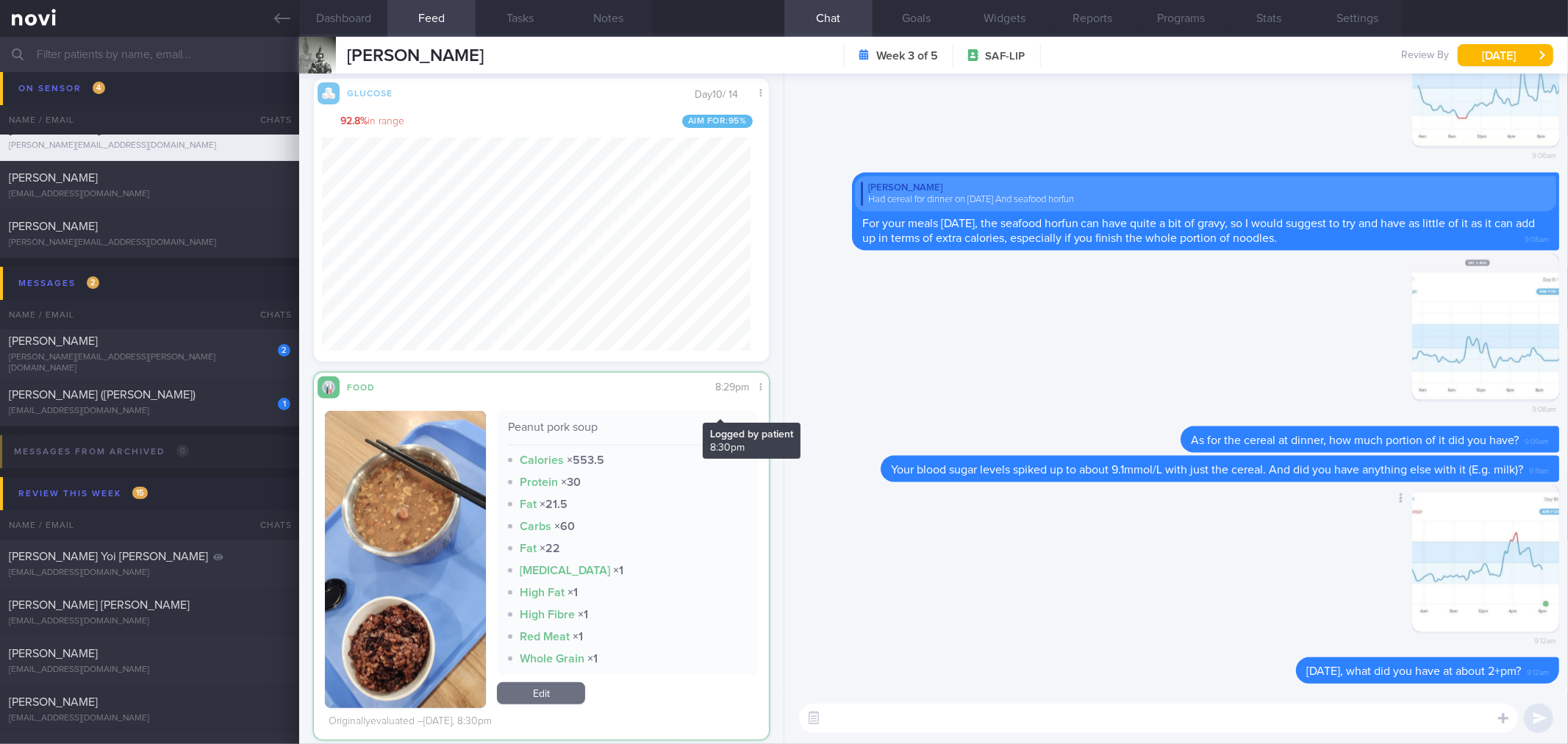
scroll to position [408, 0]
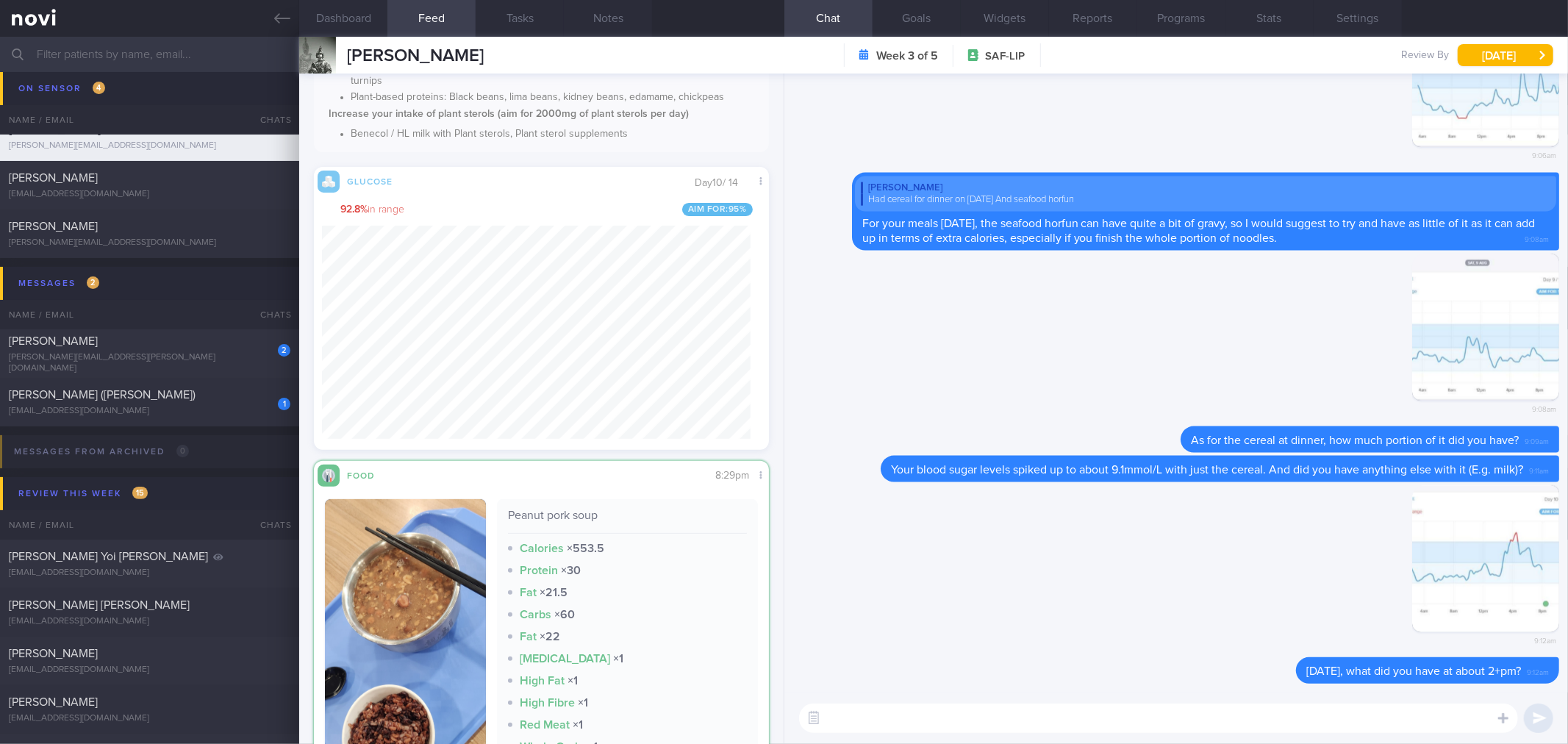
click at [1024, 713] on textarea at bounding box center [1159, 718] width 720 height 29
click at [1070, 733] on div "​ ​" at bounding box center [1177, 718] width 784 height 52
click at [1070, 732] on textarea at bounding box center [1159, 718] width 720 height 29
click at [973, 705] on textarea at bounding box center [1159, 718] width 720 height 29
type textarea "Your blood sugar levels also spiked a little high to about 8.9mmol/L"
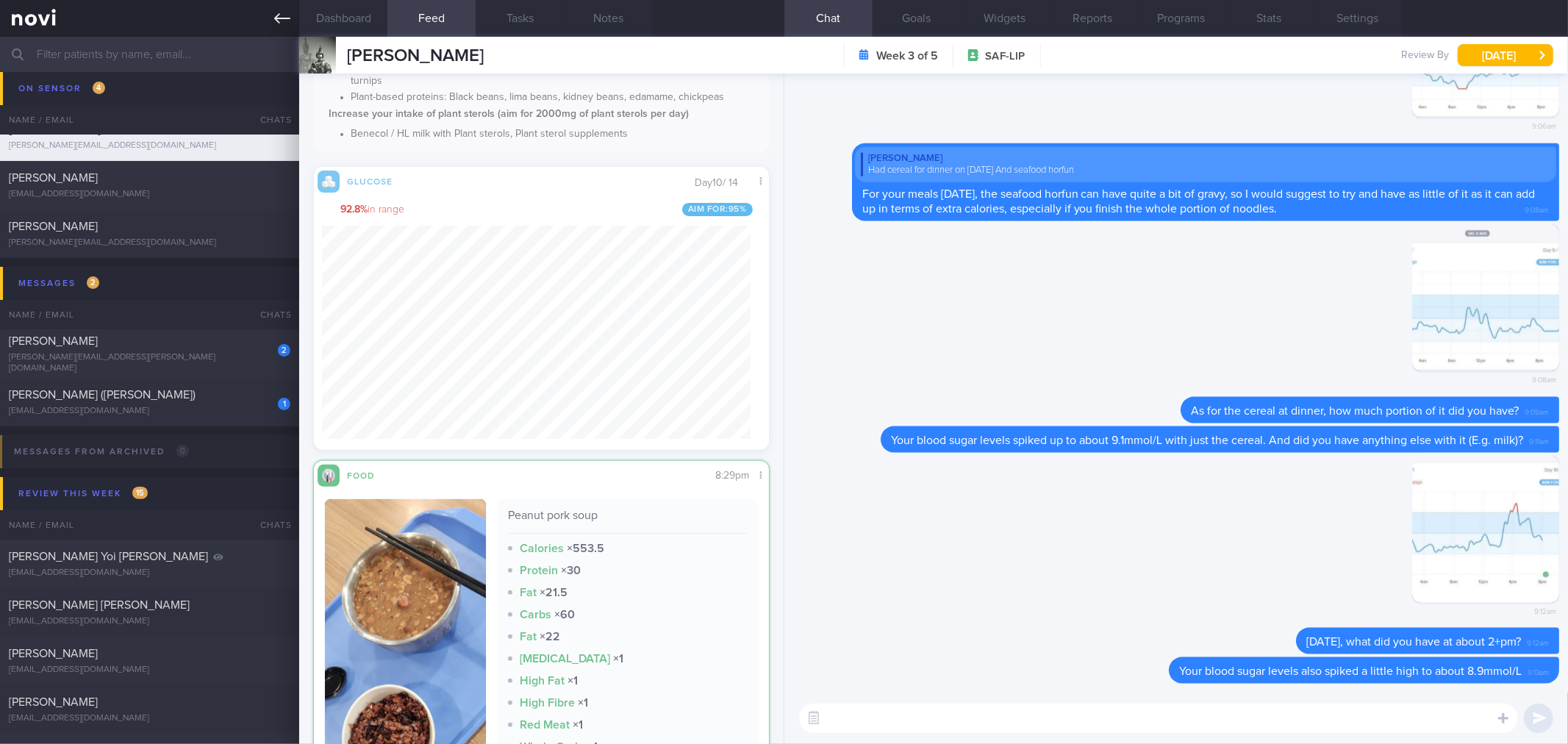
click at [297, 18] on link at bounding box center [150, 18] width 299 height 37
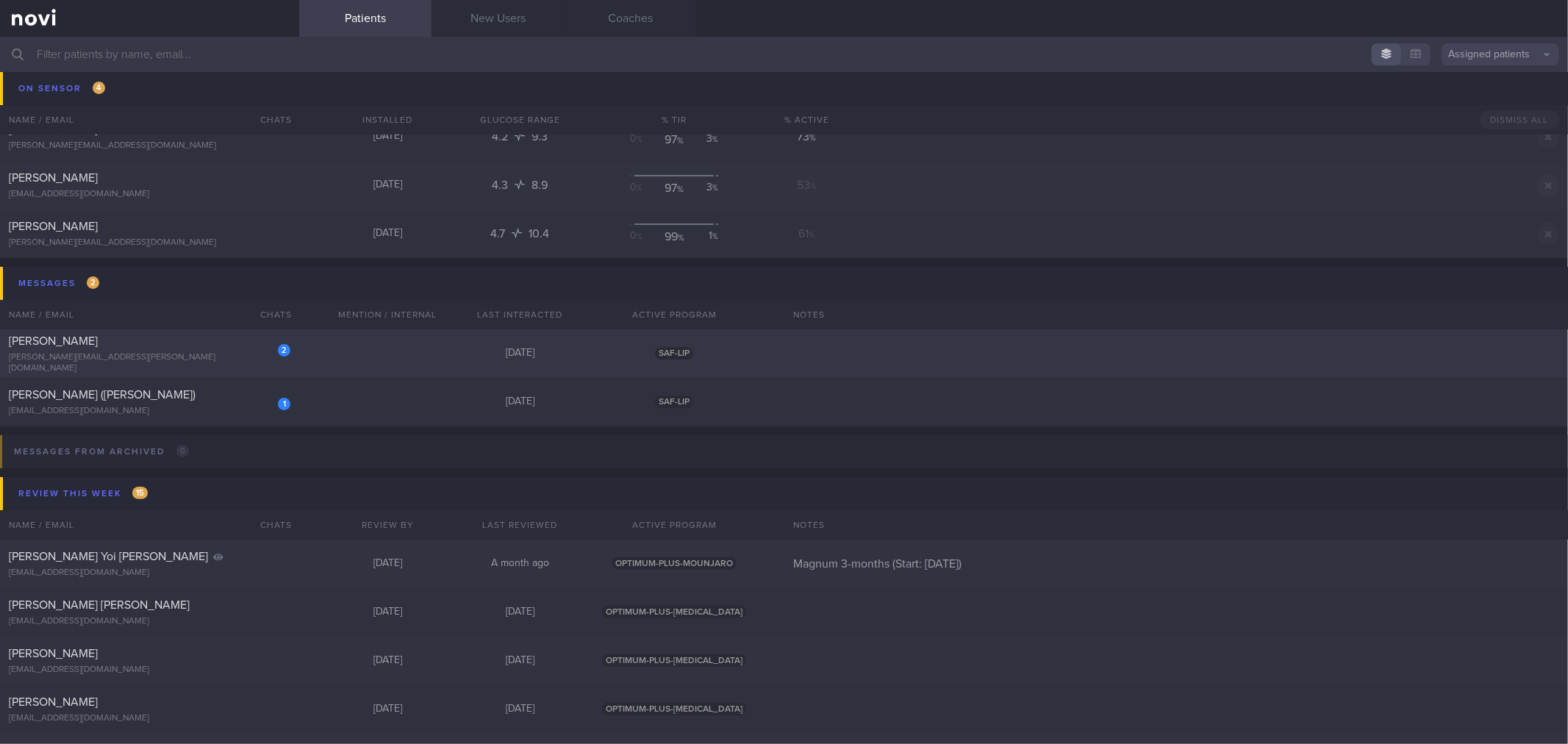
click at [248, 343] on div "[PERSON_NAME]" at bounding box center [147, 340] width 278 height 15
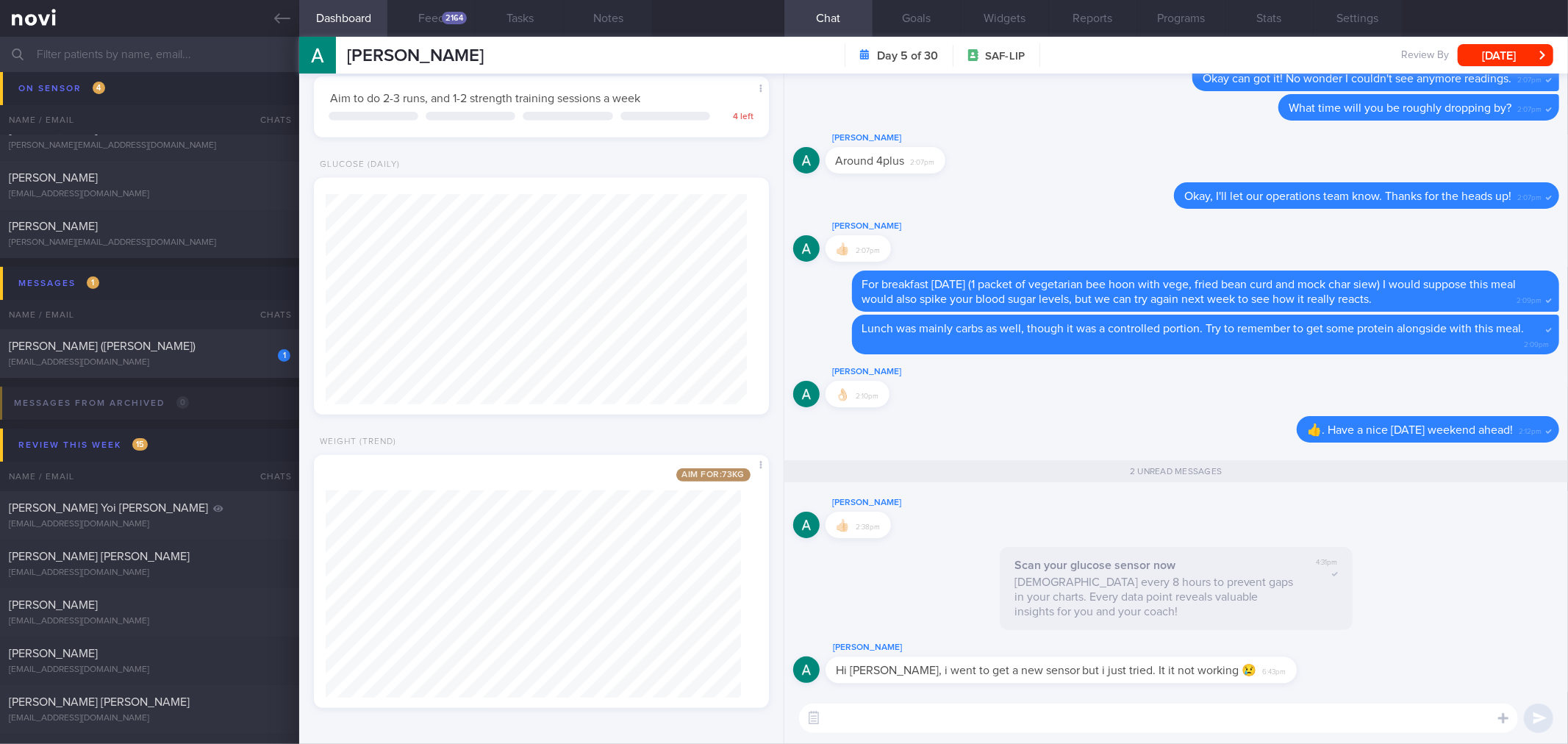
scroll to position [210, 421]
click at [1047, 704] on textarea at bounding box center [1159, 718] width 720 height 29
click at [449, 28] on button "Feed 2164" at bounding box center [432, 18] width 89 height 37
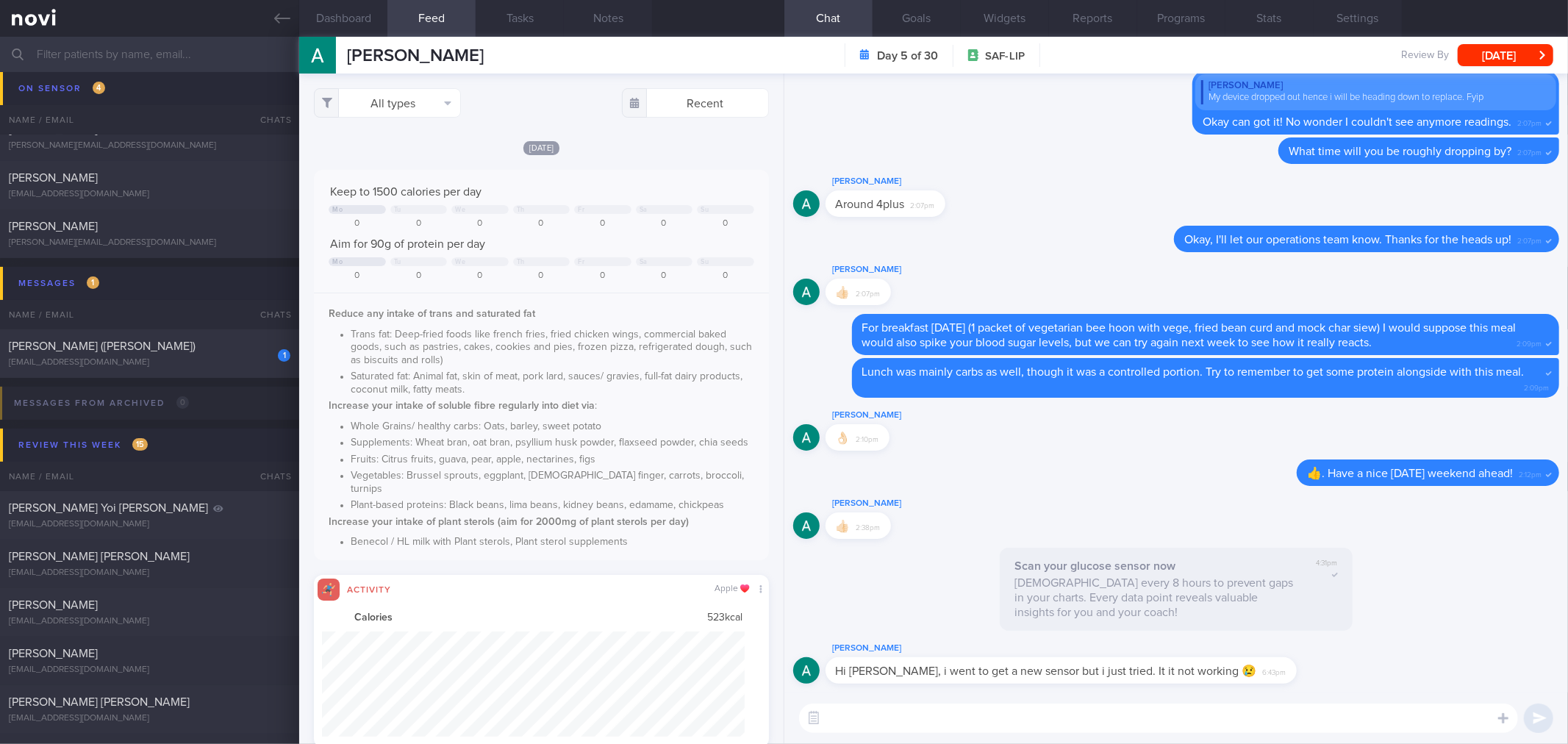
scroll to position [734726, 734858]
click at [425, 97] on button "All types" at bounding box center [387, 103] width 147 height 29
click at [414, 144] on button "Activity" at bounding box center [387, 154] width 145 height 22
checkbox input "false"
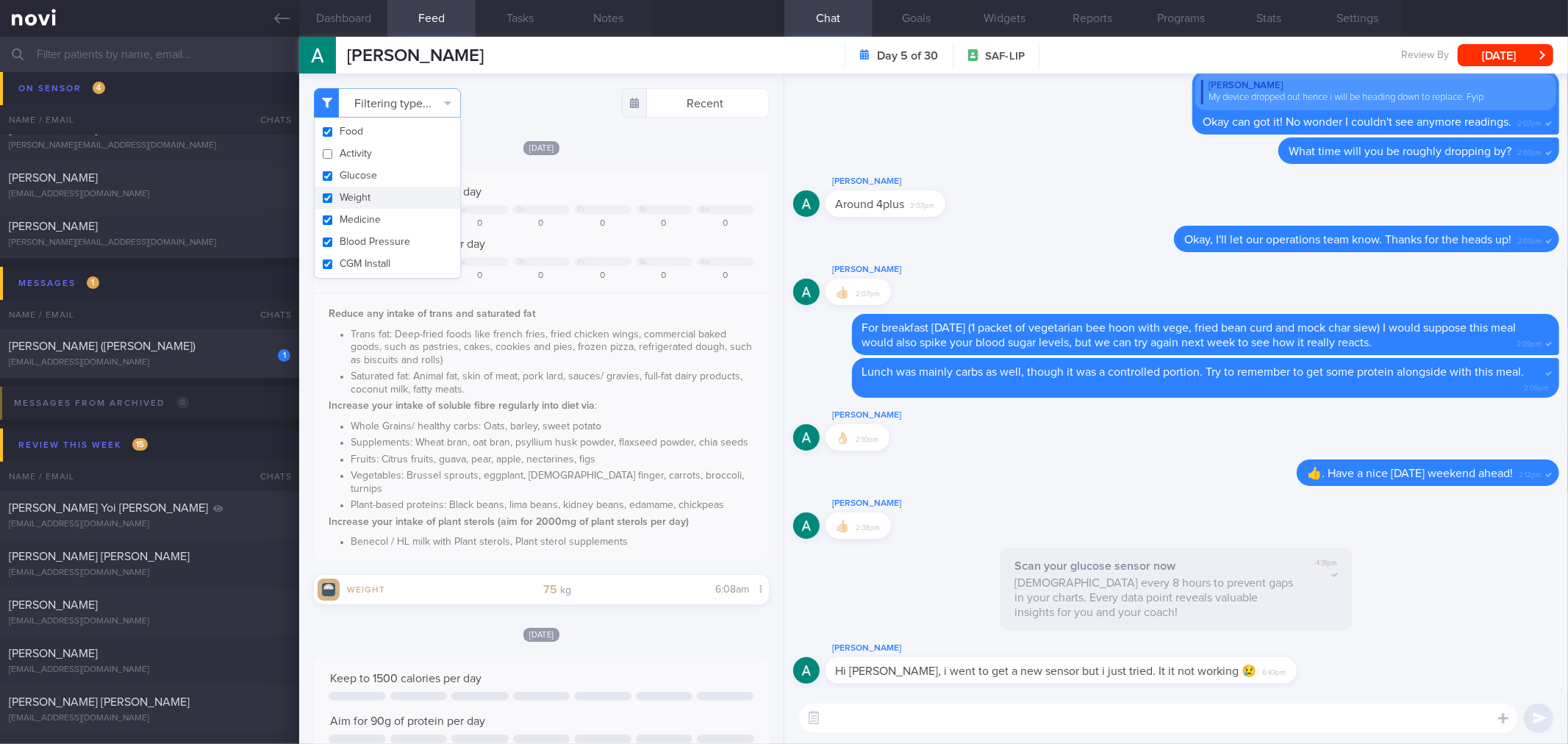
click at [415, 196] on button "Weight" at bounding box center [387, 198] width 145 height 22
checkbox input "false"
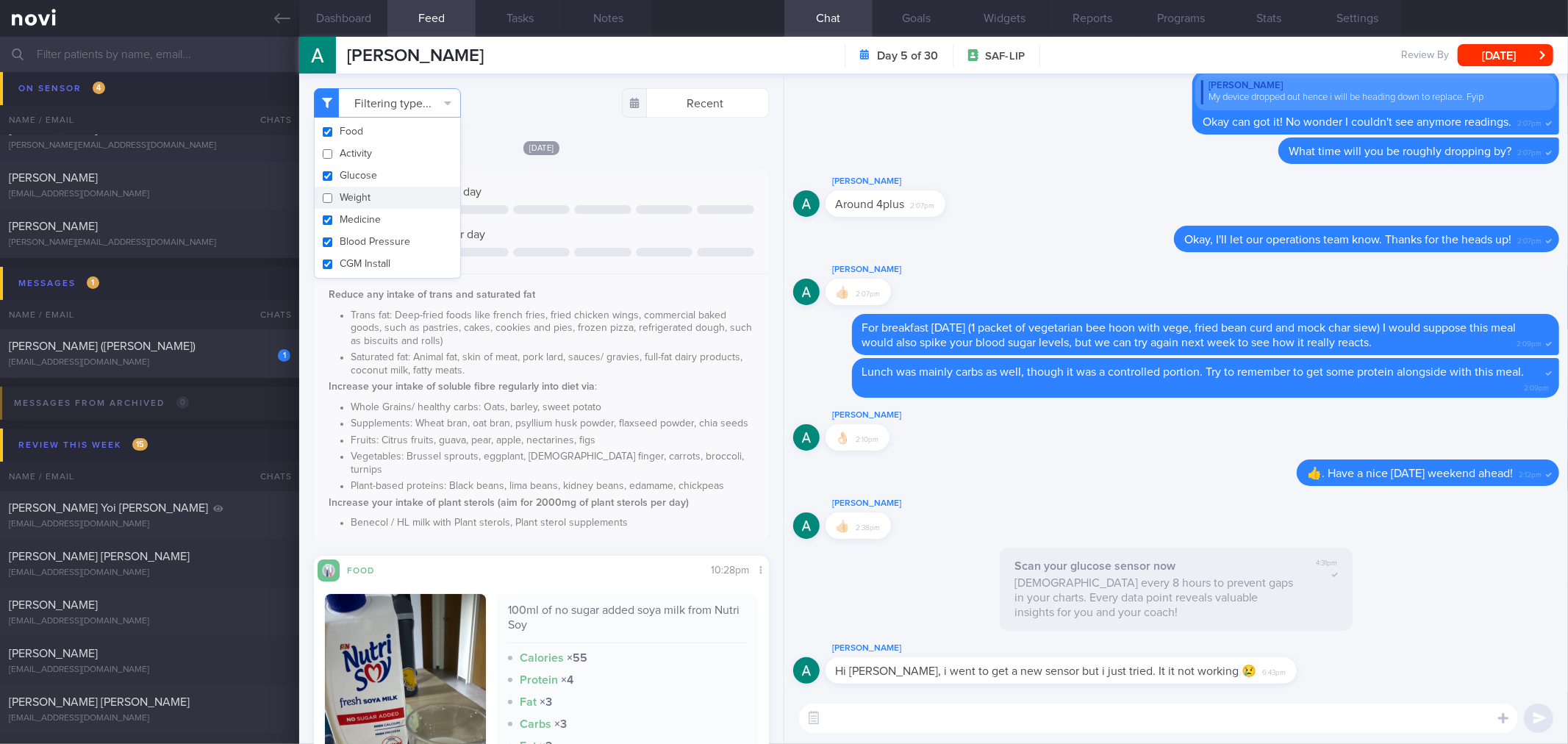
click at [678, 189] on div "Keep to 1500 calories per day" at bounding box center [541, 192] width 425 height 15
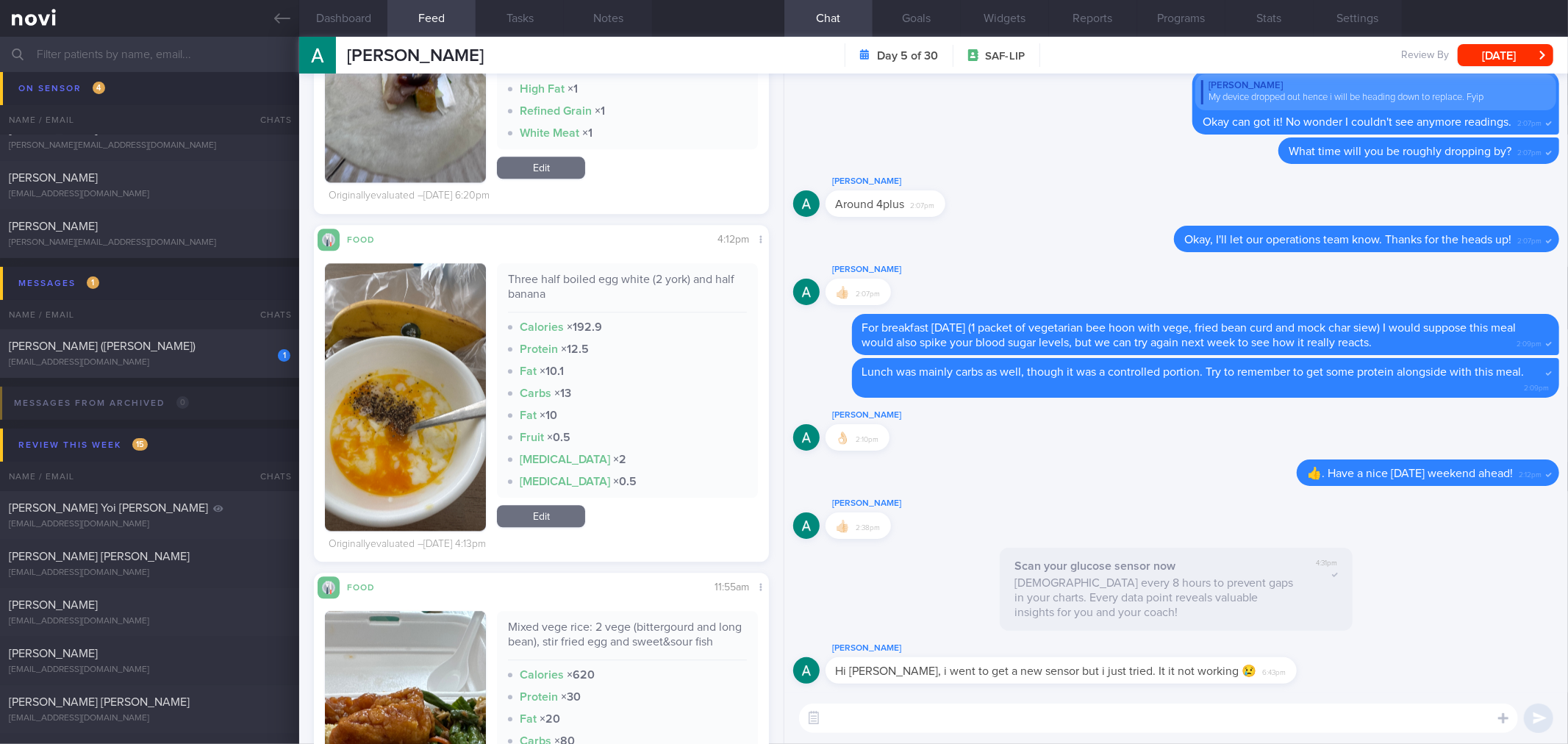
scroll to position [263, 429]
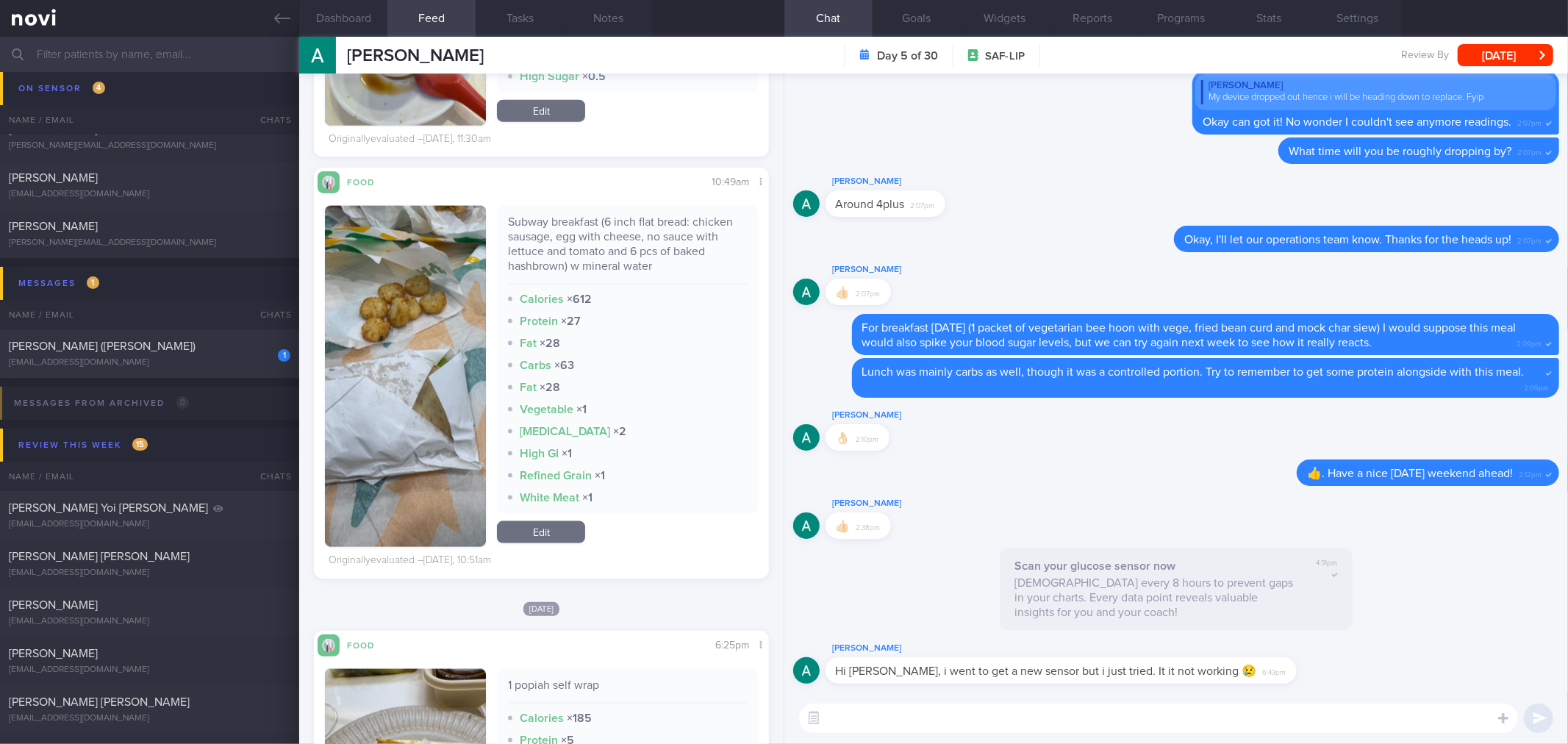
click at [1152, 709] on textarea at bounding box center [1159, 718] width 720 height 29
type textarea "Good morning [PERSON_NAME]! Sorry to hear that your sensor isn't working again.…"
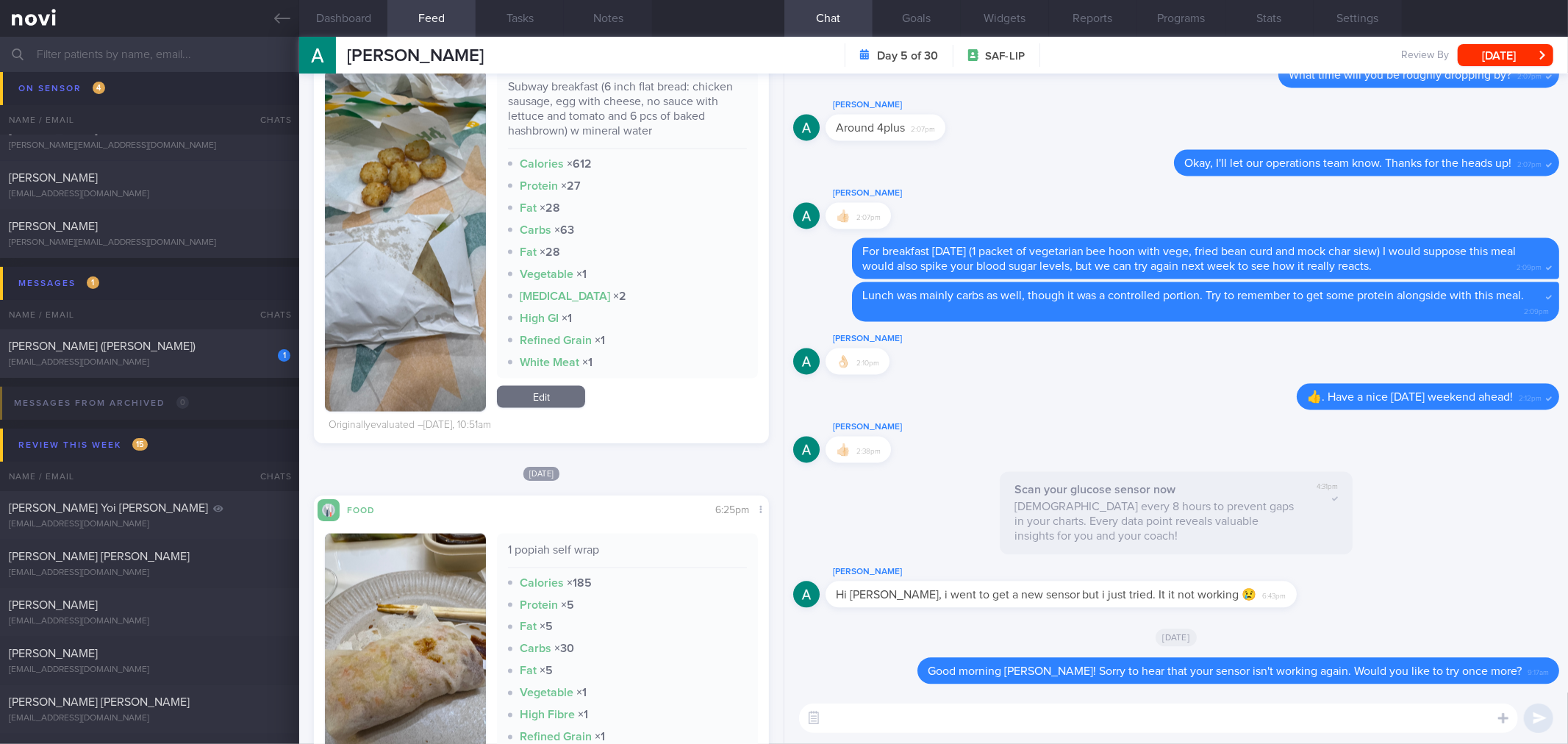
scroll to position [2081, 0]
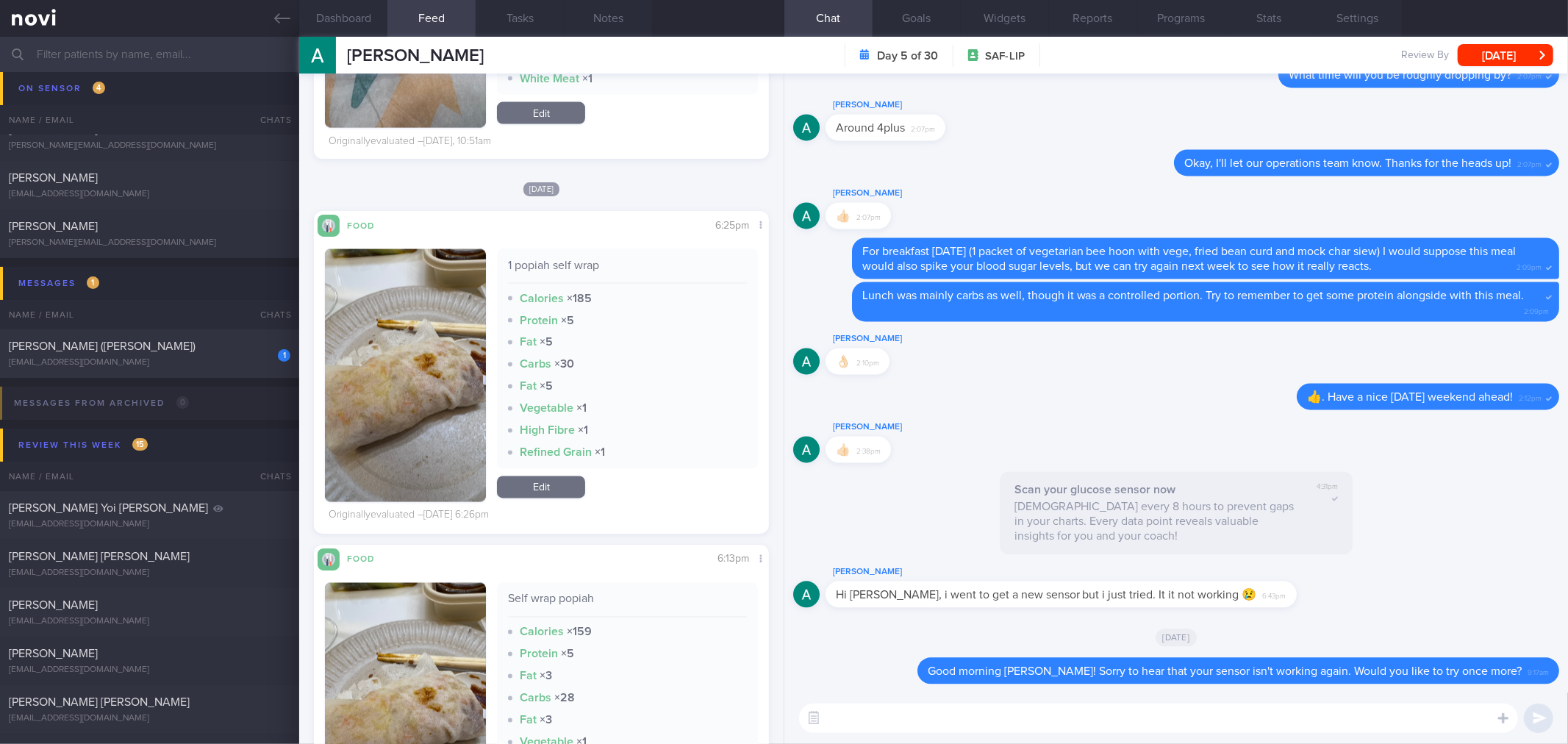
drag, startPoint x: 287, startPoint y: 31, endPoint x: 315, endPoint y: 302, distance: 272.4
click at [287, 31] on link at bounding box center [150, 18] width 299 height 37
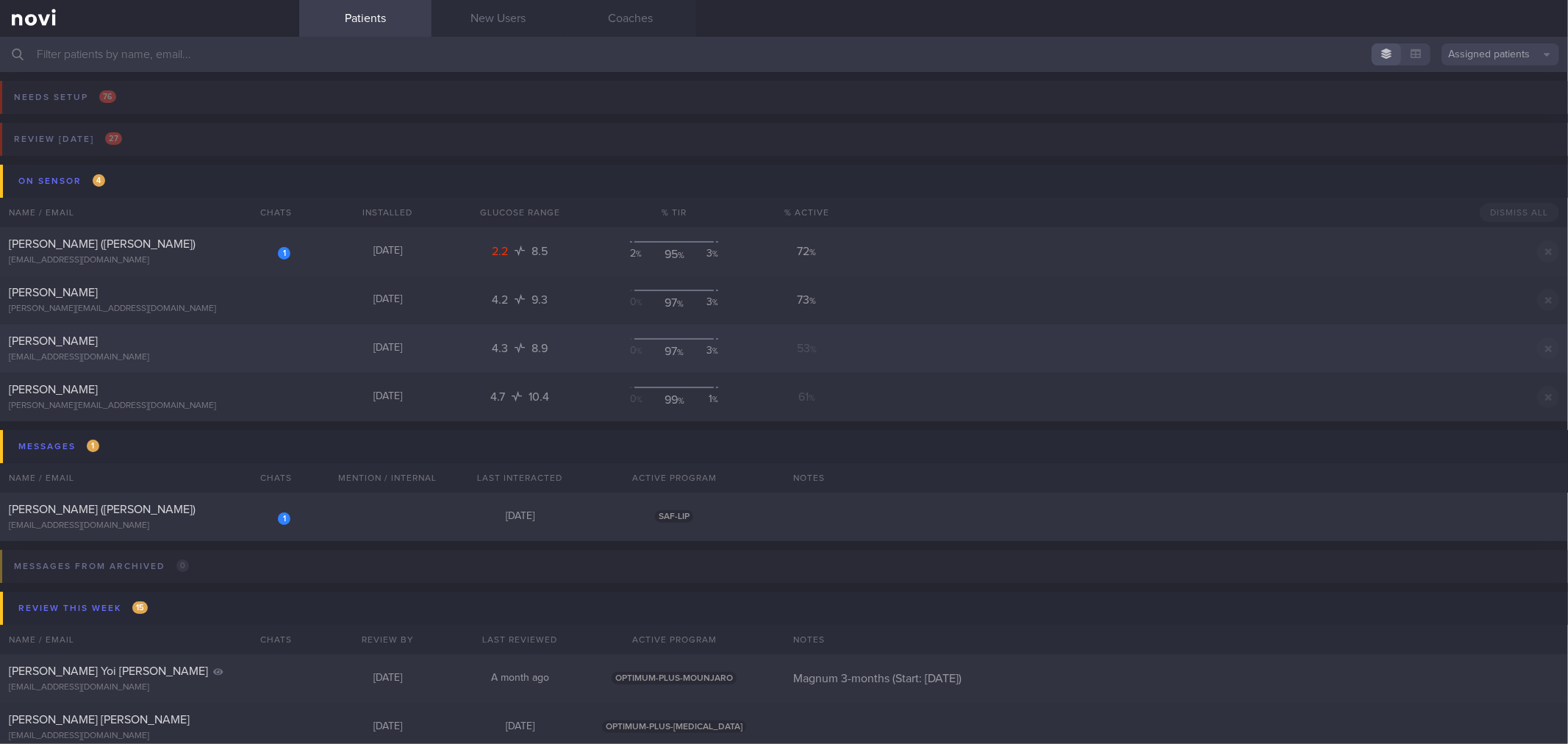
click at [260, 348] on div "[PERSON_NAME]" at bounding box center [147, 340] width 278 height 15
select select "7"
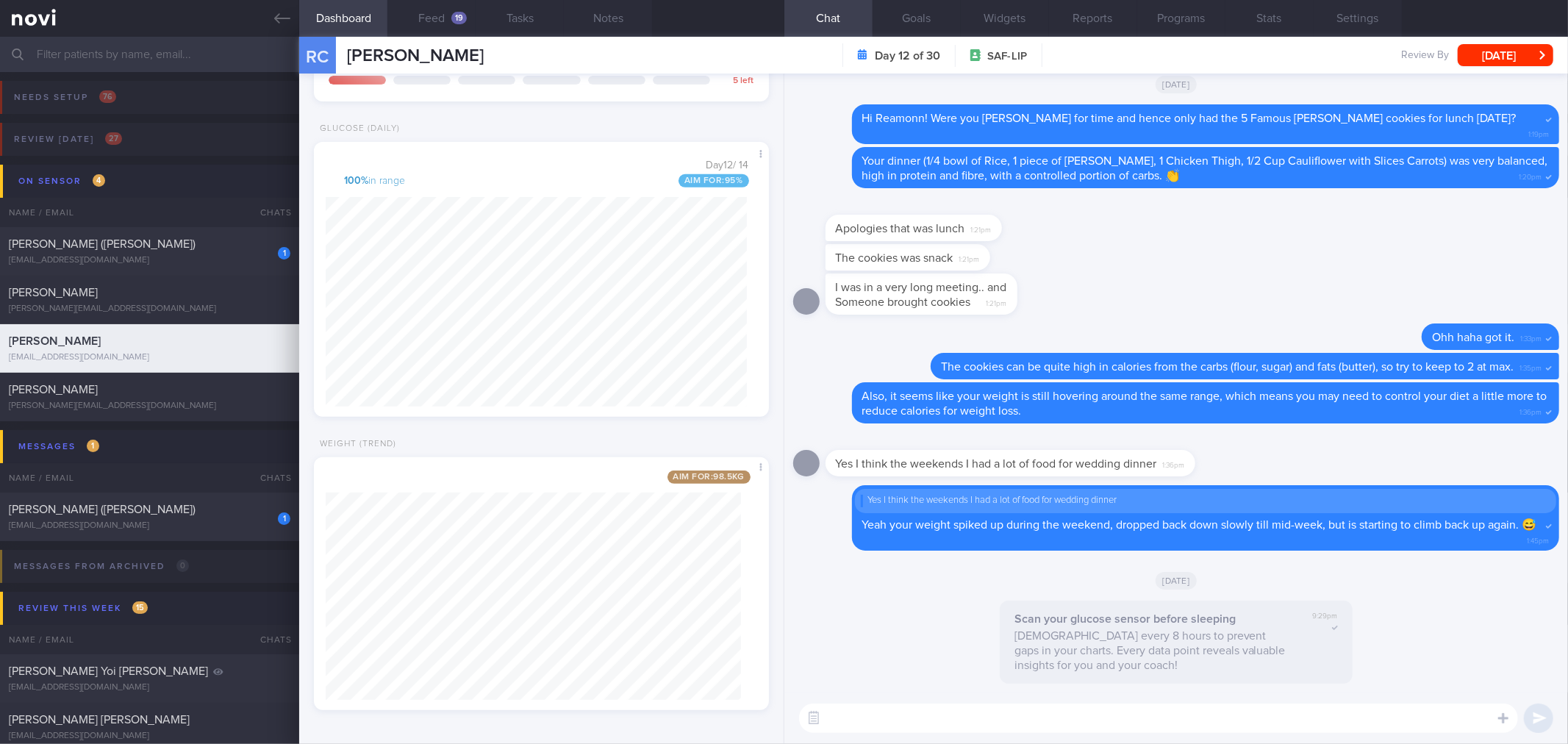
scroll to position [493, 0]
click at [430, 33] on button "Feed 19" at bounding box center [432, 18] width 89 height 37
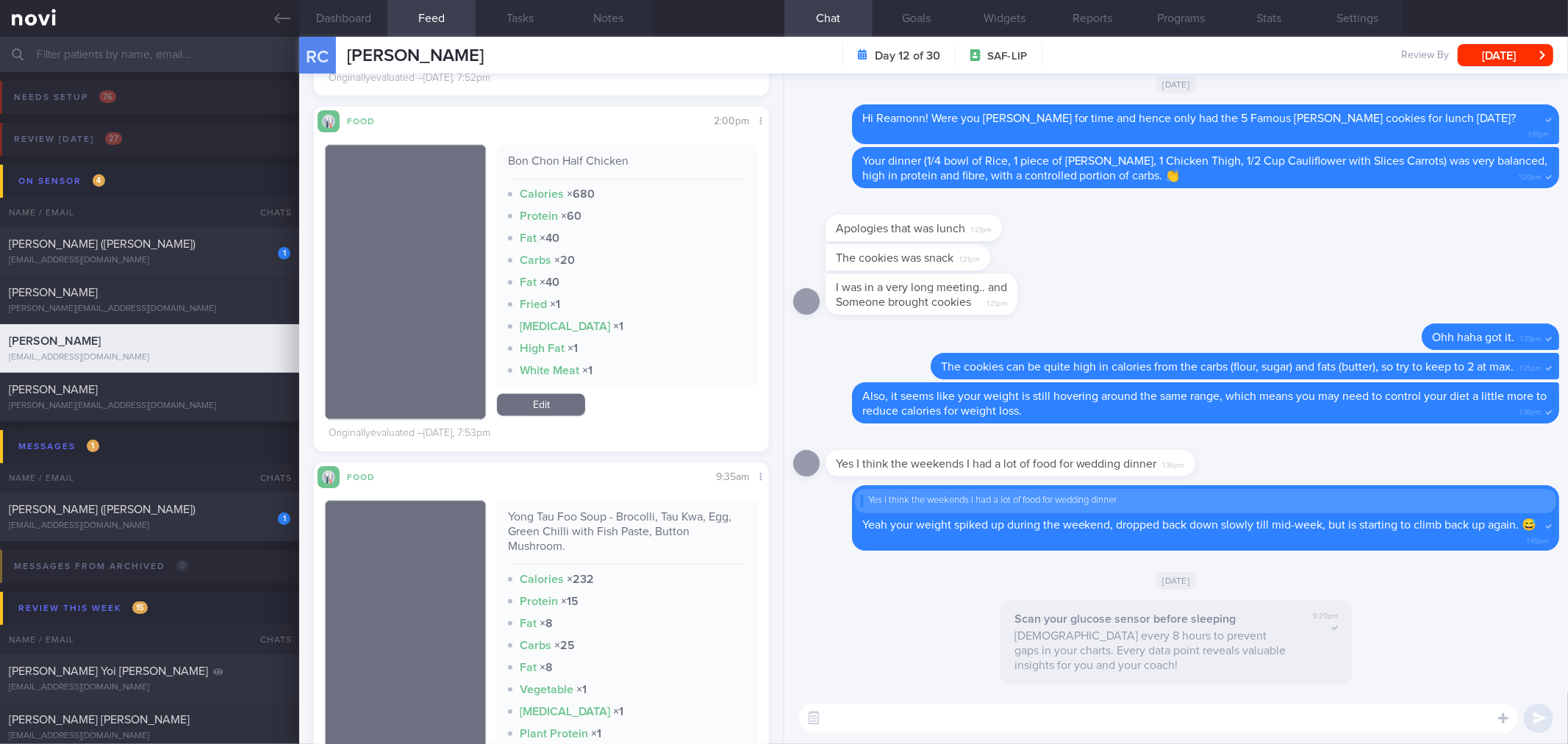
scroll to position [2286, 0]
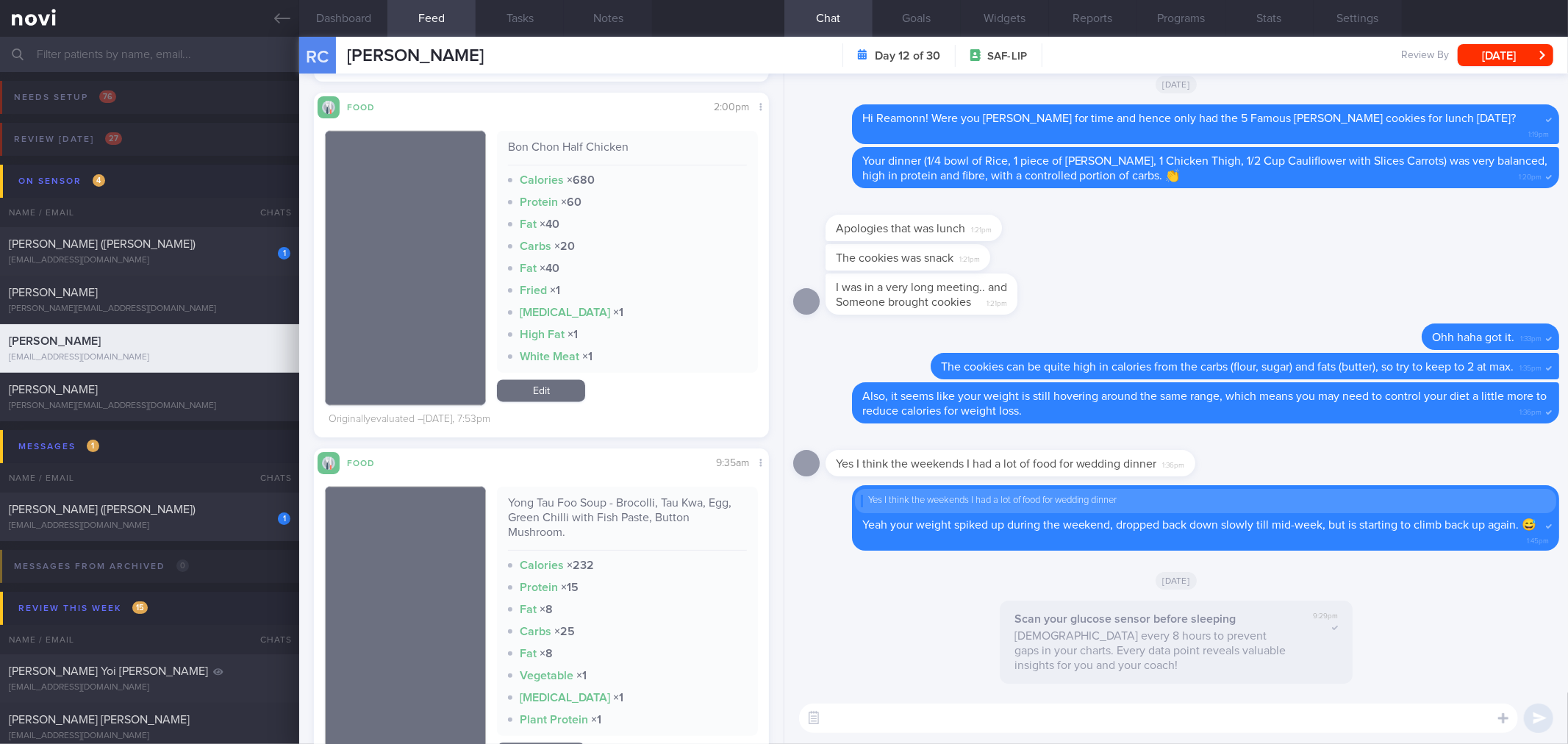
click at [623, 149] on div "Bon Chon Half Chicken" at bounding box center [627, 153] width 238 height 26
drag, startPoint x: 625, startPoint y: 148, endPoint x: 507, endPoint y: 144, distance: 118.1
click at [508, 144] on div "Bon Chon Half Chicken" at bounding box center [627, 153] width 238 height 26
copy div "Bon Chon Half Chicken"
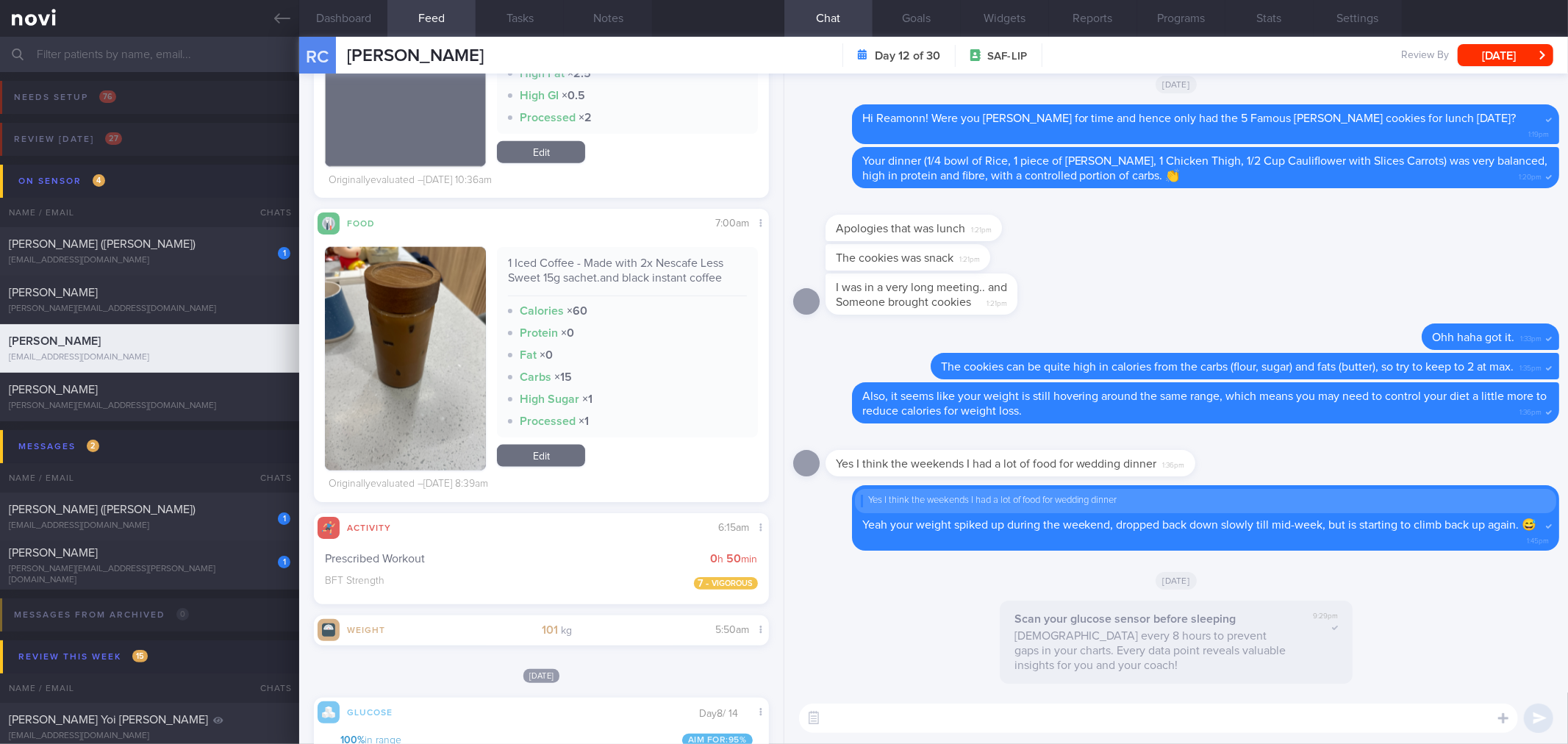
scroll to position [263, 429]
click at [1159, 713] on textarea at bounding box center [1159, 718] width 720 height 29
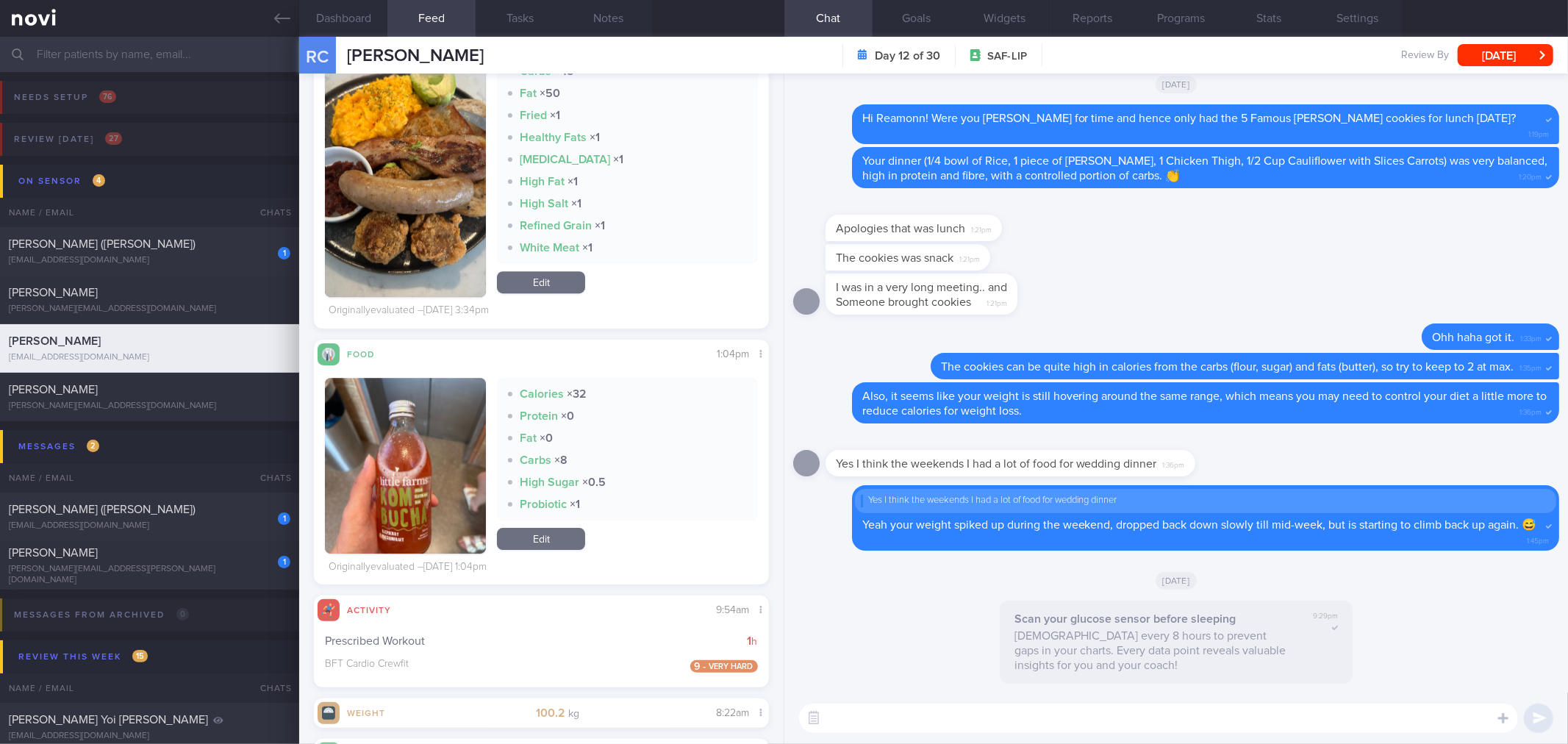
scroll to position [3311, 0]
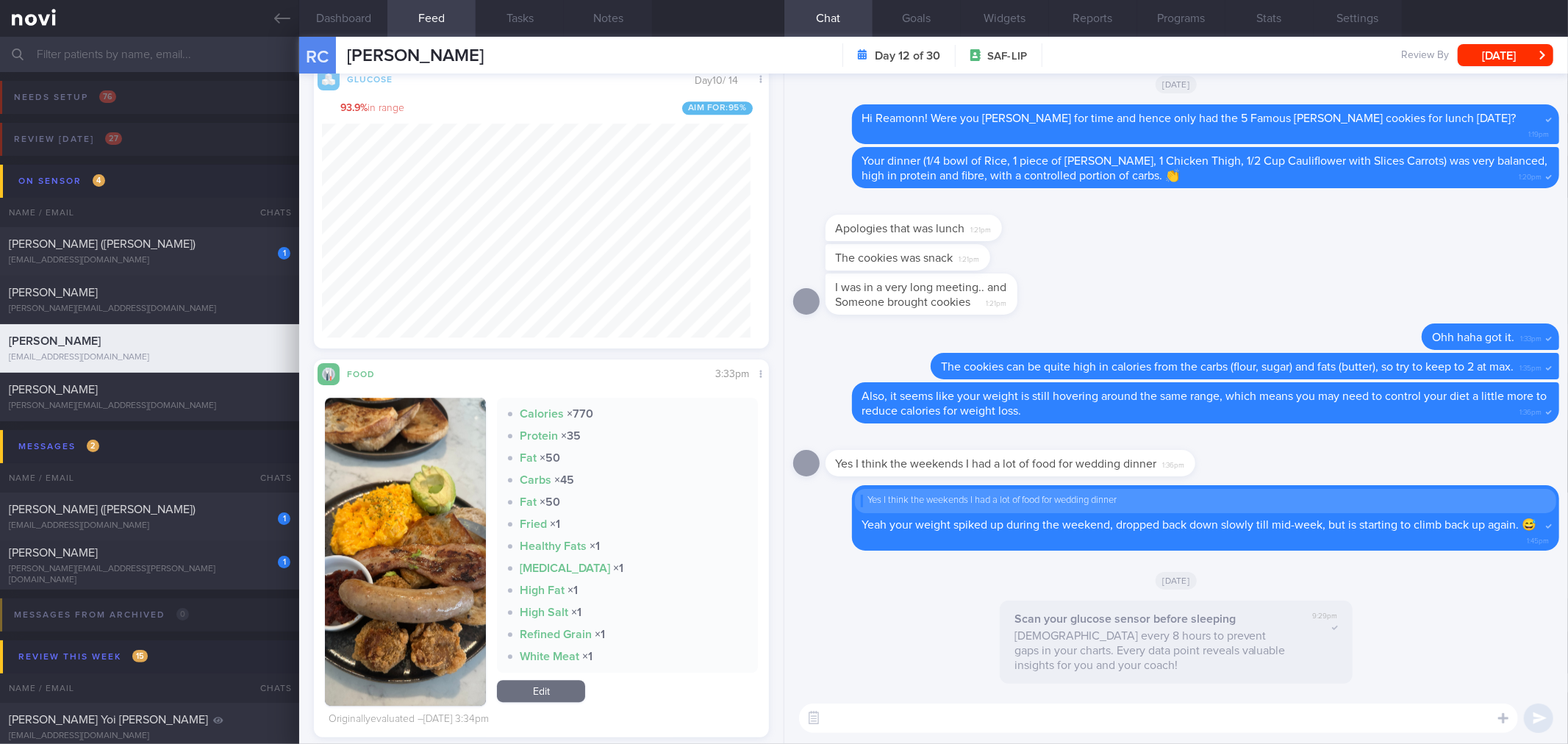
click at [431, 529] on button "button" at bounding box center [405, 552] width 161 height 308
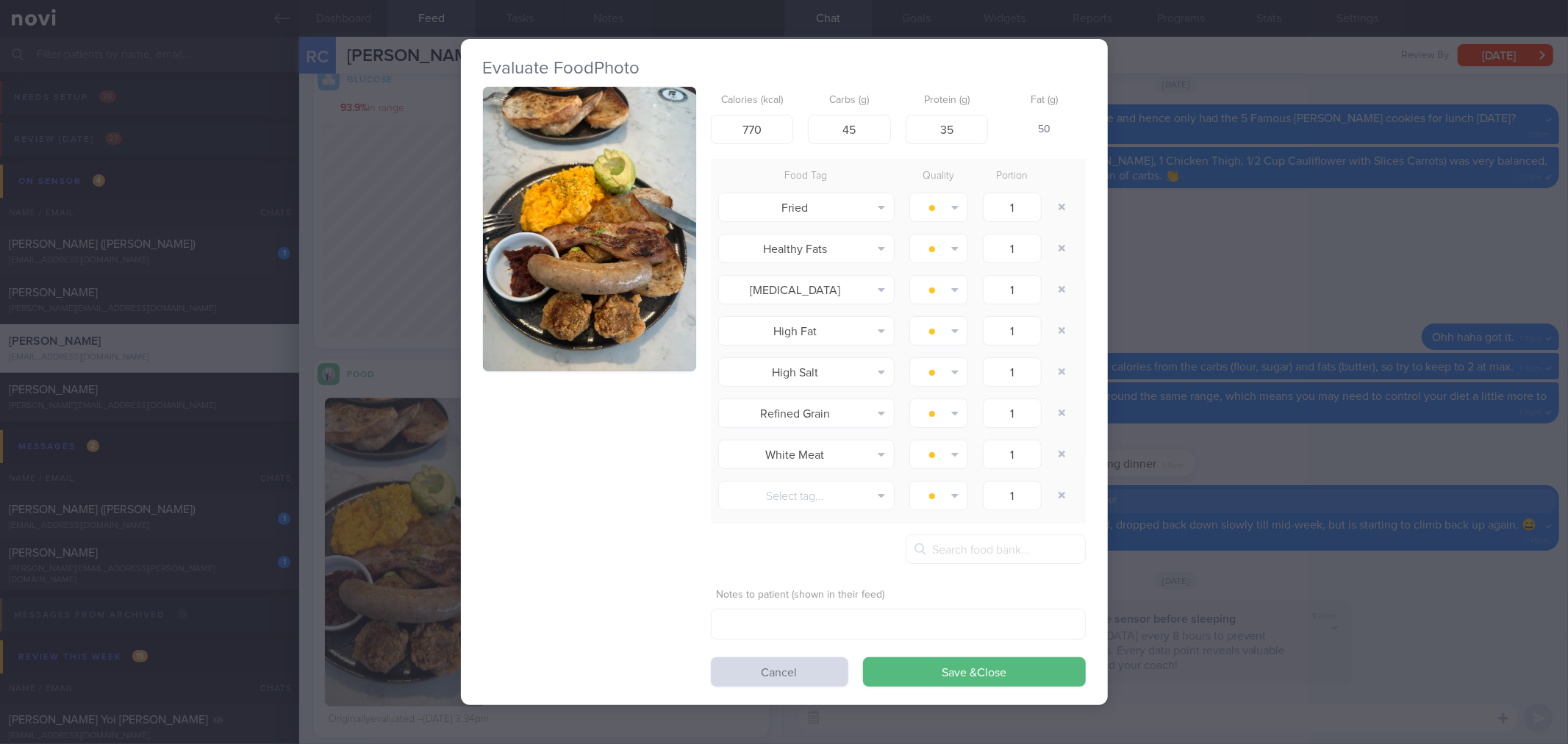
click at [563, 292] on button "button" at bounding box center [590, 229] width 213 height 284
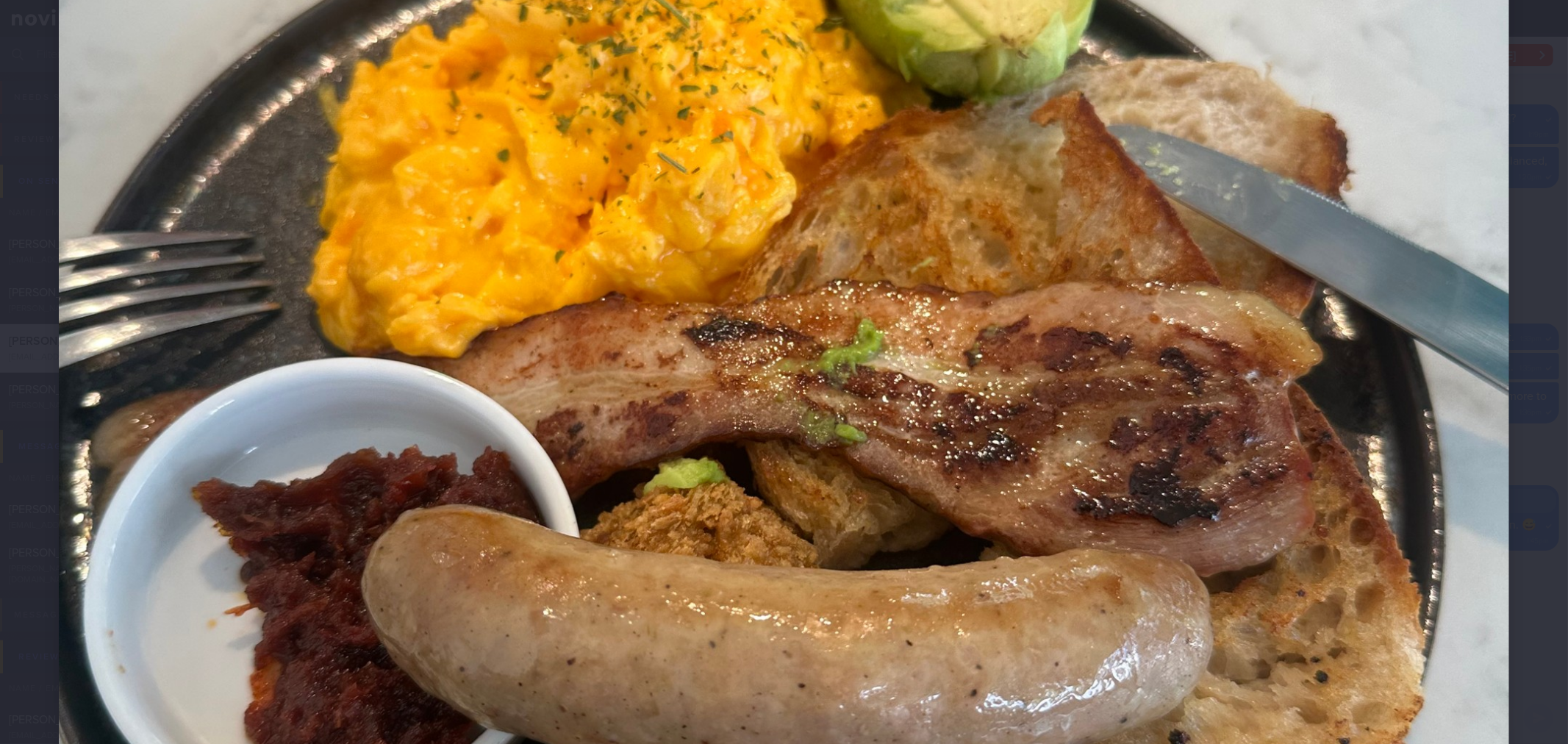
scroll to position [898, 0]
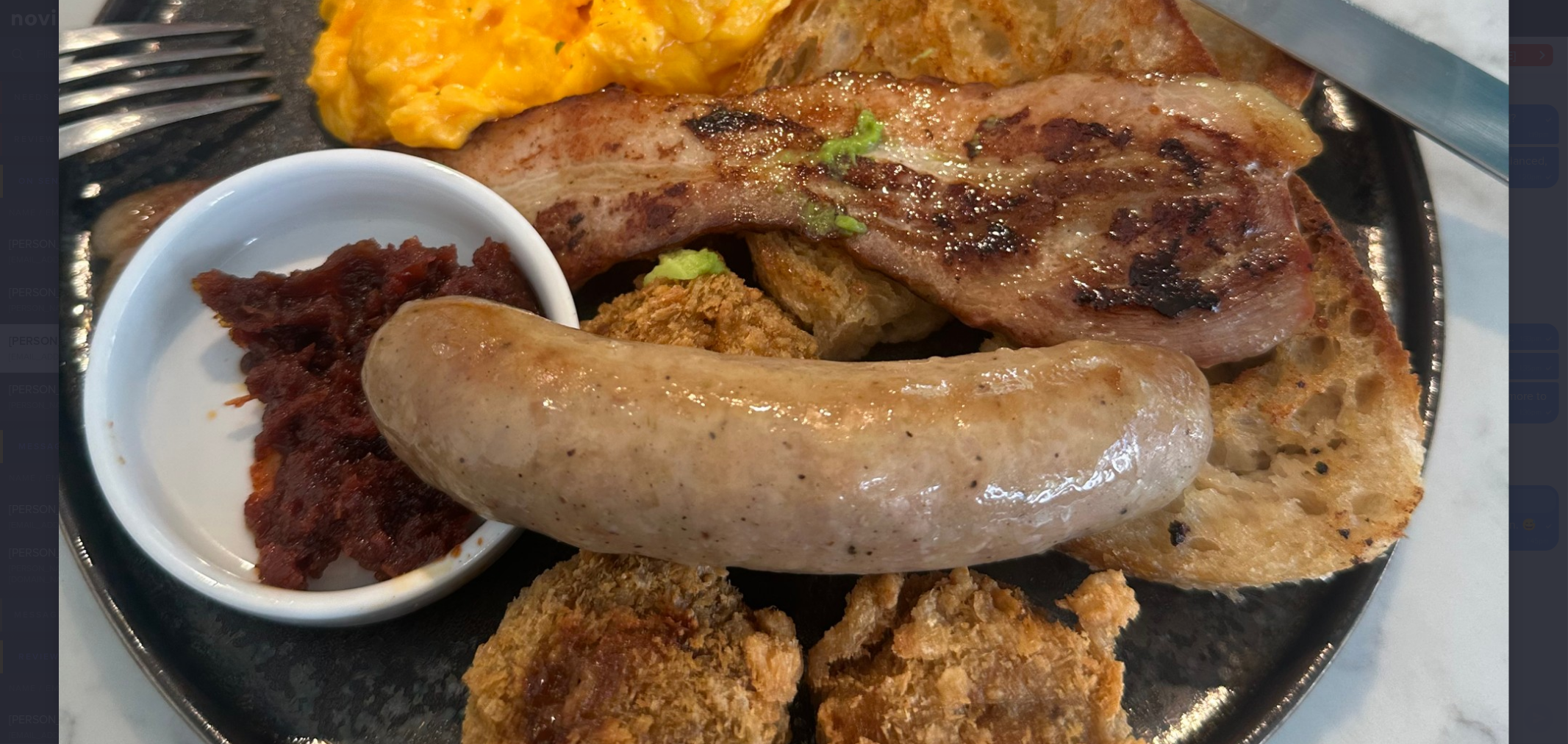
click at [1430, 302] on img at bounding box center [784, 127] width 1451 height 1933
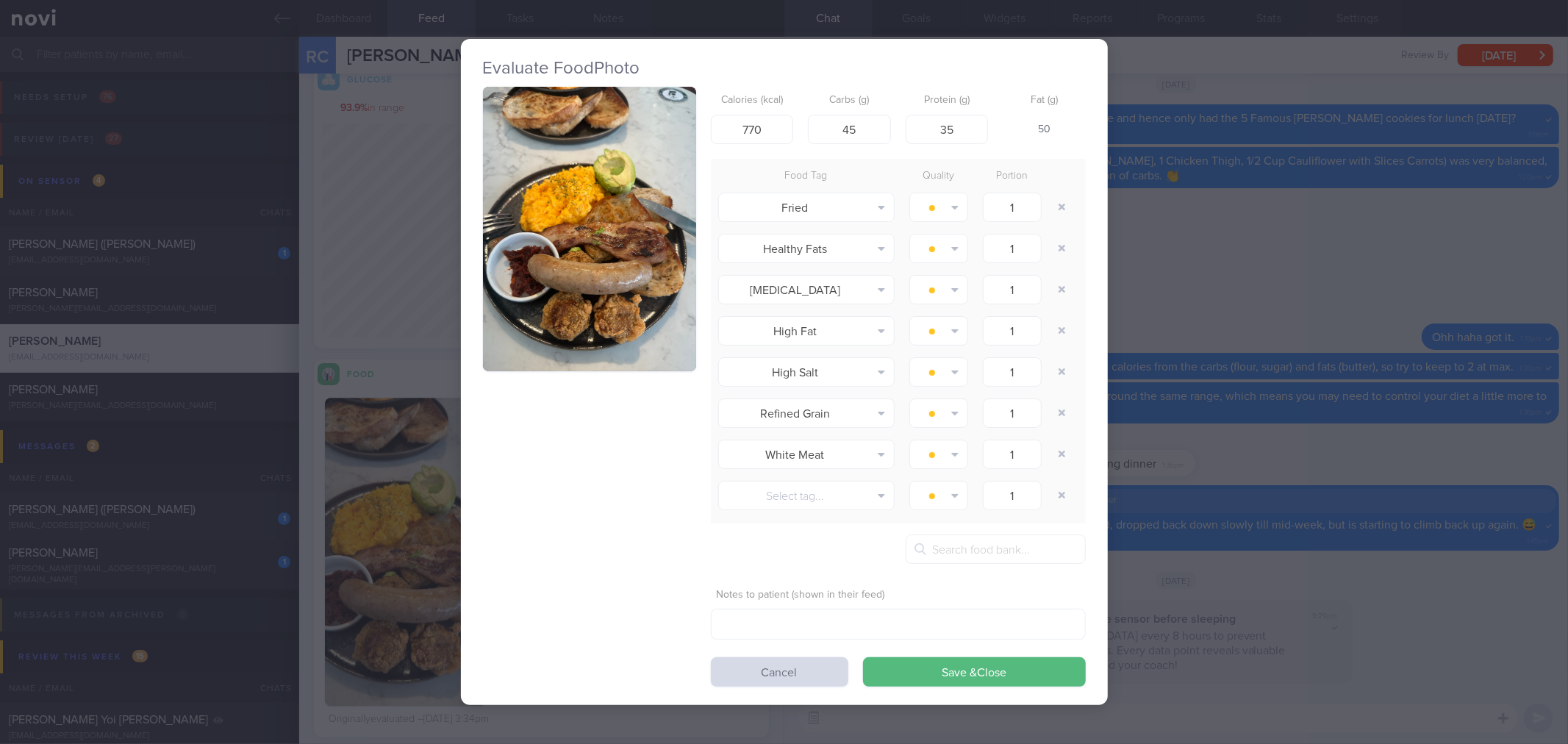
click at [1271, 297] on div "Evaluate Food Photo Calories (kcal) 770 Carbs (g) 45 Protein (g) 35 Fat (g) 50 …" at bounding box center [784, 372] width 1568 height 744
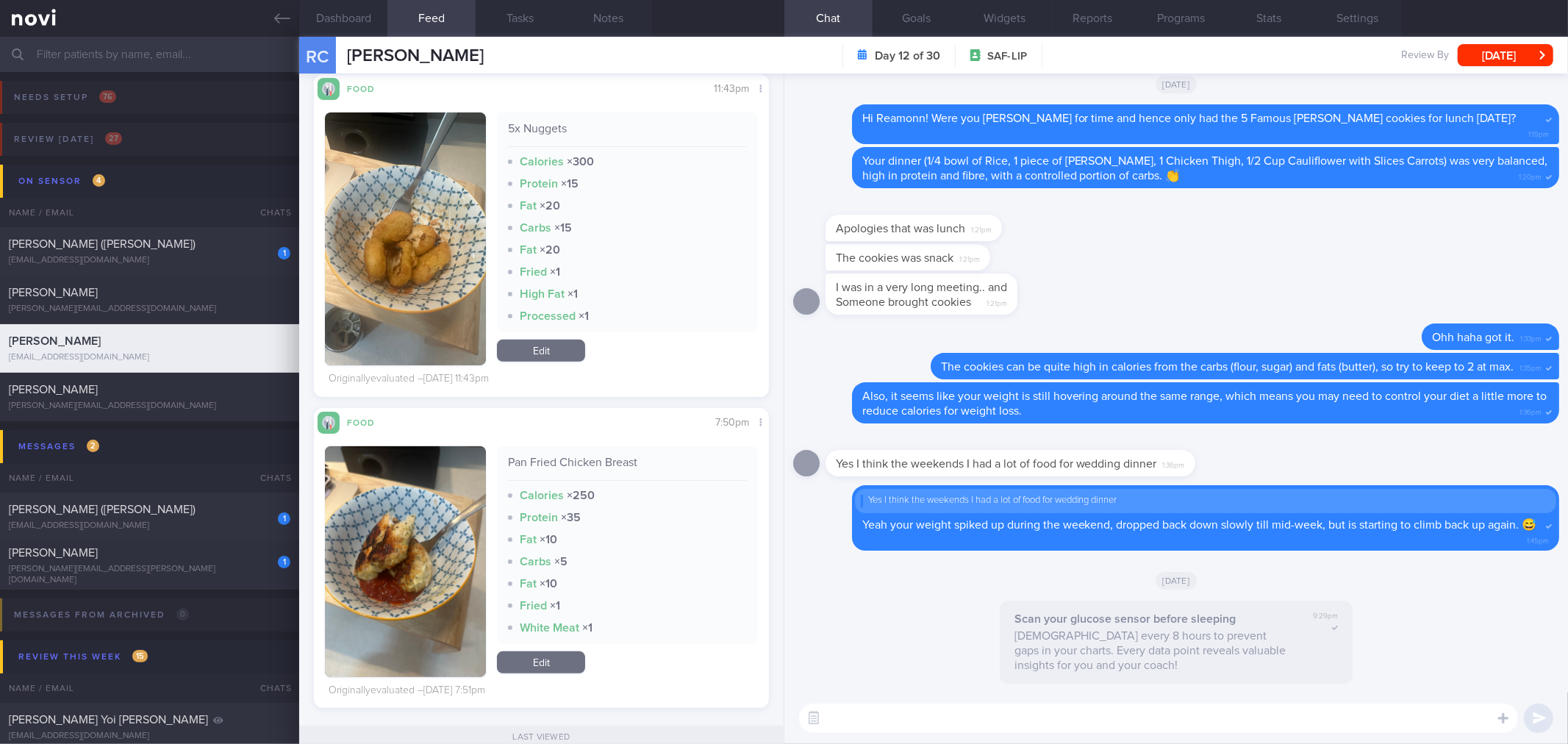
scroll to position [5432, 0]
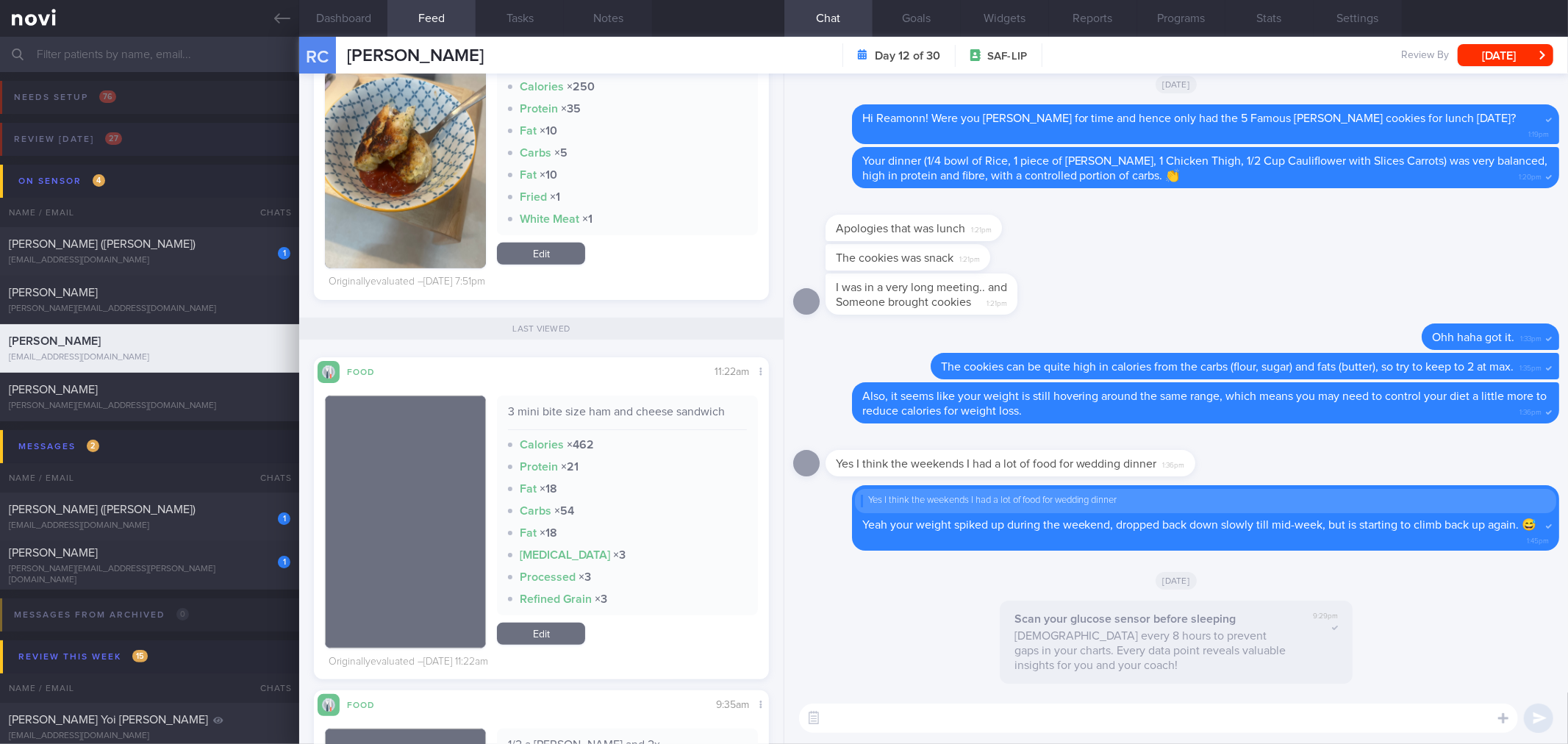
drag, startPoint x: 282, startPoint y: 23, endPoint x: 252, endPoint y: 127, distance: 108.2
click at [282, 23] on icon at bounding box center [282, 18] width 16 height 16
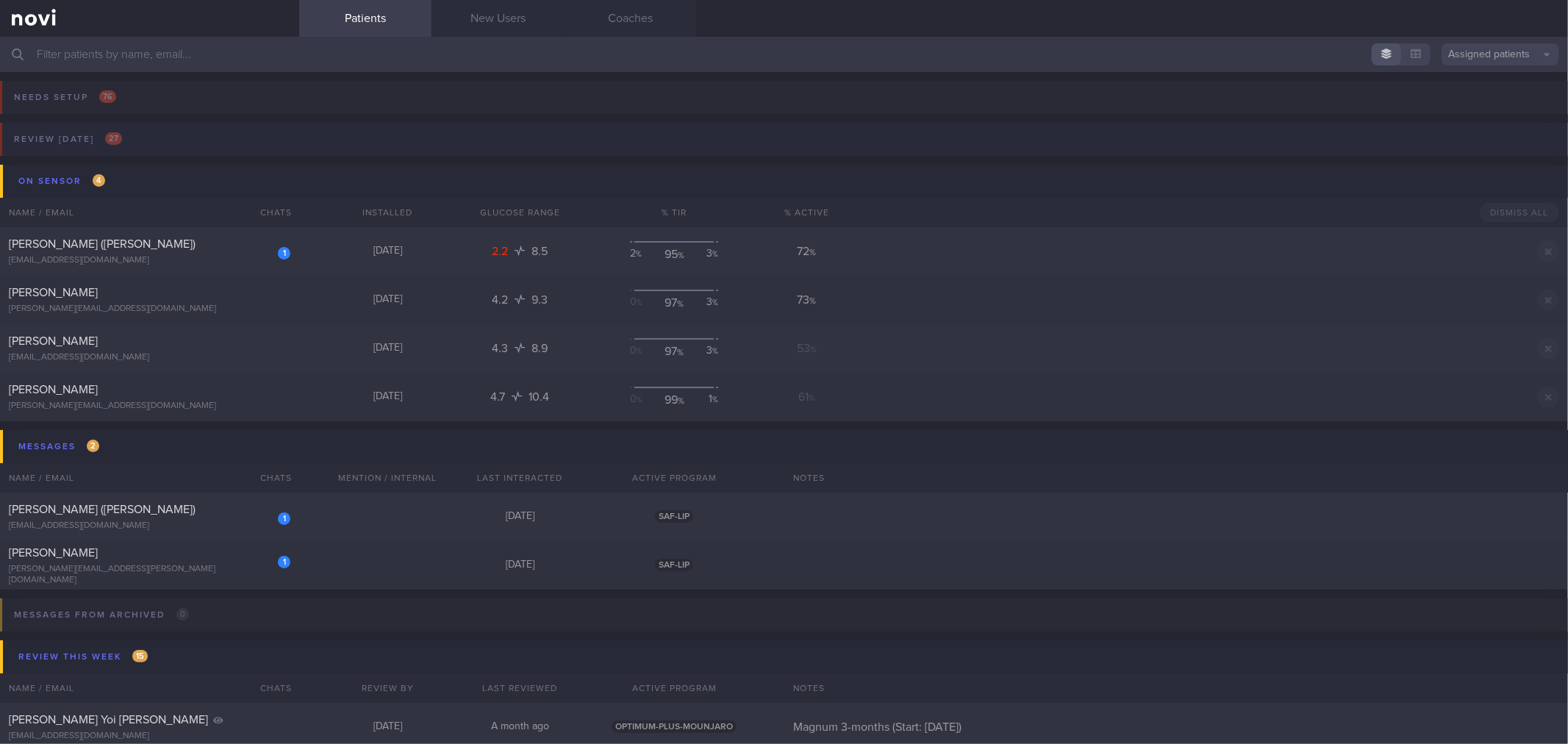
click at [216, 143] on button "Review [DATE] 27" at bounding box center [782, 143] width 1573 height 42
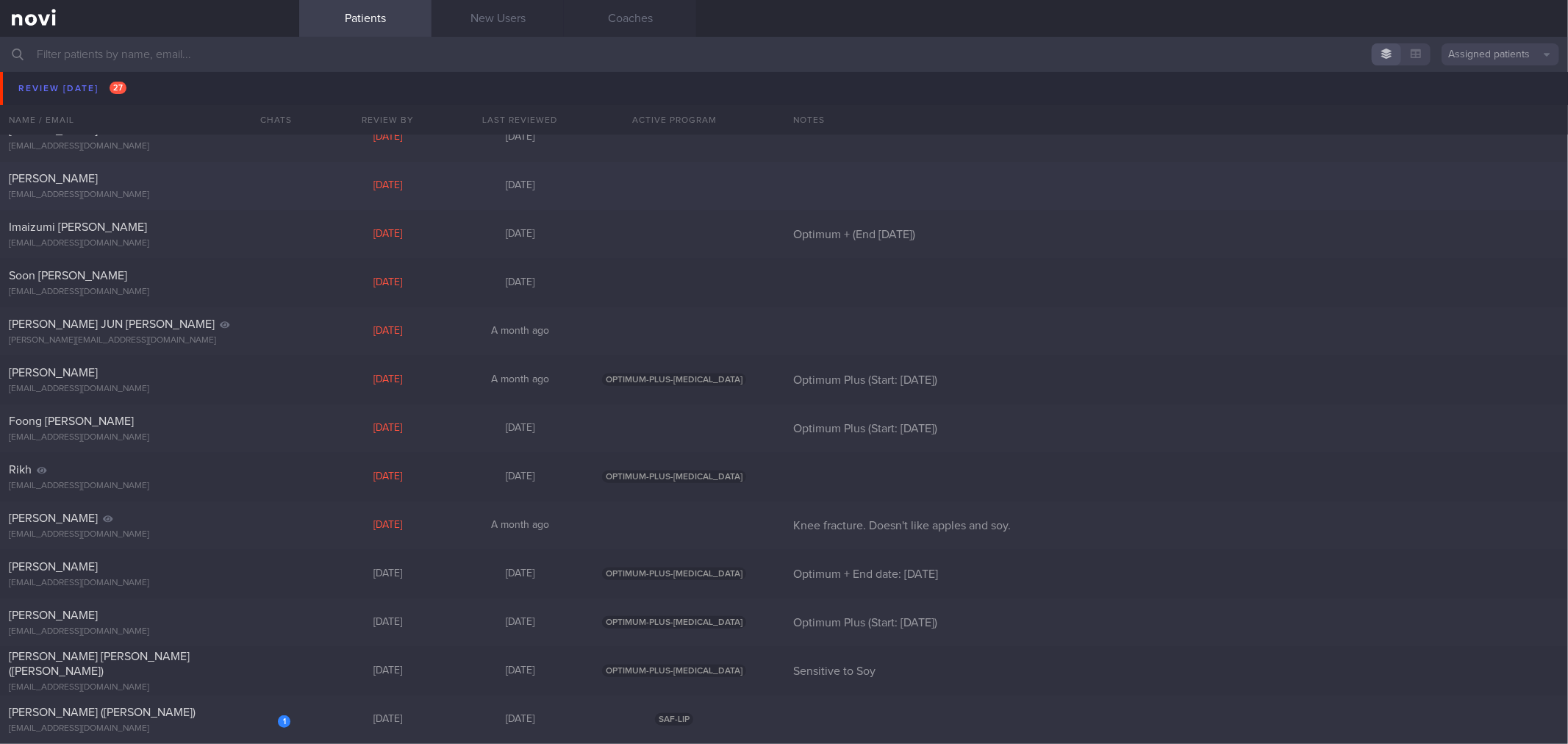
scroll to position [490, 0]
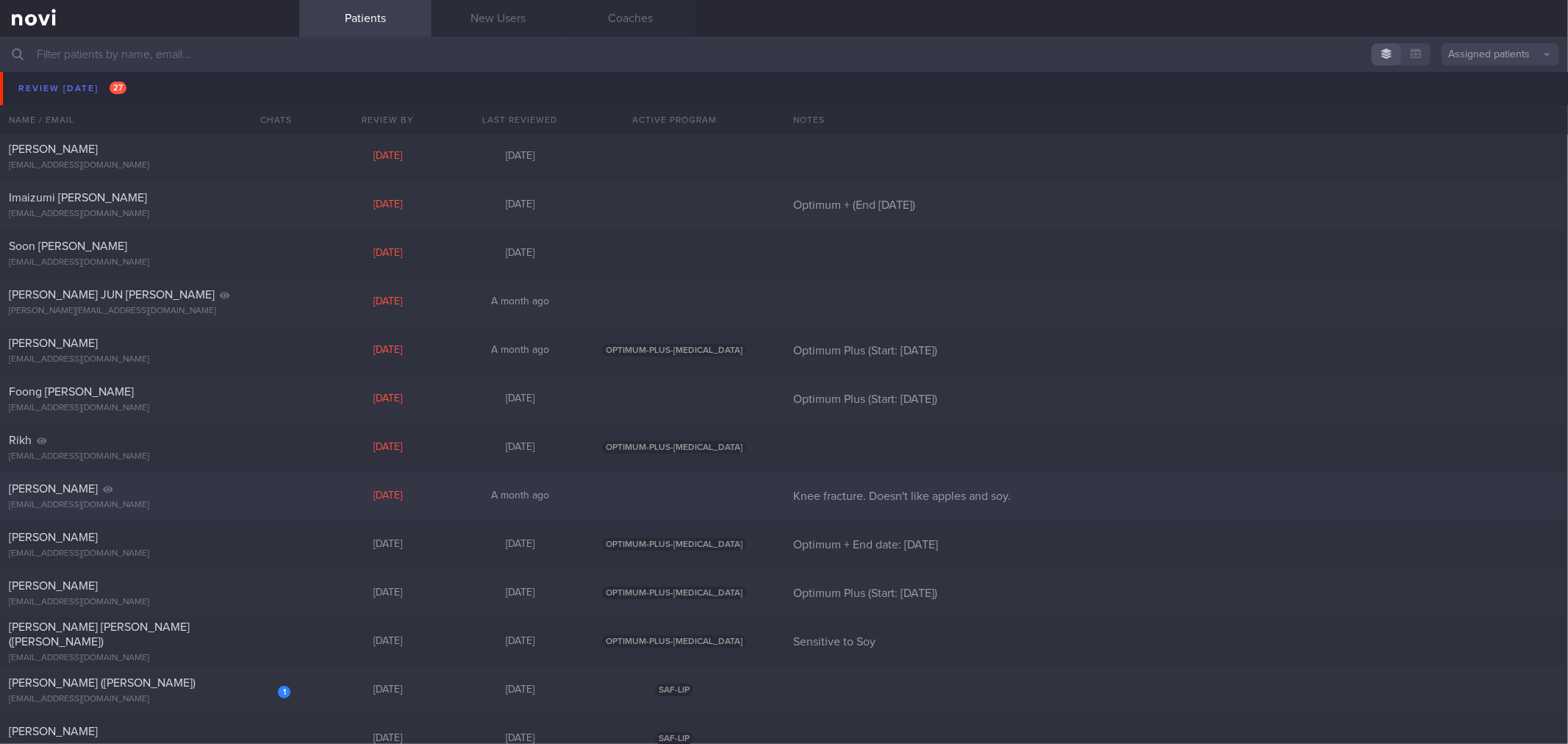
click at [302, 485] on div "[PERSON_NAME] [EMAIL_ADDRESS][DOMAIN_NAME] [DATE] A month ago Knee fracture. Do…" at bounding box center [784, 496] width 1568 height 48
select select "7"
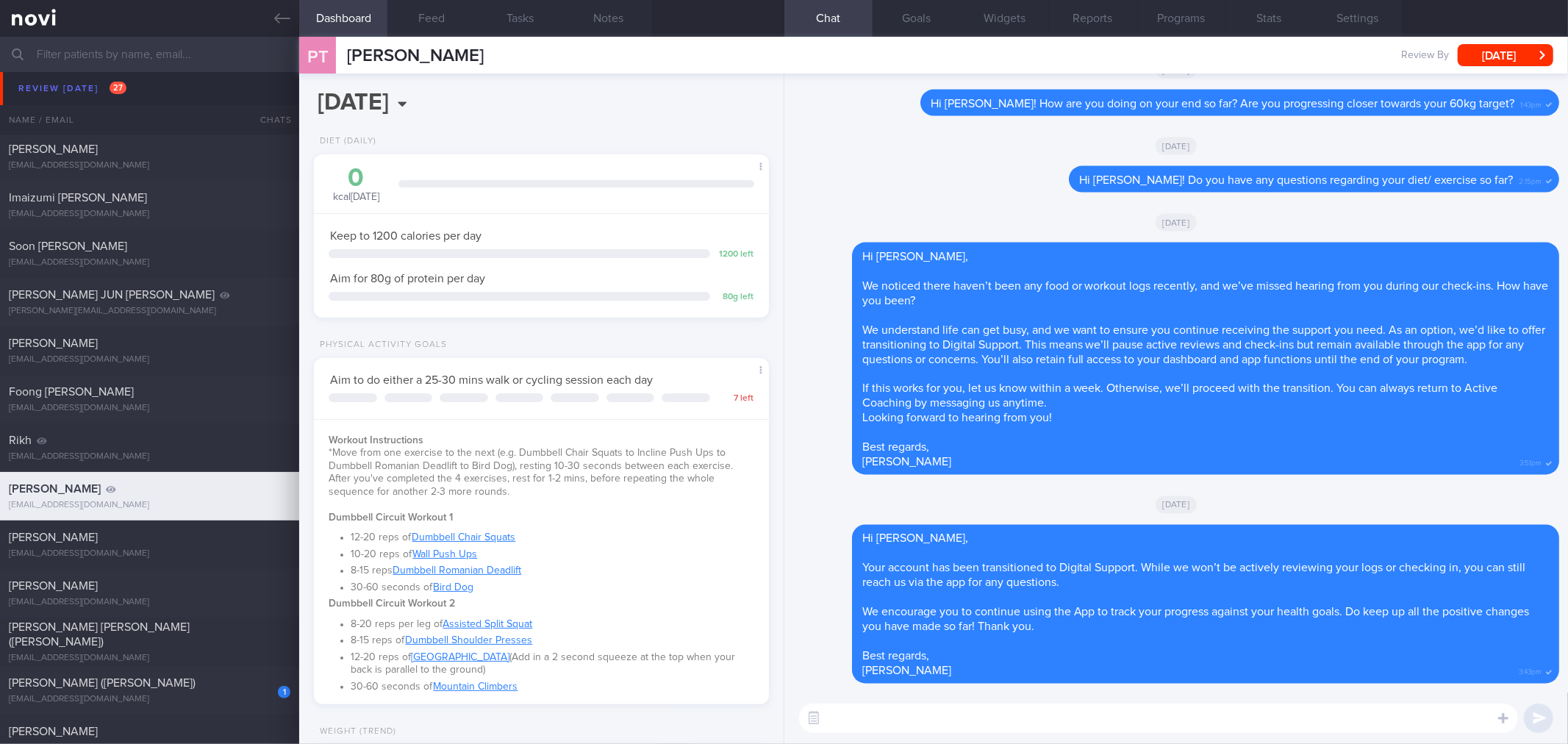
scroll to position [229, 415]
click at [290, 23] on icon at bounding box center [282, 18] width 16 height 16
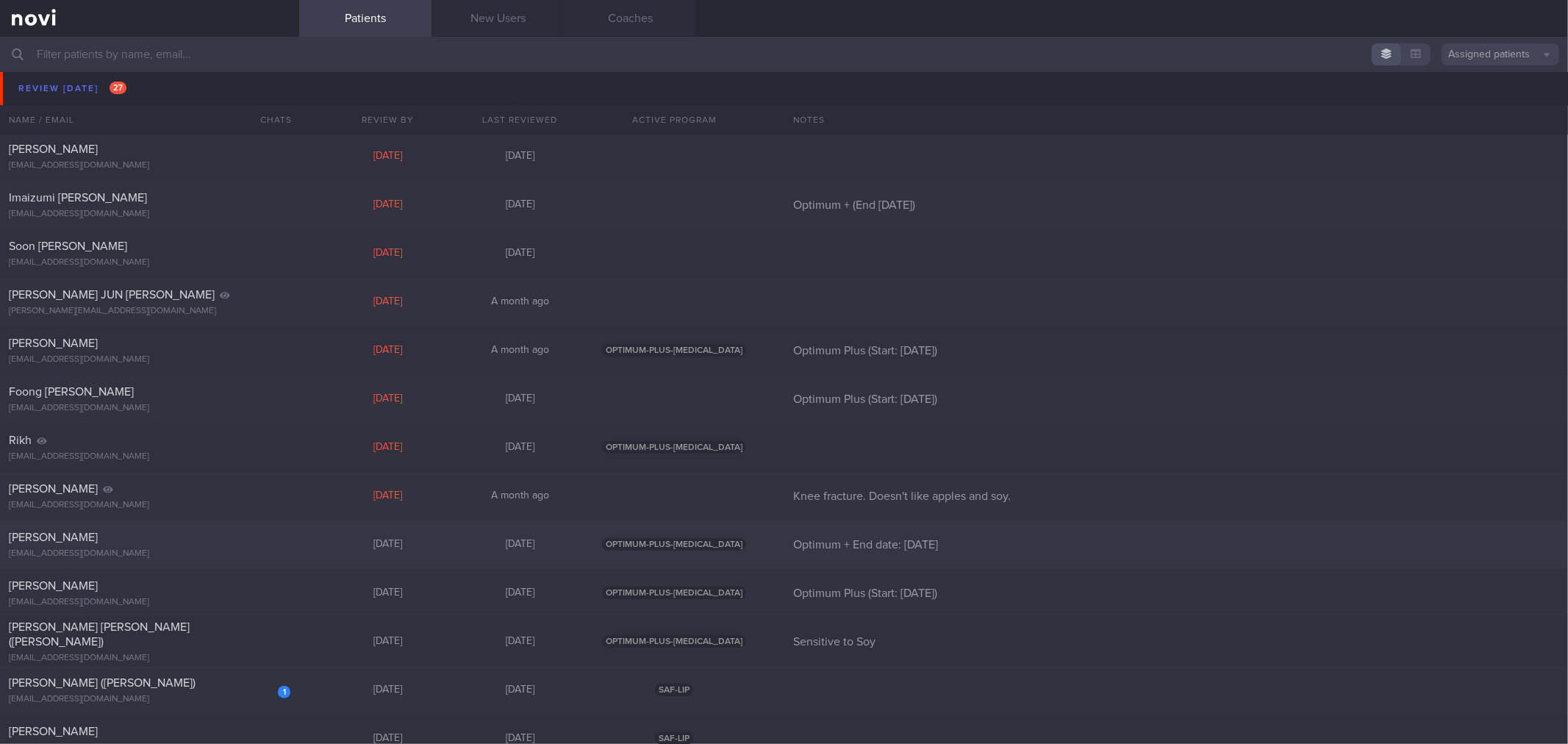
scroll to position [816, 0]
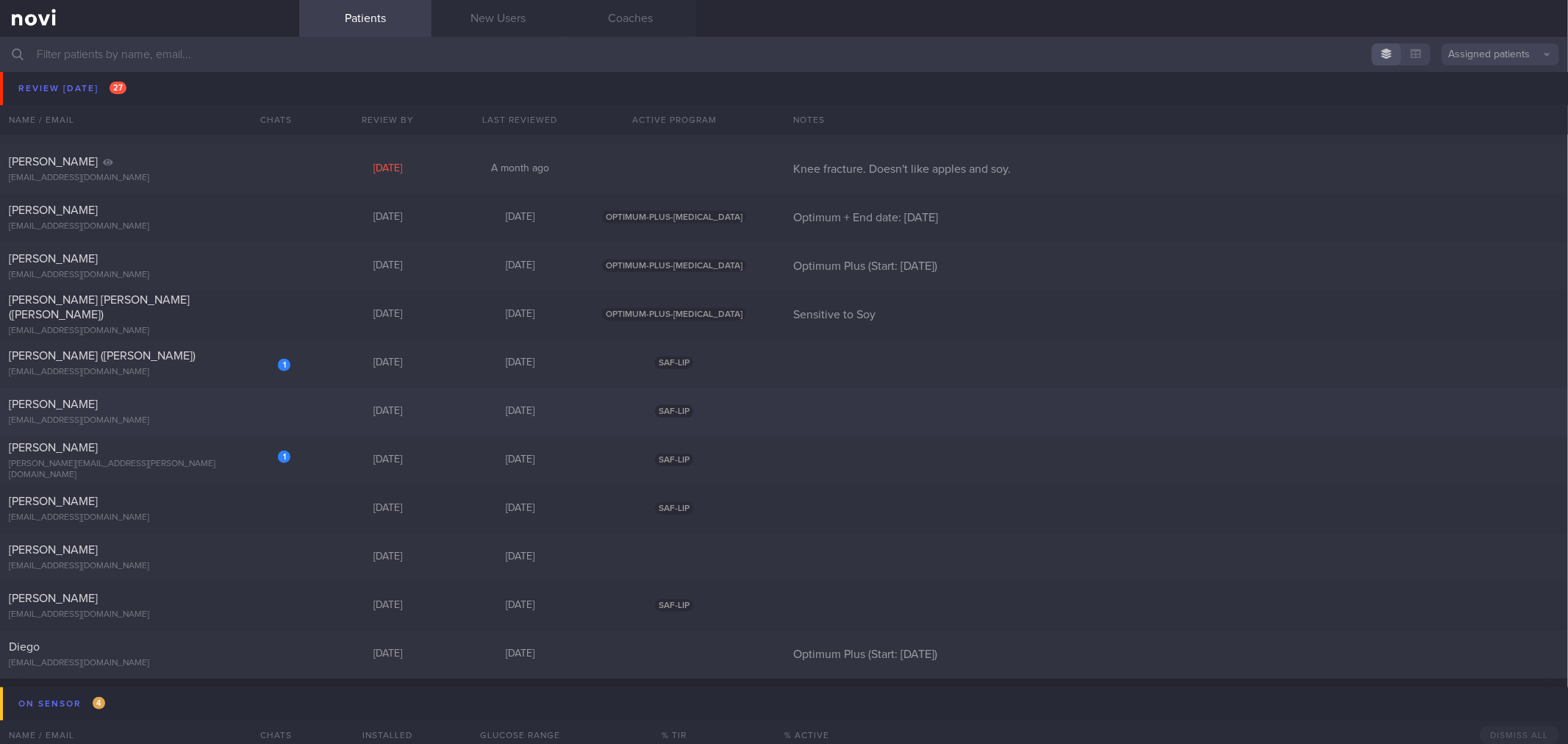
click at [209, 421] on div "[EMAIL_ADDRESS][DOMAIN_NAME]" at bounding box center [150, 420] width 282 height 11
select select "7"
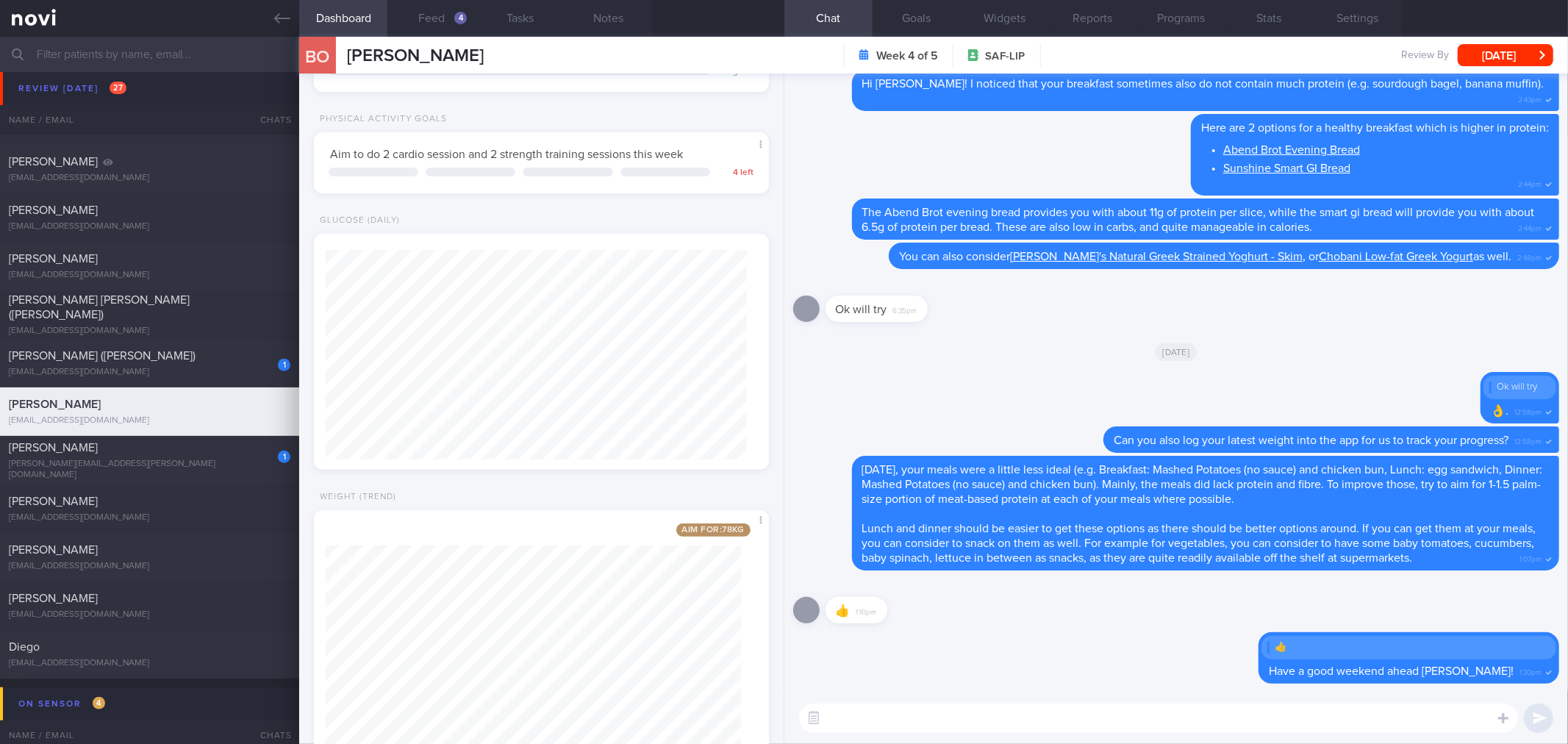
scroll to position [282, 0]
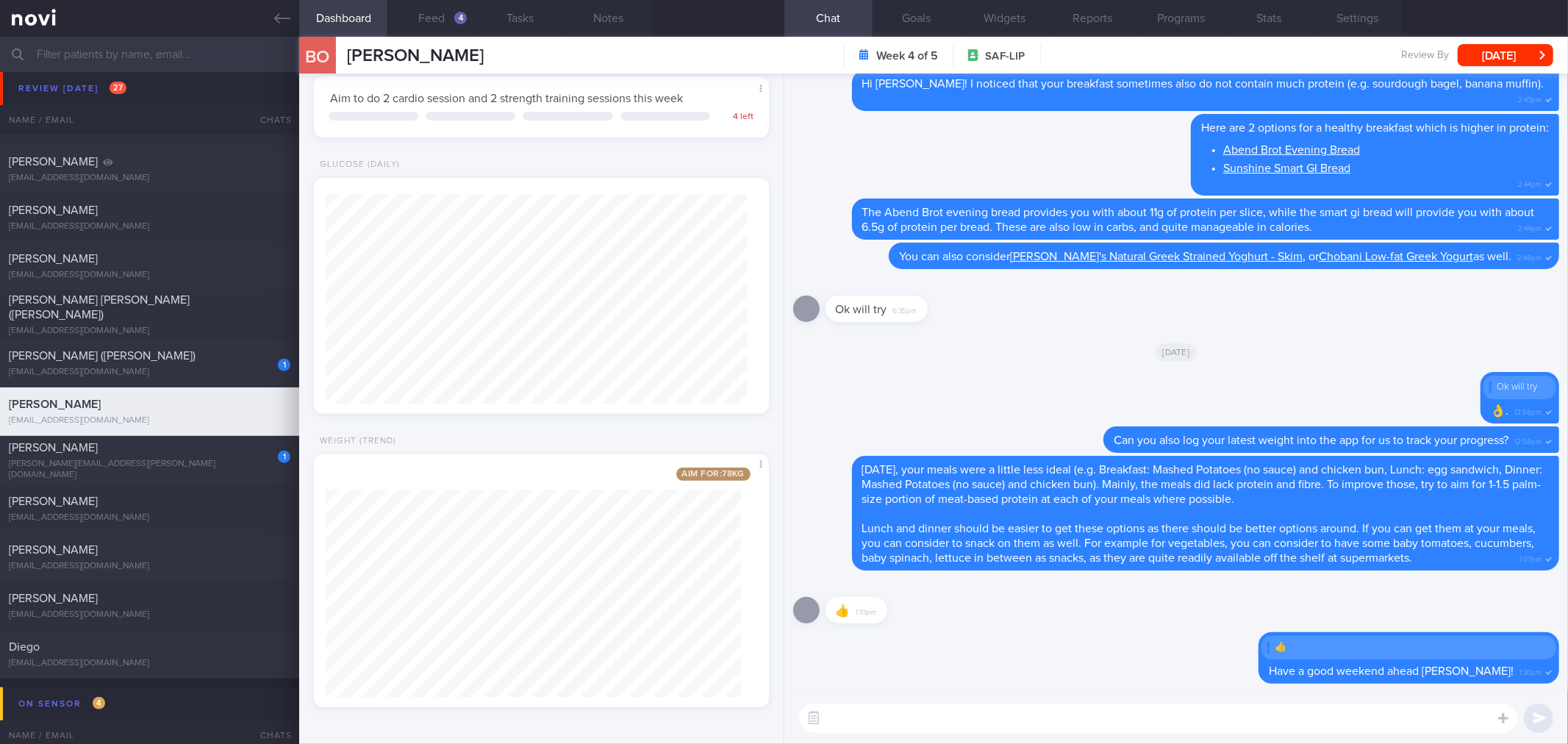
click at [441, 37] on div "BO [PERSON_NAME] Week 4 of 5 SAF-LIP Review By [DATE] Set Next Review Date [DAT…" at bounding box center [934, 55] width 1269 height 37
click at [442, 25] on button "Feed 4" at bounding box center [432, 18] width 89 height 37
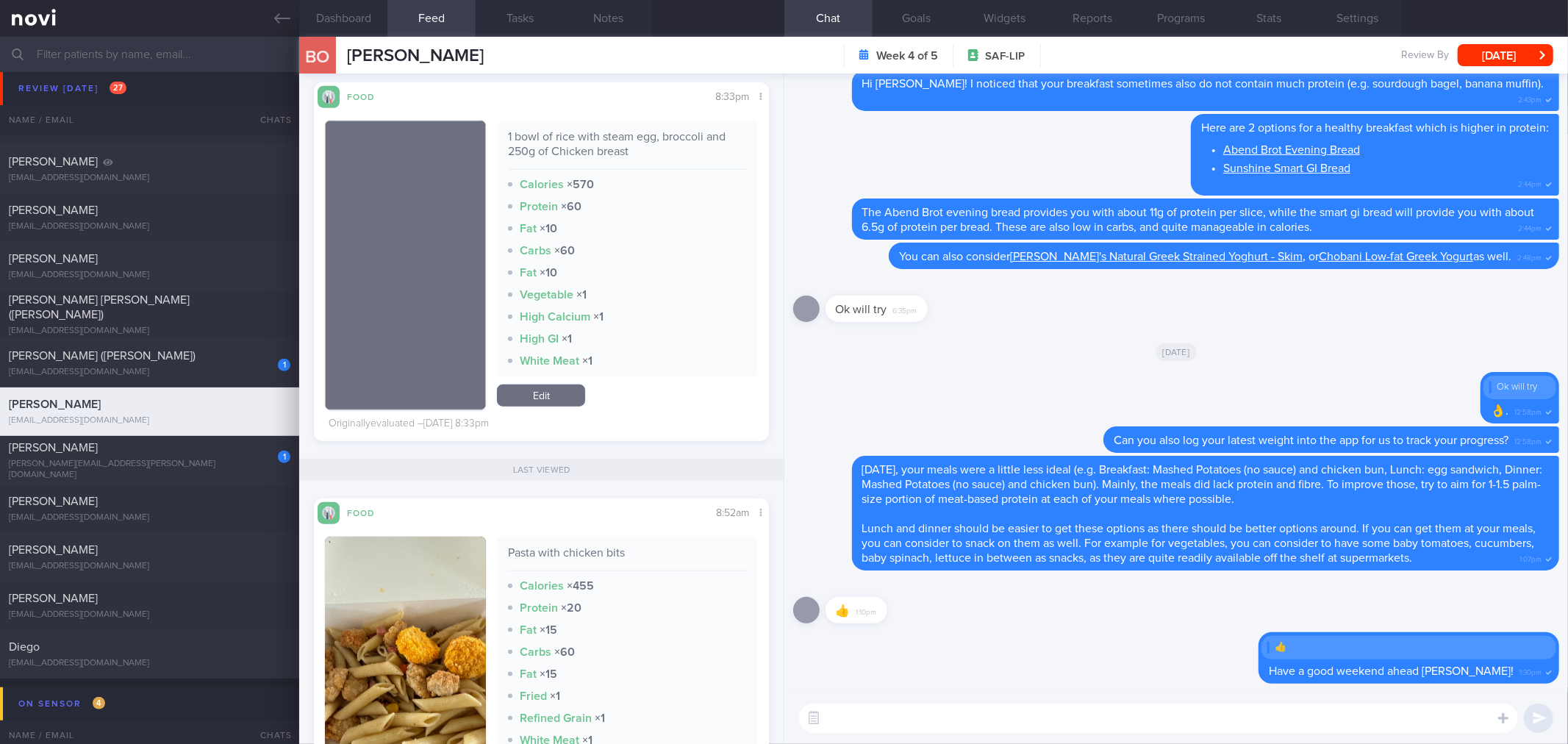
scroll to position [1470, 0]
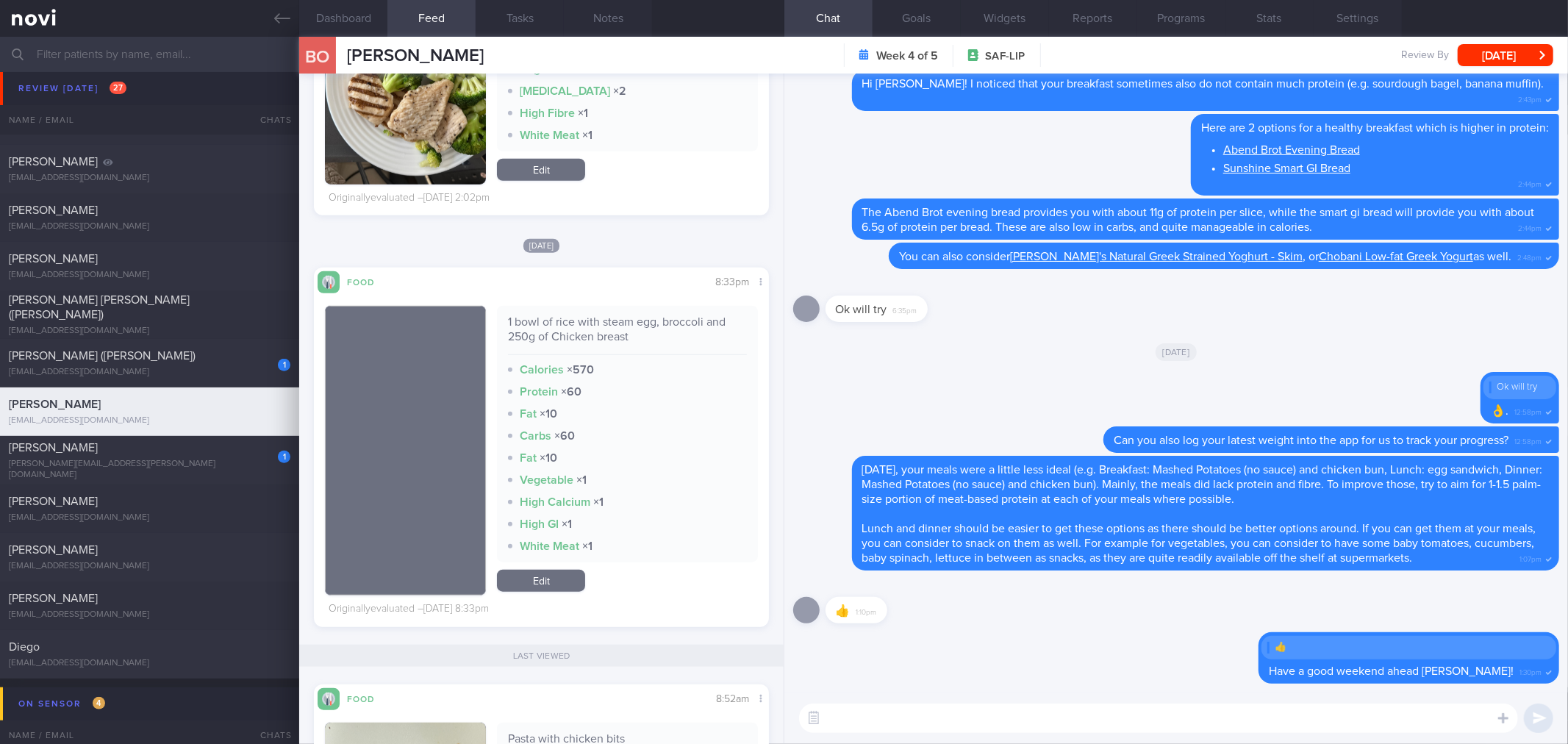
click at [1069, 731] on textarea at bounding box center [1159, 718] width 720 height 29
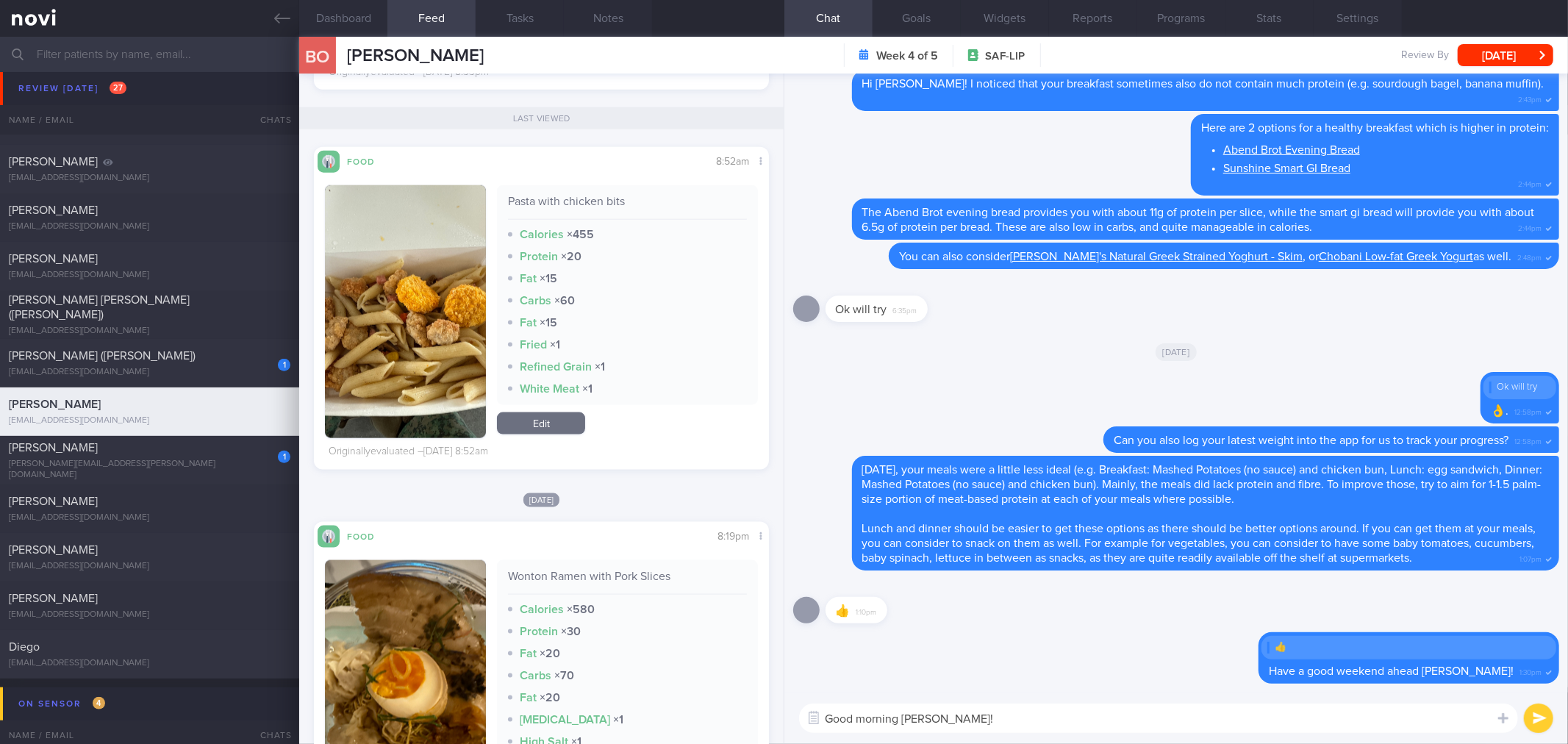
scroll to position [1387, 0]
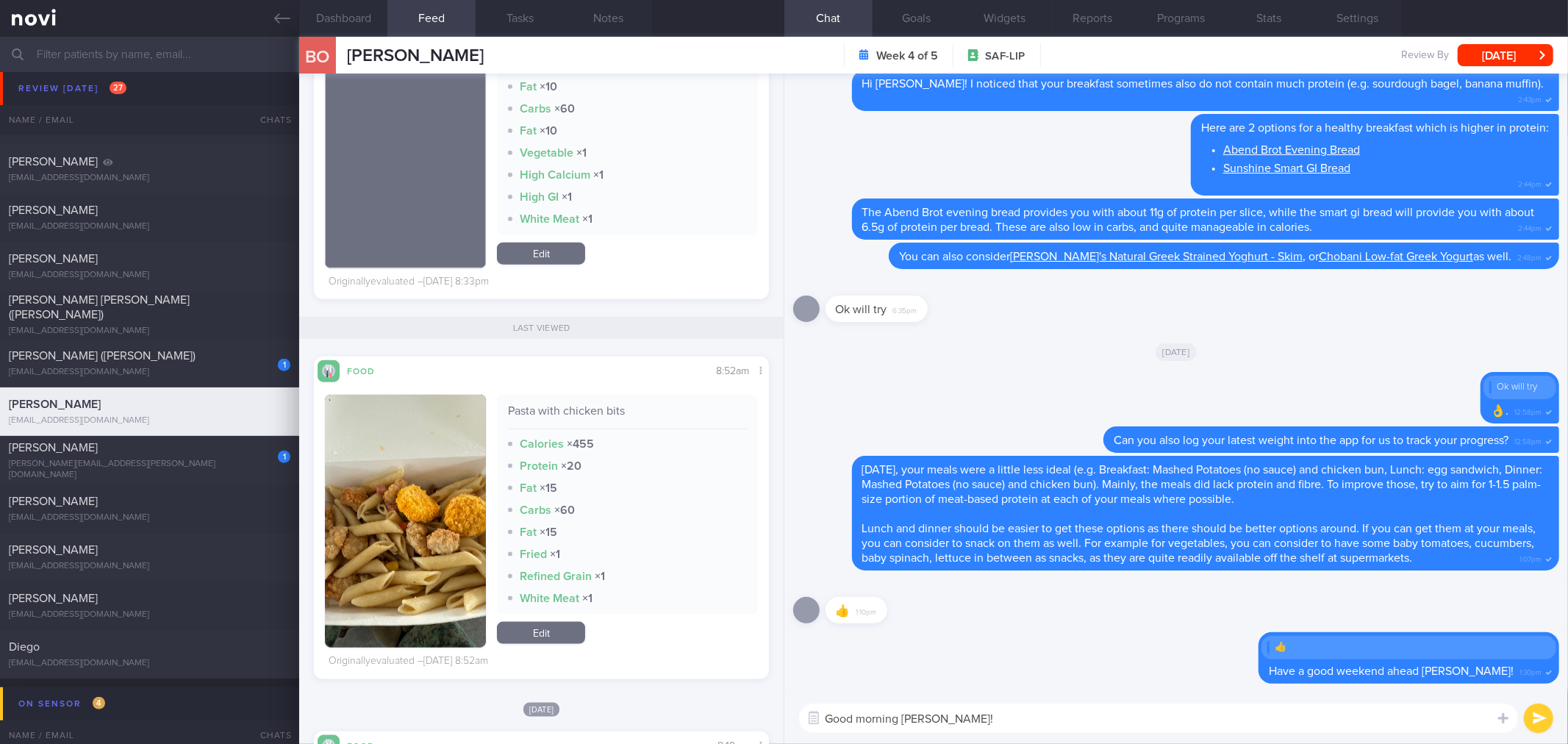
click at [1009, 714] on textarea "Good morning [PERSON_NAME]!" at bounding box center [1159, 718] width 720 height 29
click at [1009, 715] on textarea "Good morning [PERSON_NAME]!" at bounding box center [1159, 718] width 720 height 29
type textarea "Good morning [PERSON_NAME]! Let's go through some of the meals that you had las…"
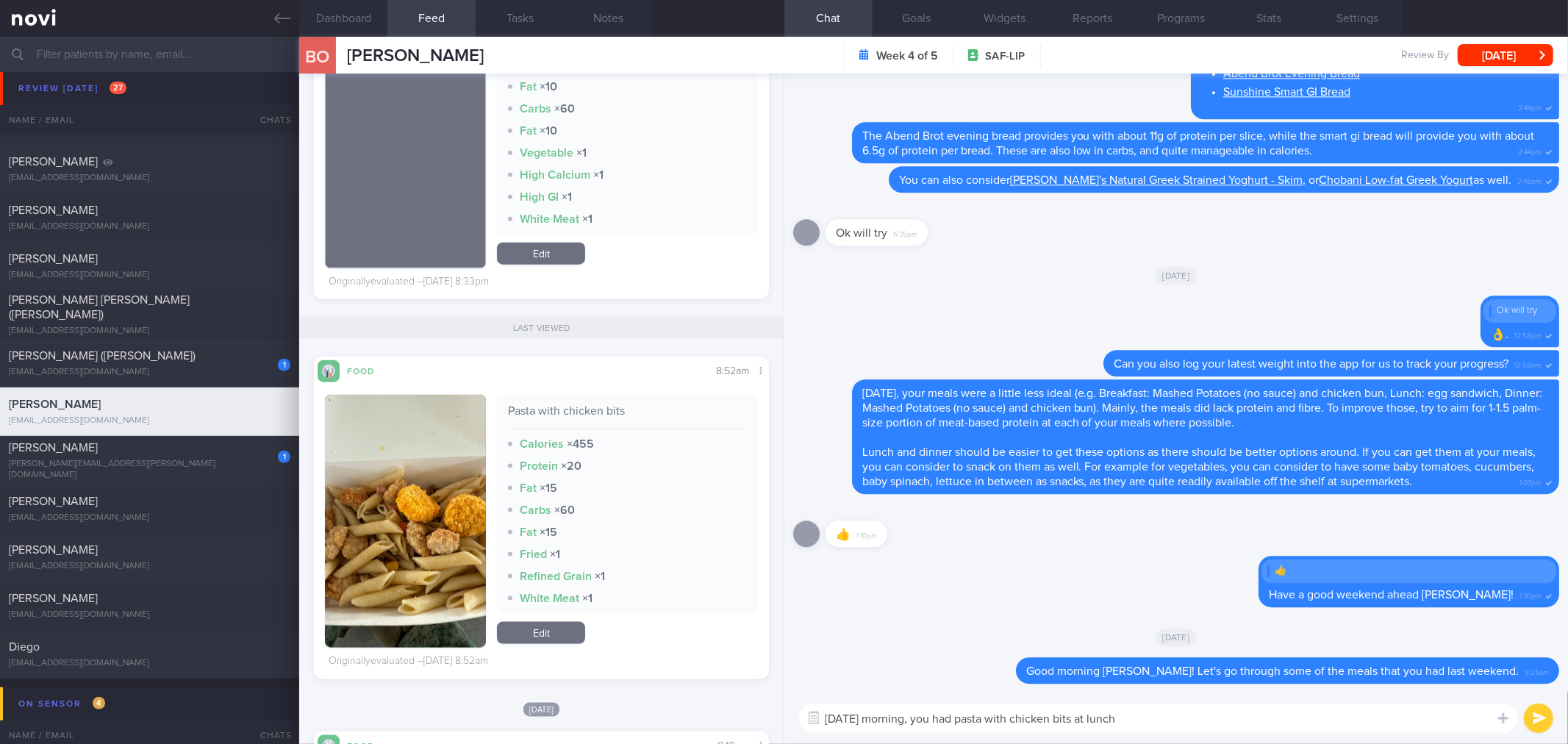
click at [455, 575] on button "button" at bounding box center [405, 521] width 161 height 253
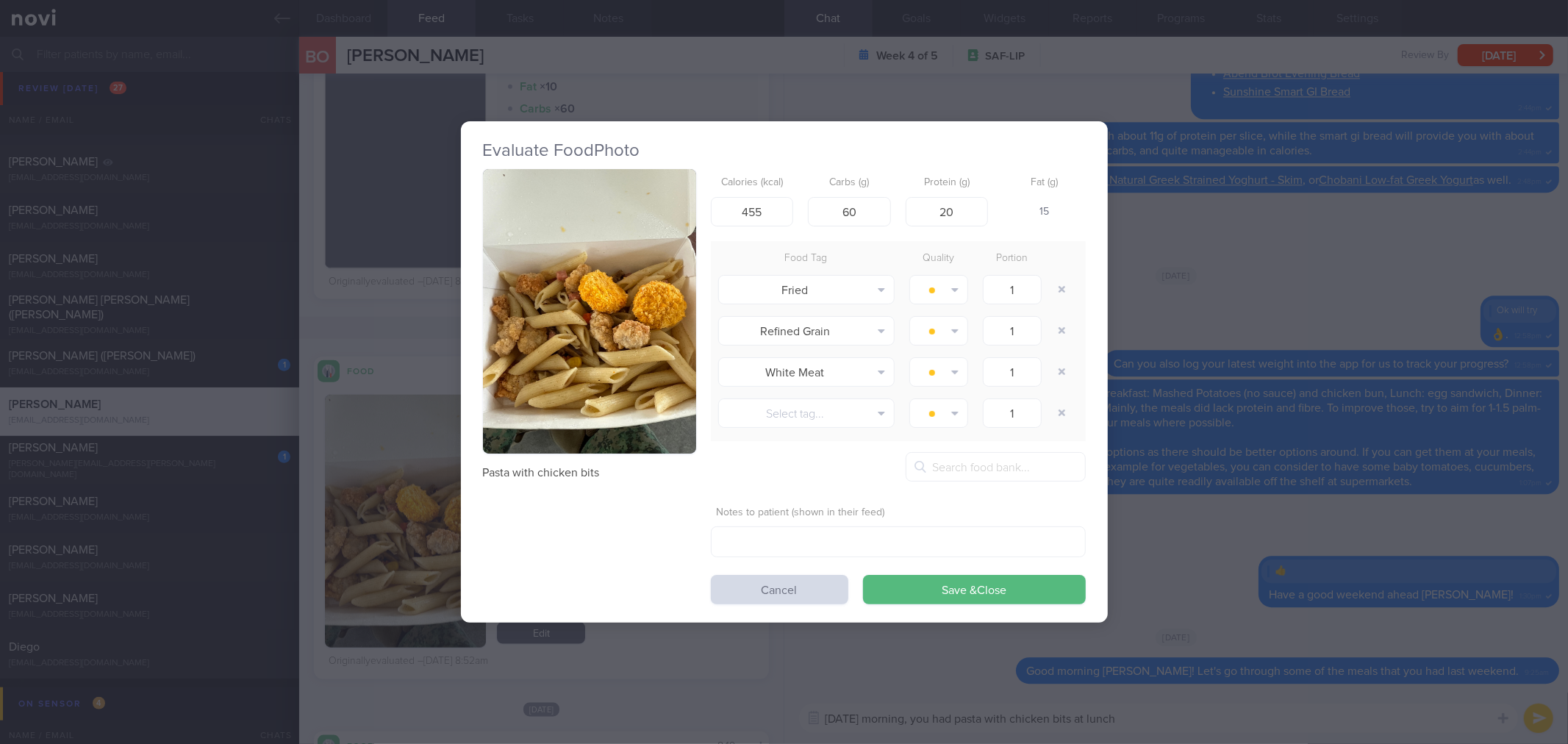
click at [643, 338] on button "button" at bounding box center [590, 311] width 213 height 284
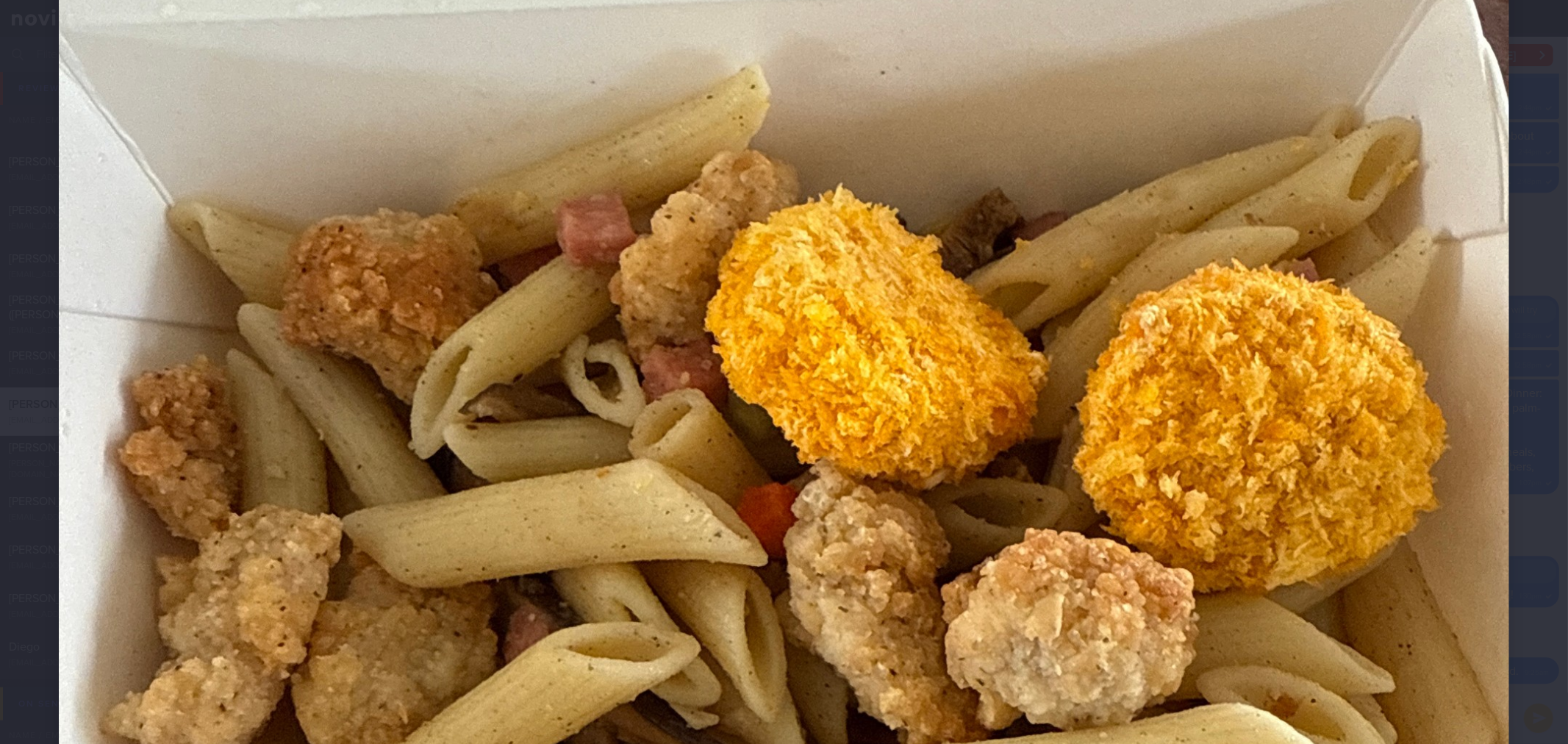
scroll to position [816, 0]
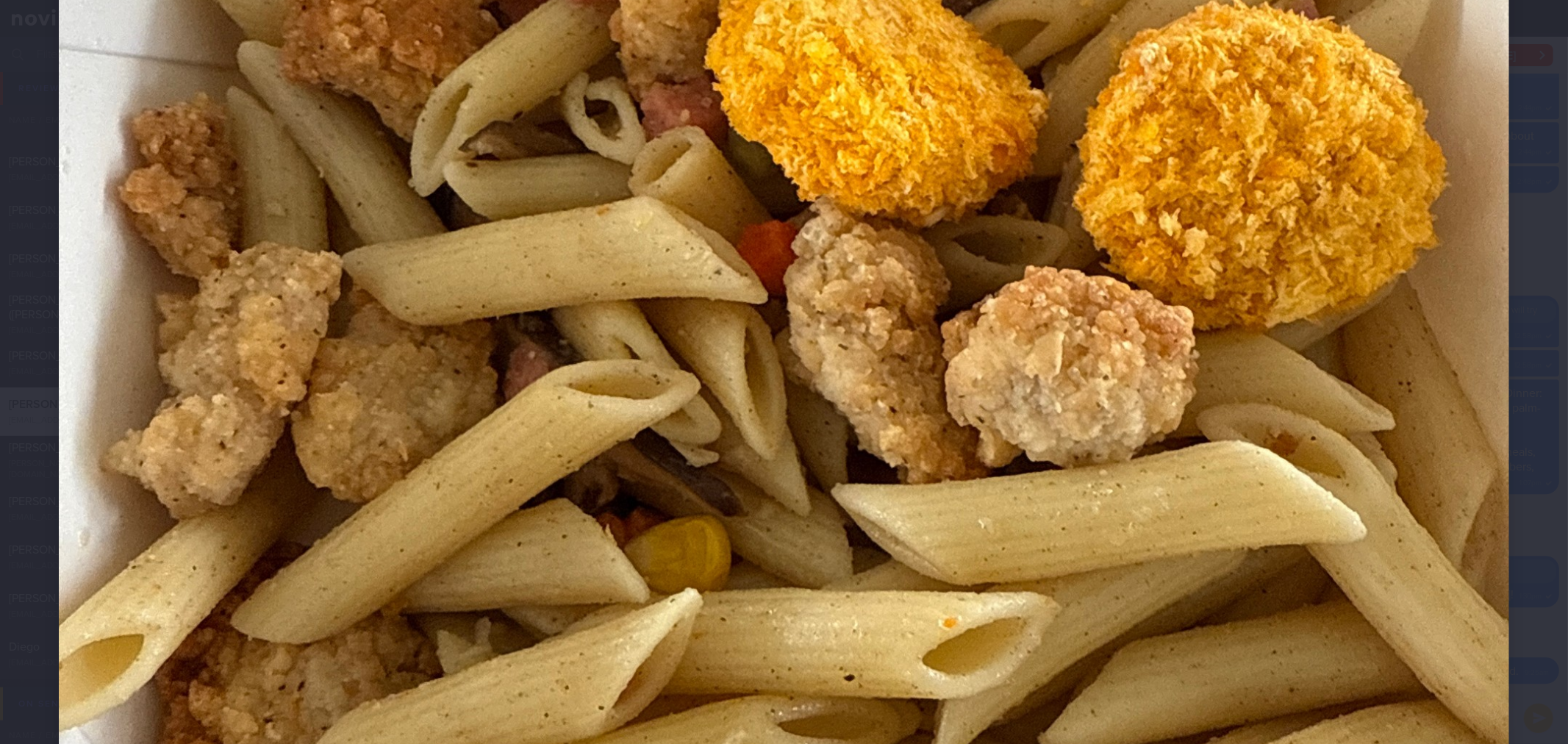
click at [1482, 350] on img at bounding box center [784, 209] width 1451 height 1933
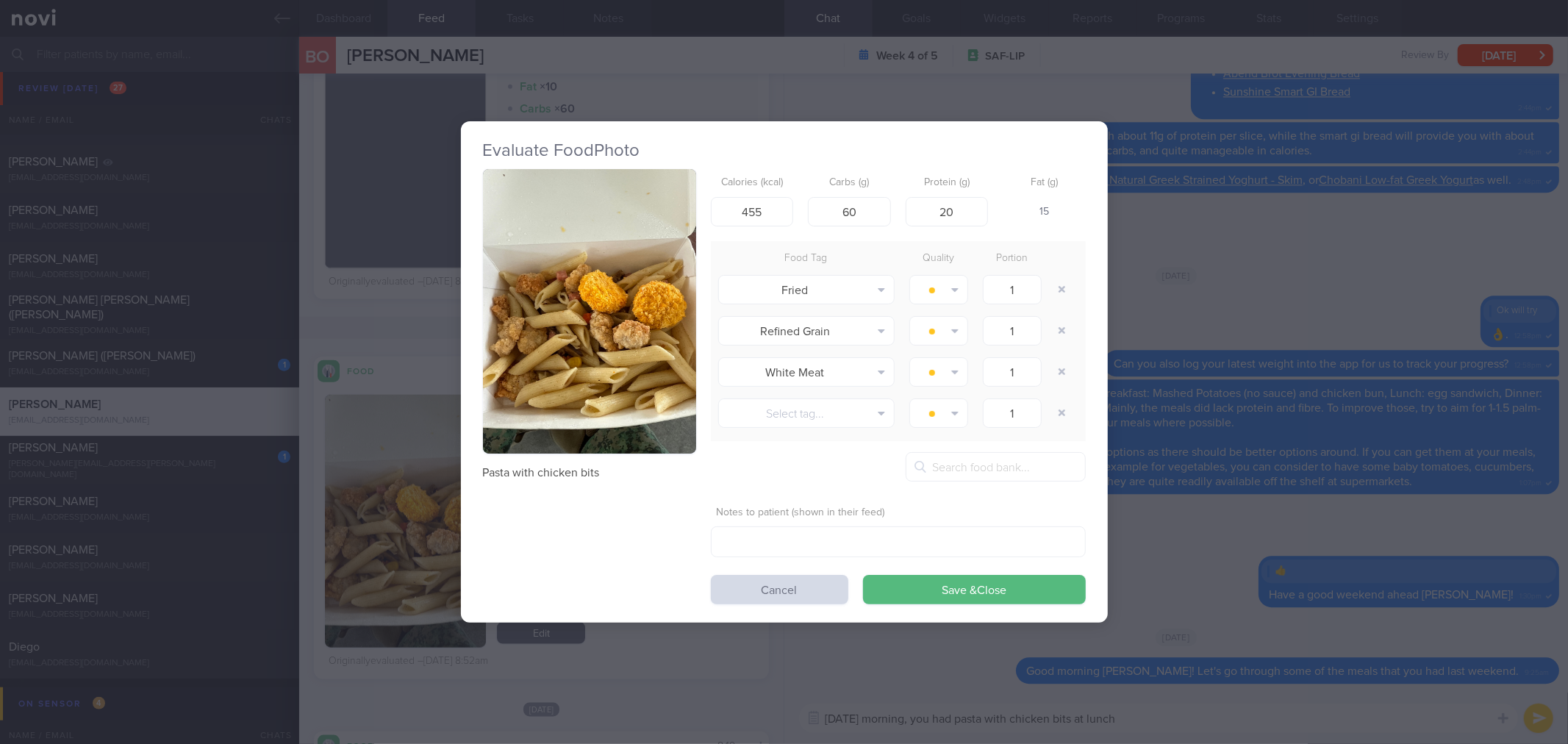
click at [1288, 312] on div "Evaluate Food Photo Pasta with chicken bits Calories (kcal) 455 Carbs (g) 60 Pr…" at bounding box center [784, 372] width 1568 height 744
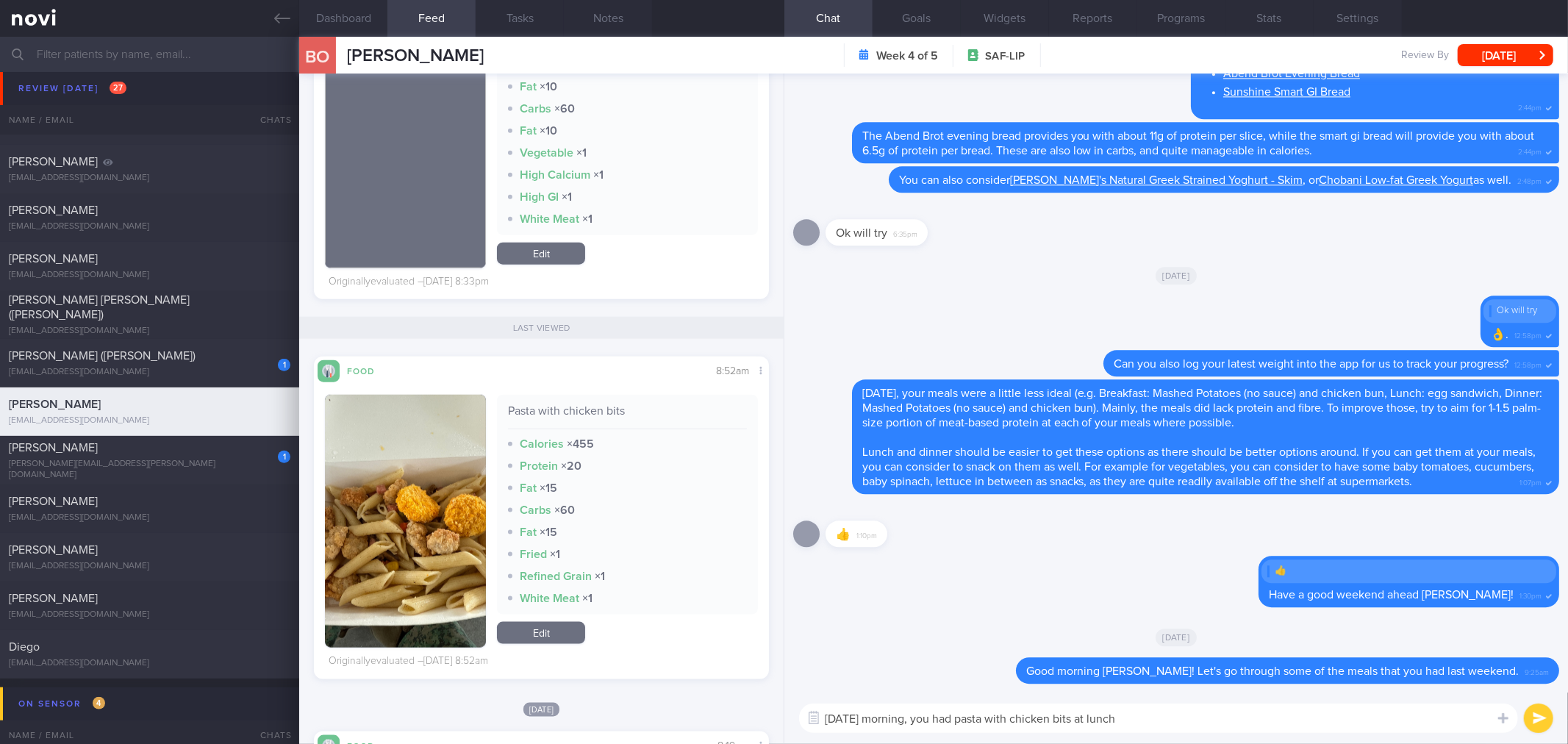
scroll to position [1061, 0]
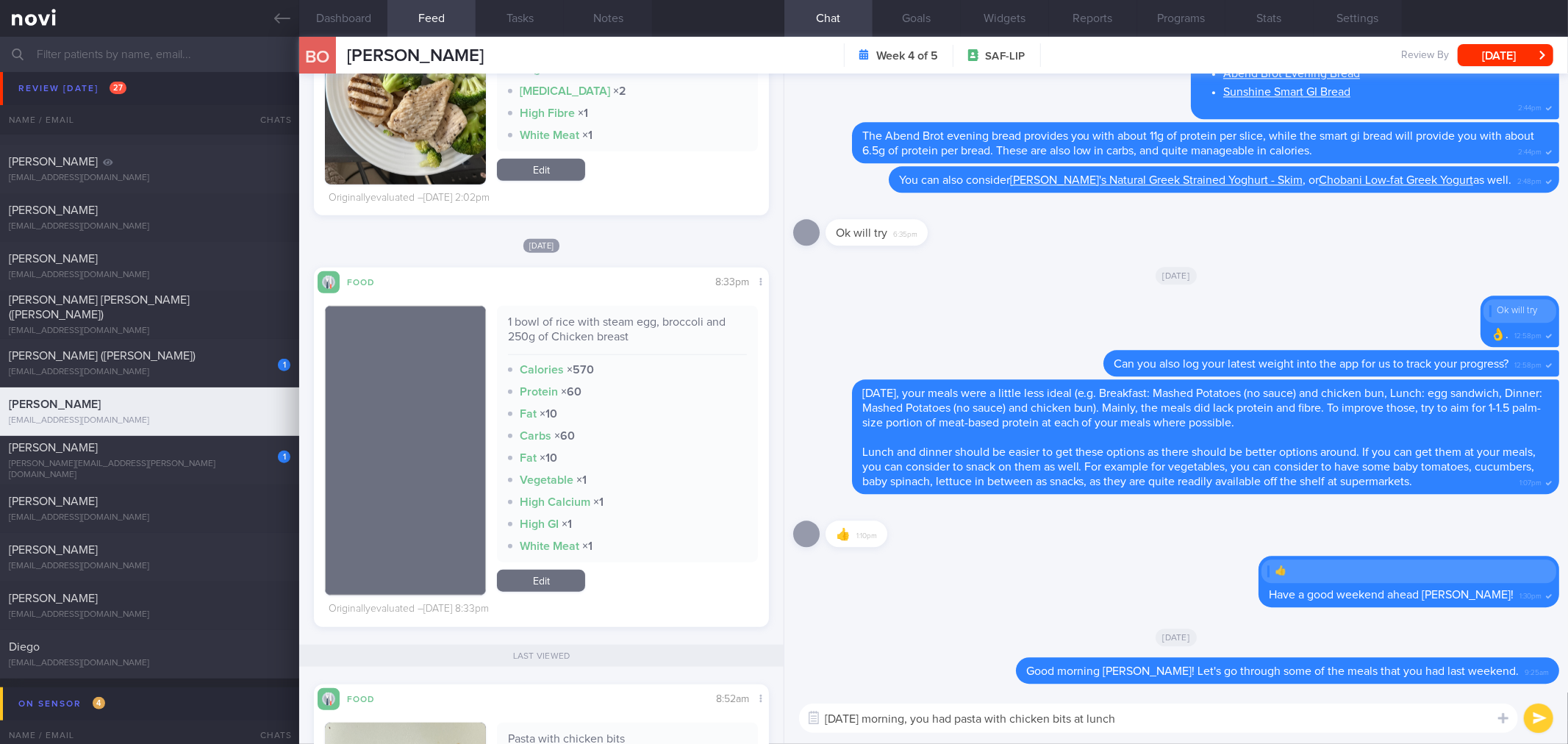
click at [1186, 717] on textarea "[DATE] morning, you had pasta with chicken bits at lunch" at bounding box center [1159, 718] width 720 height 29
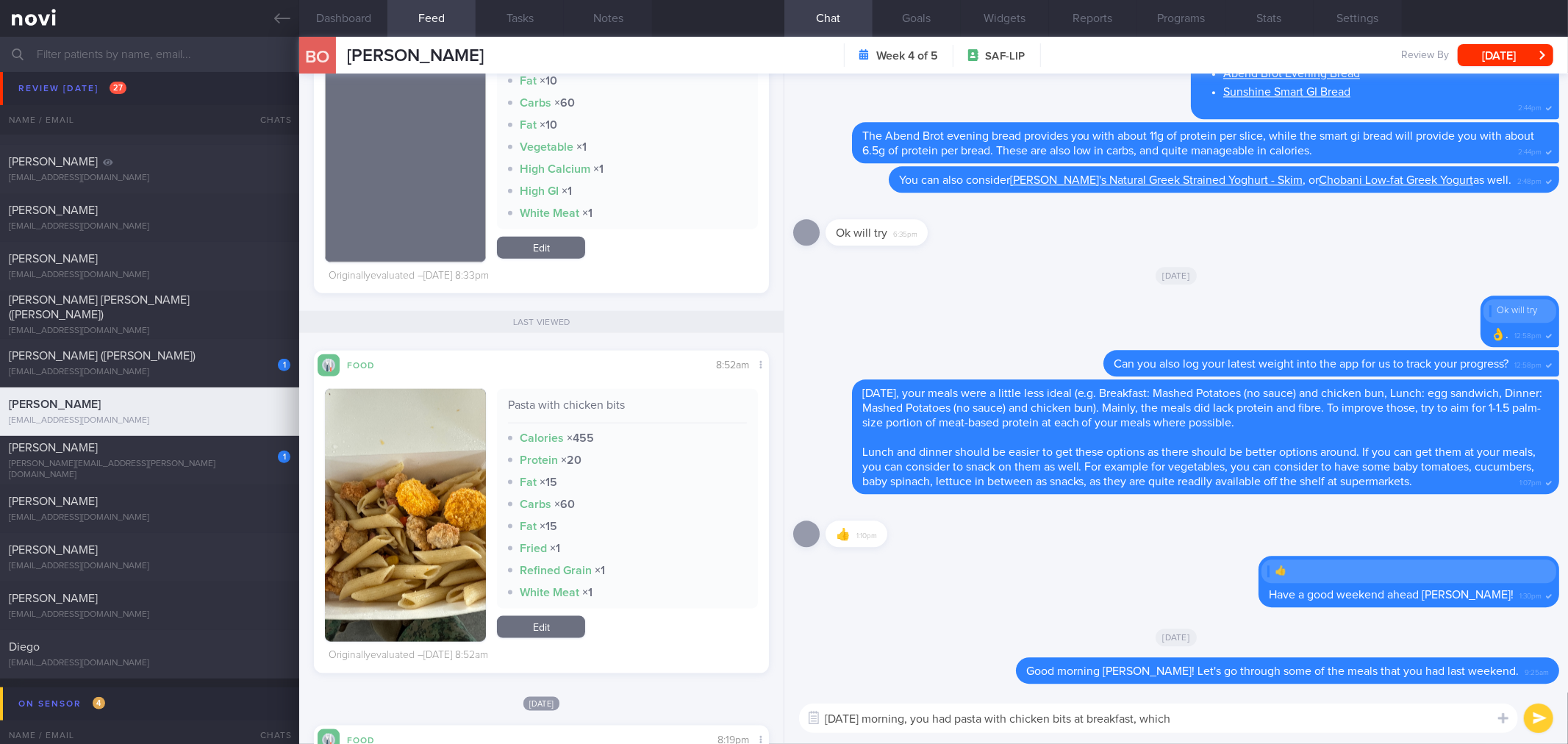
scroll to position [1224, 0]
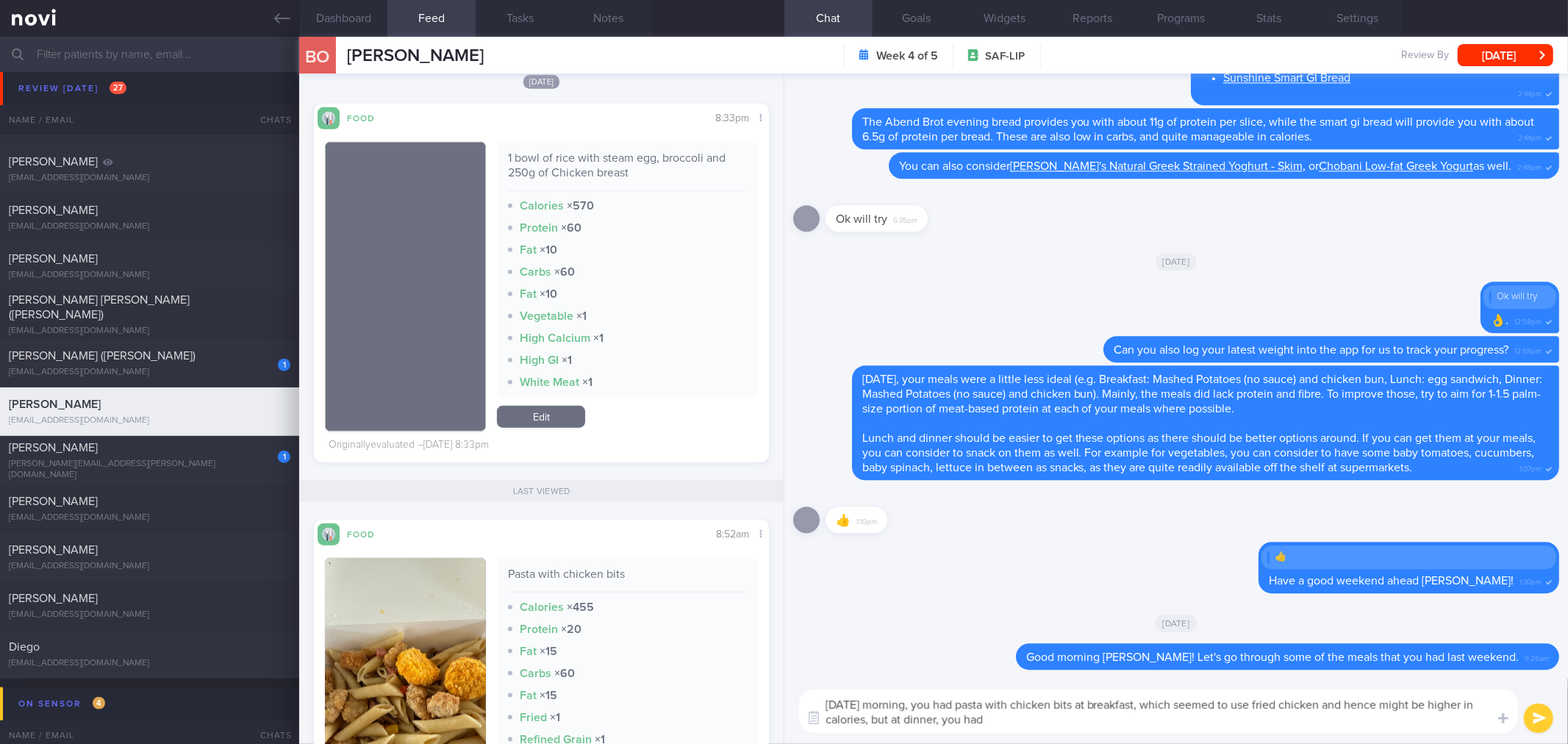
click at [578, 159] on div "1 bowl of rice with steam egg, broccoli and 250g of Chicken breast" at bounding box center [627, 170] width 238 height 40
copy div "1 bowl of rice with steam egg, broccoli and 250g of Chicken breast"
click at [1081, 728] on textarea "[DATE] morning, you had pasta with chicken bits at breakfast, which seemed to u…" at bounding box center [1159, 710] width 720 height 43
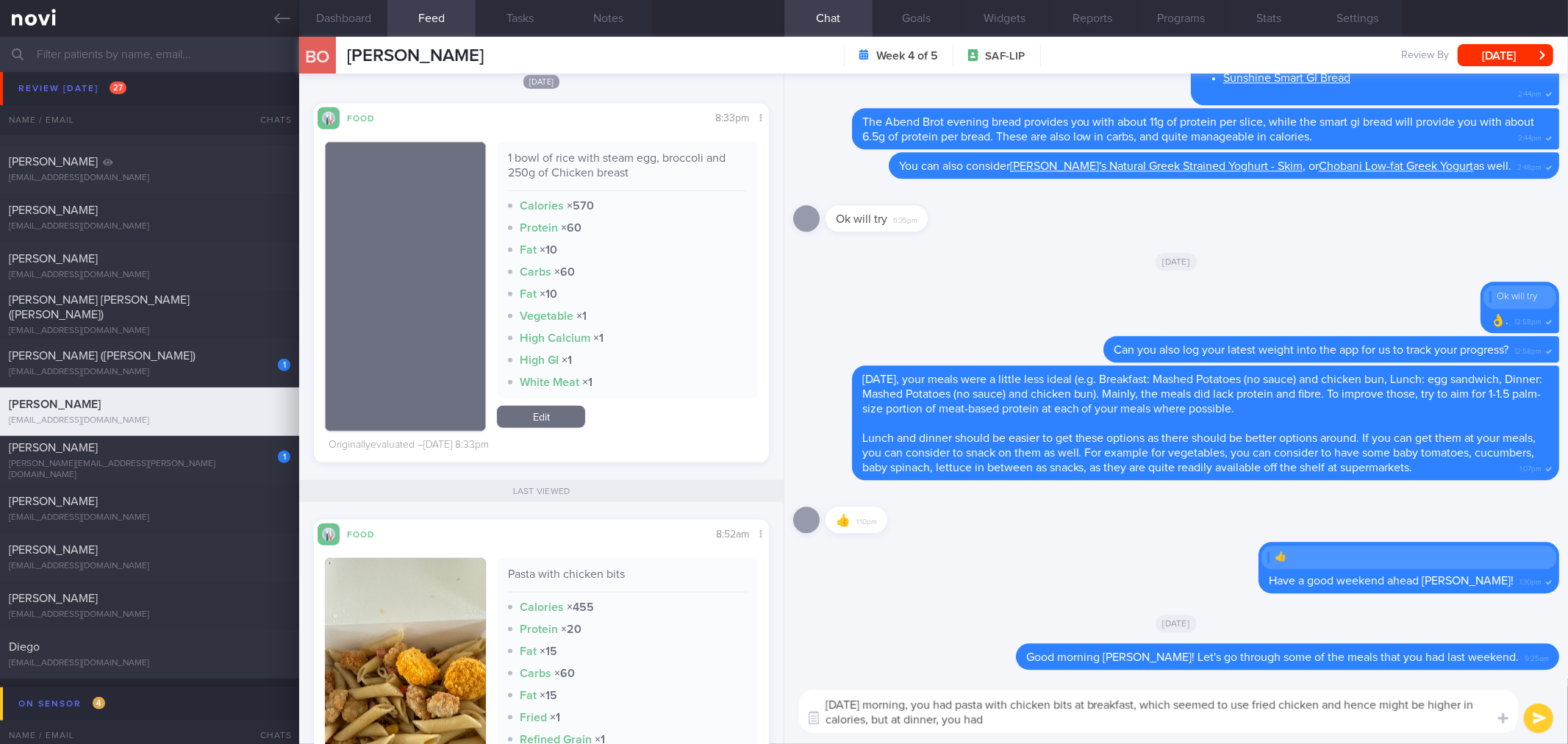
paste textarea "1 bowl of rice with steam egg, broccoli and 250g of Chicken breast"
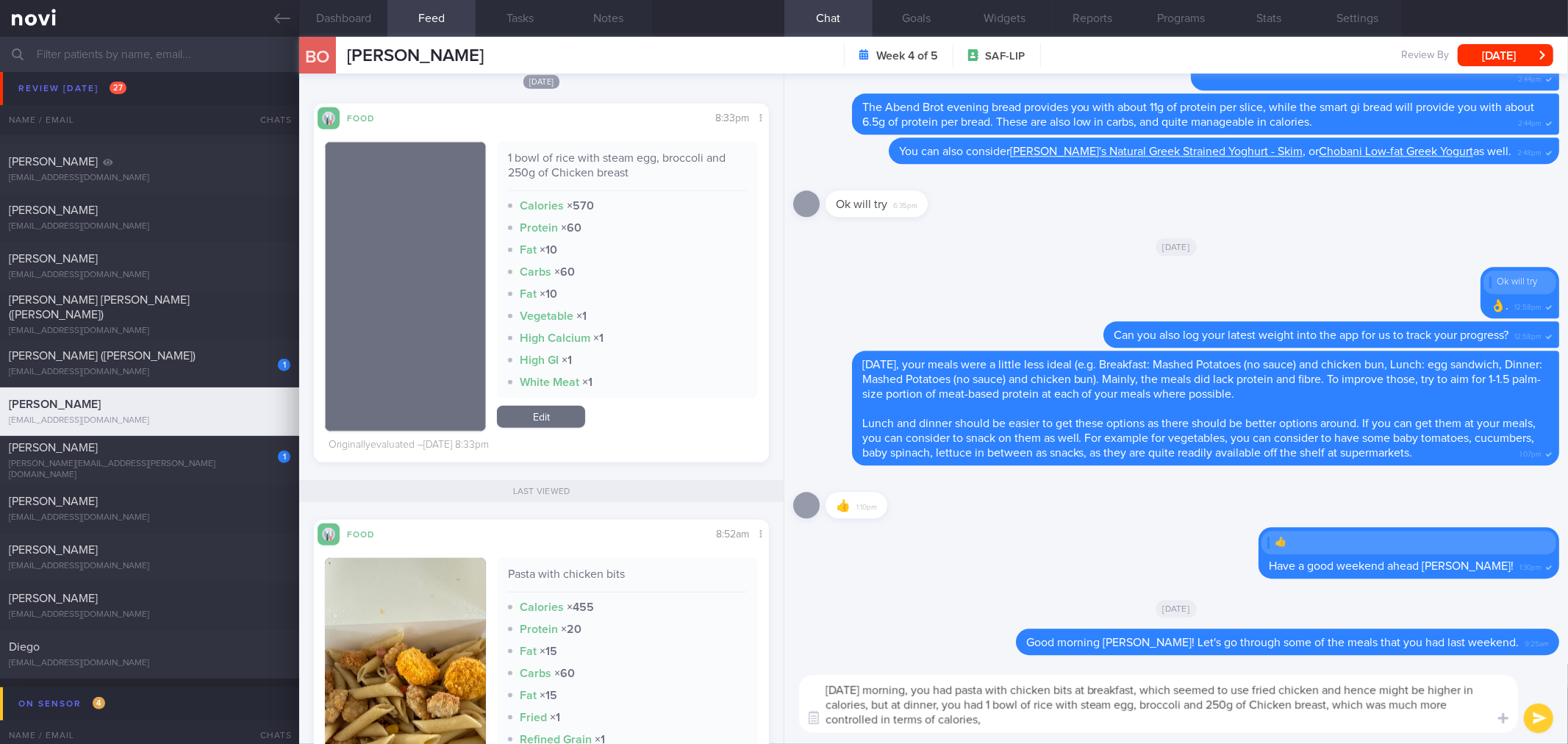
click at [997, 715] on textarea "[DATE] morning, you had pasta with chicken bits at breakfast, which seemed to u…" at bounding box center [1159, 704] width 720 height 58
type textarea "[DATE] morning, you had pasta with chicken bits at breakfast, which seemed to u…"
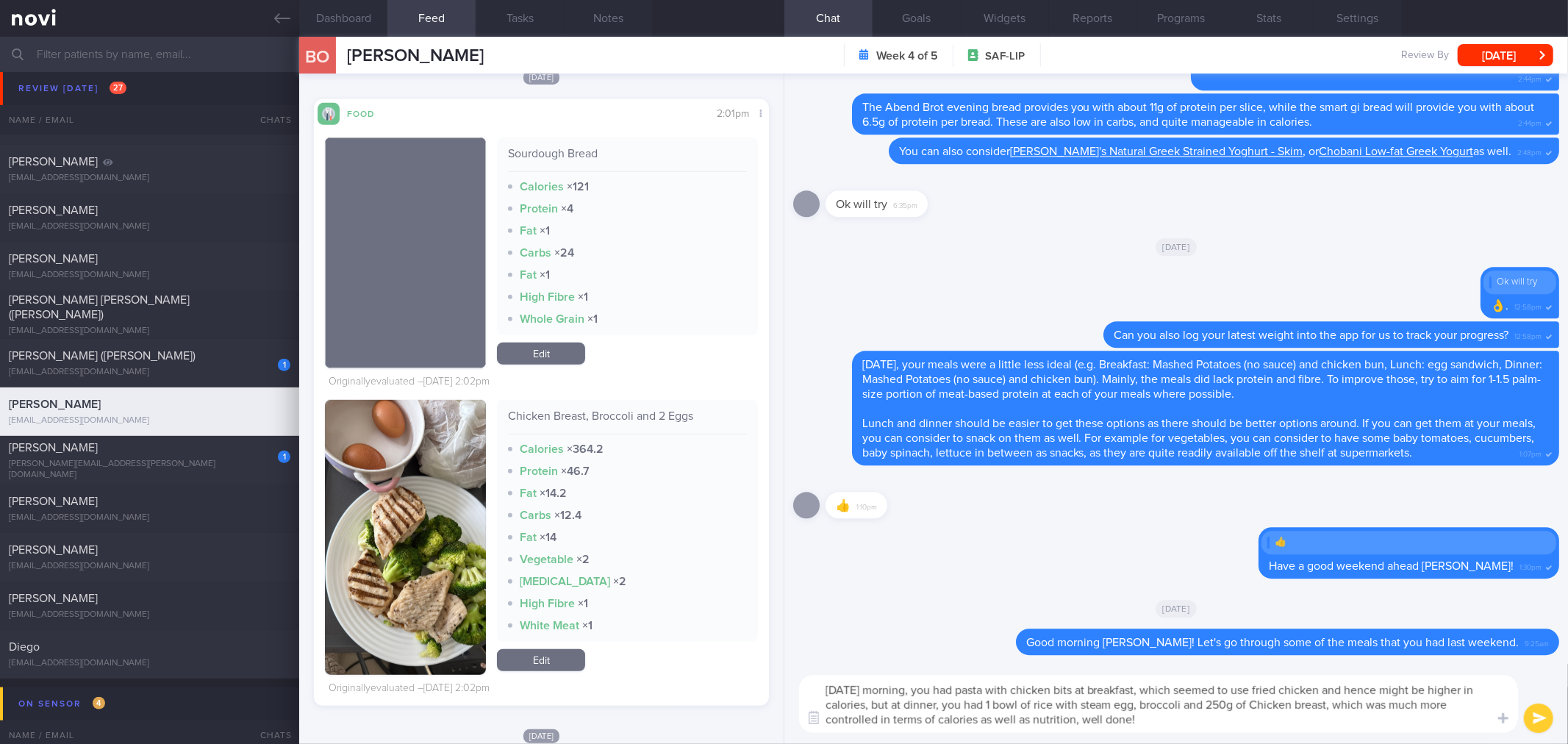
scroll to position [490, 0]
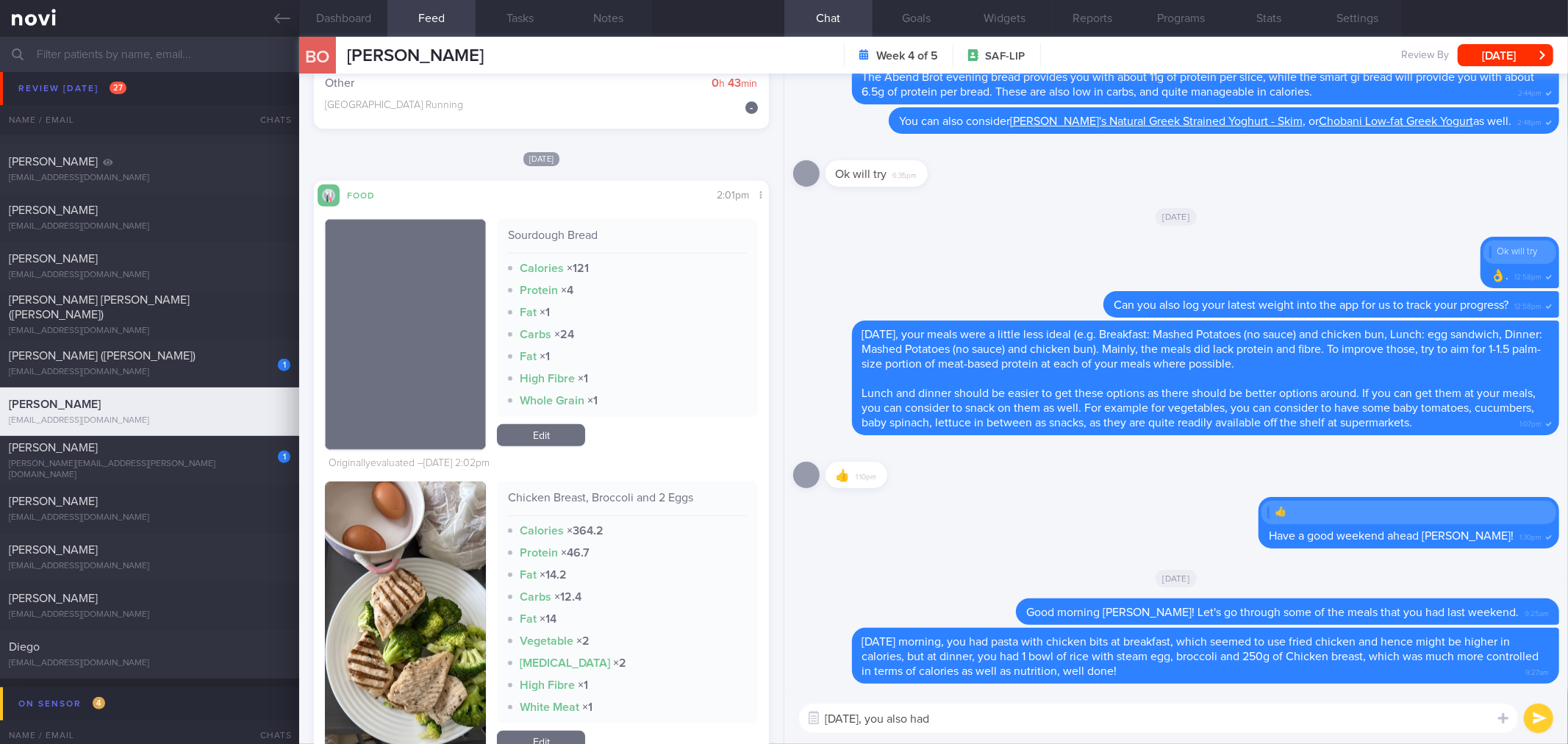
click at [612, 491] on div "Chicken Breast, Broccoli and 2 Eggs" at bounding box center [627, 503] width 238 height 26
copy div "Chicken Breast, Broccoli and 2 Eggs"
click at [1019, 710] on textarea "[DATE], you also had" at bounding box center [1159, 718] width 720 height 29
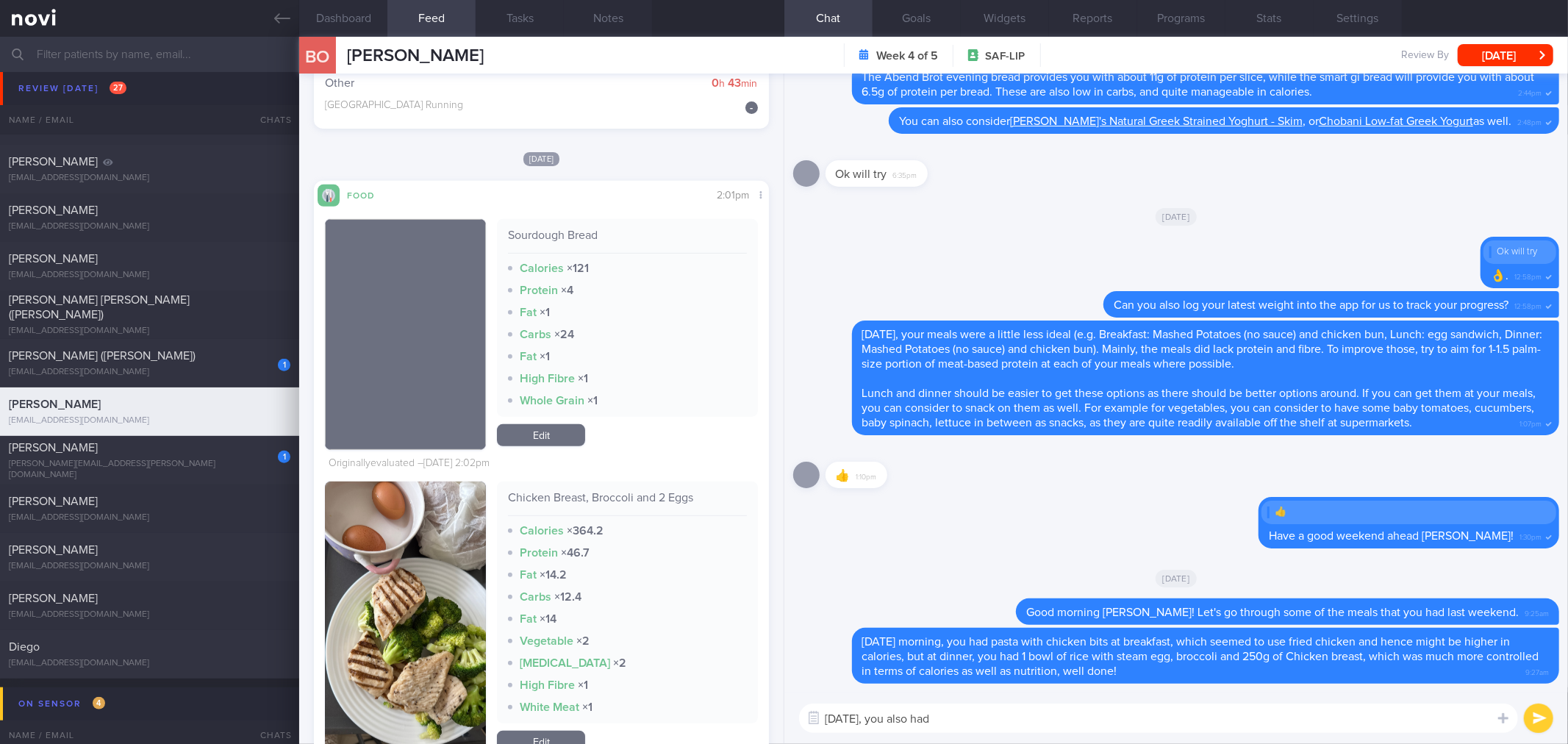
paste textarea "Chicken Breast, Broccoli and 2 Eggs"
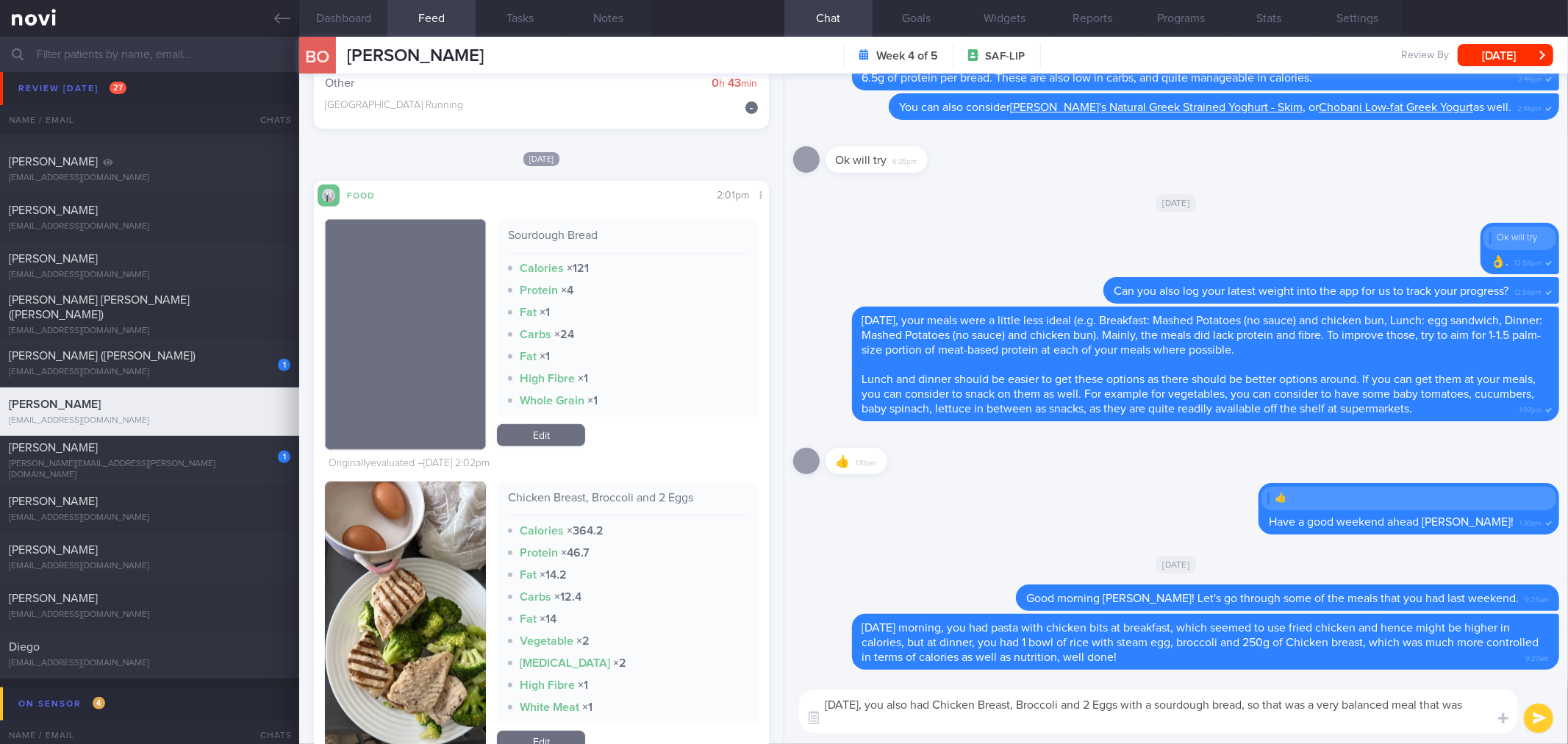
click at [383, 33] on button "Dashboard" at bounding box center [343, 18] width 89 height 37
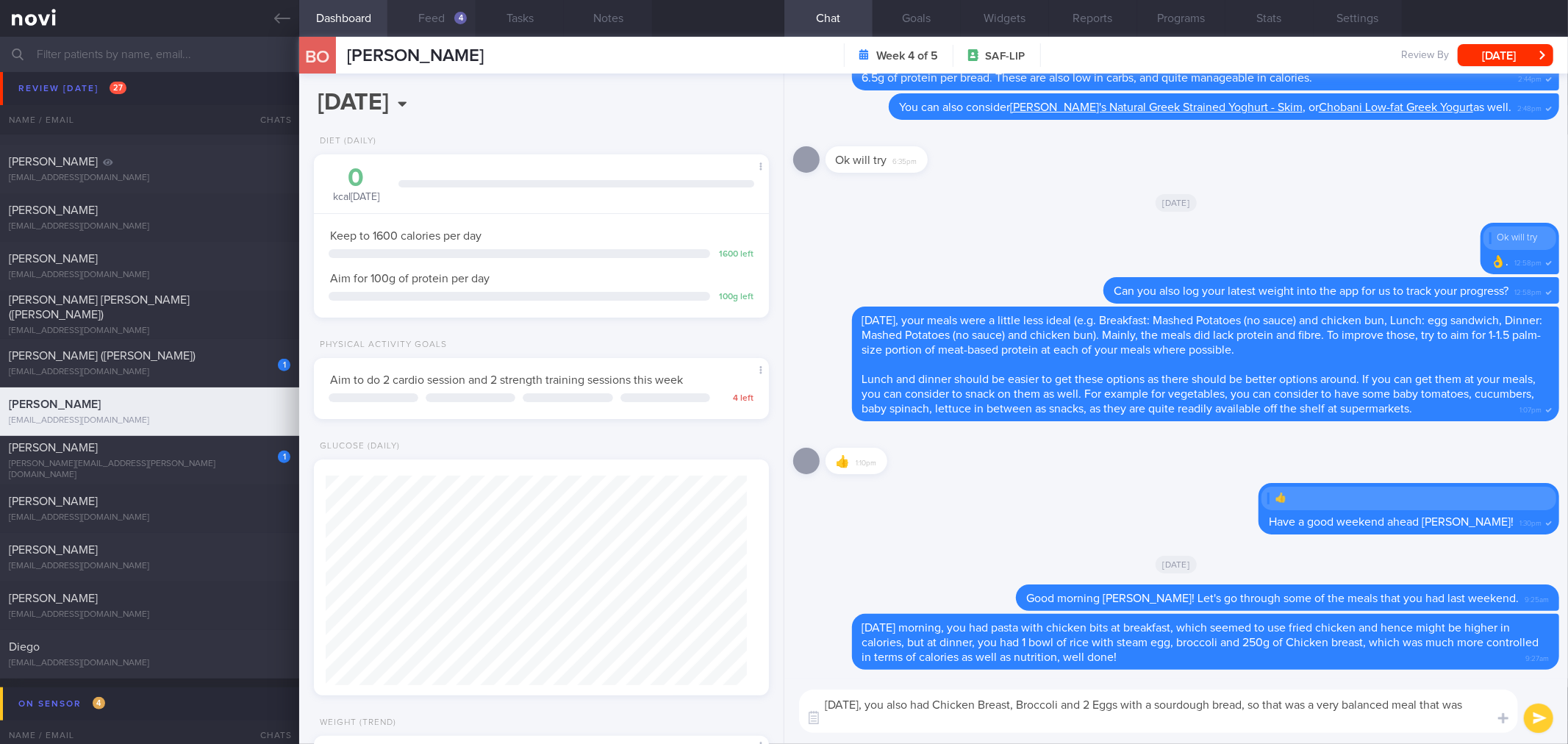
click at [458, 13] on div "4" at bounding box center [461, 18] width 13 height 13
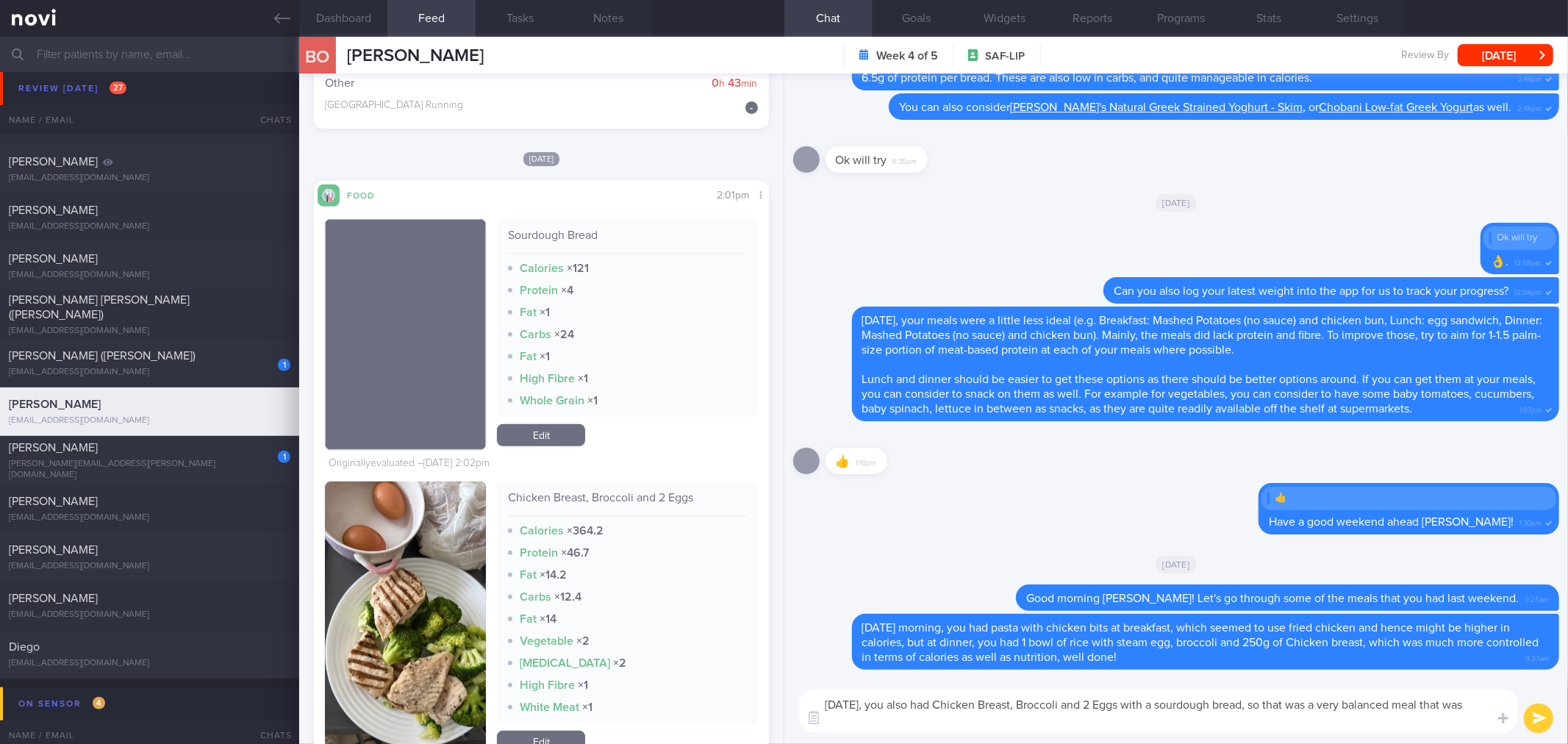
click at [1002, 725] on textarea "[DATE], you also had Chicken Breast, Broccoli and 2 Eggs with a sourdough bread…" at bounding box center [1159, 710] width 720 height 43
type textarea "[DATE], you also had Chicken Breast, Broccoli and 2 Eggs with a sourdough bread…"
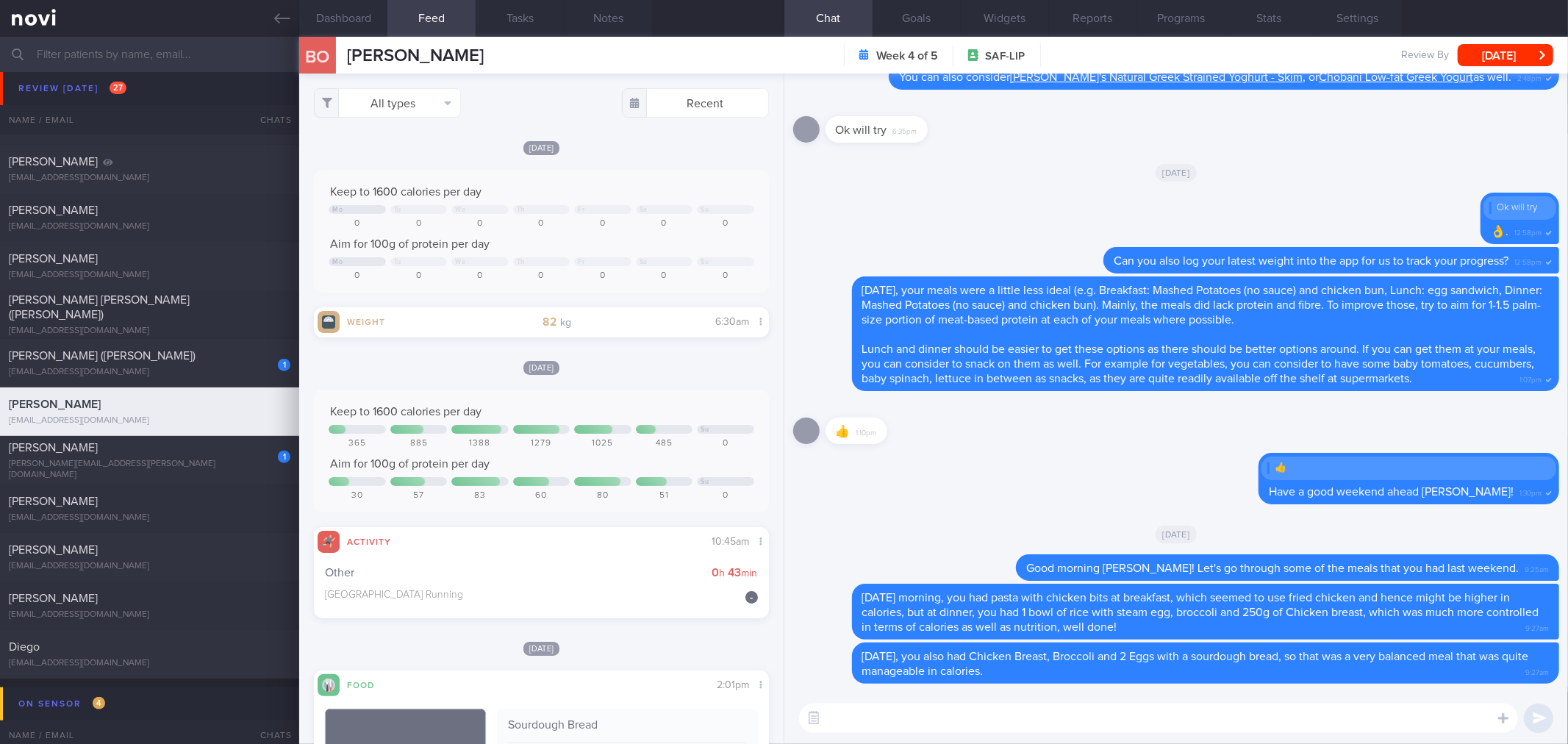
type textarea "C"
type textarea "T"
type textarea "The control in your diet in the"
click at [1194, 730] on textarea "The control in your diet in the" at bounding box center [1159, 718] width 720 height 29
type textarea "The control in your diet last week has helped you to lose 1.2kg, so that's grea…"
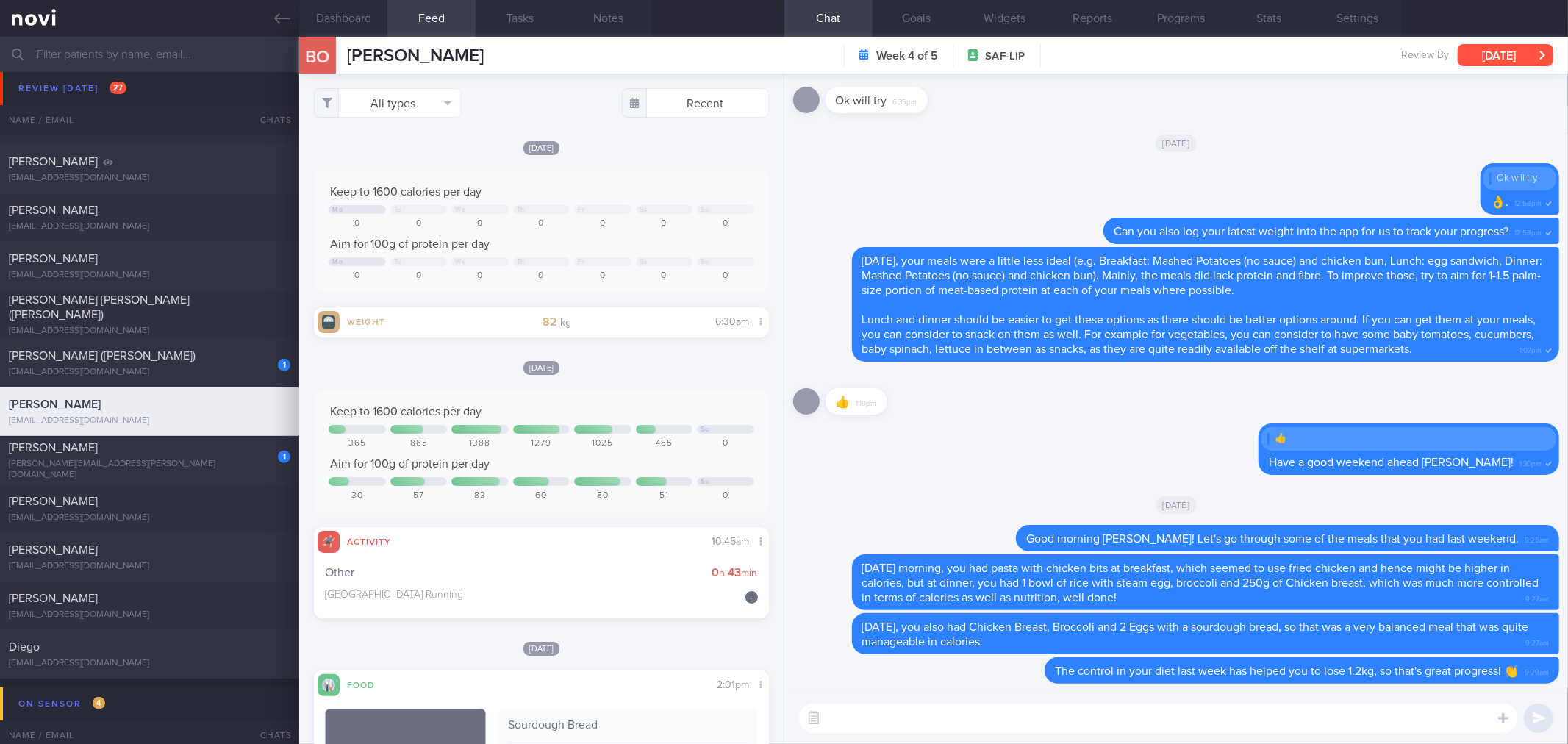
click at [1534, 57] on button "[DATE]" at bounding box center [1505, 55] width 95 height 22
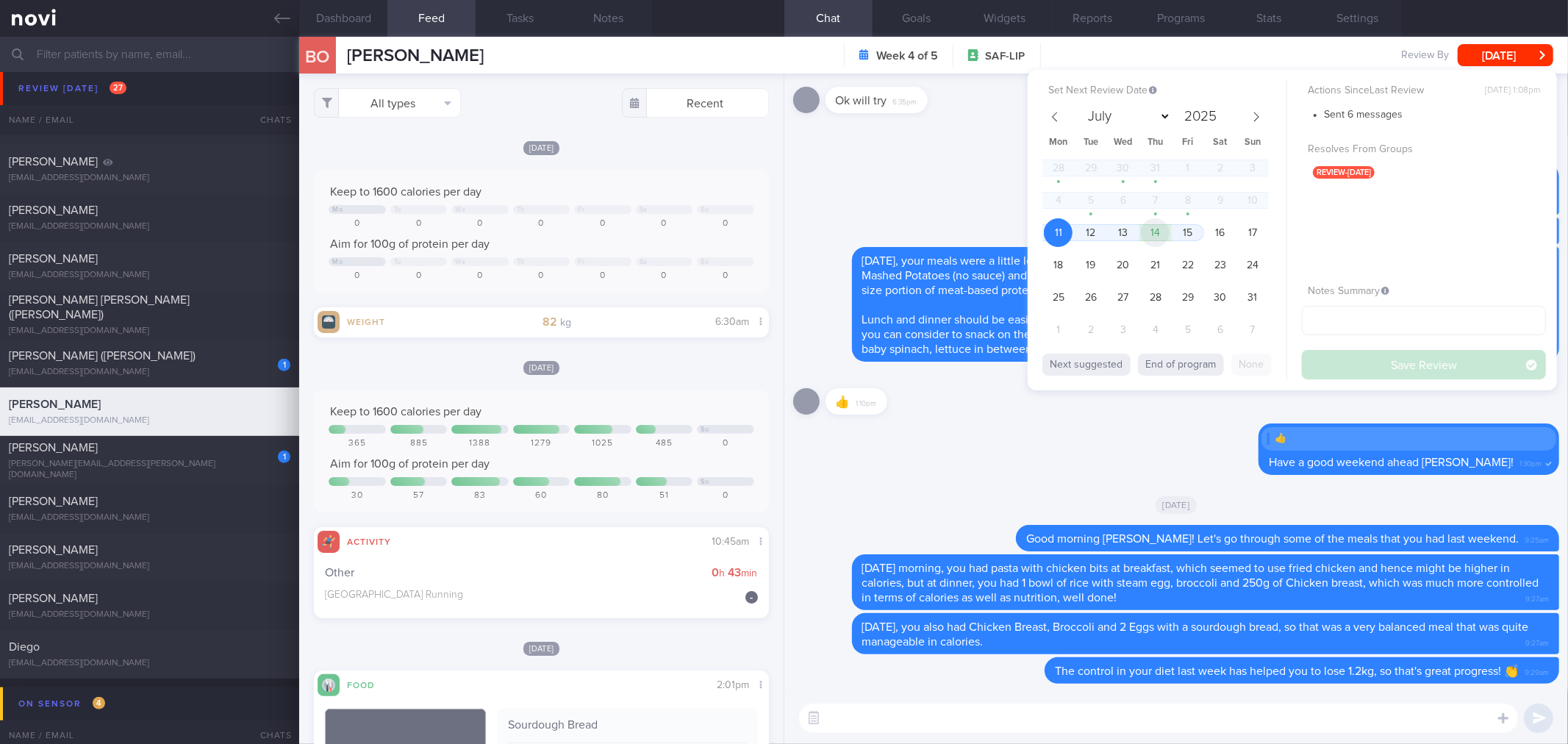
click at [1157, 229] on span "14" at bounding box center [1155, 232] width 28 height 28
click at [1339, 370] on button "Save Review" at bounding box center [1424, 364] width 244 height 29
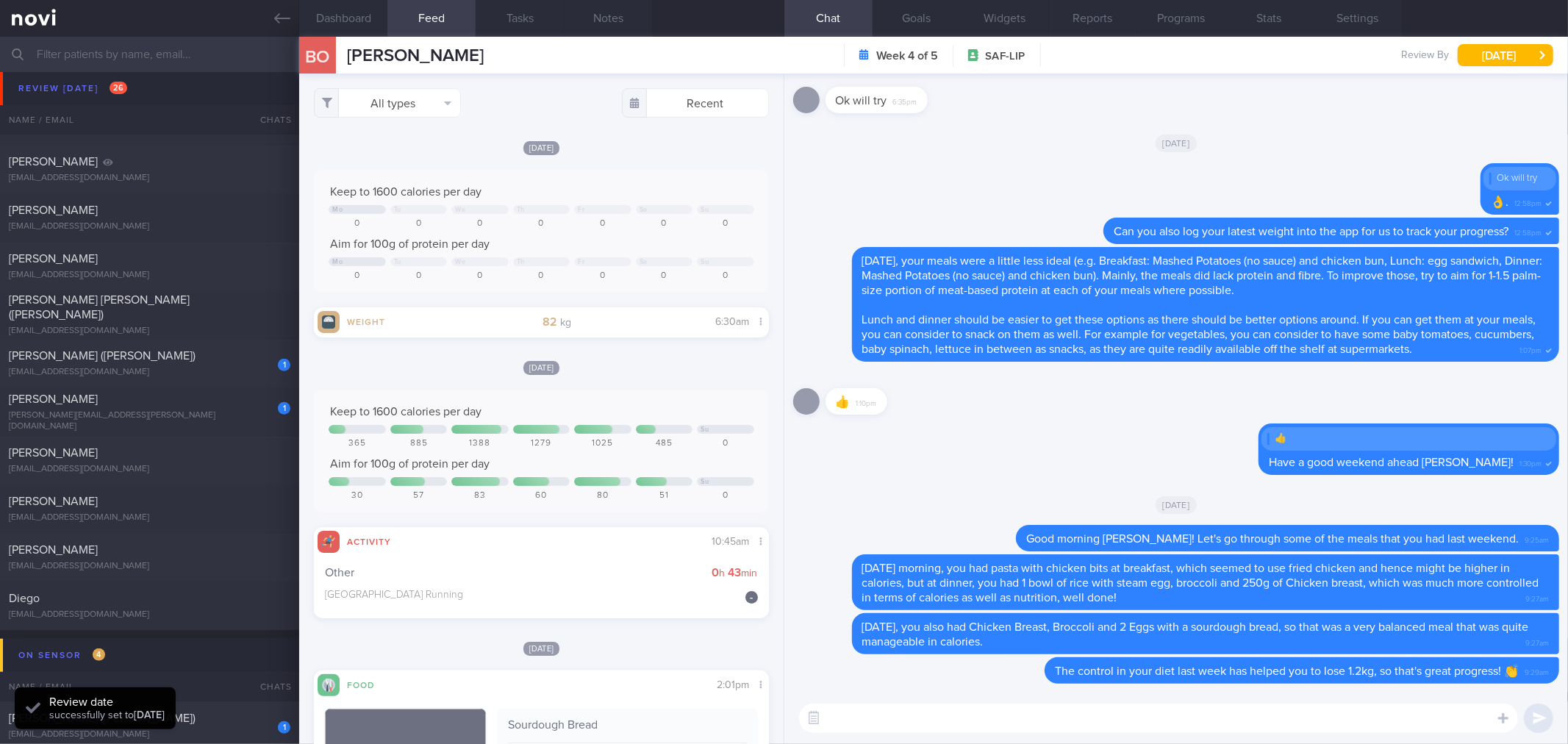
scroll to position [210, 421]
click at [1508, 52] on button "[DATE]" at bounding box center [1505, 55] width 95 height 22
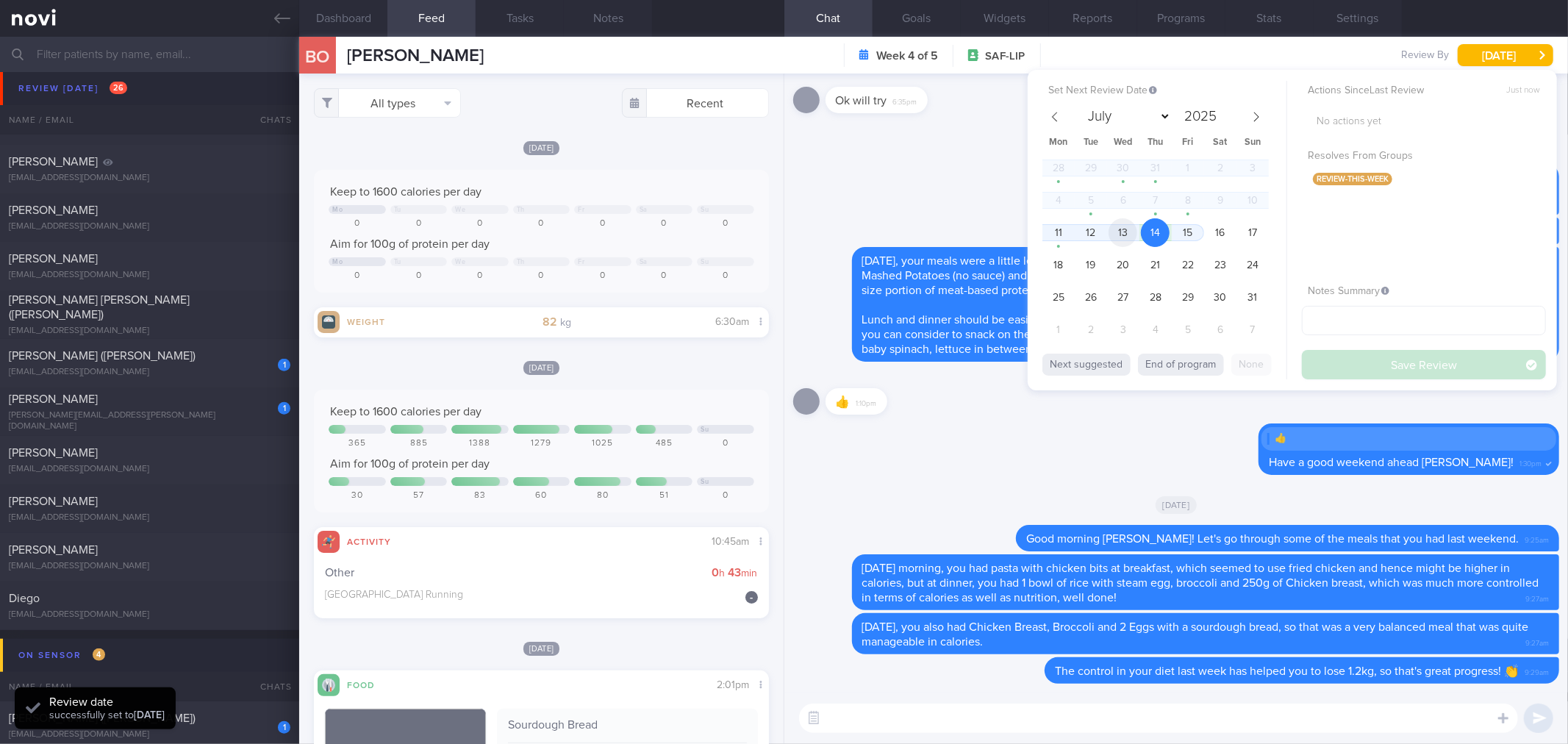
click at [1122, 229] on span "13" at bounding box center [1123, 232] width 28 height 28
click at [1349, 371] on button "Save Review" at bounding box center [1424, 364] width 244 height 29
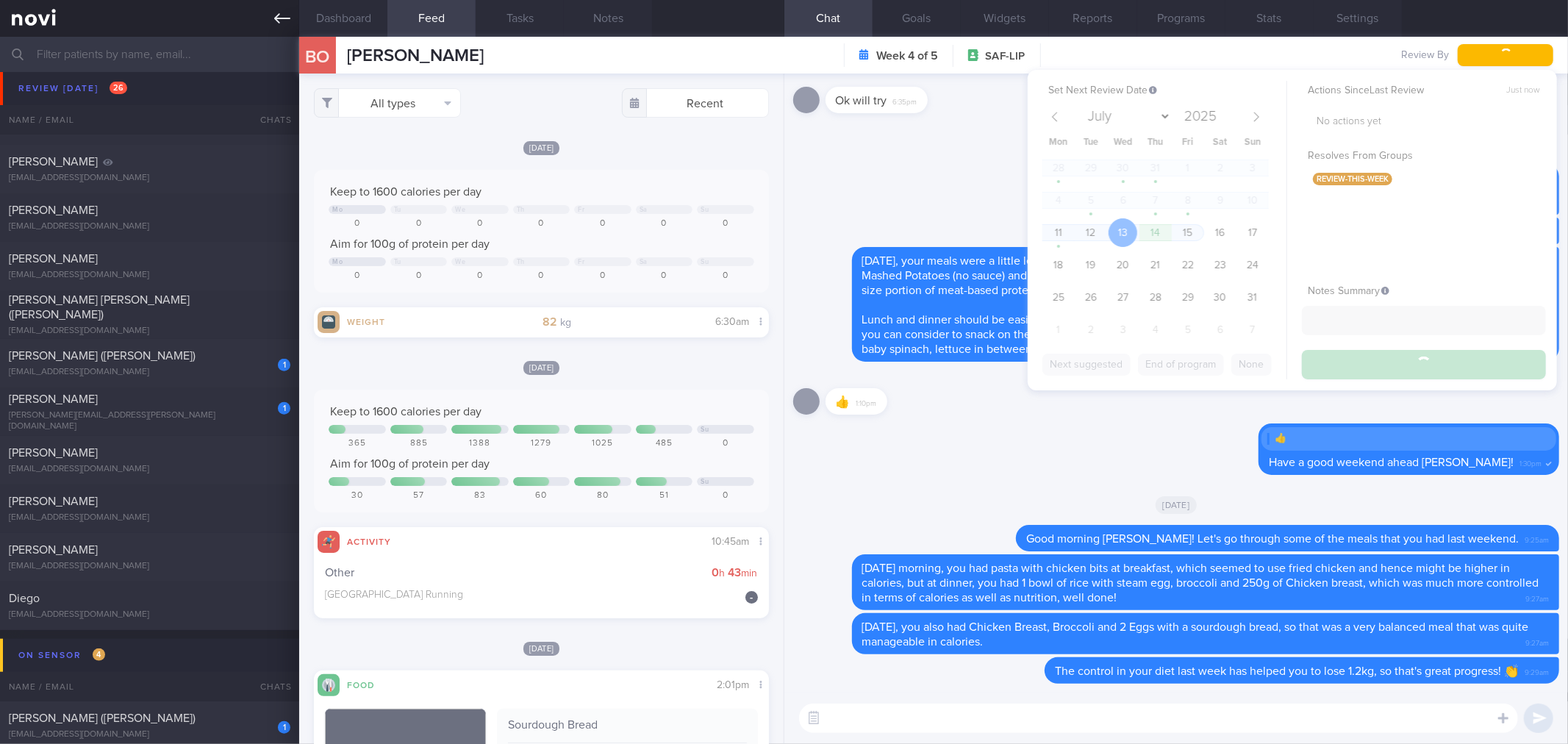
click at [279, 18] on icon at bounding box center [282, 18] width 16 height 10
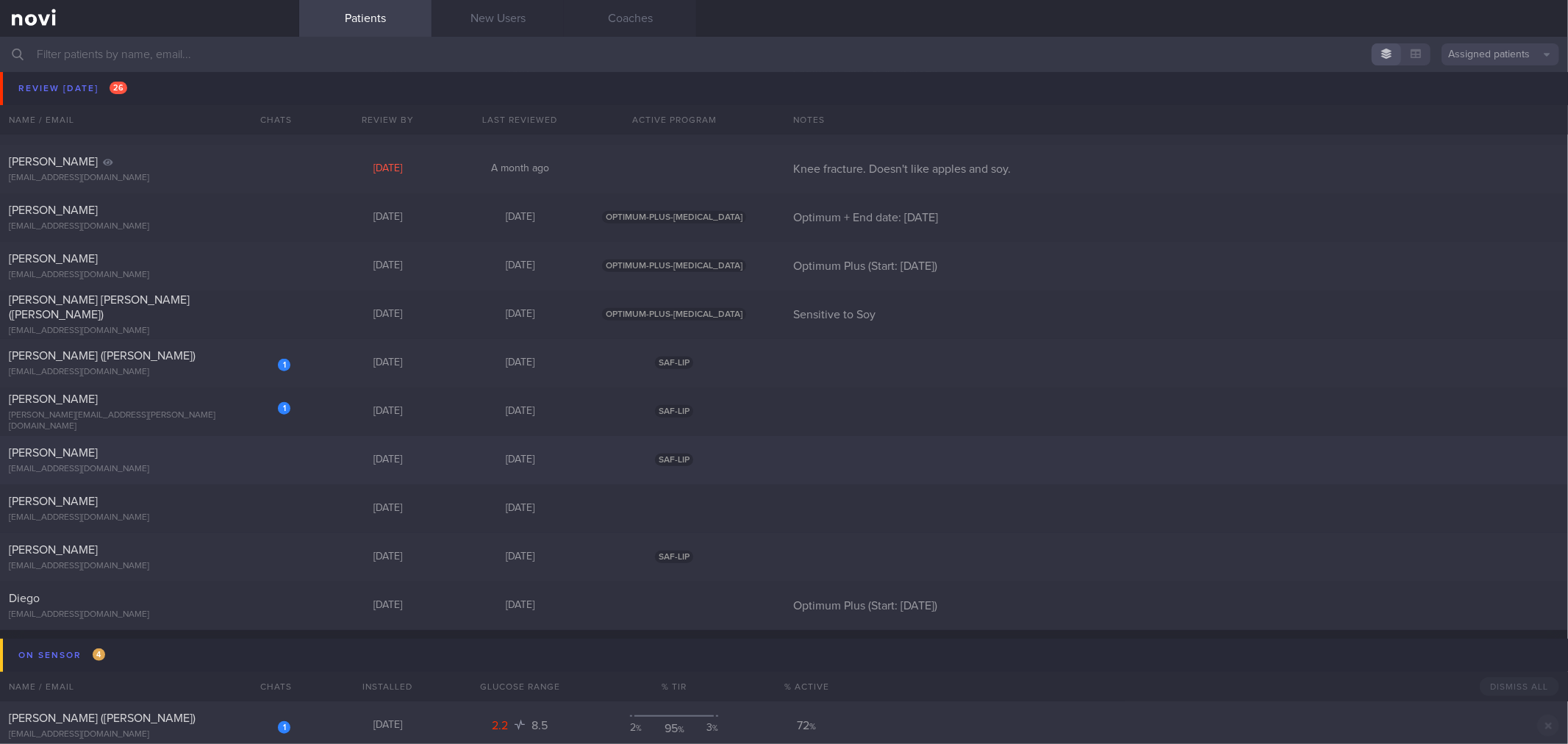
click at [165, 467] on div "[EMAIL_ADDRESS][DOMAIN_NAME]" at bounding box center [150, 469] width 282 height 11
select select "7"
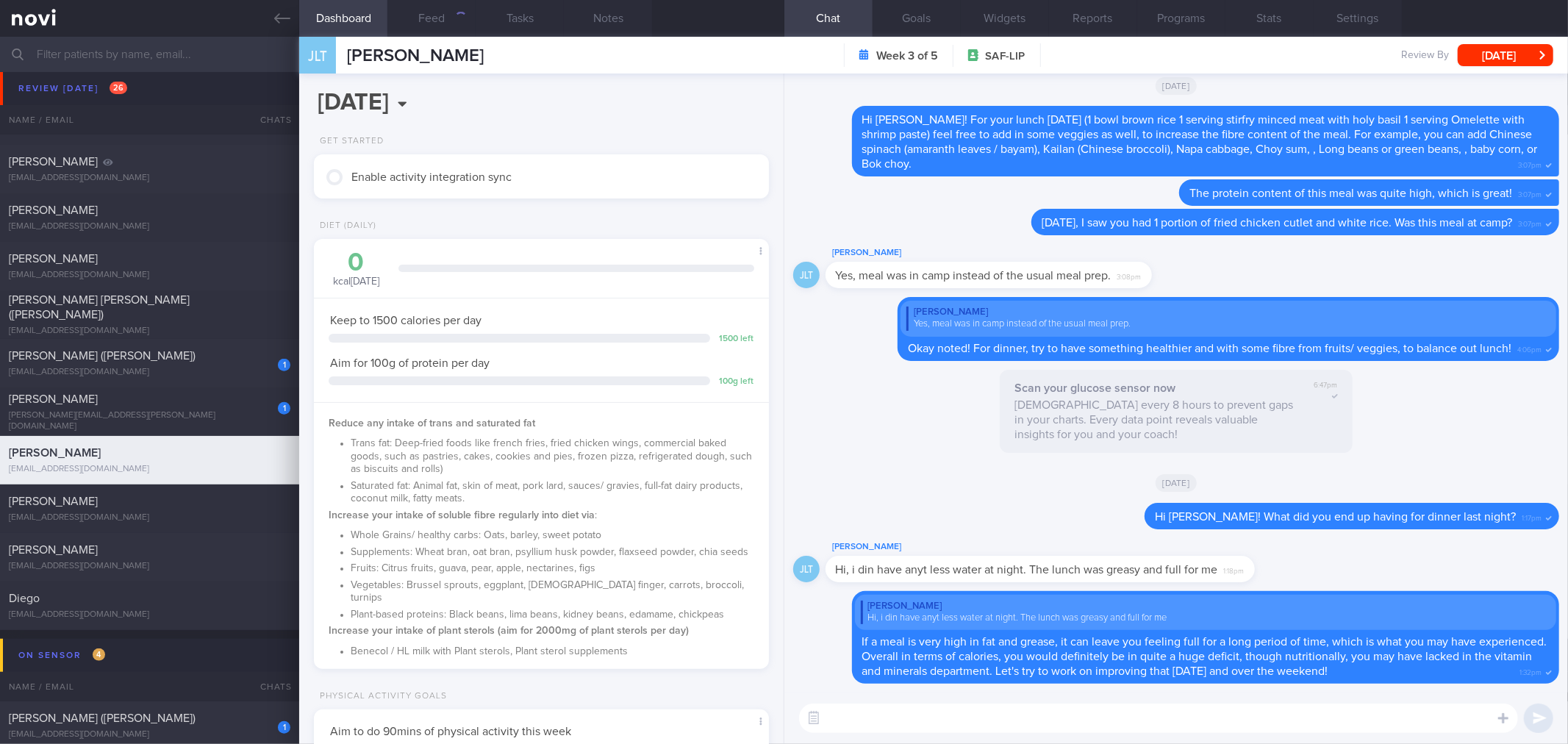
scroll to position [210, 421]
click at [1019, 710] on textarea at bounding box center [1159, 718] width 720 height 29
click at [459, 27] on button "Feed 1" at bounding box center [432, 18] width 89 height 37
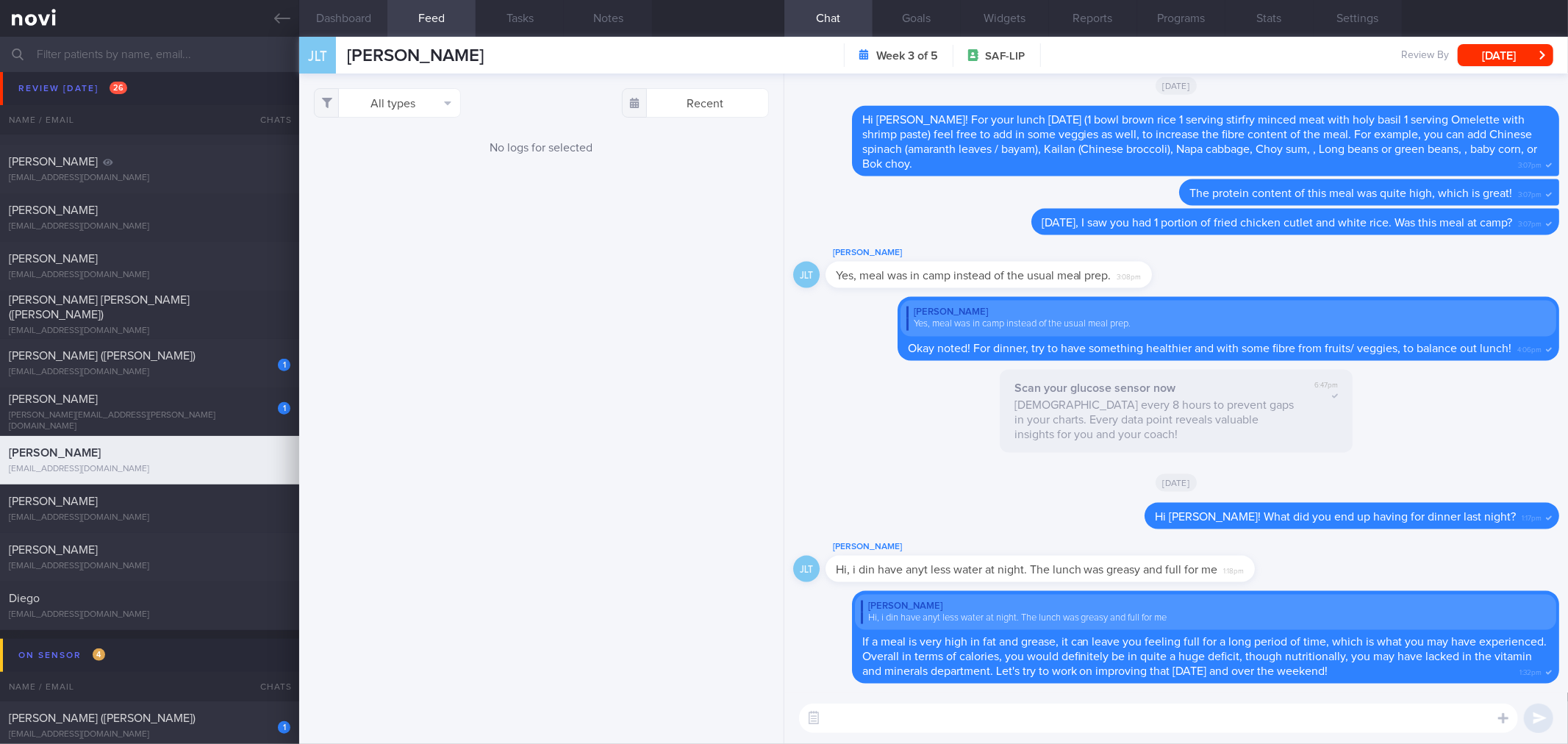
click at [358, 17] on button "Dashboard" at bounding box center [343, 18] width 89 height 37
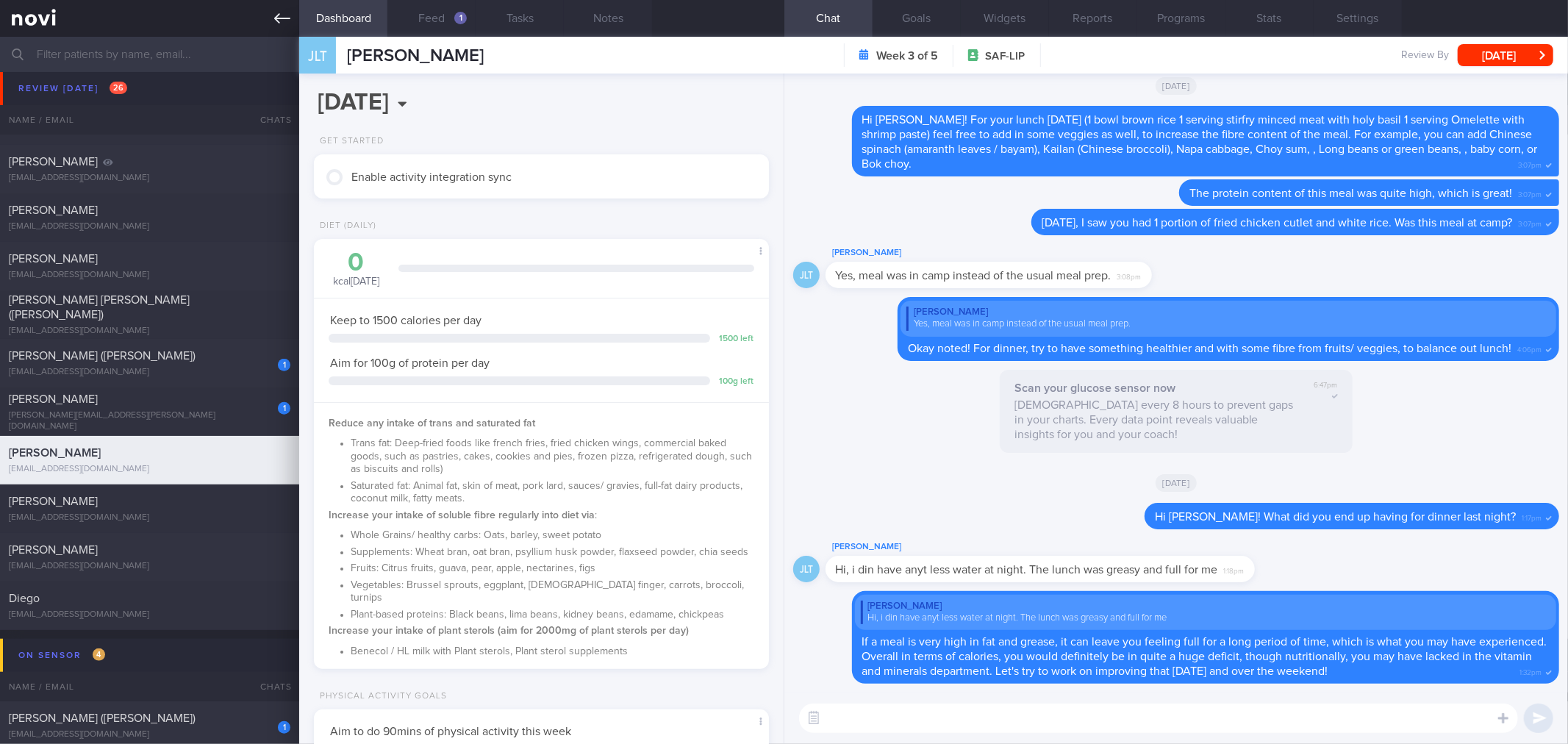
drag, startPoint x: 303, startPoint y: 17, endPoint x: 295, endPoint y: 20, distance: 8.5
click at [303, 18] on button "Dashboard" at bounding box center [343, 18] width 89 height 37
click at [291, 21] on link at bounding box center [150, 18] width 299 height 37
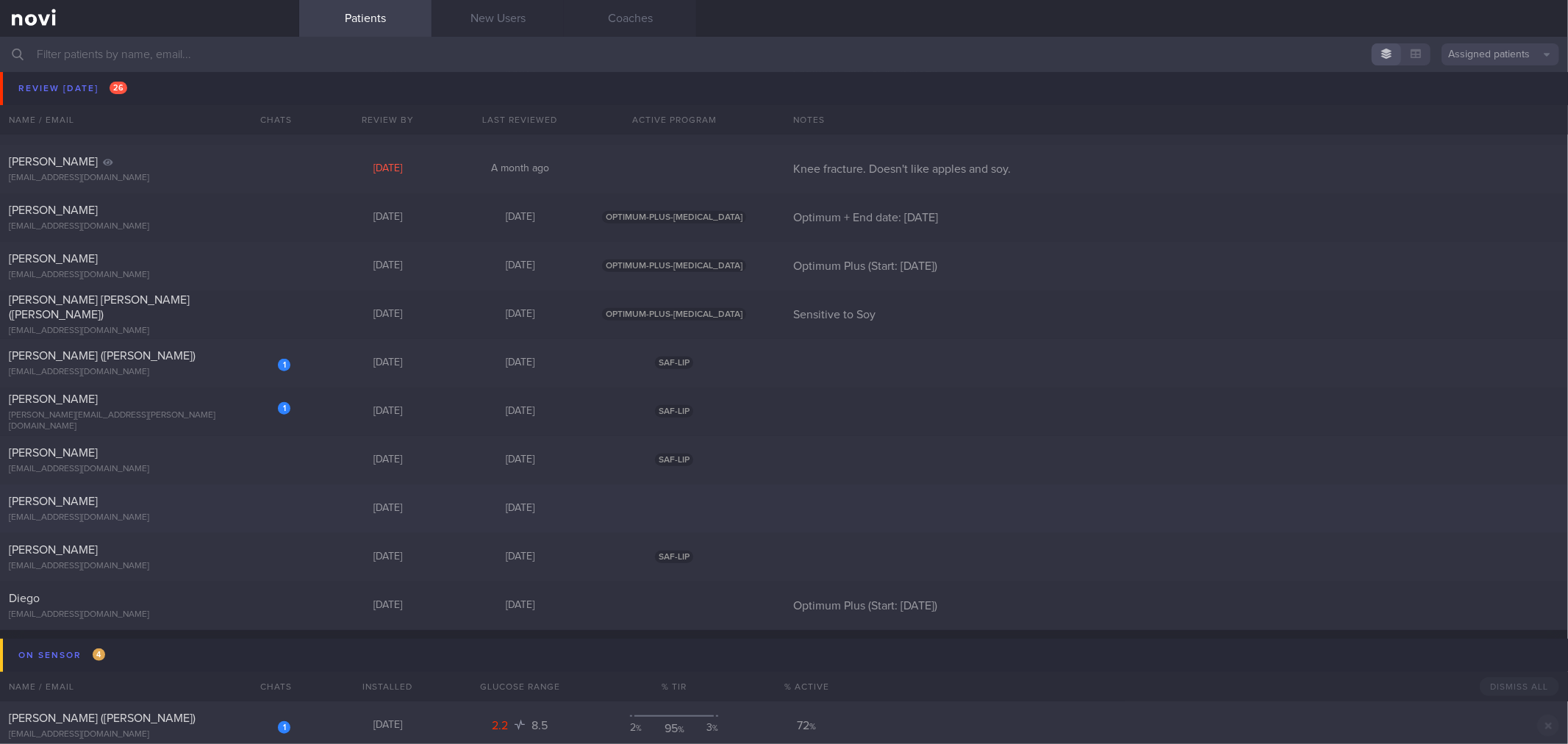
click at [253, 509] on div "[PERSON_NAME] [EMAIL_ADDRESS][DOMAIN_NAME]" at bounding box center [150, 509] width 299 height 29
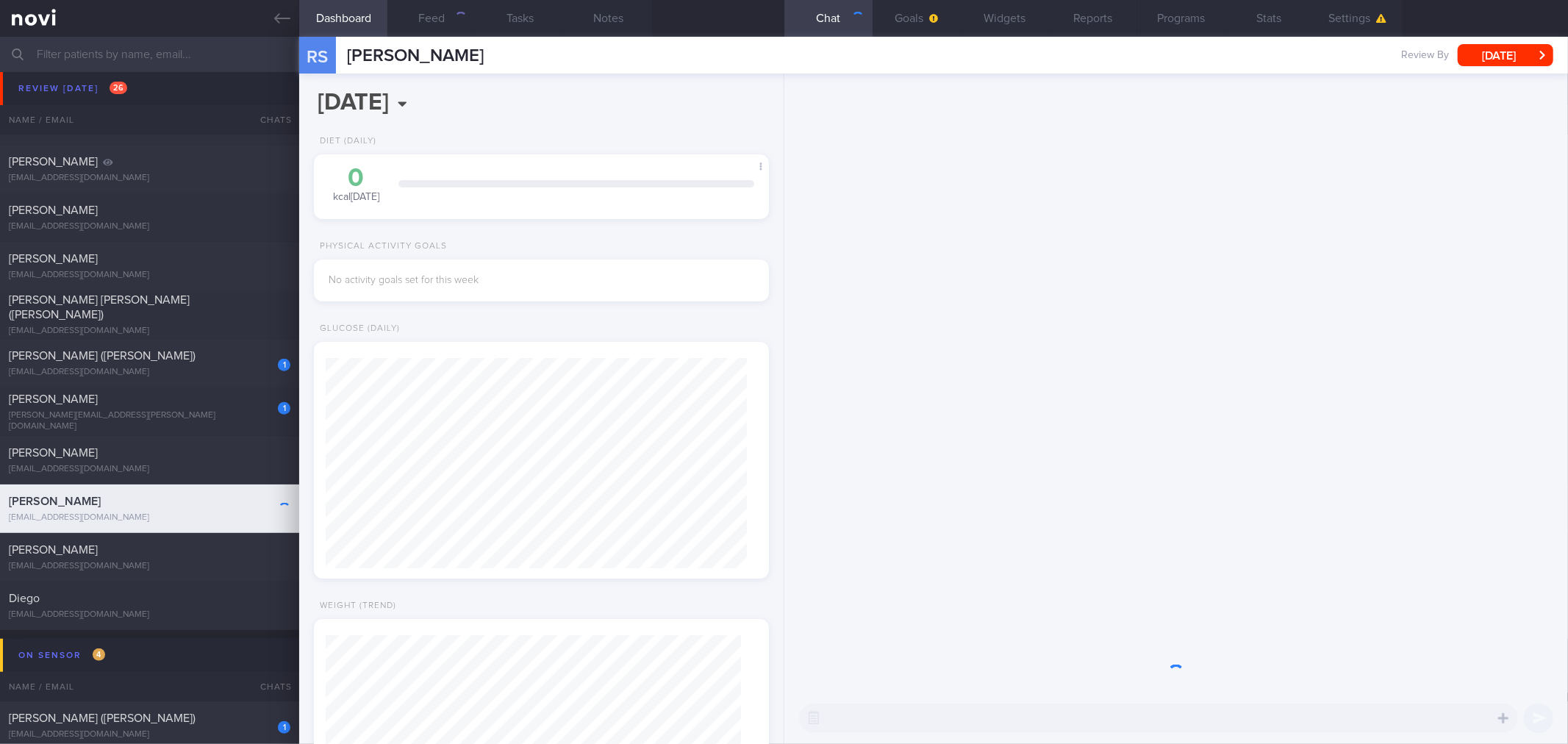
scroll to position [207, 415]
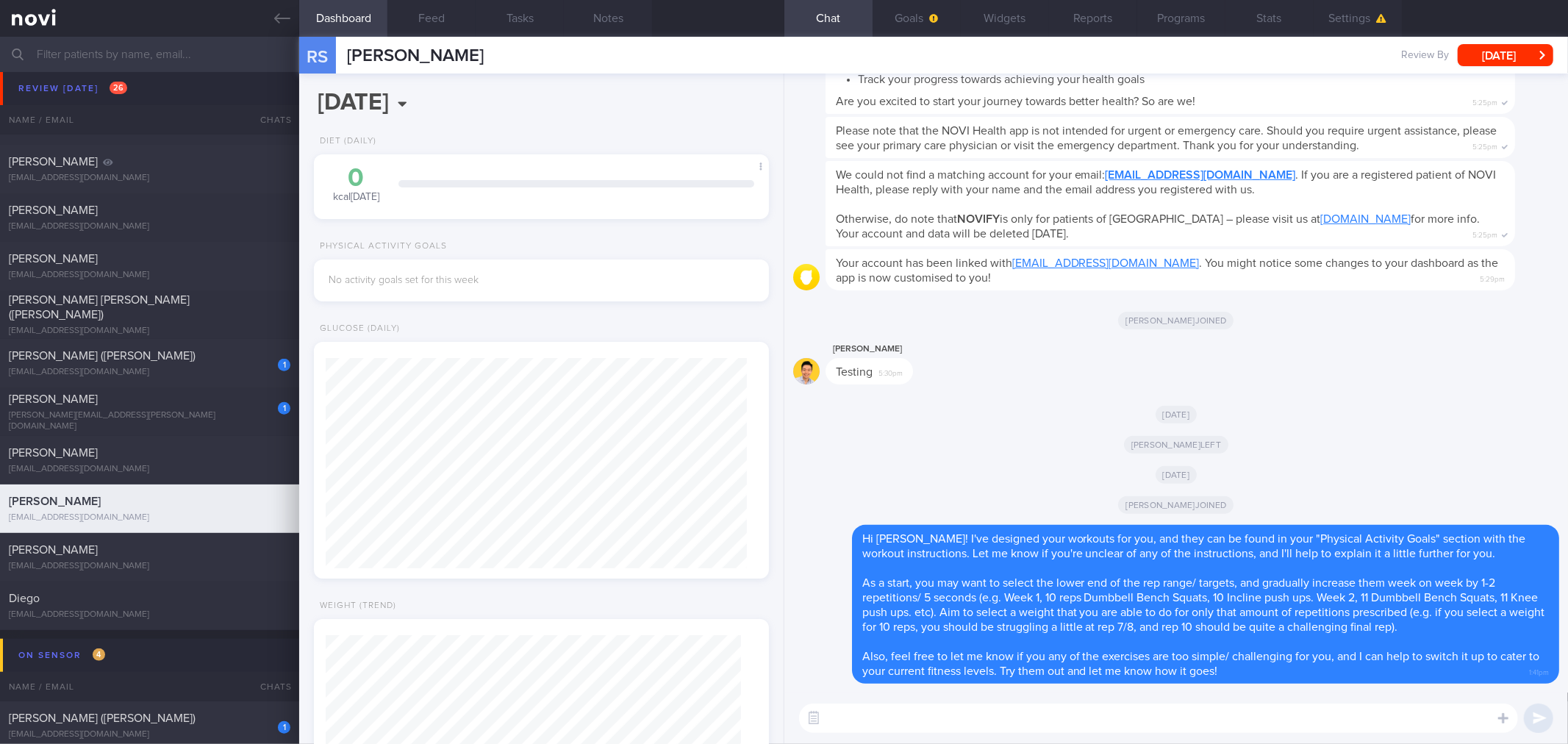
click at [1033, 713] on textarea at bounding box center [1159, 718] width 720 height 29
type textarea "Good morning [PERSON_NAME]! Have you managed to try the workouts yet?"
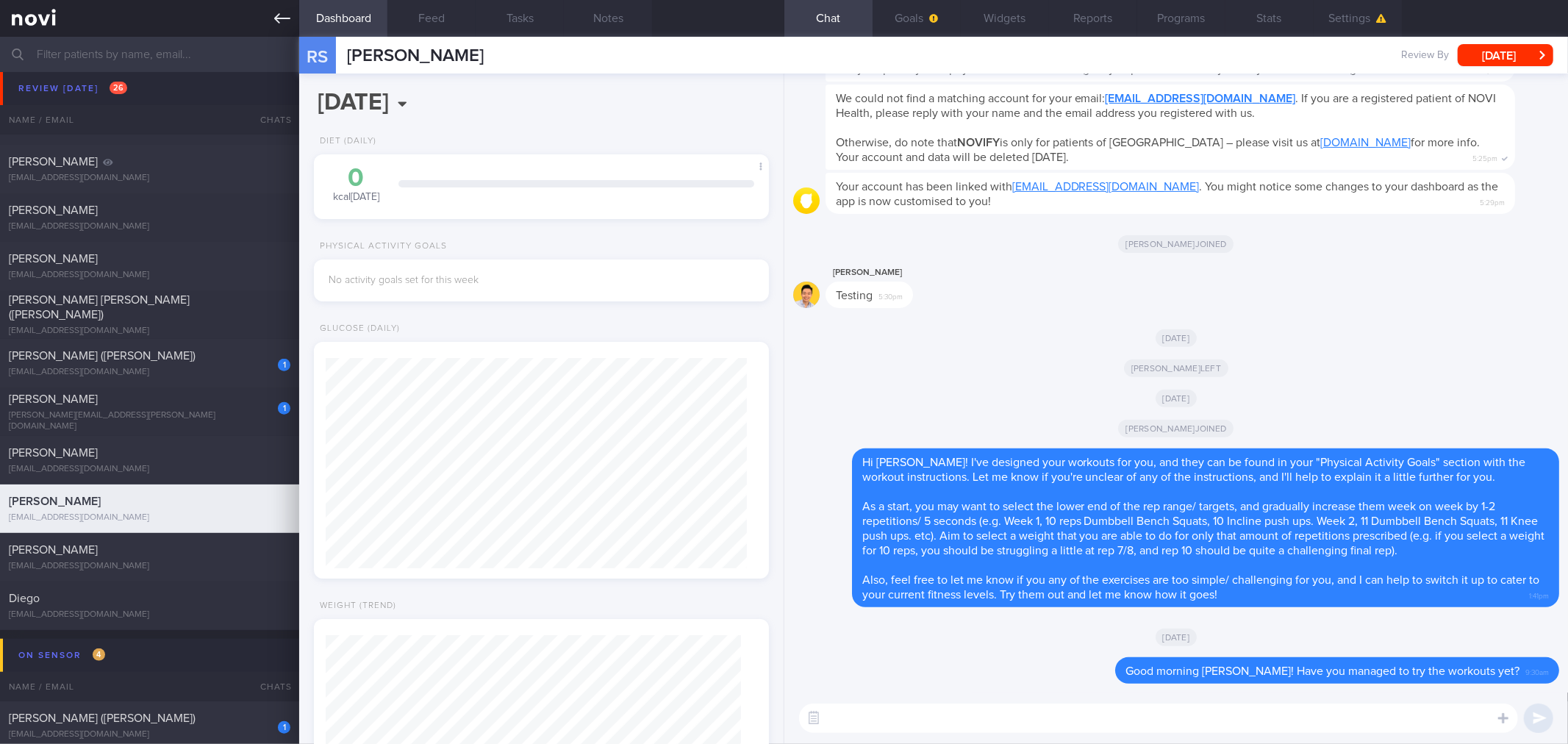
click at [288, 23] on icon at bounding box center [282, 18] width 16 height 16
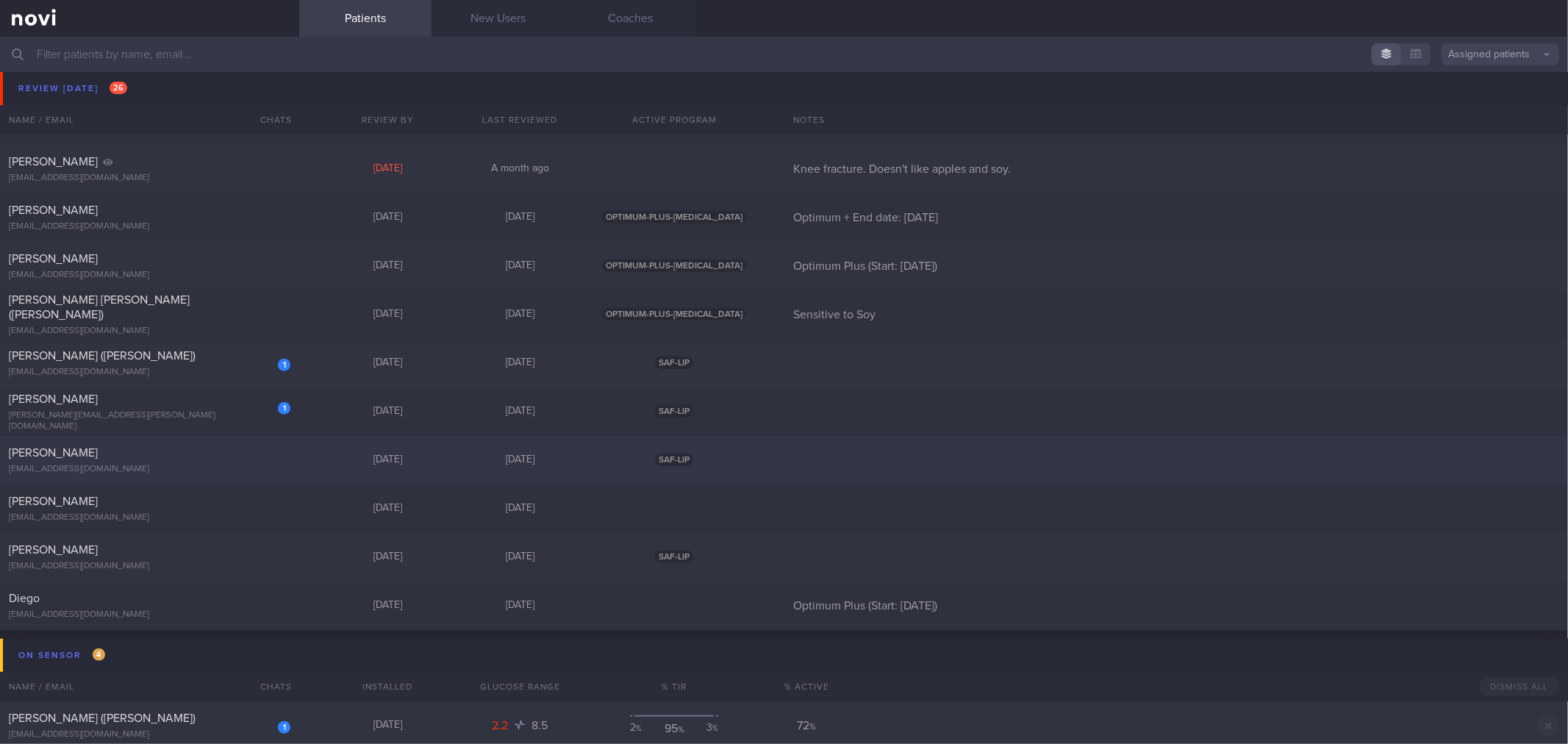
click at [205, 465] on div "[EMAIL_ADDRESS][DOMAIN_NAME]" at bounding box center [150, 469] width 282 height 11
select select "7"
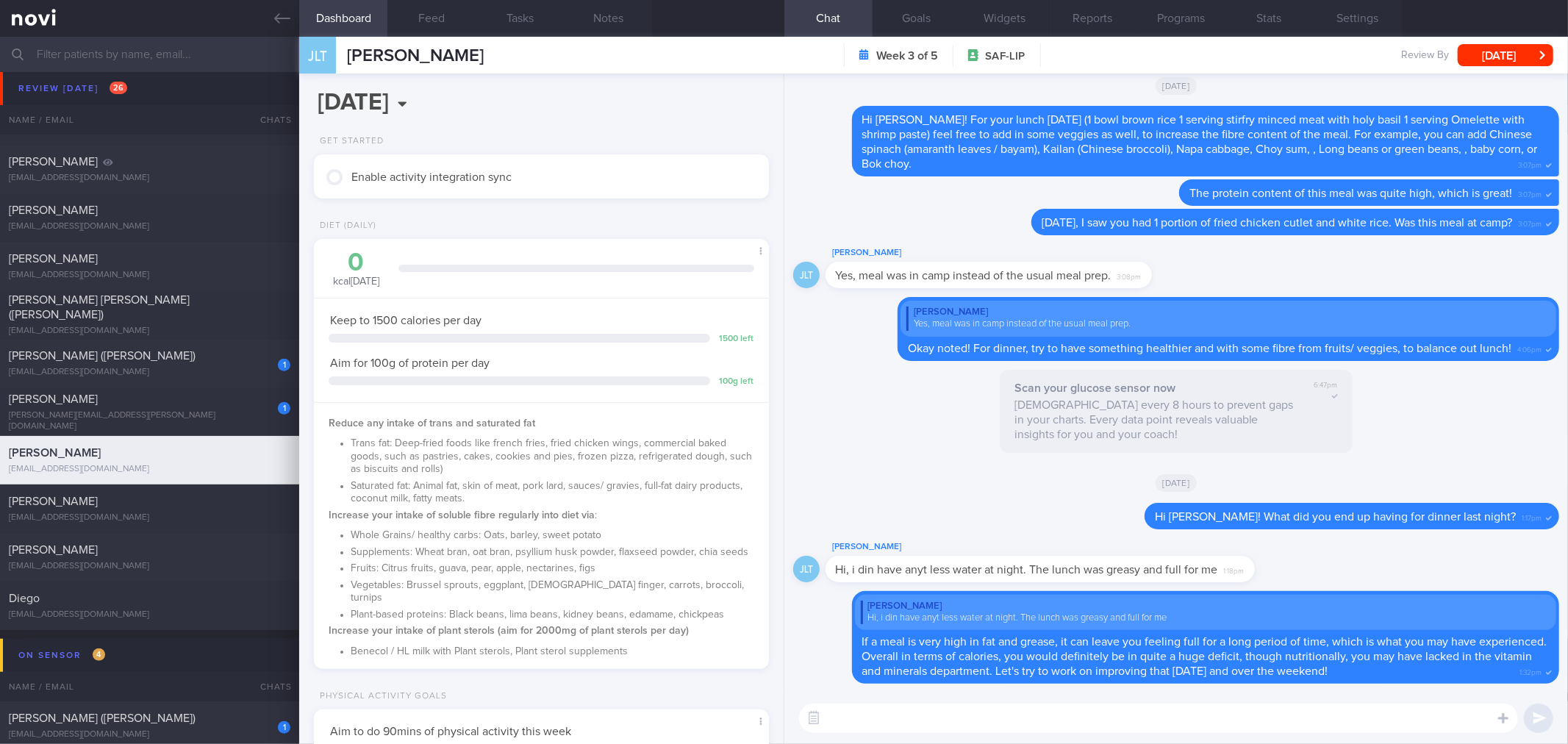
scroll to position [210, 421]
click at [438, 12] on button "Feed" at bounding box center [432, 18] width 89 height 37
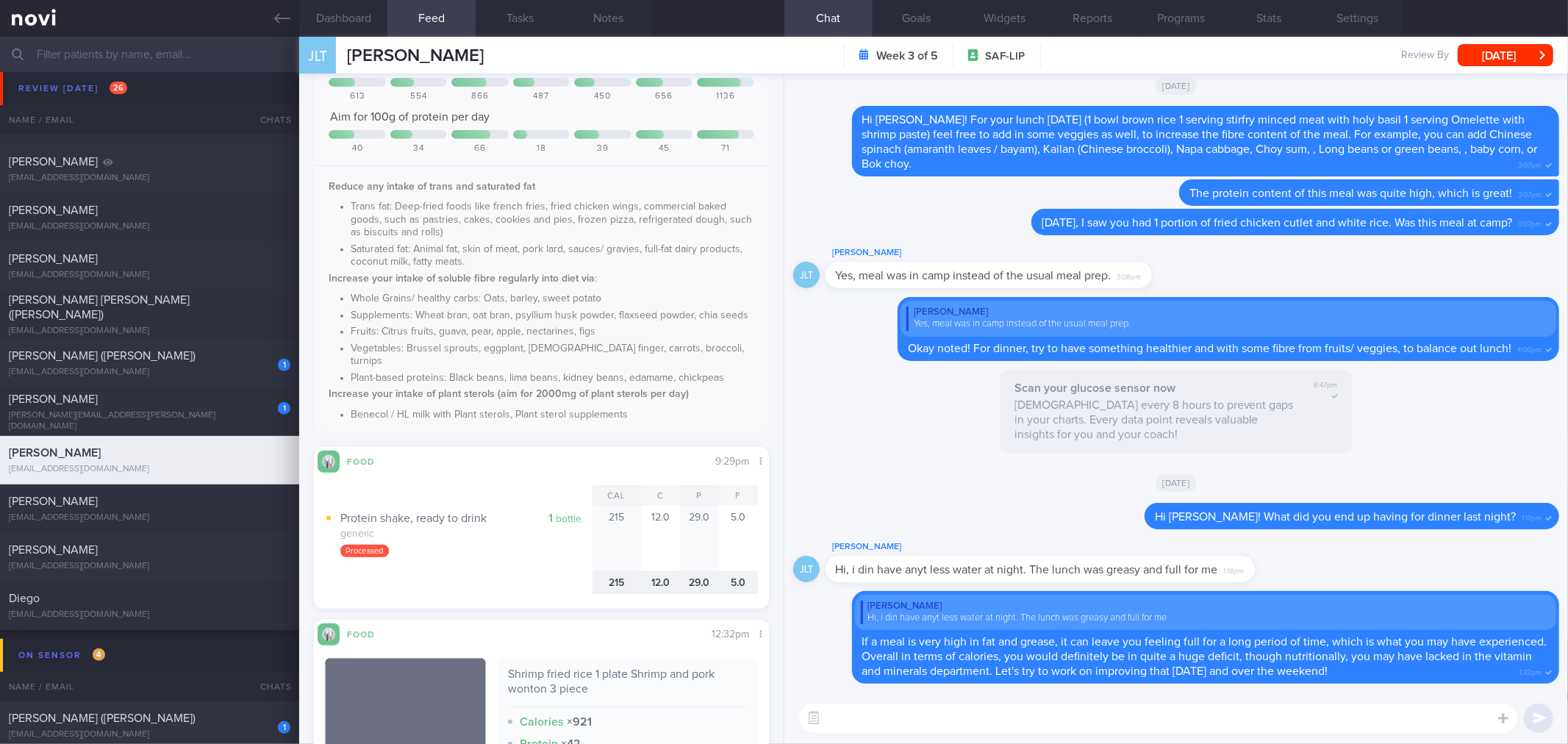
scroll to position [571, 0]
click at [1090, 378] on div "Scan your glucose sensor now Scan every 8 hours to prevent gaps in your charts.…" at bounding box center [1176, 411] width 353 height 83
click at [279, 24] on icon at bounding box center [282, 18] width 16 height 16
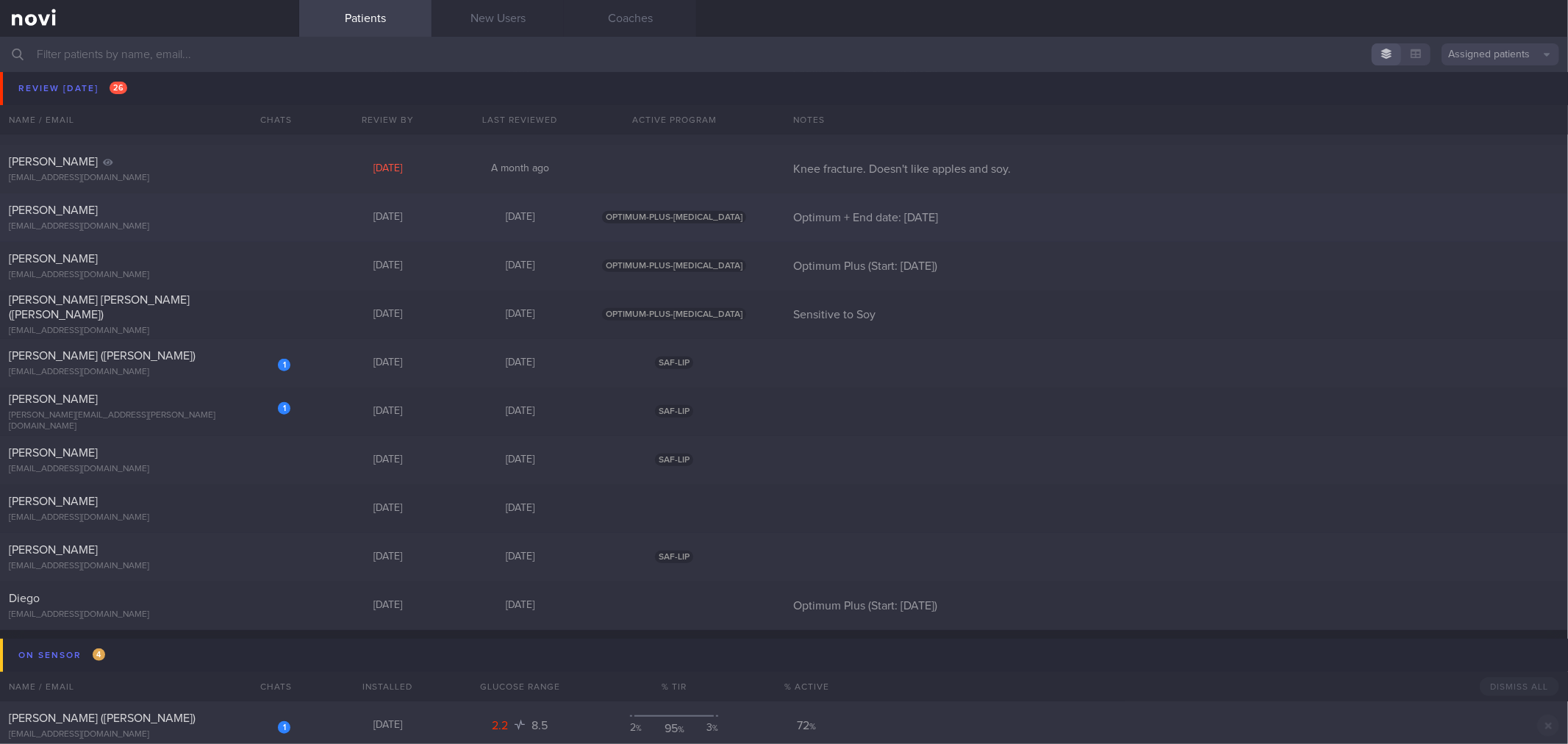
click at [160, 217] on div "[PERSON_NAME] [EMAIL_ADDRESS][DOMAIN_NAME]" at bounding box center [150, 217] width 299 height 29
select select "7"
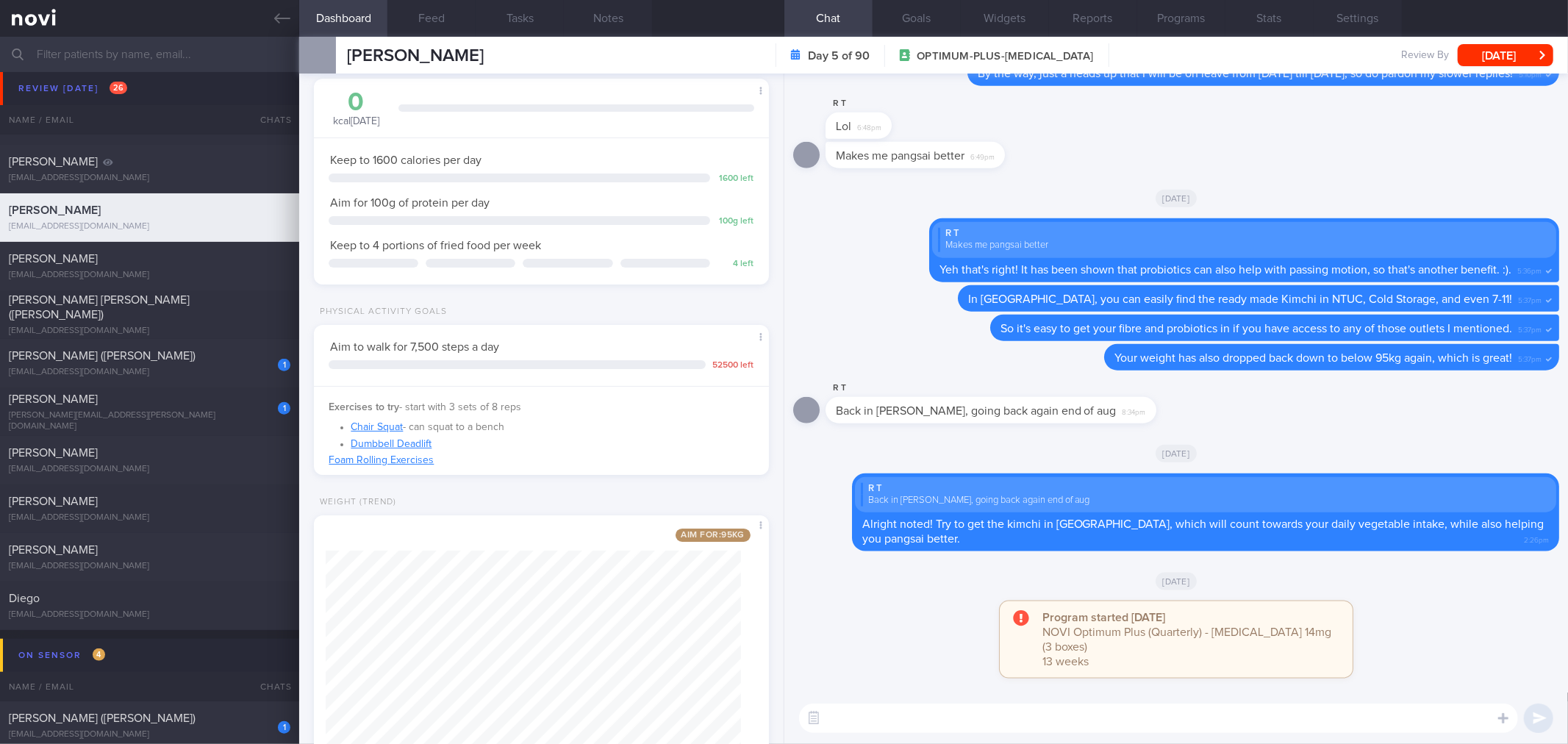
scroll to position [136, 0]
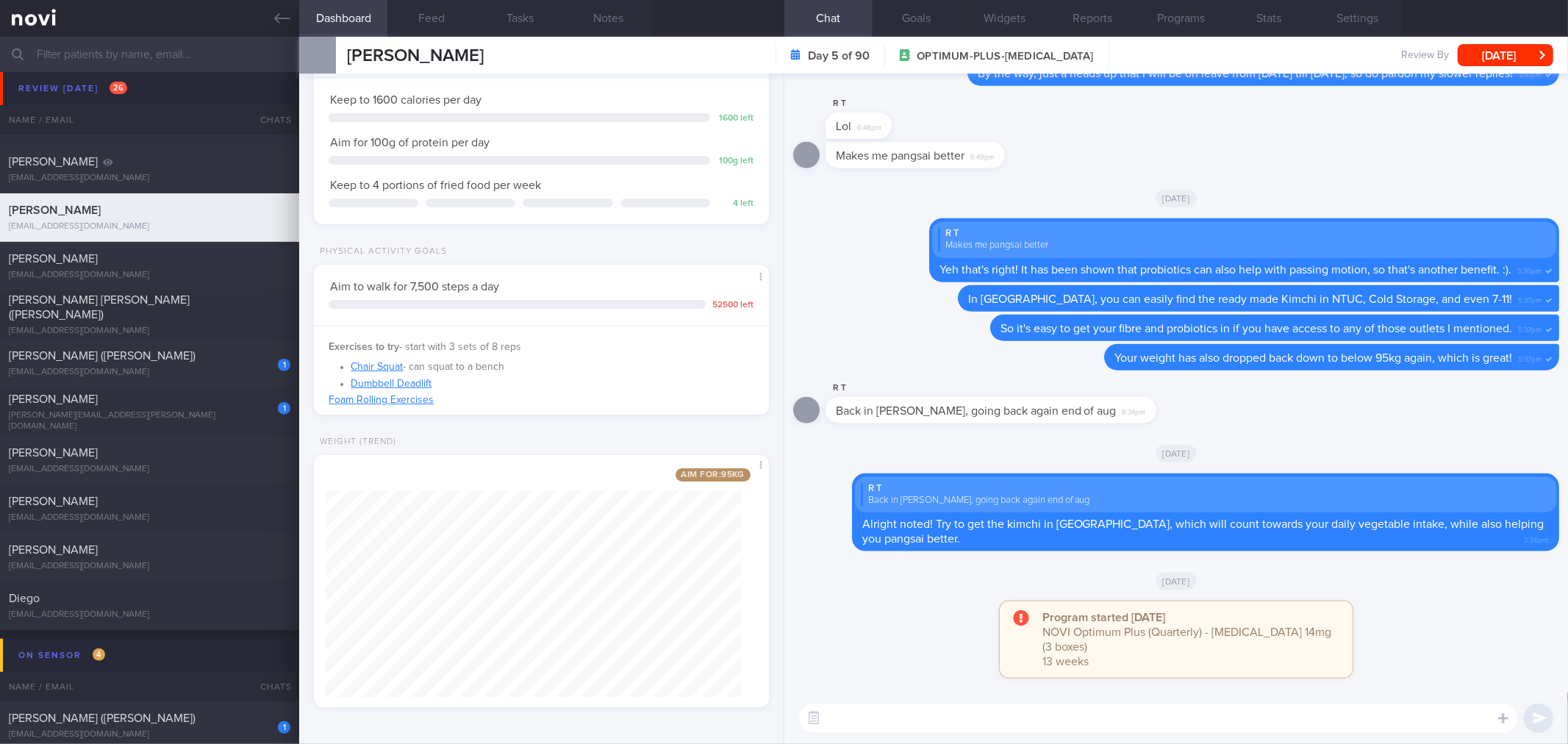
click at [979, 735] on div "​ ​" at bounding box center [1177, 718] width 784 height 52
click at [983, 731] on textarea at bounding box center [1159, 718] width 720 height 29
click at [937, 714] on textarea "Good morning [PERSON_NAME]!" at bounding box center [1159, 718] width 720 height 29
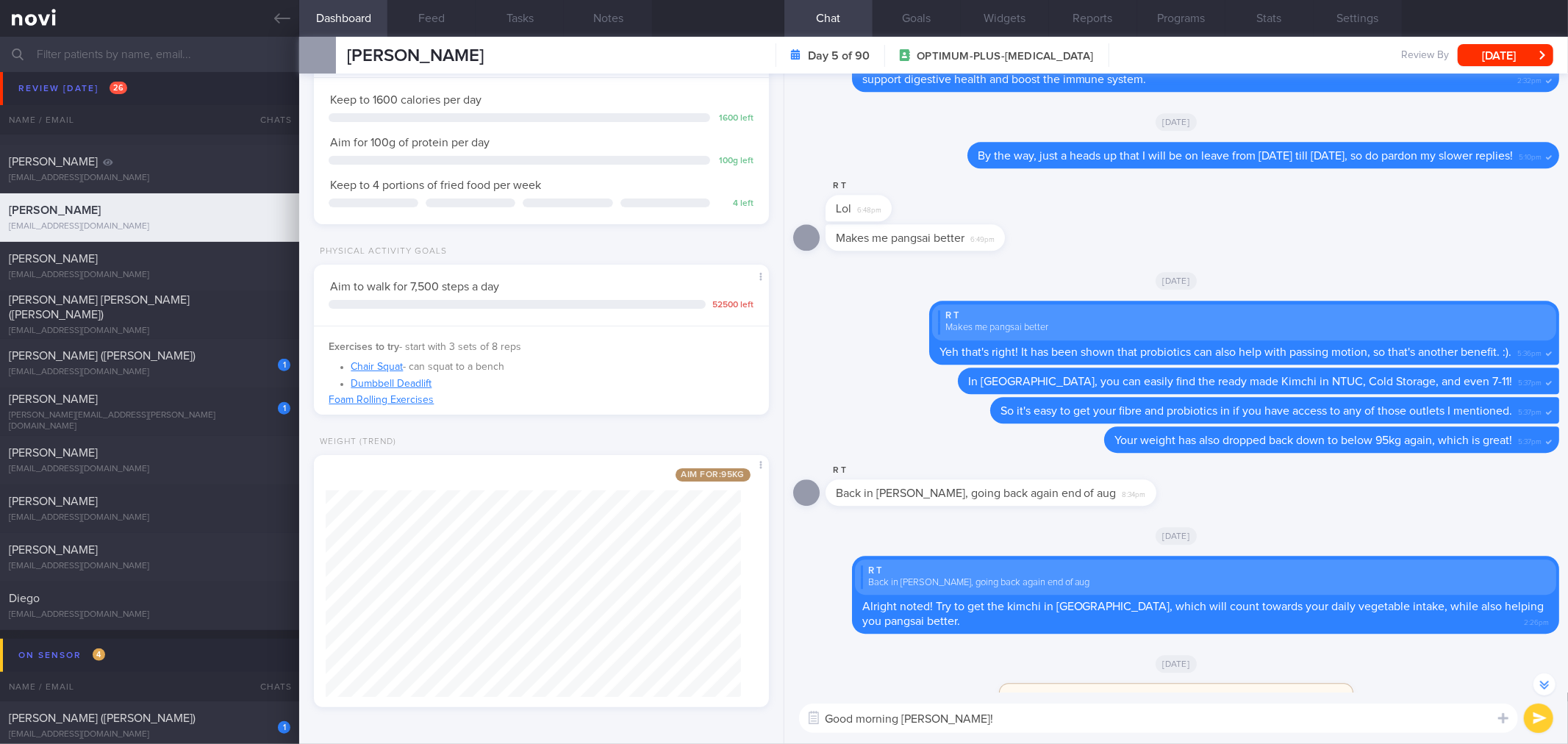
scroll to position [1, 0]
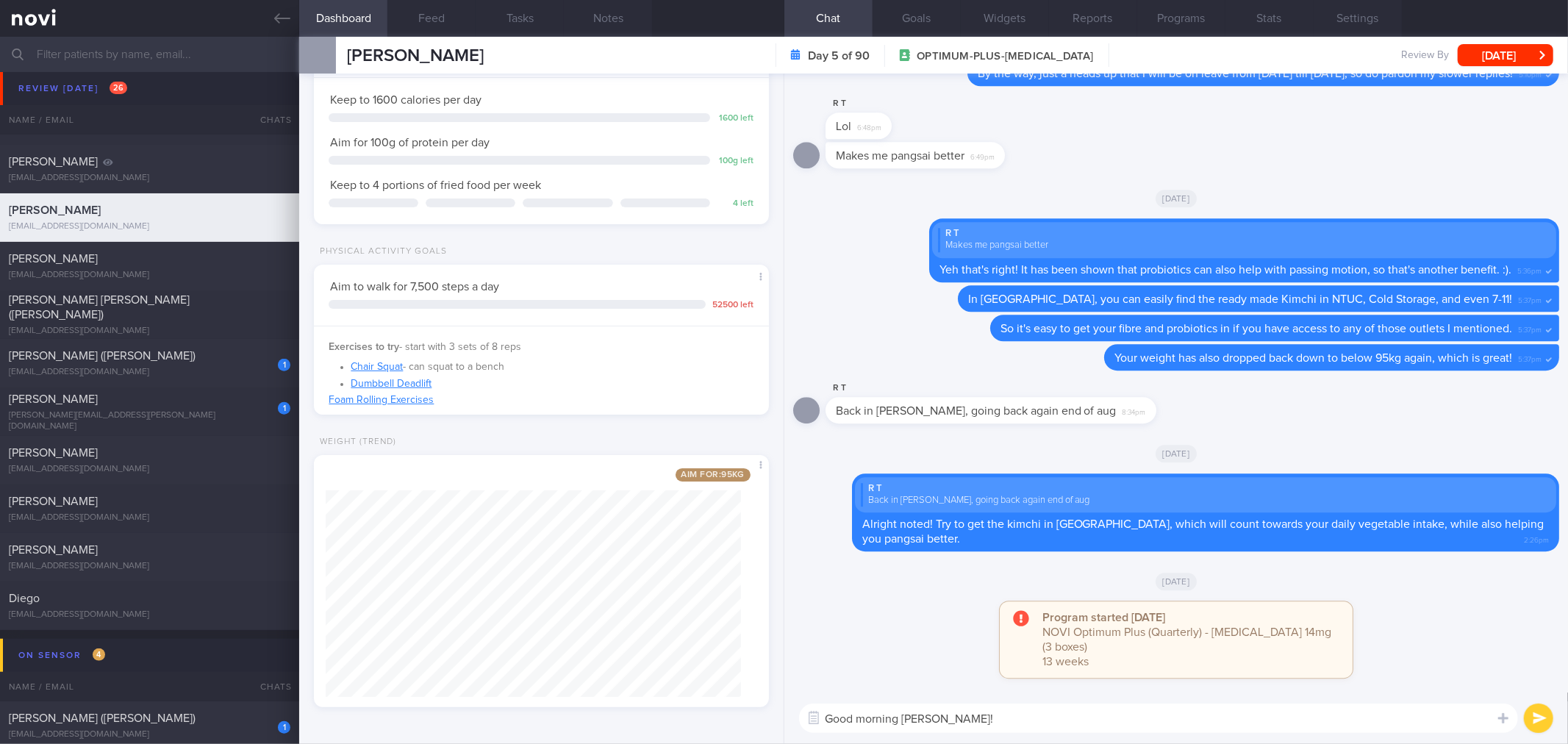
click at [952, 720] on textarea "Good morning [PERSON_NAME]!" at bounding box center [1159, 718] width 720 height 29
click at [931, 717] on textarea "Good morning [PERSON_NAME]! How have you been doing with your meals and exercis…" at bounding box center [1159, 718] width 720 height 29
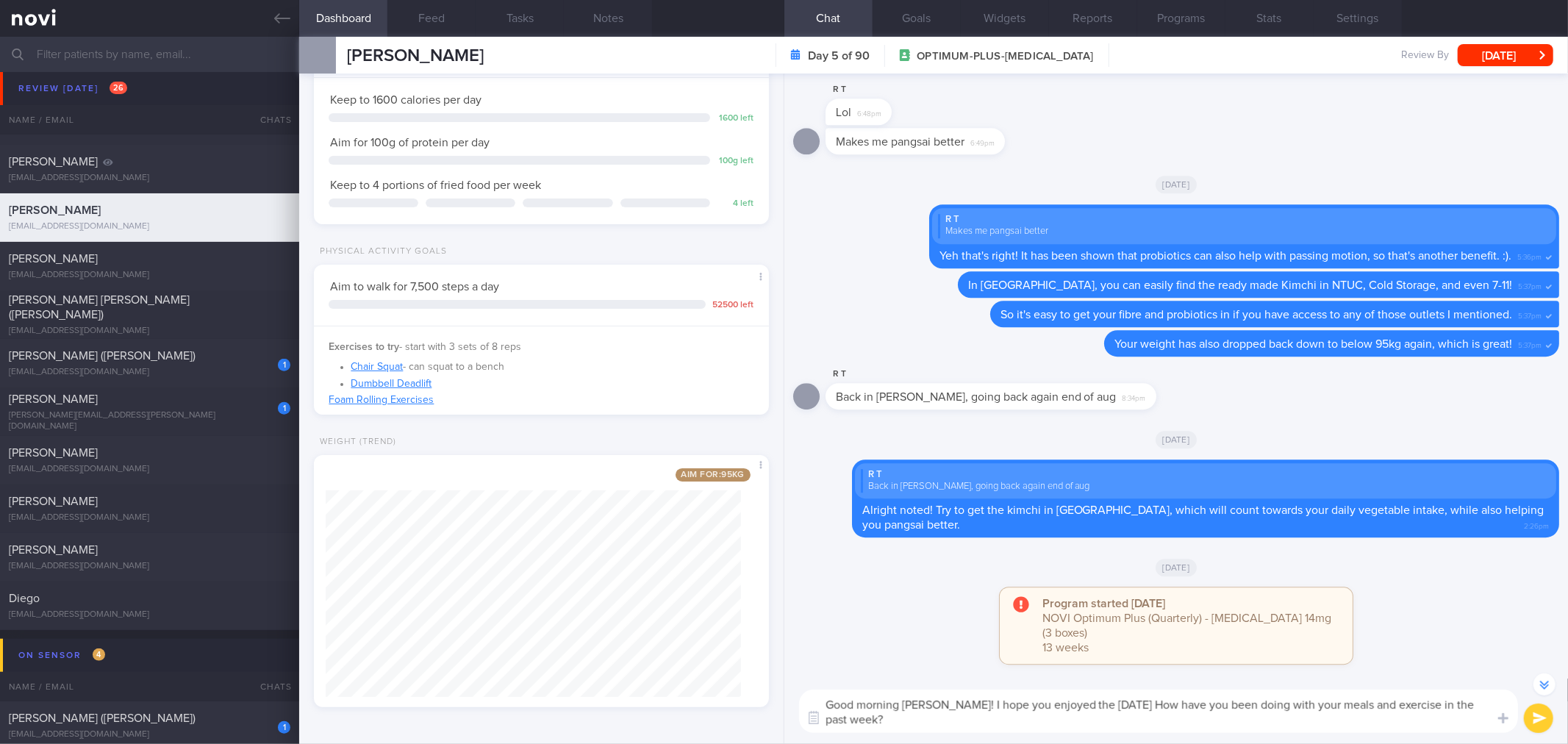
scroll to position [-13, 0]
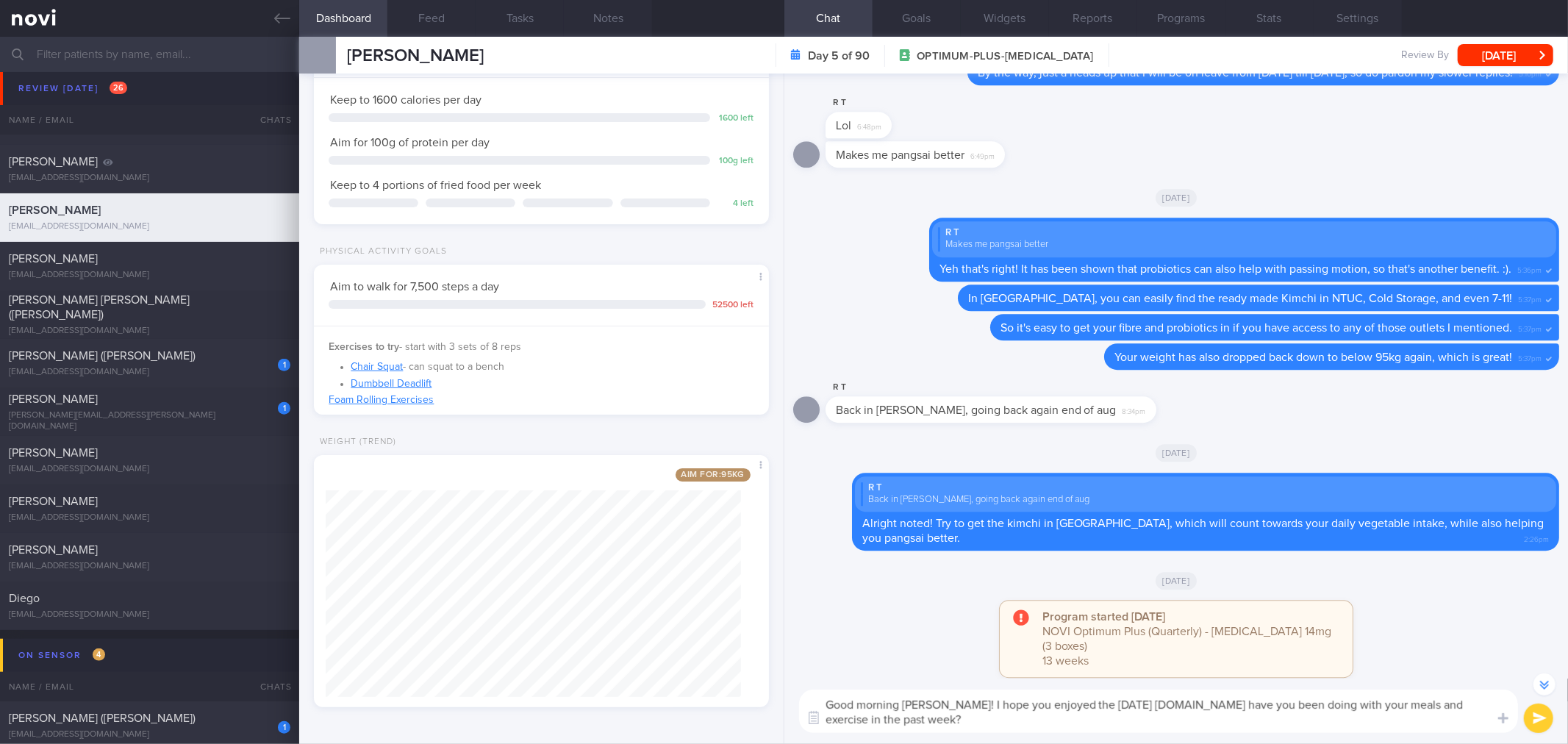
type textarea "Good morning [PERSON_NAME]! I hope you enjoyed the [DATE] celebration. How have…"
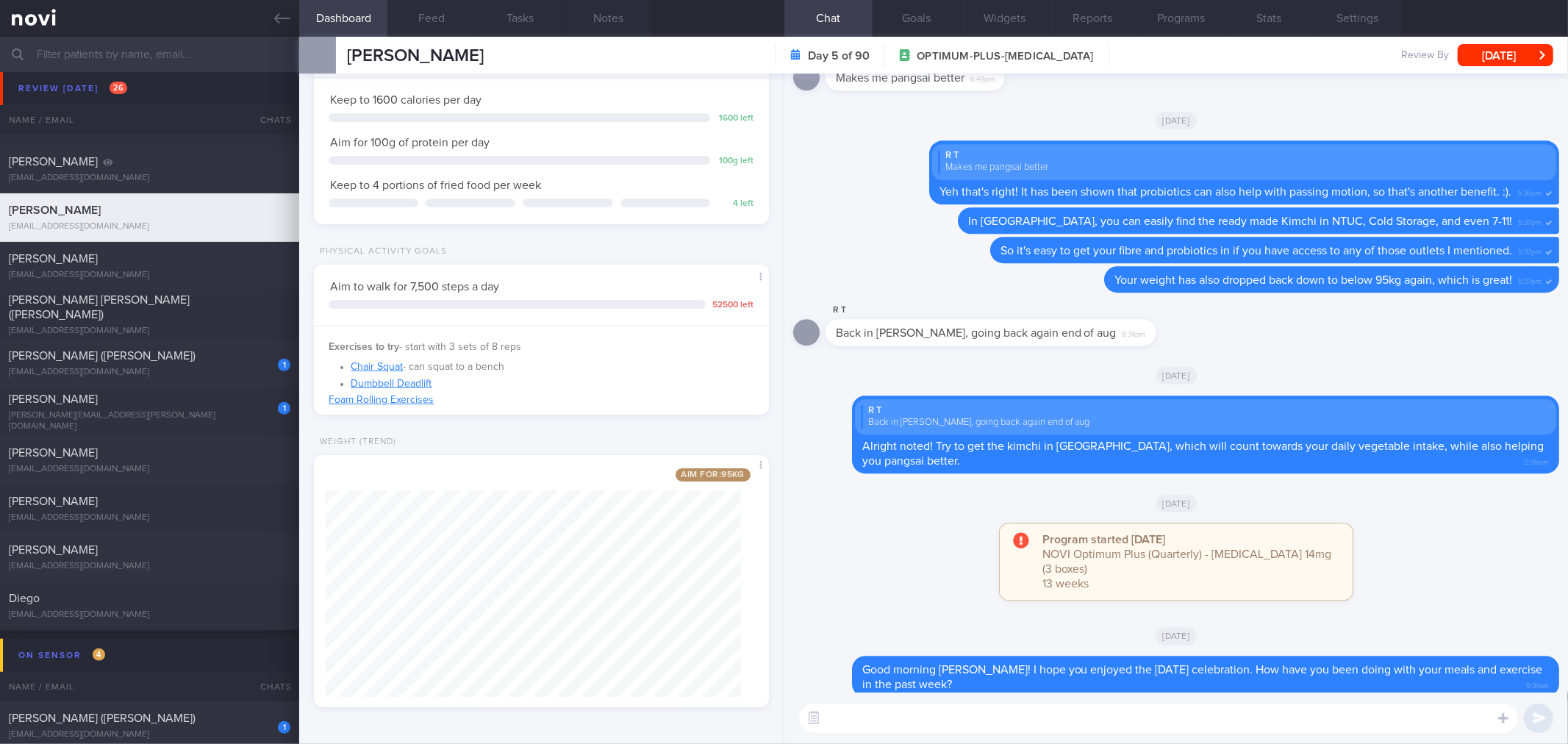
scroll to position [0, 0]
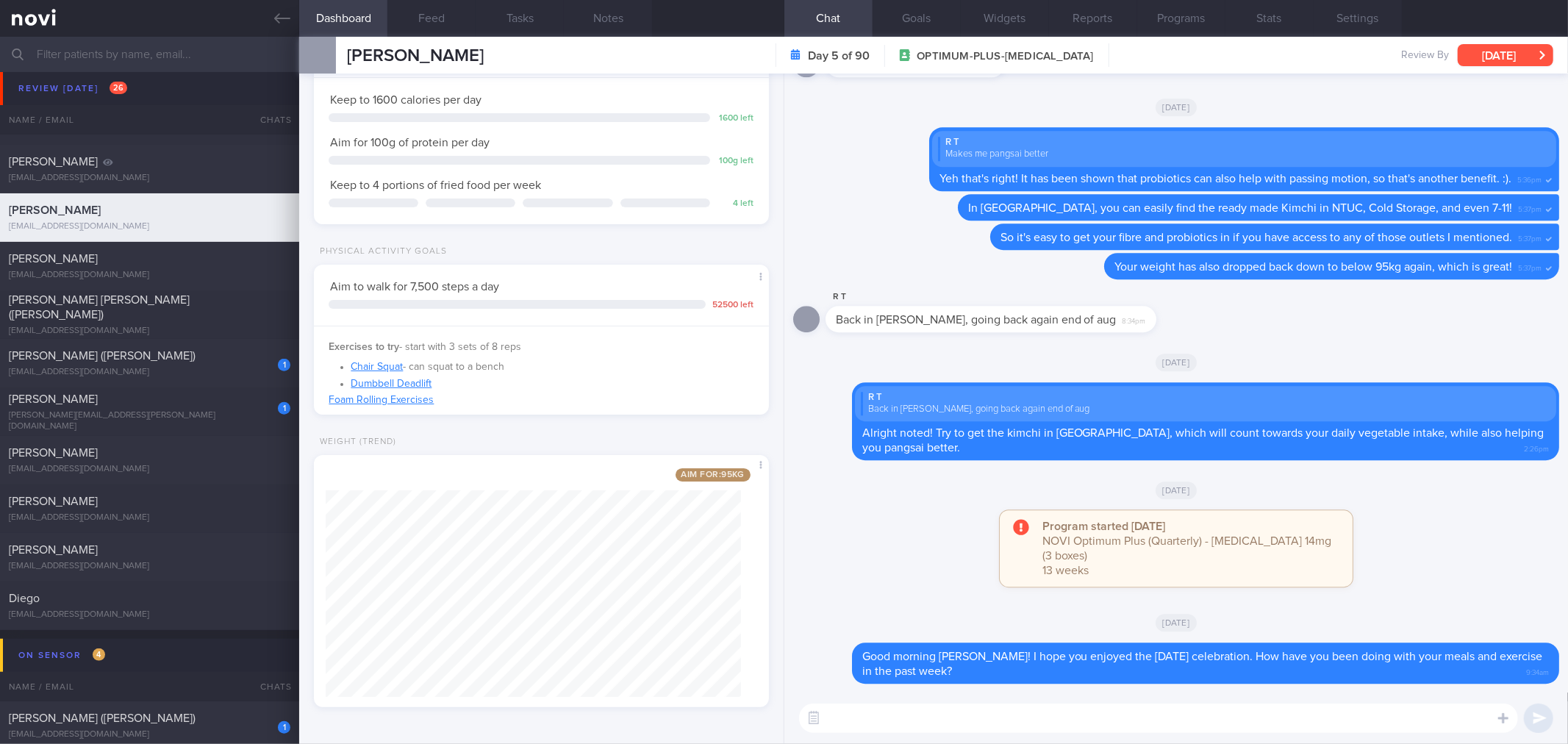
click at [1529, 49] on button "[DATE]" at bounding box center [1505, 55] width 95 height 22
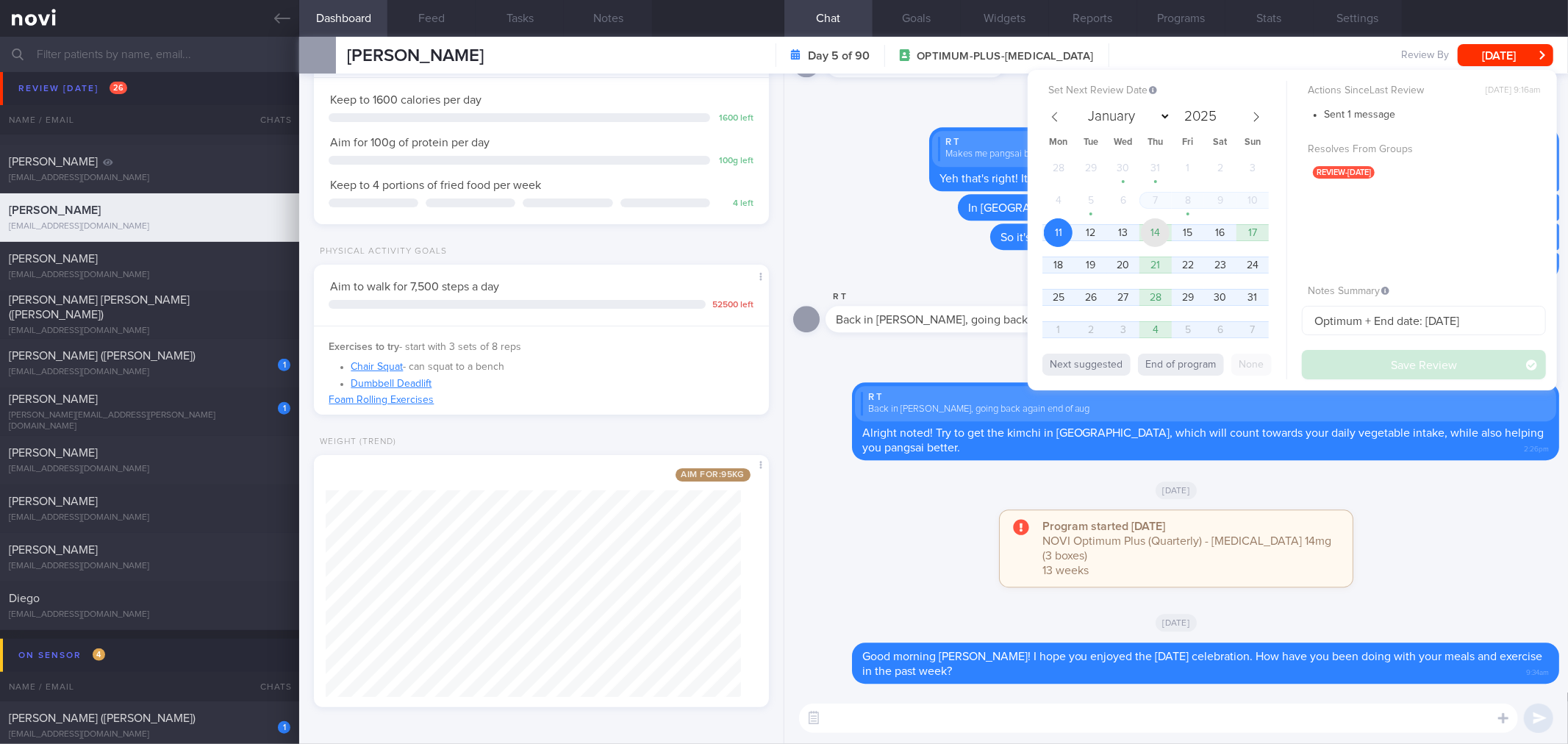
click at [1167, 231] on span "14" at bounding box center [1155, 232] width 28 height 28
click at [1364, 355] on button "Save Review" at bounding box center [1424, 364] width 244 height 29
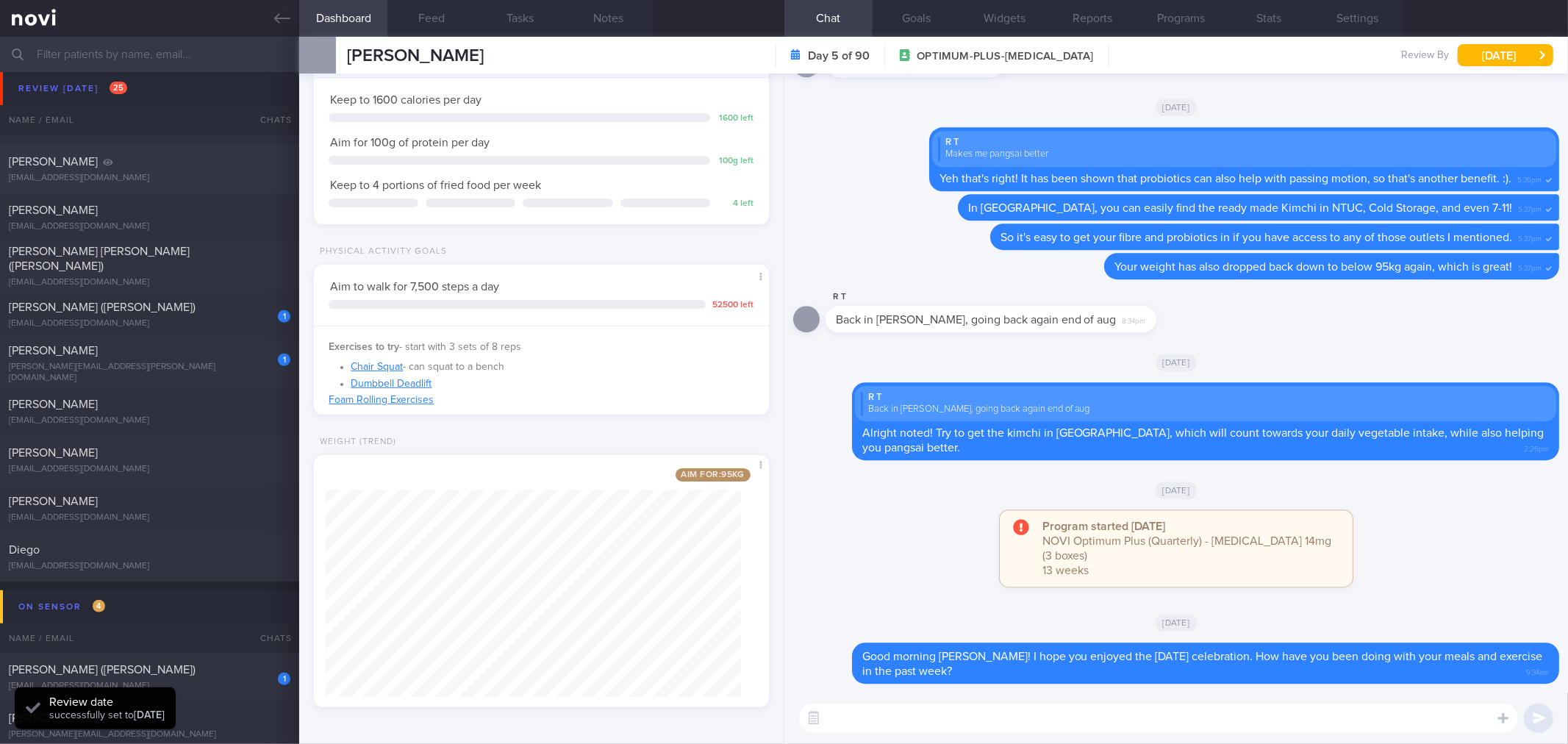
click at [276, 23] on icon at bounding box center [282, 18] width 16 height 16
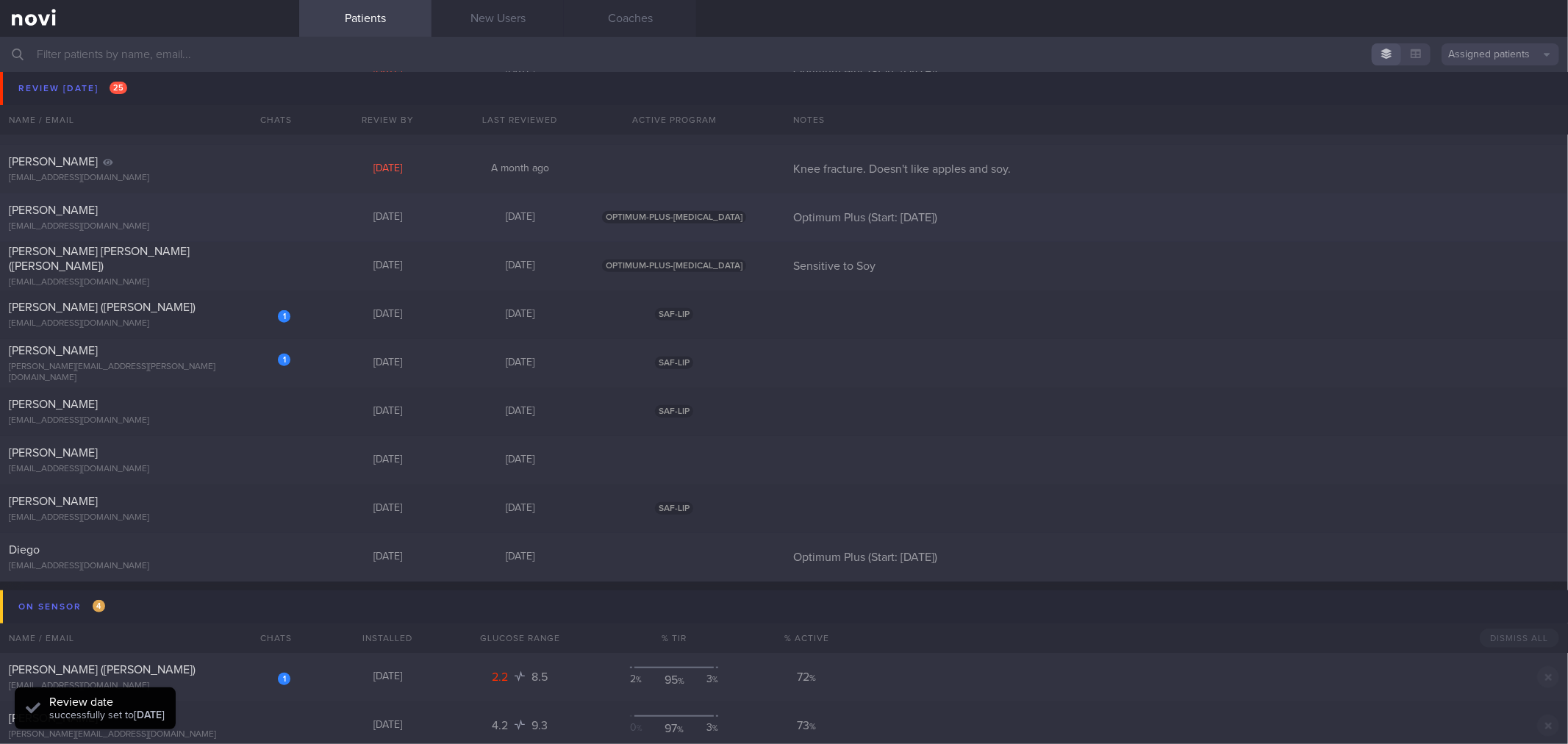
click at [224, 210] on div "[PERSON_NAME]" at bounding box center [147, 210] width 278 height 15
select select "7"
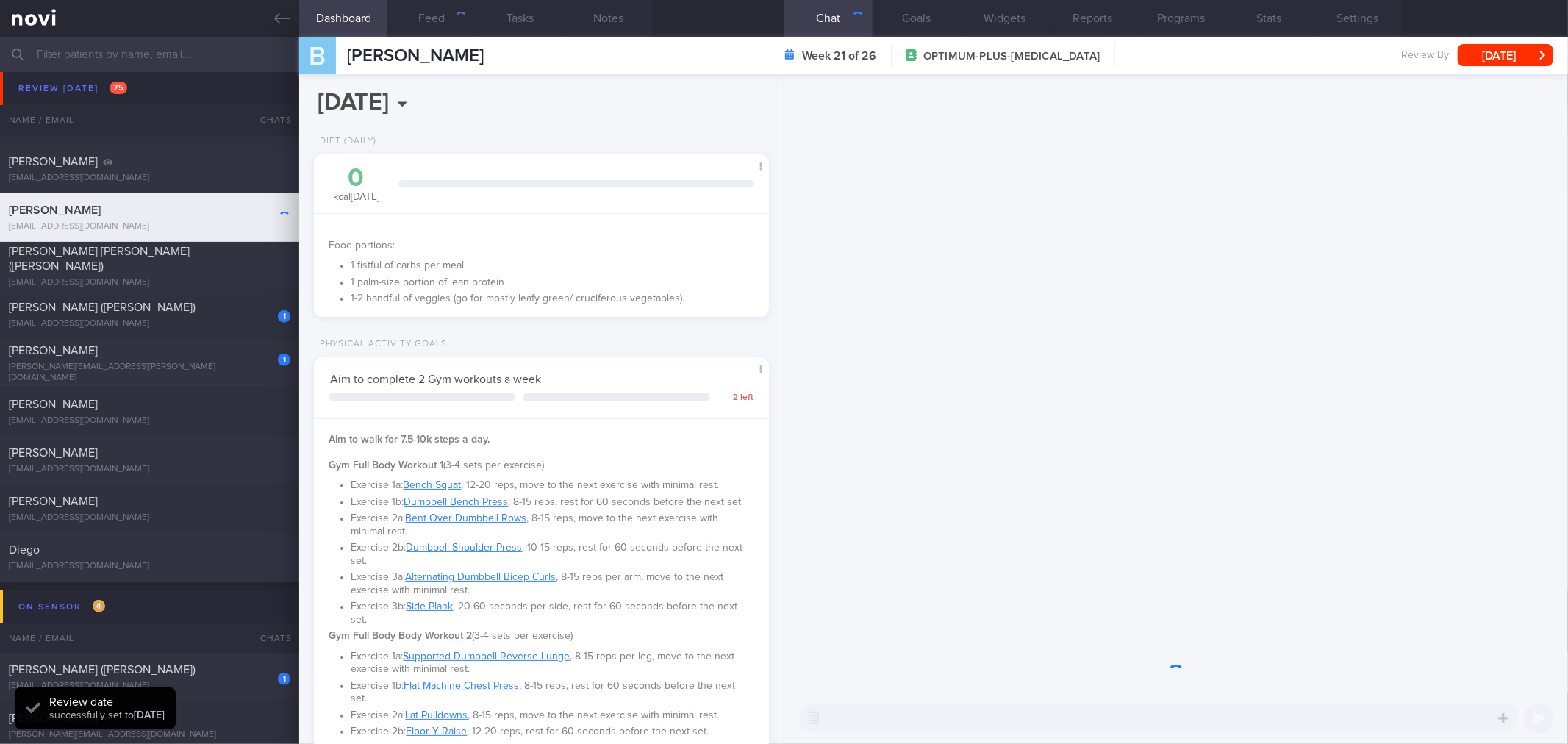
scroll to position [229, 415]
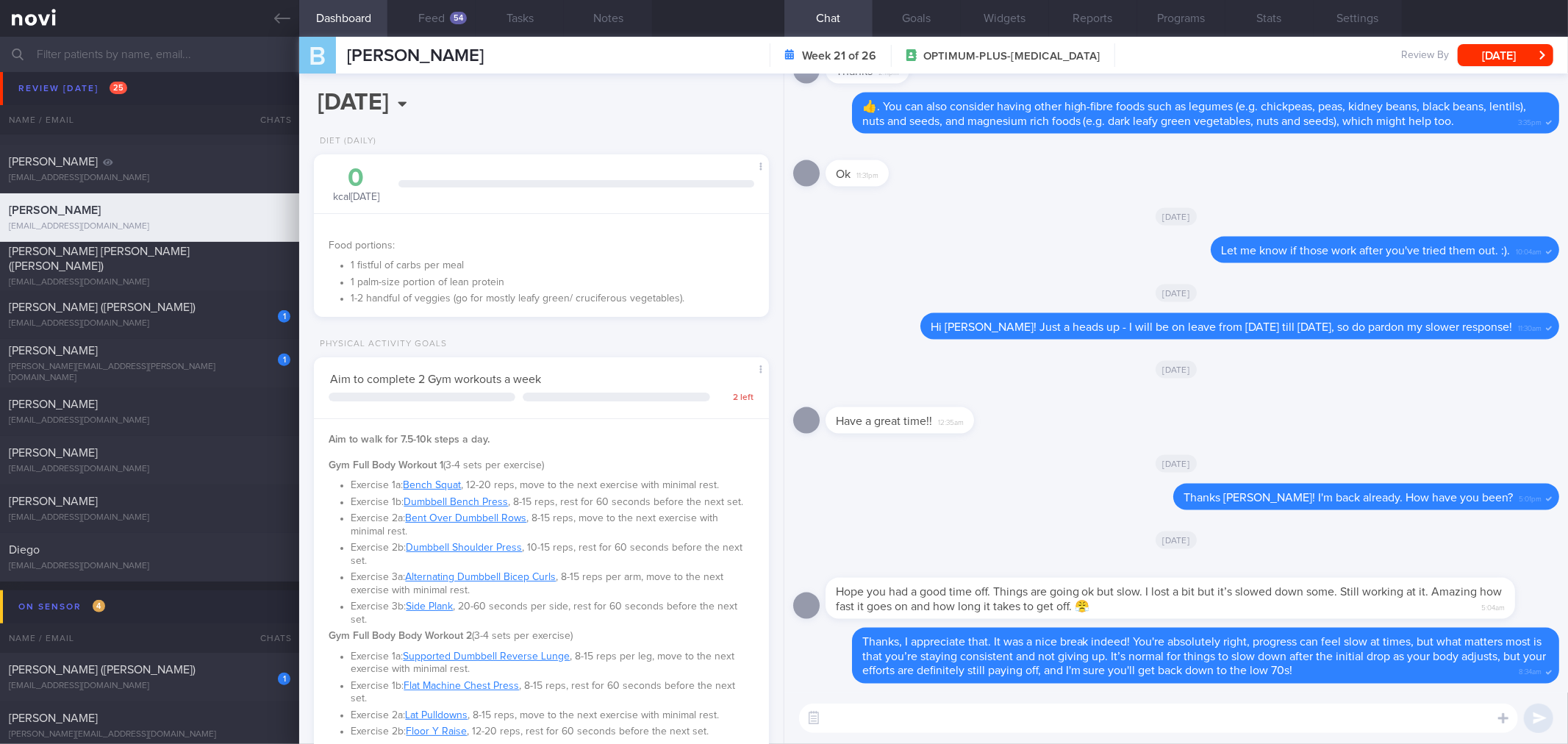
click at [1001, 722] on textarea at bounding box center [1159, 718] width 720 height 29
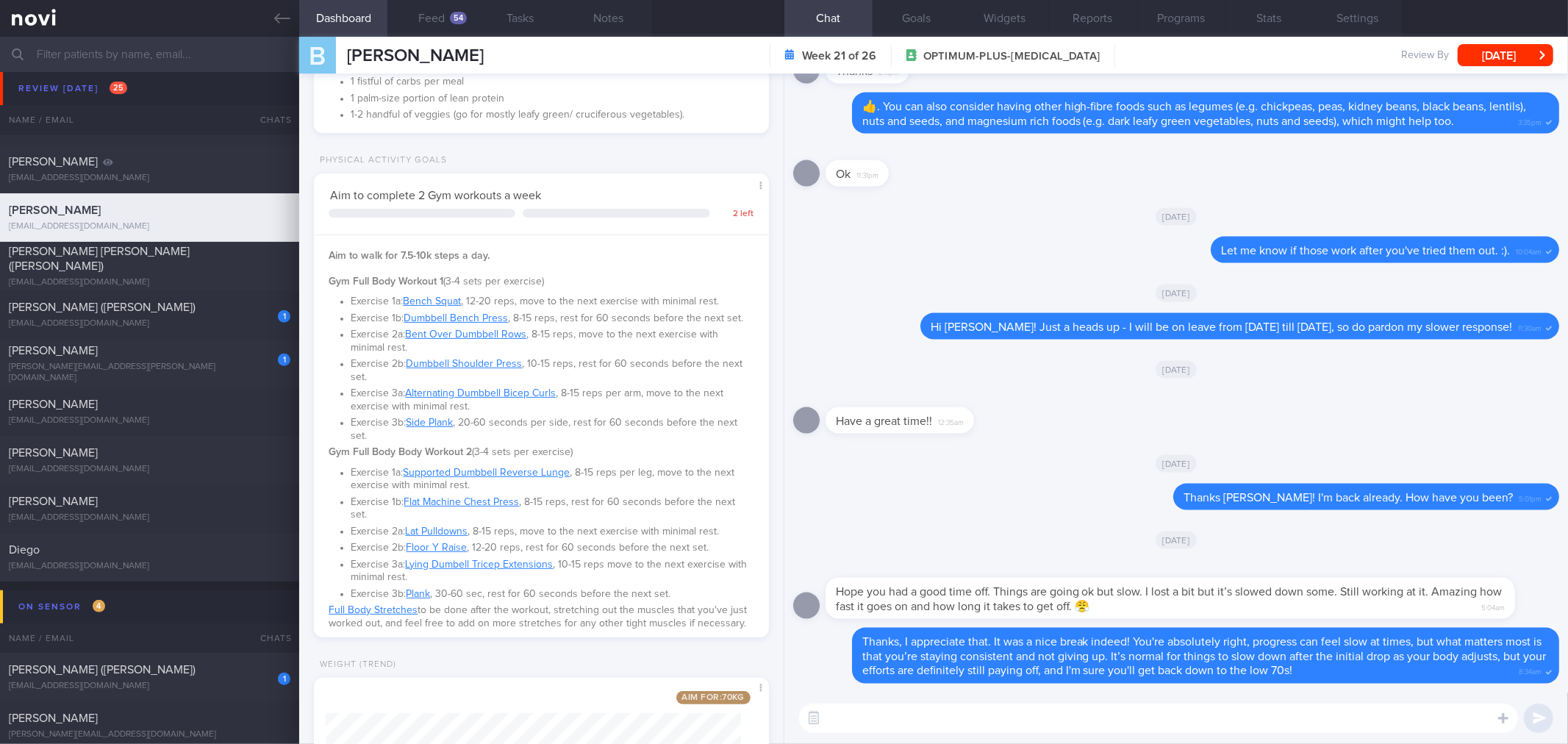
scroll to position [419, 0]
